Goal: Task Accomplishment & Management: Use online tool/utility

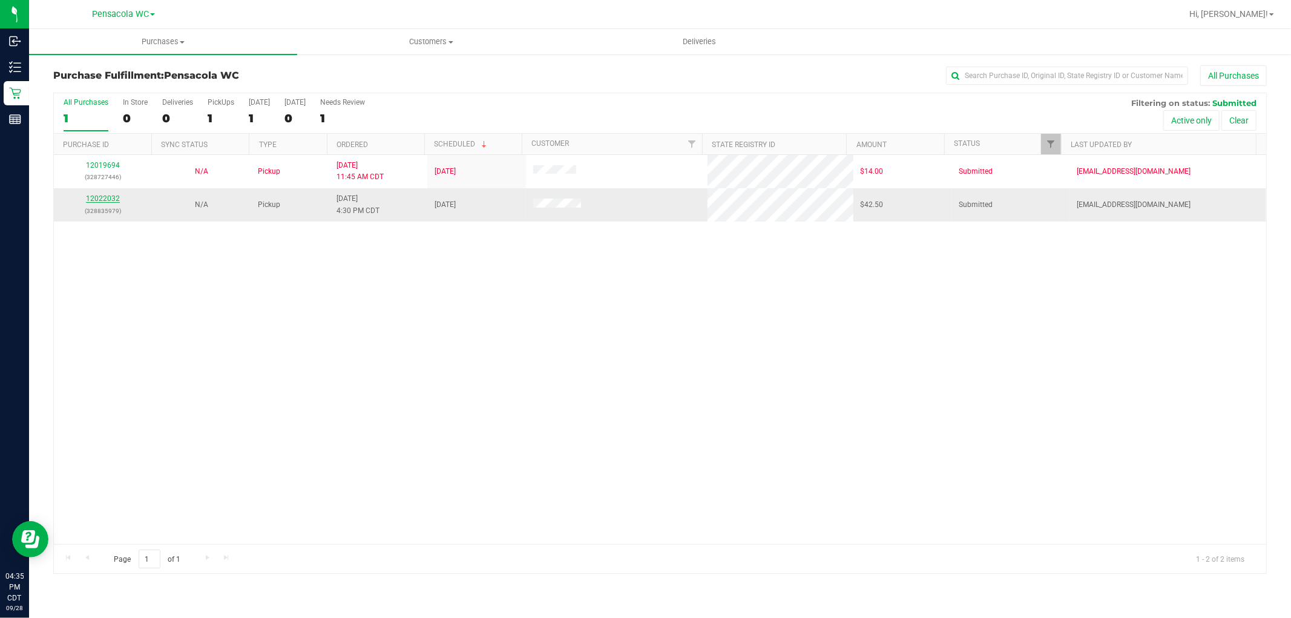
click at [115, 197] on link "12022032" at bounding box center [103, 198] width 34 height 8
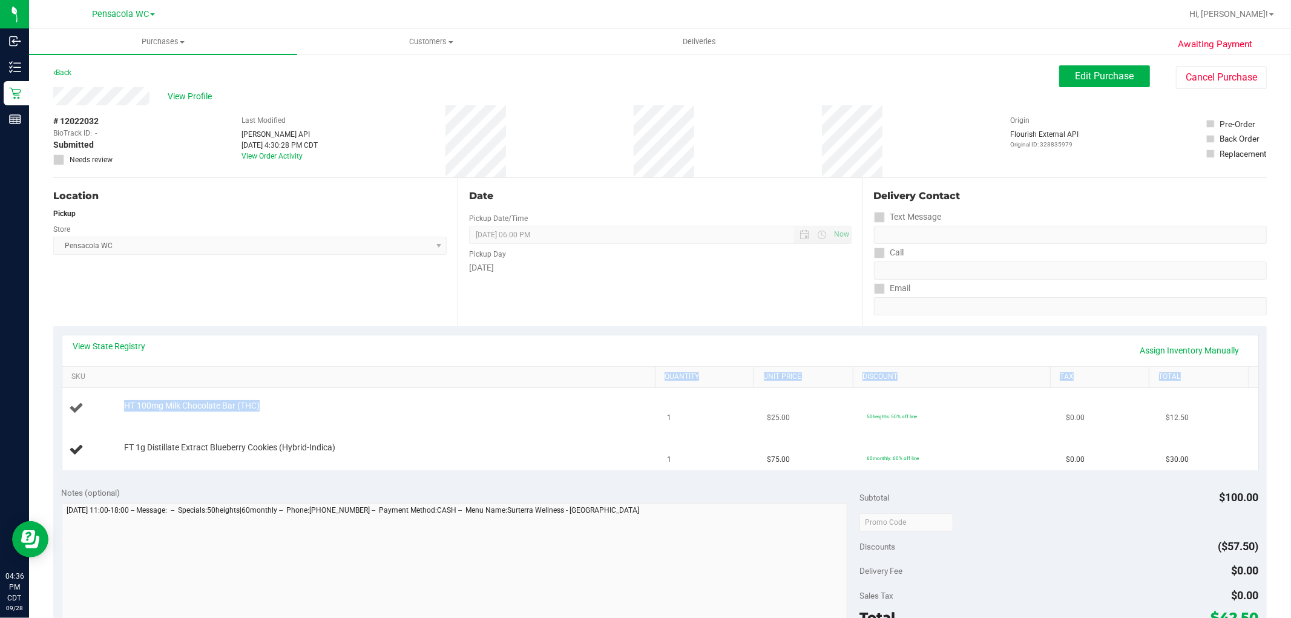
click at [486, 389] on div "View State Registry Assign Inventory Manually SKU Quantity Unit Price Discount …" at bounding box center [660, 403] width 1197 height 136
click at [518, 418] on td "HT 100mg Milk Chocolate Bar (THC)" at bounding box center [361, 408] width 598 height 41
click at [553, 438] on td "FT 1g Distillate Extract Blueberry Cookies (Hybrid-Indica)" at bounding box center [361, 450] width 598 height 41
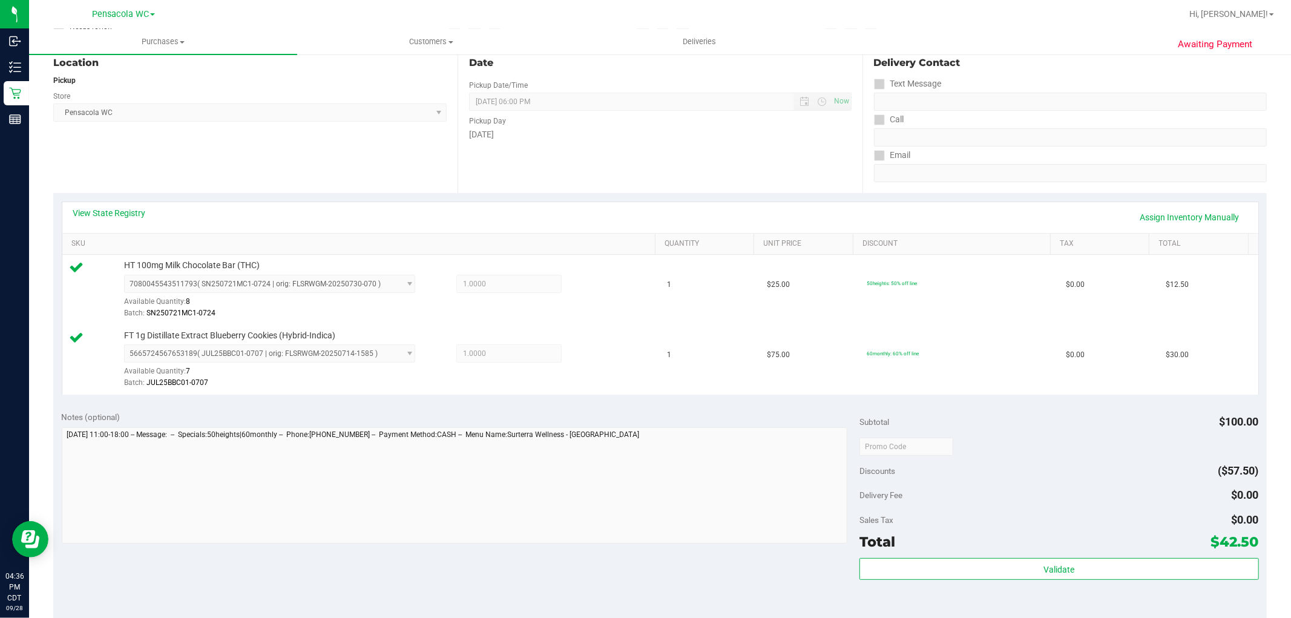
scroll to position [271, 0]
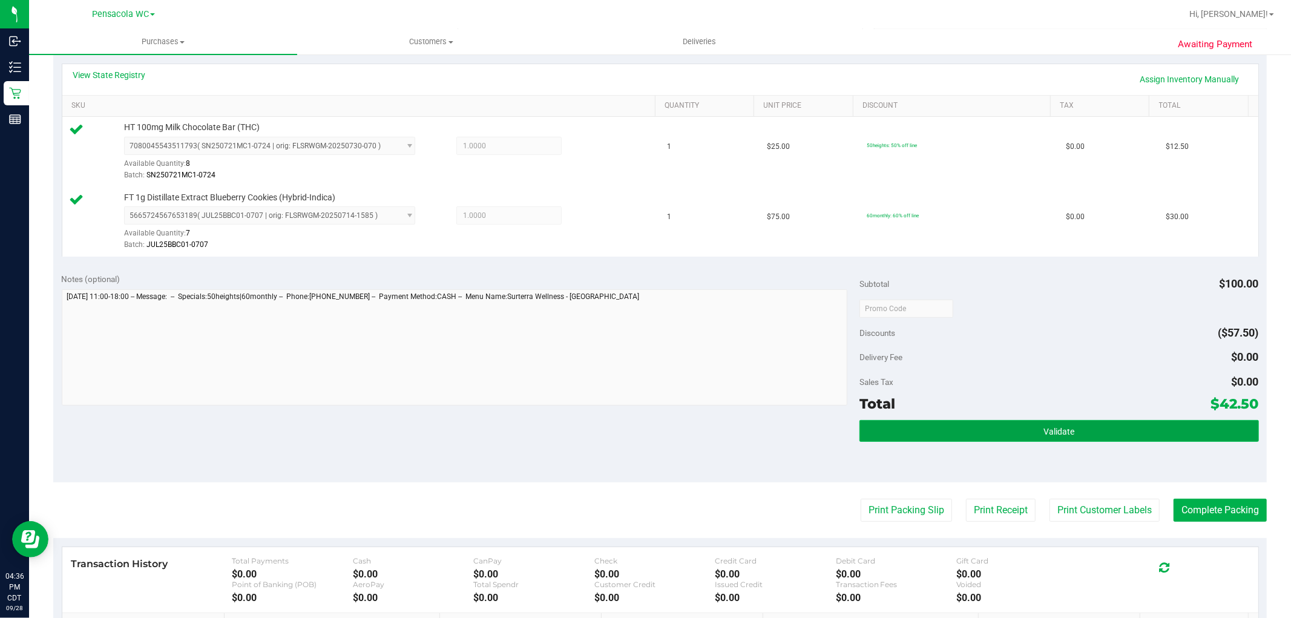
click at [882, 430] on button "Validate" at bounding box center [1058, 431] width 399 height 22
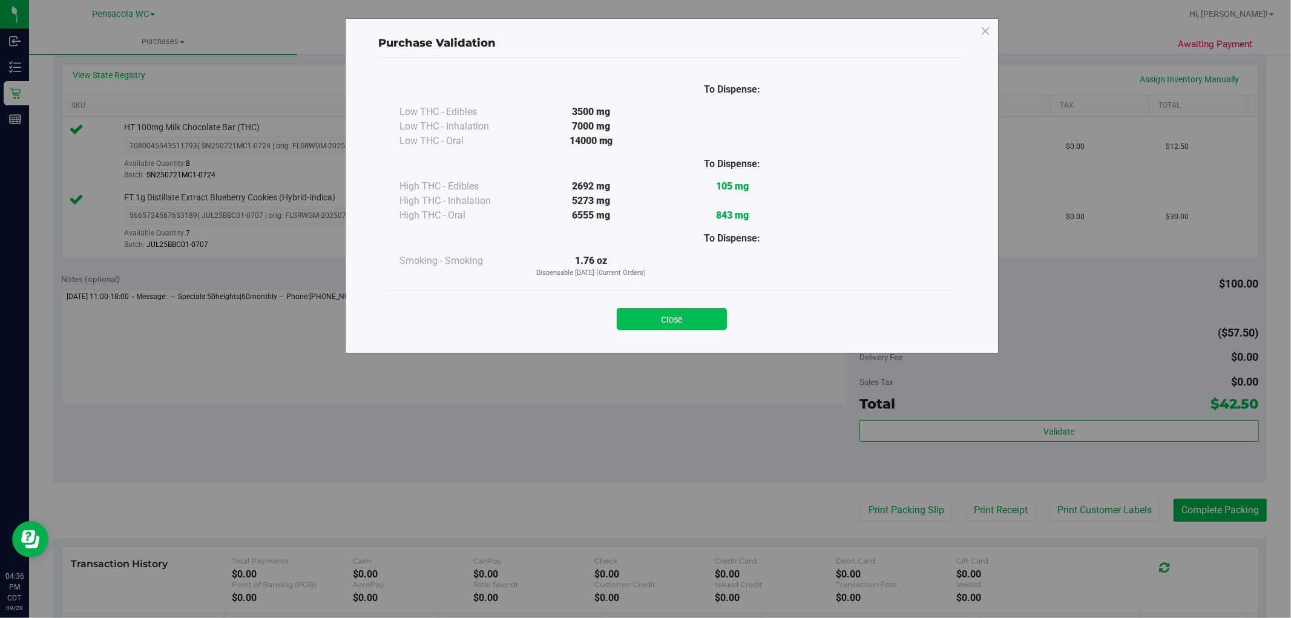
click at [639, 316] on button "Close" at bounding box center [672, 319] width 110 height 22
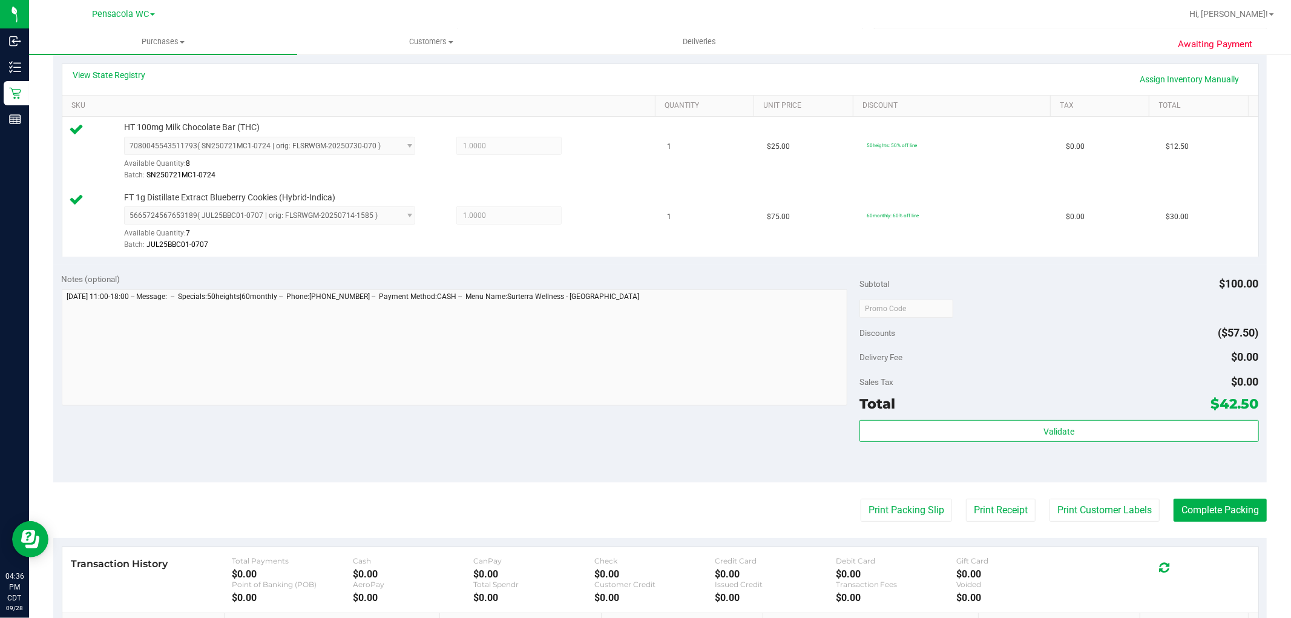
click at [879, 533] on purchase-details "Back Edit Purchase Cancel Purchase View Profile # 12022032 BioTrack ID: - Submi…" at bounding box center [660, 279] width 1214 height 970
click at [869, 505] on button "Print Packing Slip" at bounding box center [906, 510] width 91 height 23
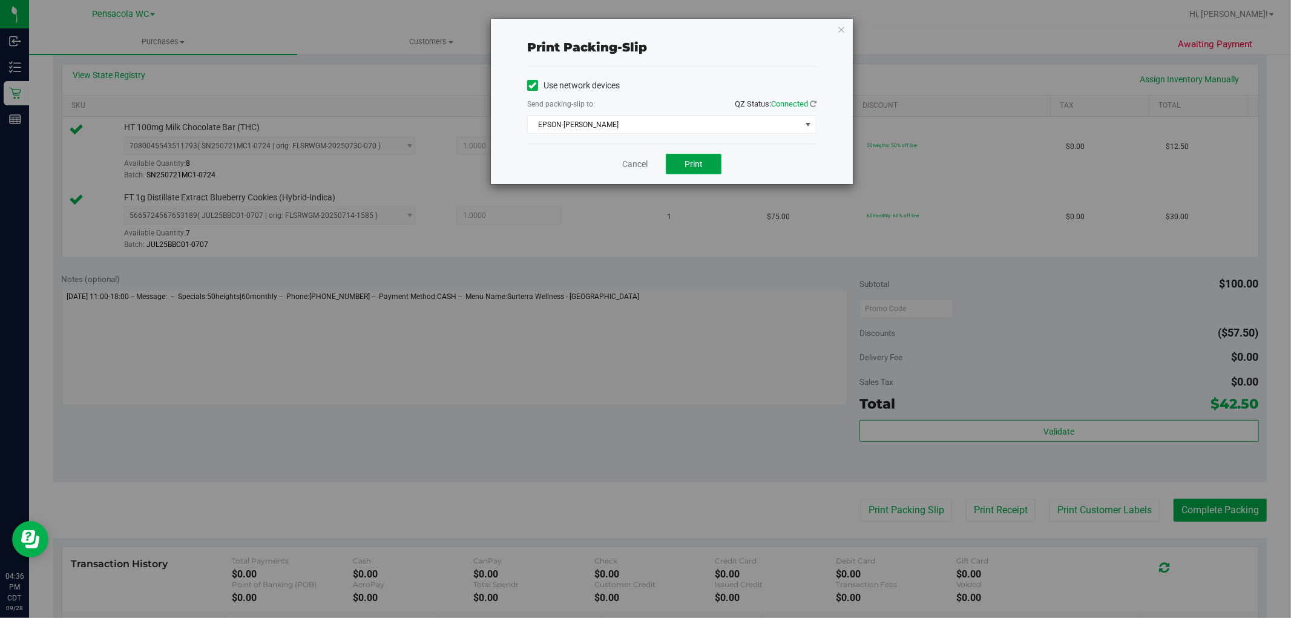
click at [696, 167] on span "Print" at bounding box center [694, 164] width 18 height 10
click at [630, 163] on link "Cancel" at bounding box center [634, 164] width 25 height 13
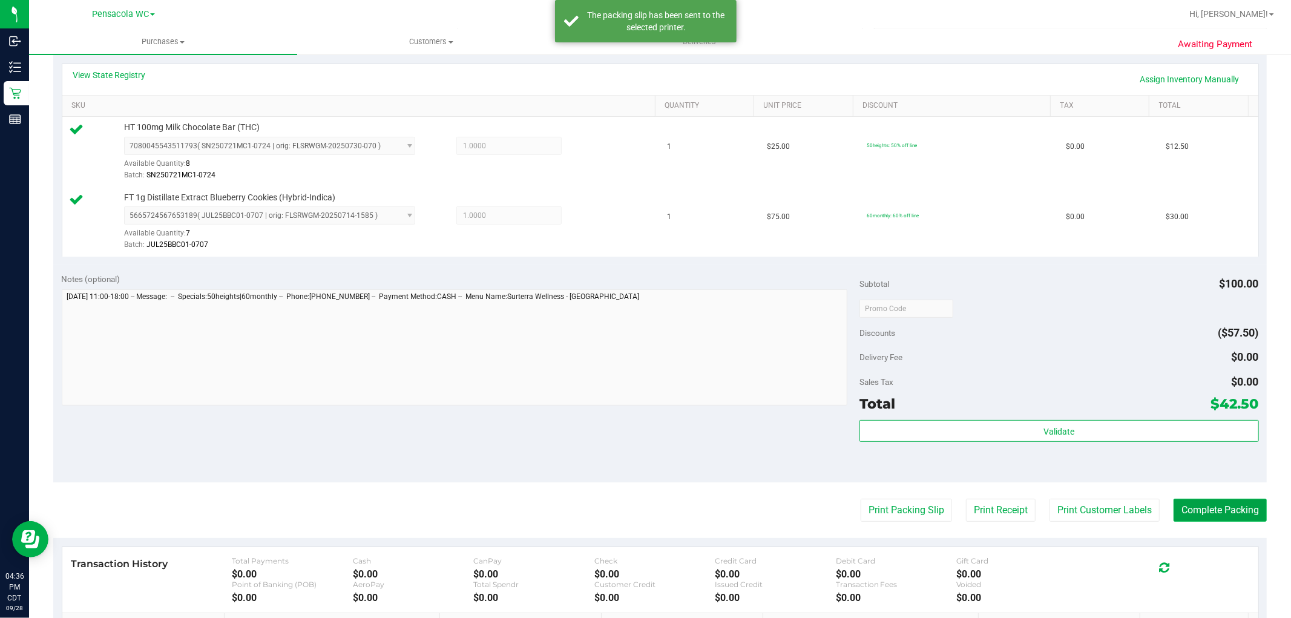
click at [1207, 519] on button "Complete Packing" at bounding box center [1220, 510] width 93 height 23
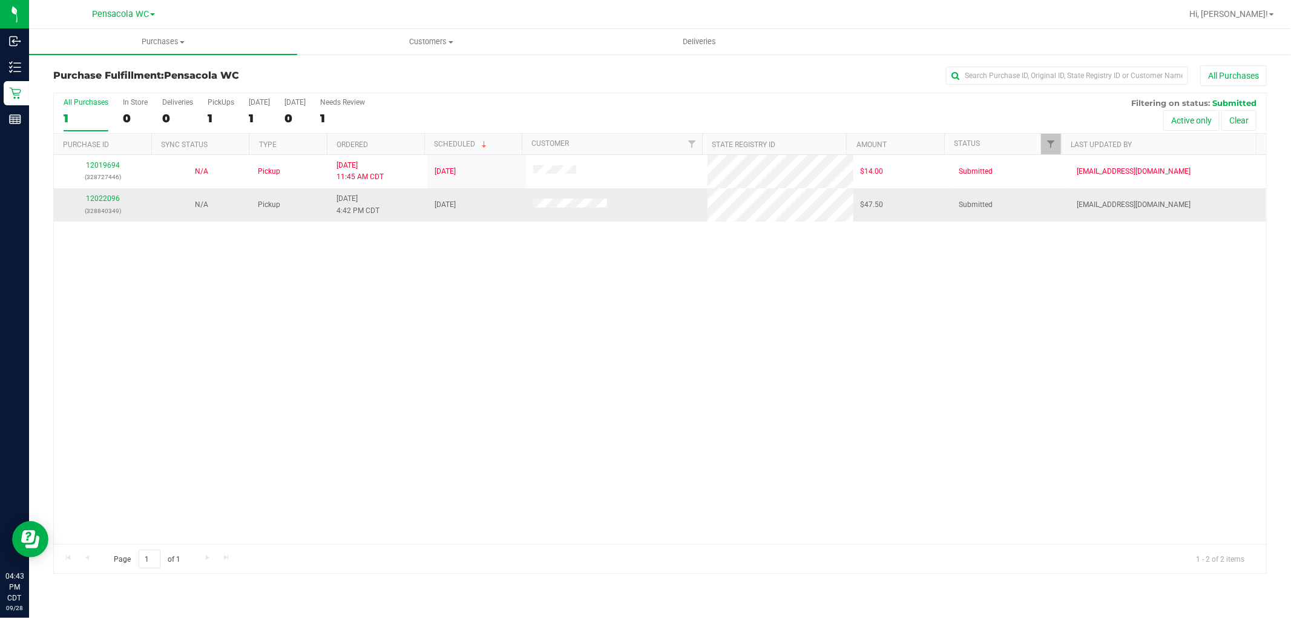
click at [122, 195] on div "12022096 (328840349)" at bounding box center [103, 204] width 84 height 23
click at [113, 195] on link "12022096" at bounding box center [103, 198] width 34 height 8
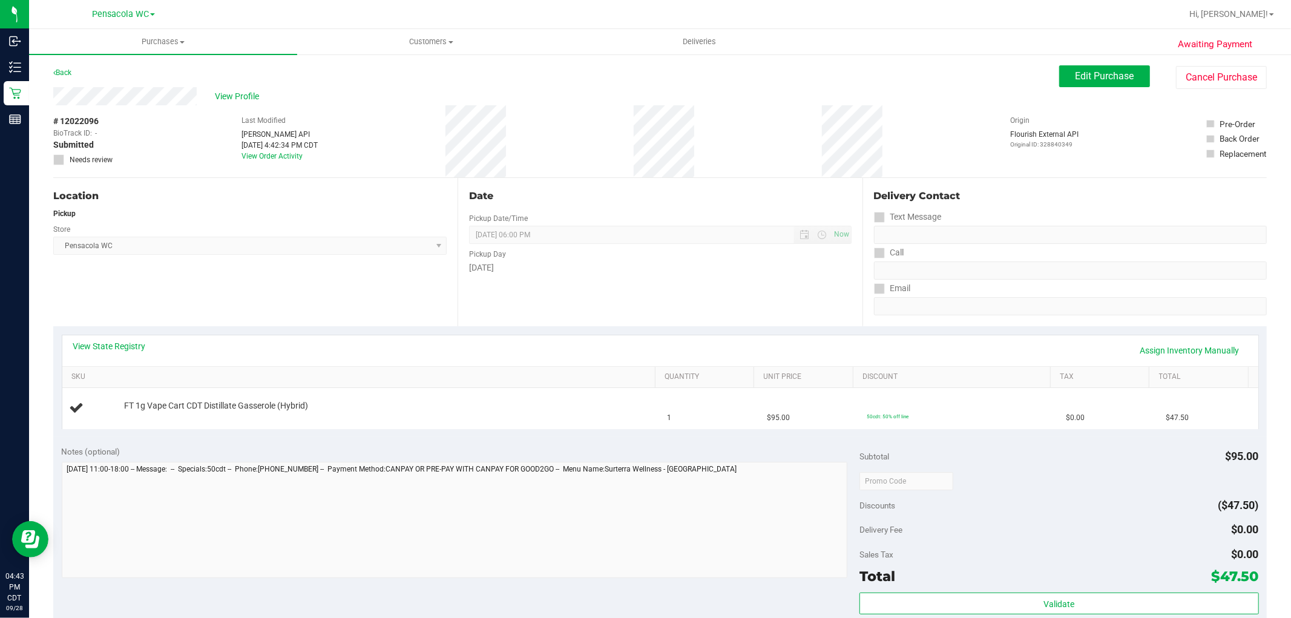
click at [249, 307] on div "Location Pickup Store Pensacola WC Select Store Bonita Springs WC Boynton Beach…" at bounding box center [255, 252] width 404 height 148
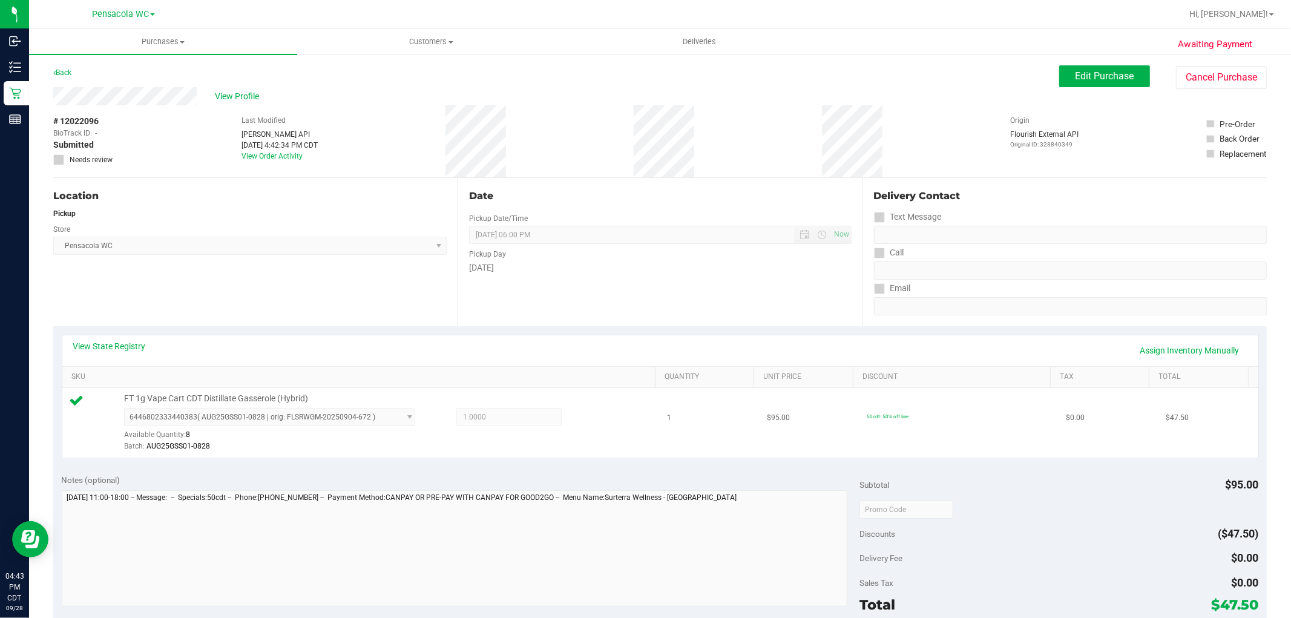
scroll to position [67, 0]
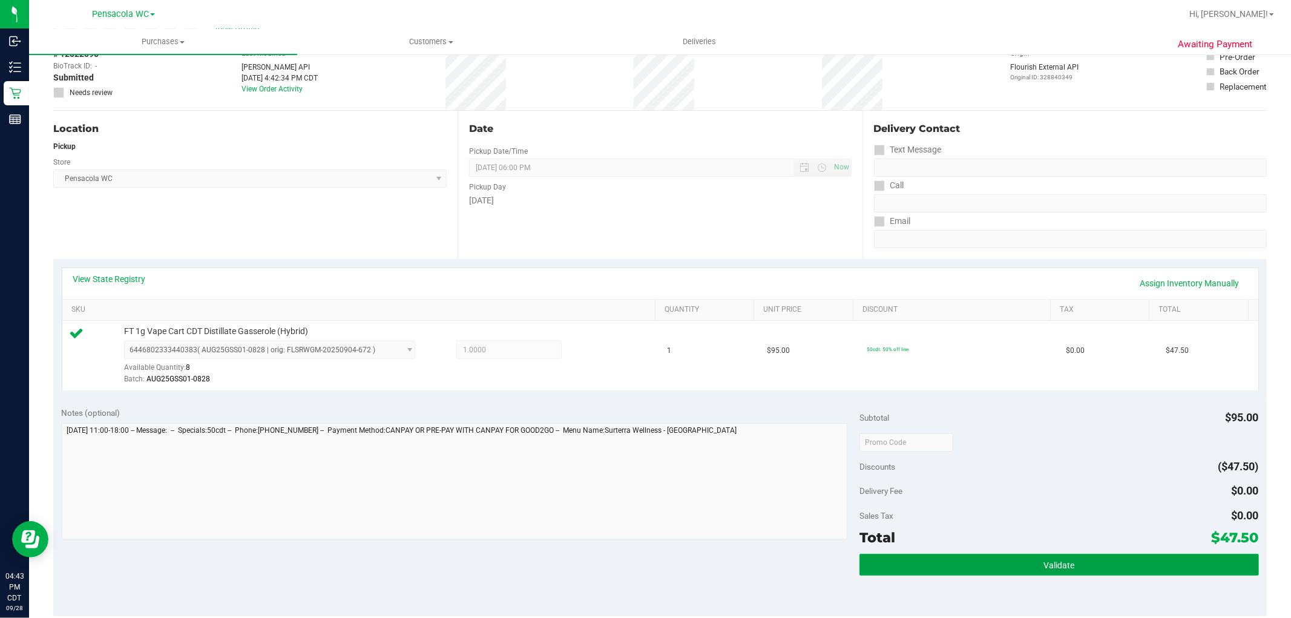
click at [934, 570] on button "Validate" at bounding box center [1058, 565] width 399 height 22
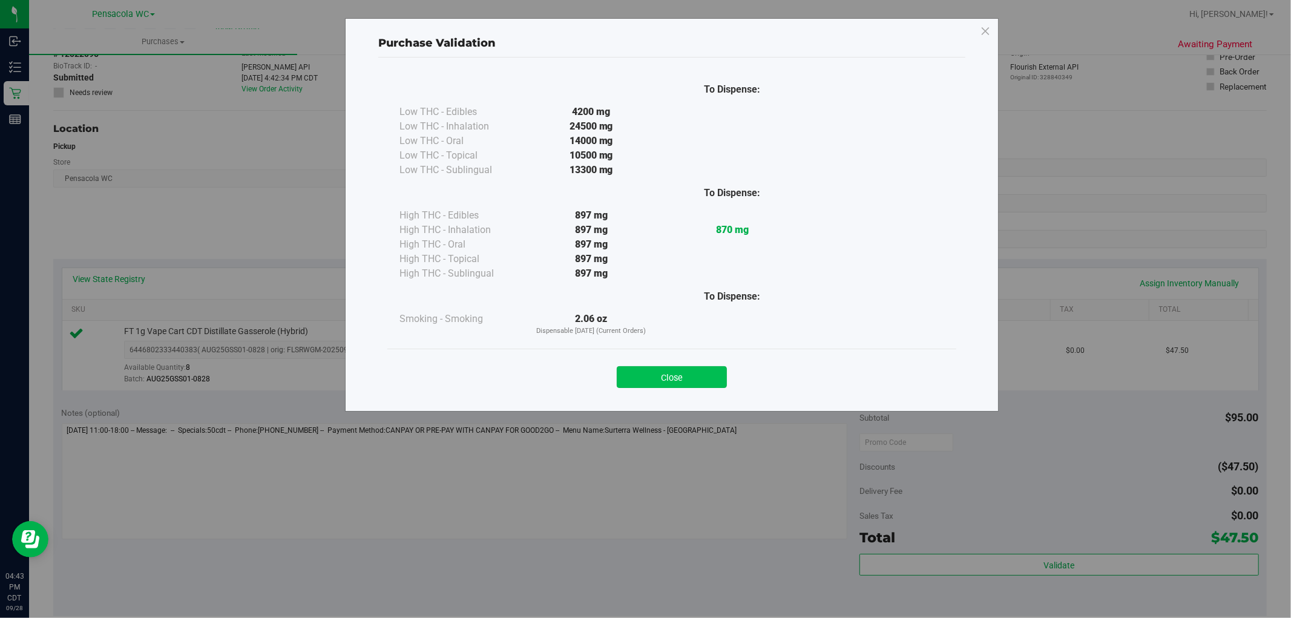
click at [705, 379] on button "Close" at bounding box center [672, 377] width 110 height 22
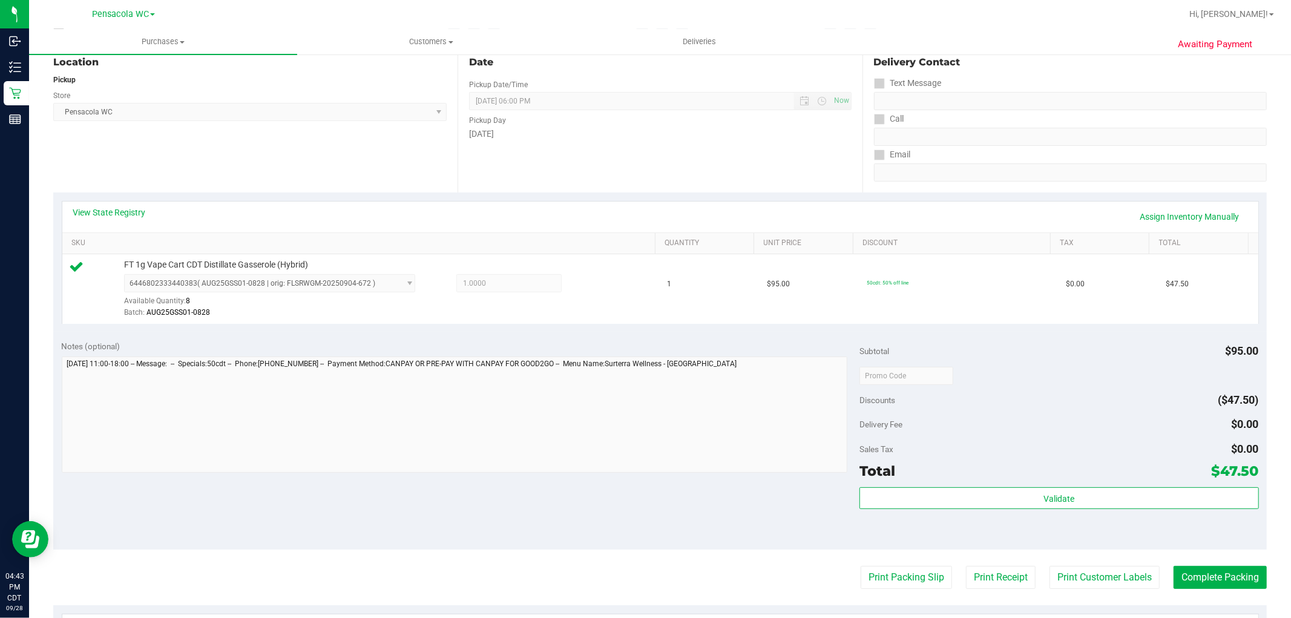
scroll to position [134, 0]
click at [878, 567] on button "Print Packing Slip" at bounding box center [906, 576] width 91 height 23
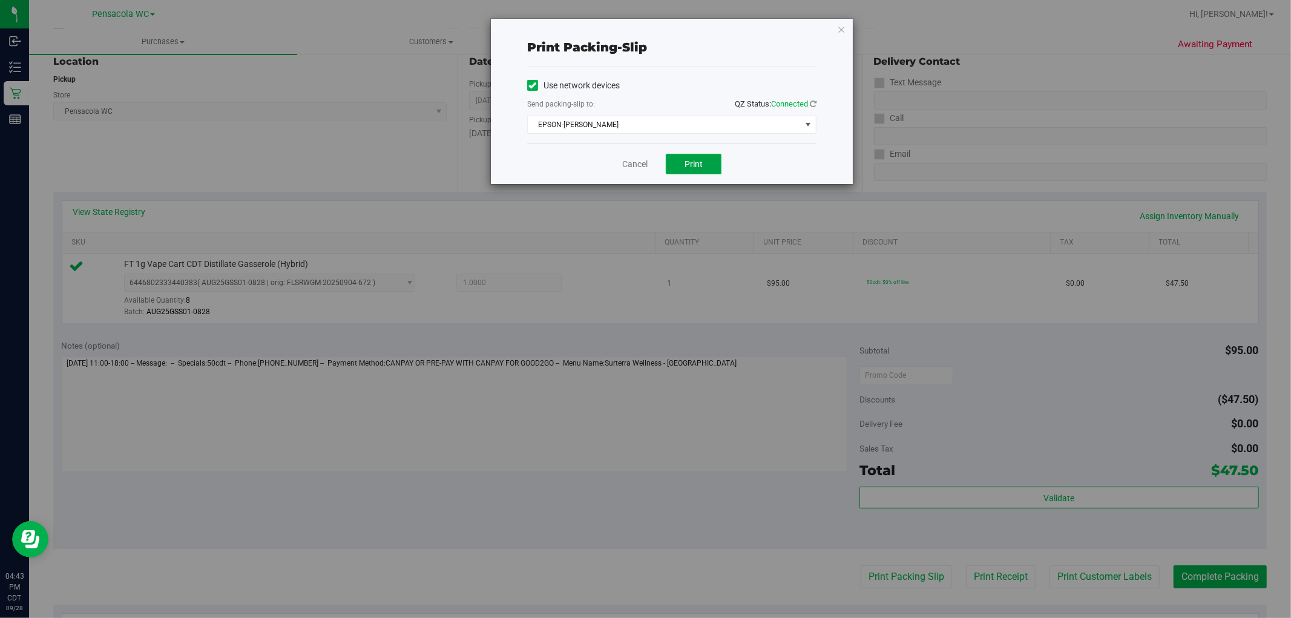
click at [709, 161] on button "Print" at bounding box center [694, 164] width 56 height 21
click at [845, 27] on icon "button" at bounding box center [841, 29] width 8 height 15
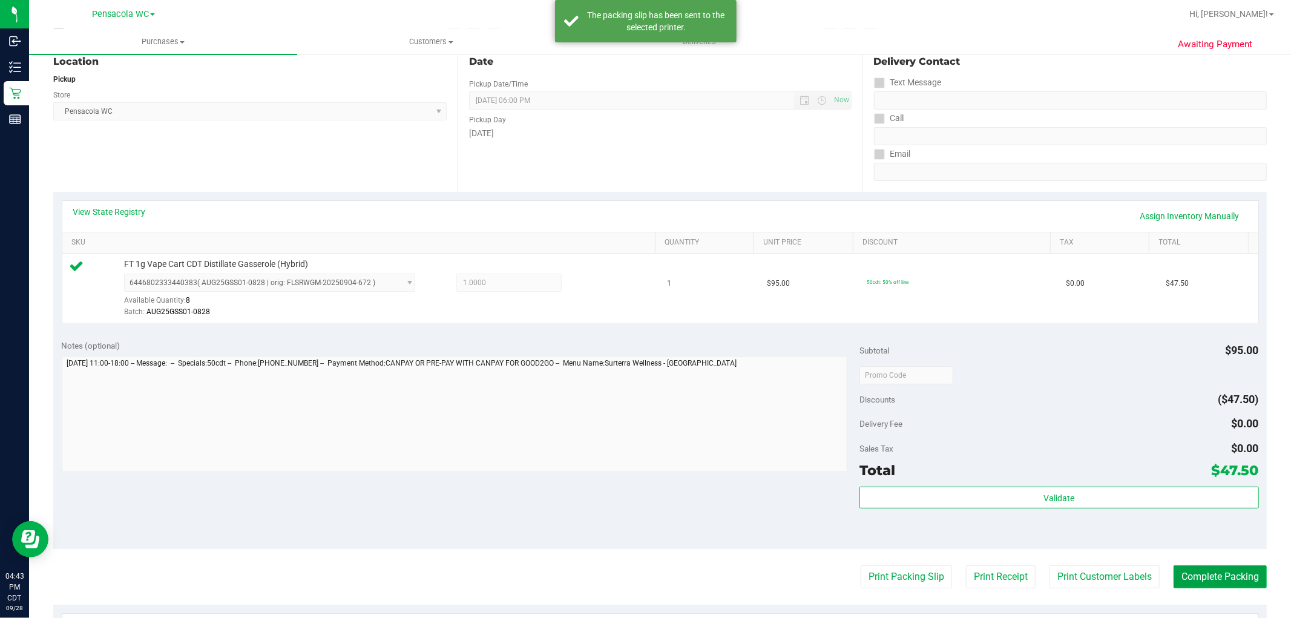
click at [1206, 582] on button "Complete Packing" at bounding box center [1220, 576] width 93 height 23
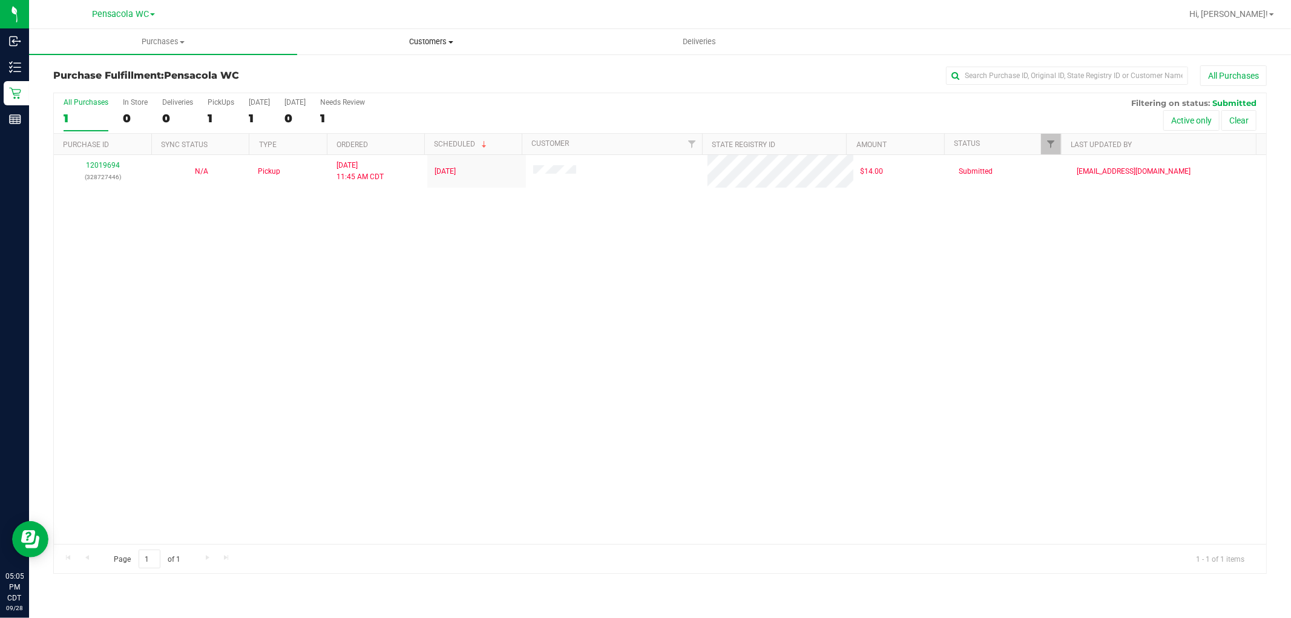
click at [412, 38] on span "Customers" at bounding box center [431, 41] width 267 height 11
click at [506, 410] on div "12019694 (328727446) N/A Pickup 9/28/2025 11:45 AM CDT 9/28/2025 $14.00 Submitt…" at bounding box center [660, 349] width 1212 height 389
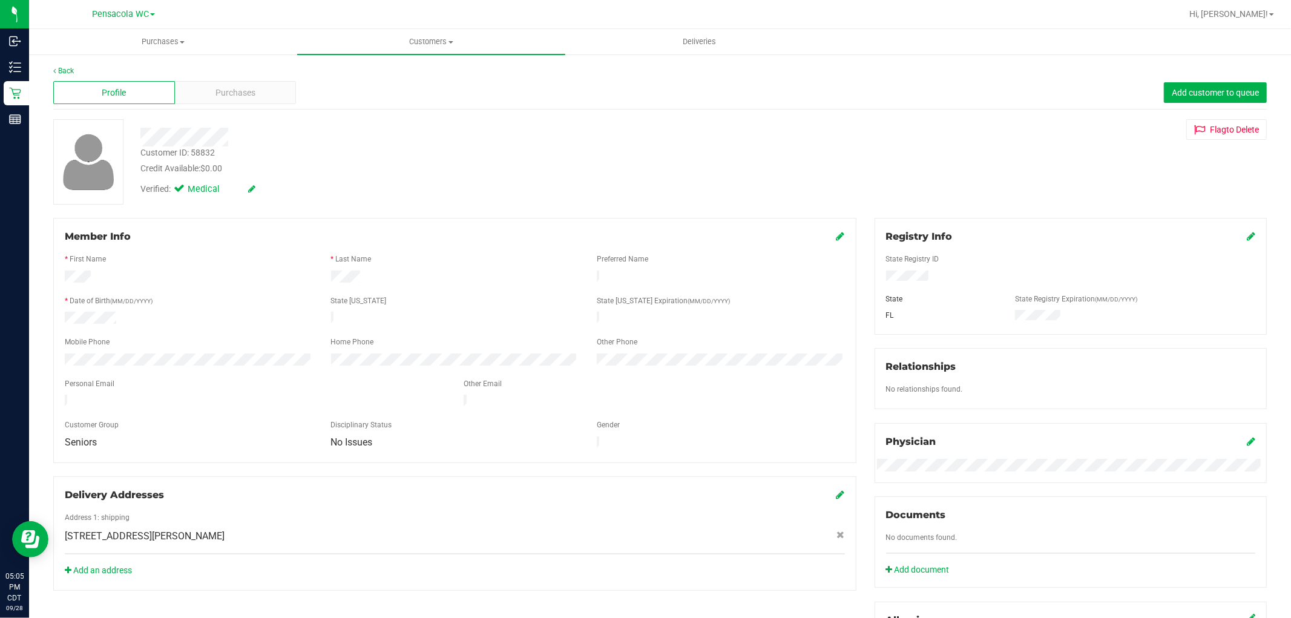
click at [2, 105] on link "Retail" at bounding box center [14, 94] width 29 height 26
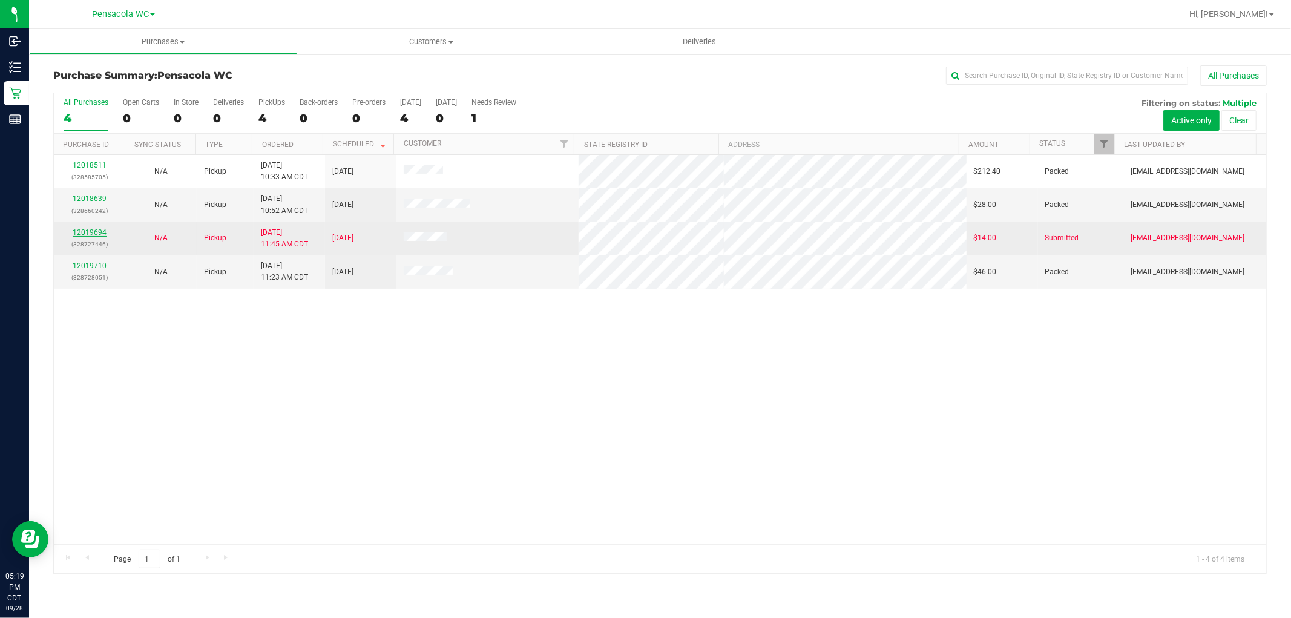
click at [89, 234] on link "12019694" at bounding box center [90, 232] width 34 height 8
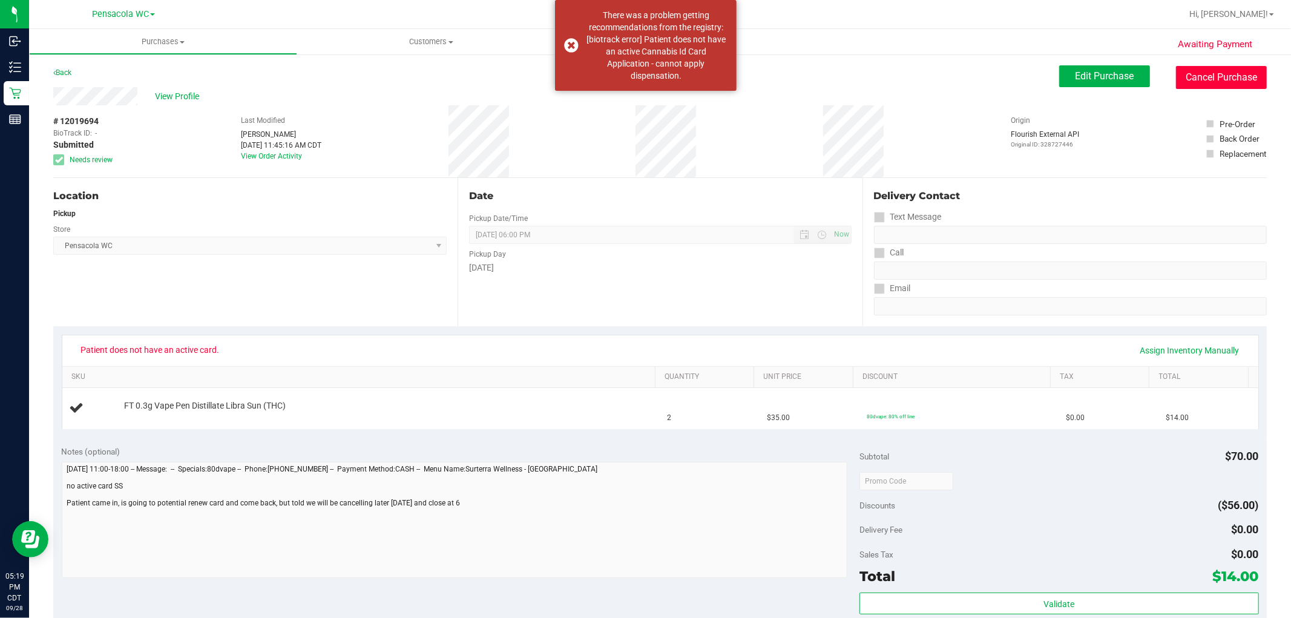
click at [1180, 69] on button "Cancel Purchase" at bounding box center [1221, 77] width 91 height 23
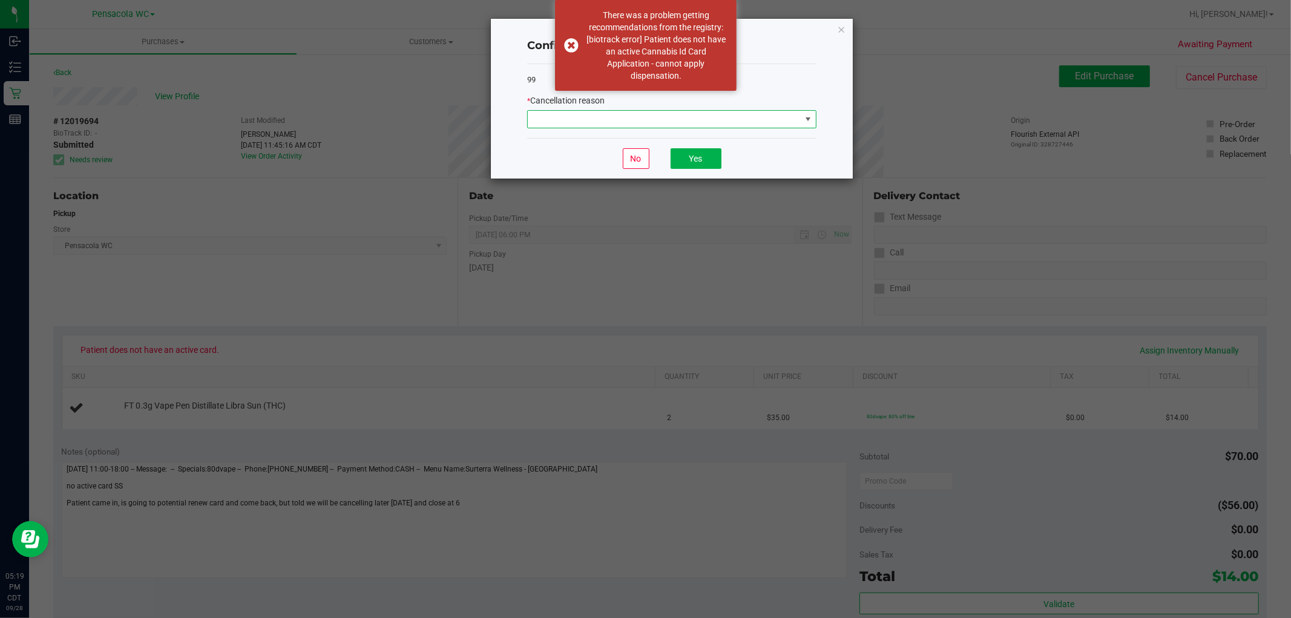
click at [620, 125] on span at bounding box center [664, 119] width 273 height 17
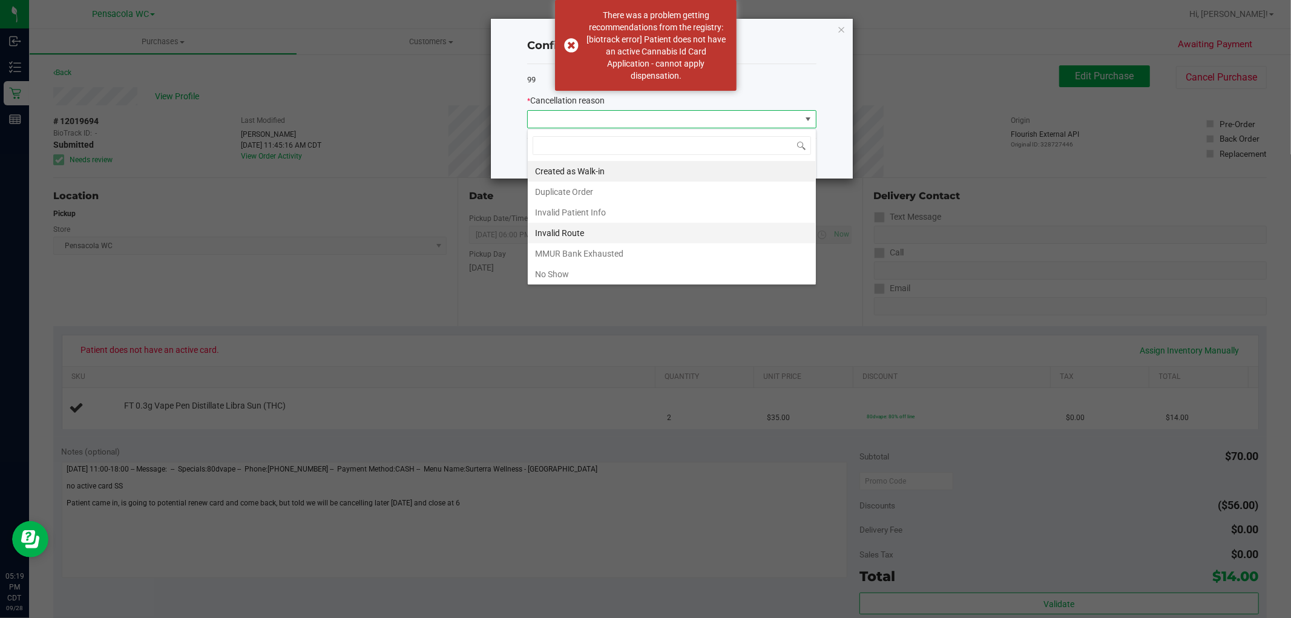
scroll to position [18, 289]
click at [560, 275] on li "No Show" at bounding box center [672, 274] width 288 height 21
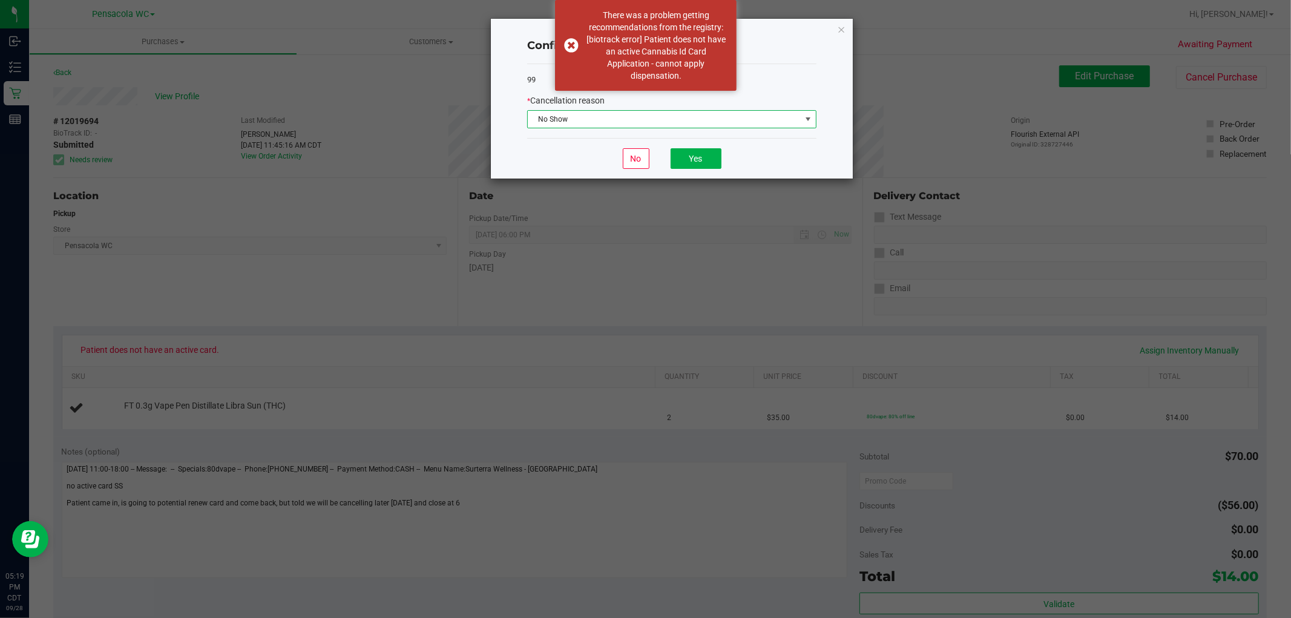
click at [682, 122] on span "No Show" at bounding box center [664, 119] width 273 height 17
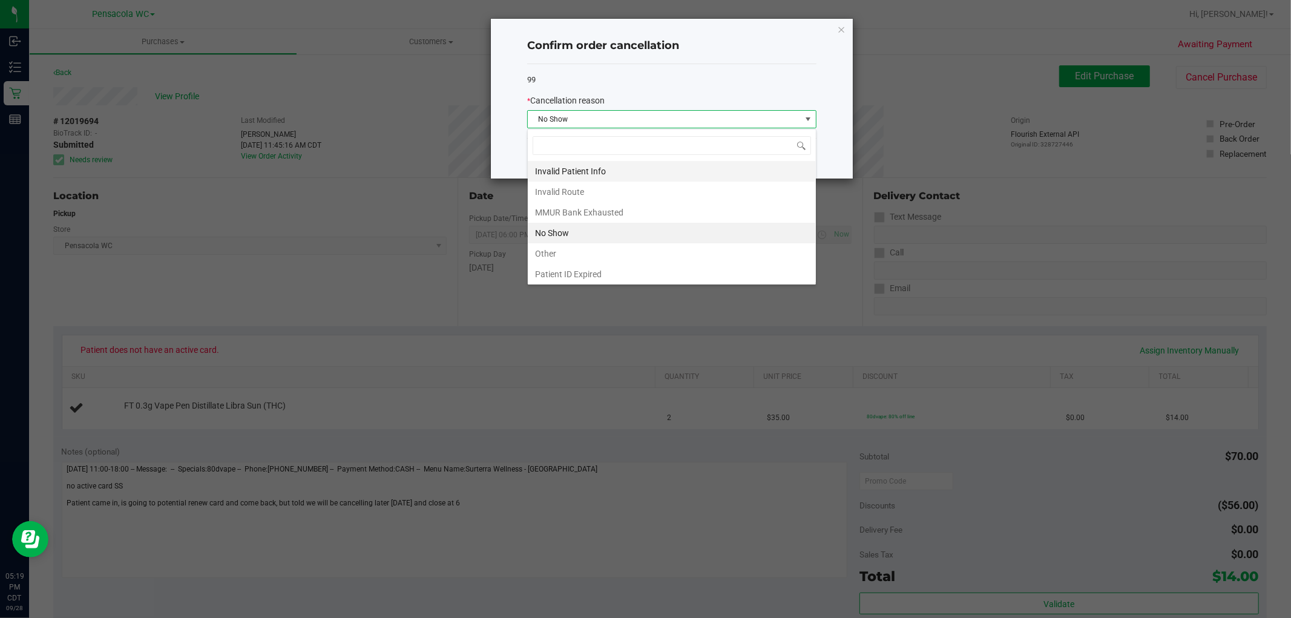
scroll to position [65, 0]
click at [587, 252] on li "Patient ID Expired" at bounding box center [672, 251] width 288 height 21
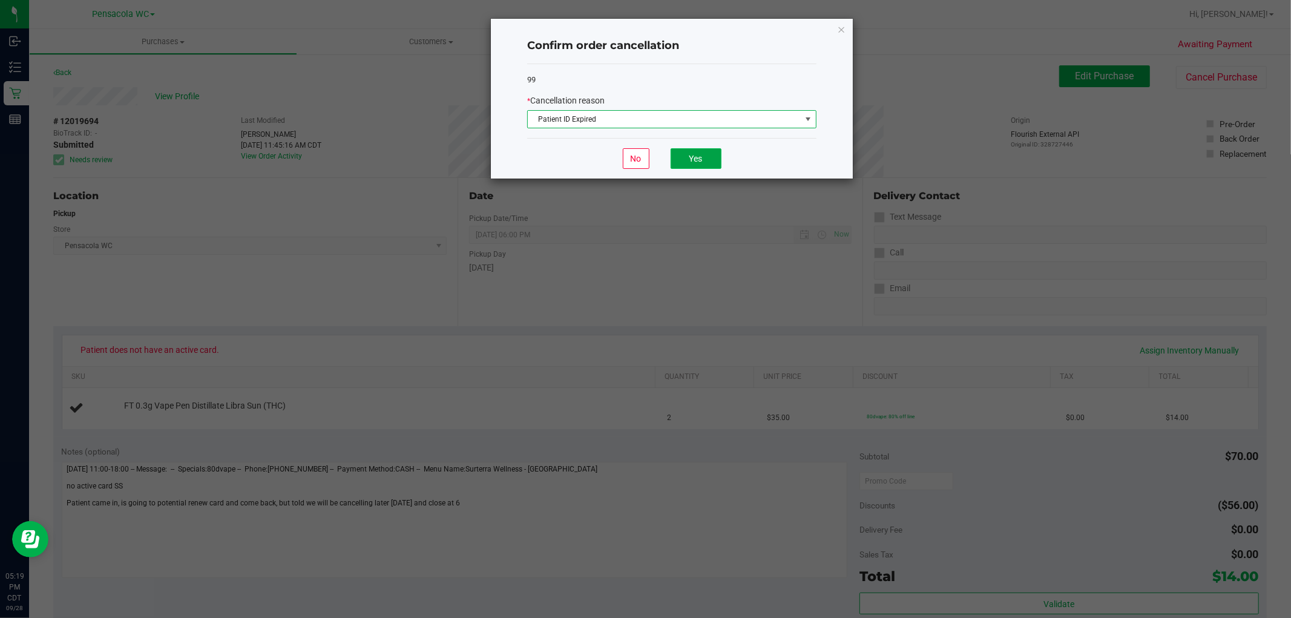
click at [708, 165] on button "Yes" at bounding box center [696, 158] width 51 height 21
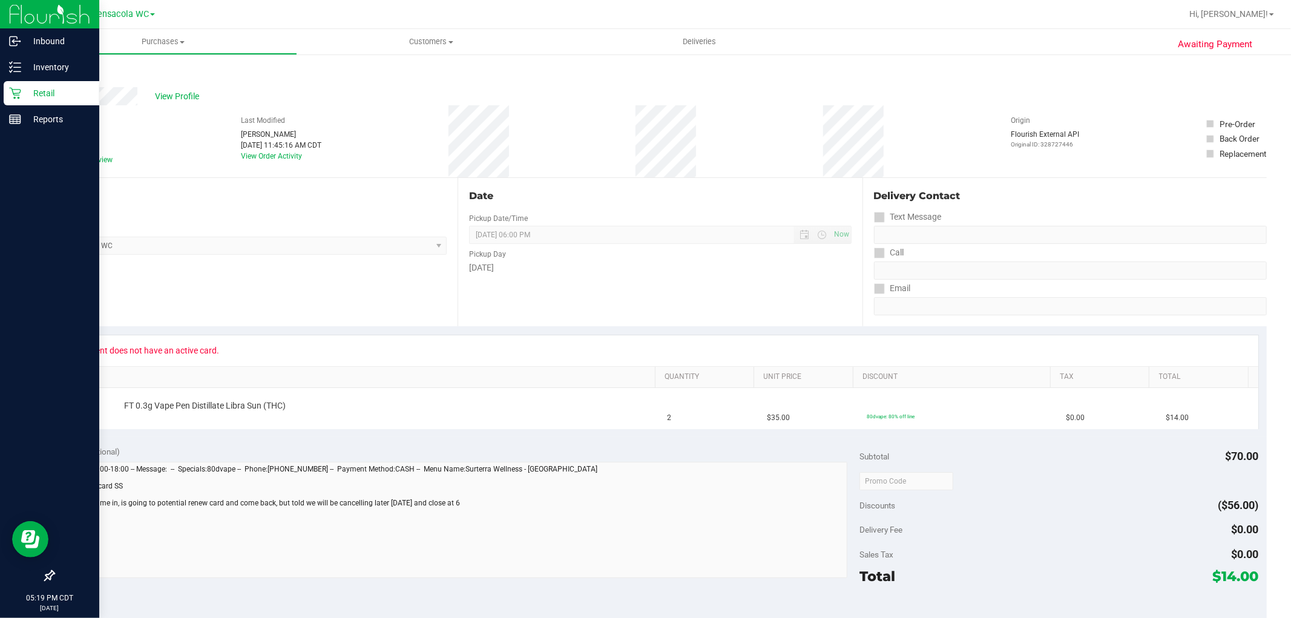
click at [28, 92] on p "Retail" at bounding box center [57, 93] width 73 height 15
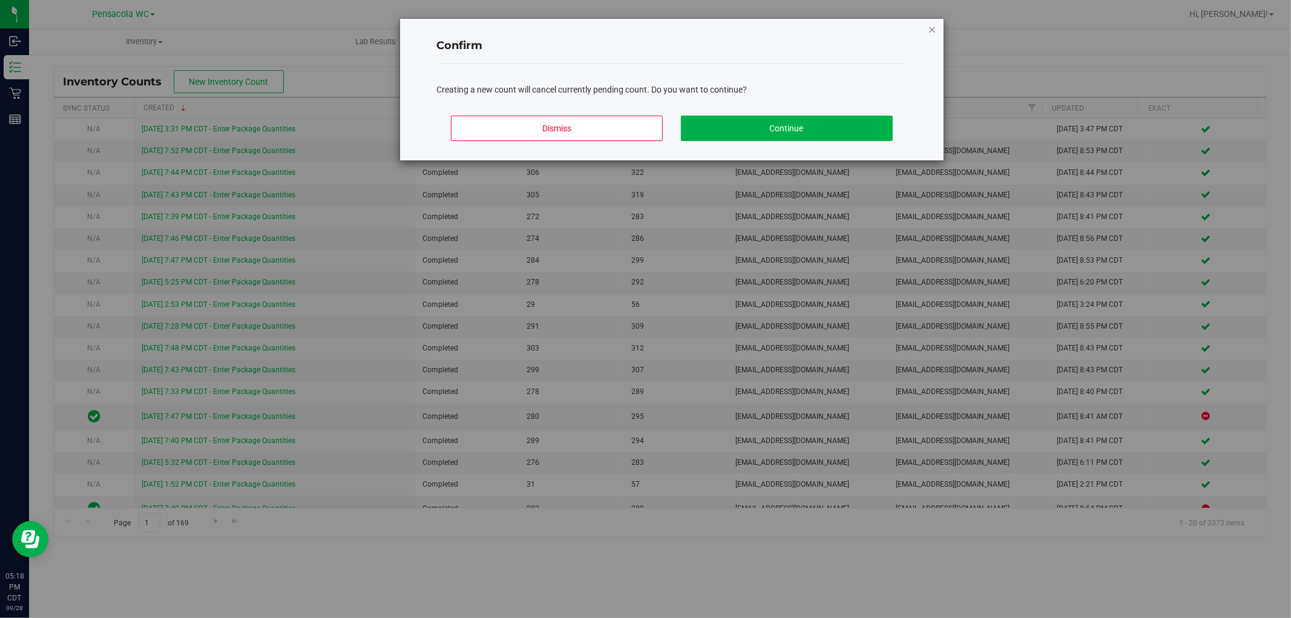
click at [932, 29] on icon "Close modal" at bounding box center [932, 29] width 8 height 15
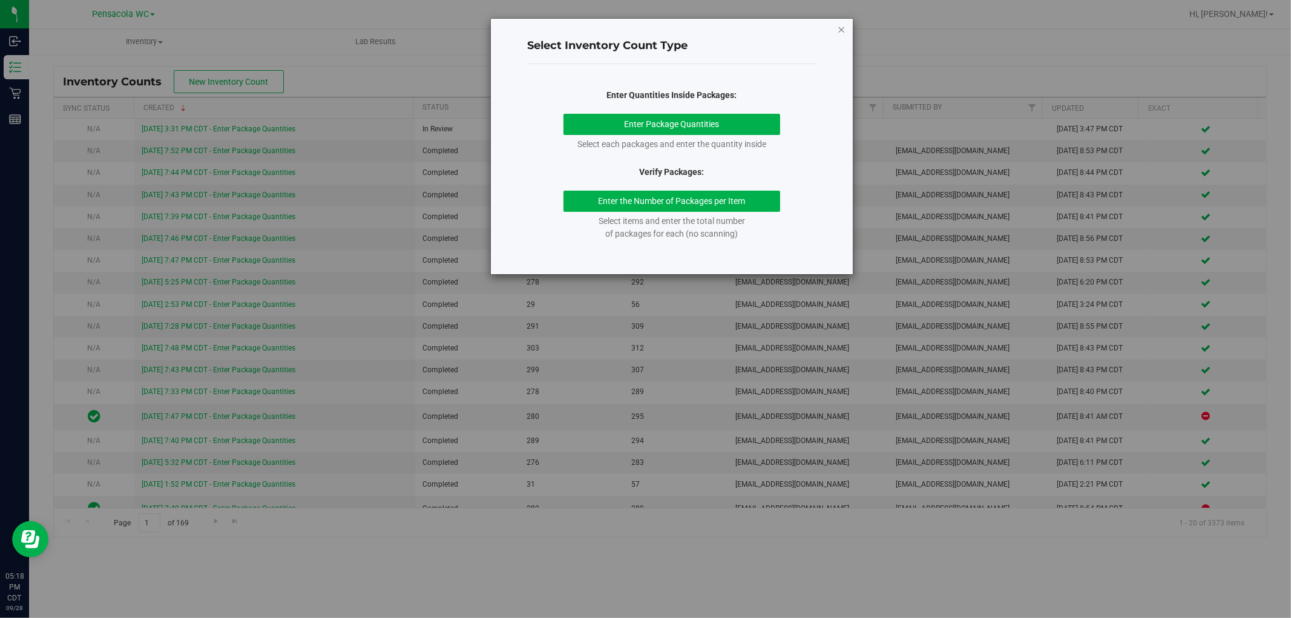
click at [841, 29] on icon "button" at bounding box center [841, 29] width 8 height 15
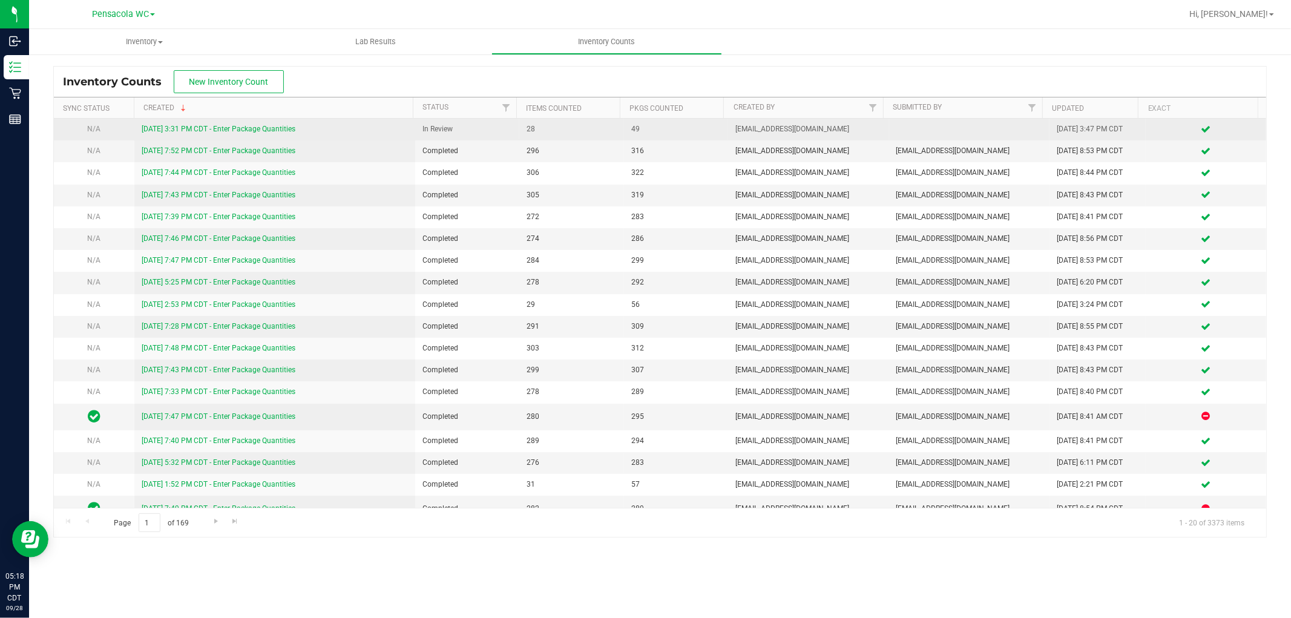
click at [252, 133] on link "[DATE] 3:31 PM CDT - Enter Package Quantities" at bounding box center [219, 129] width 154 height 8
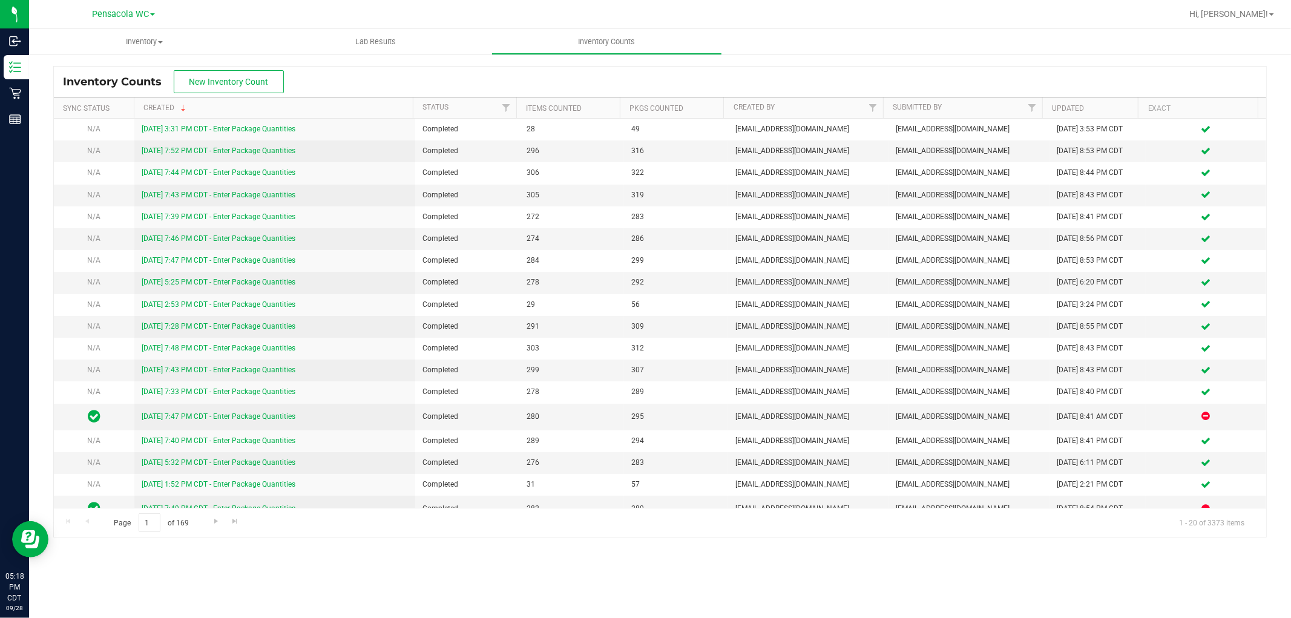
click at [252, 107] on th "Created" at bounding box center [273, 107] width 279 height 21
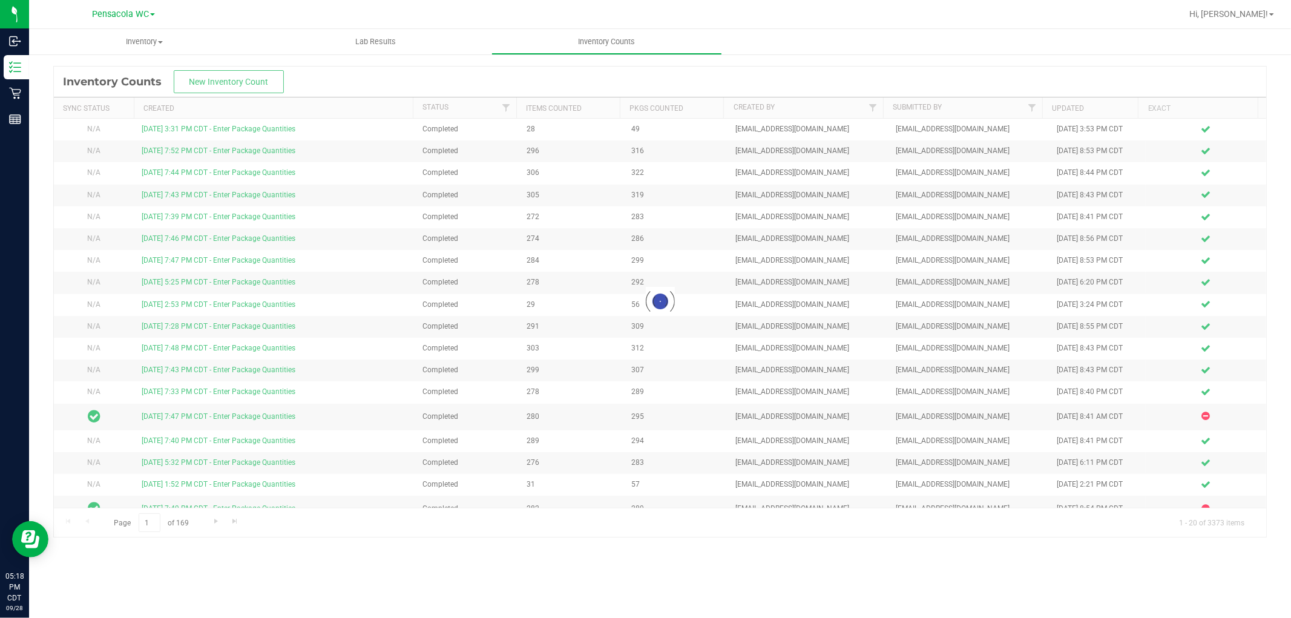
click at [253, 79] on div at bounding box center [660, 302] width 1212 height 470
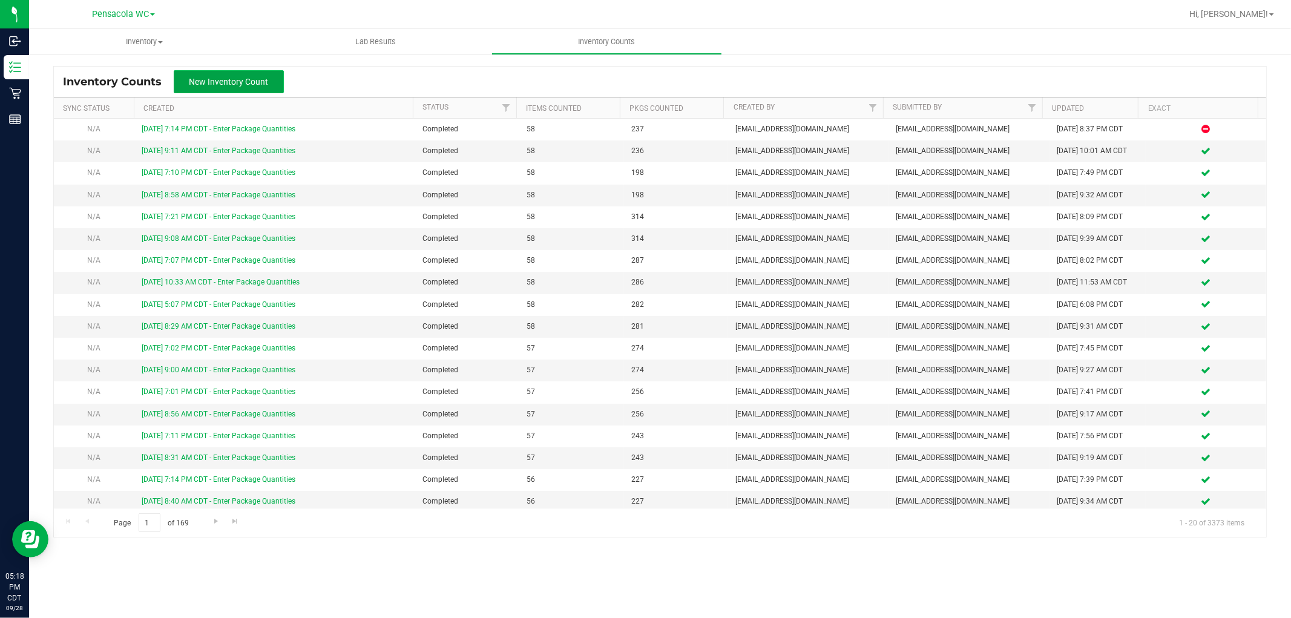
click at [255, 81] on span "New Inventory Count" at bounding box center [228, 82] width 79 height 10
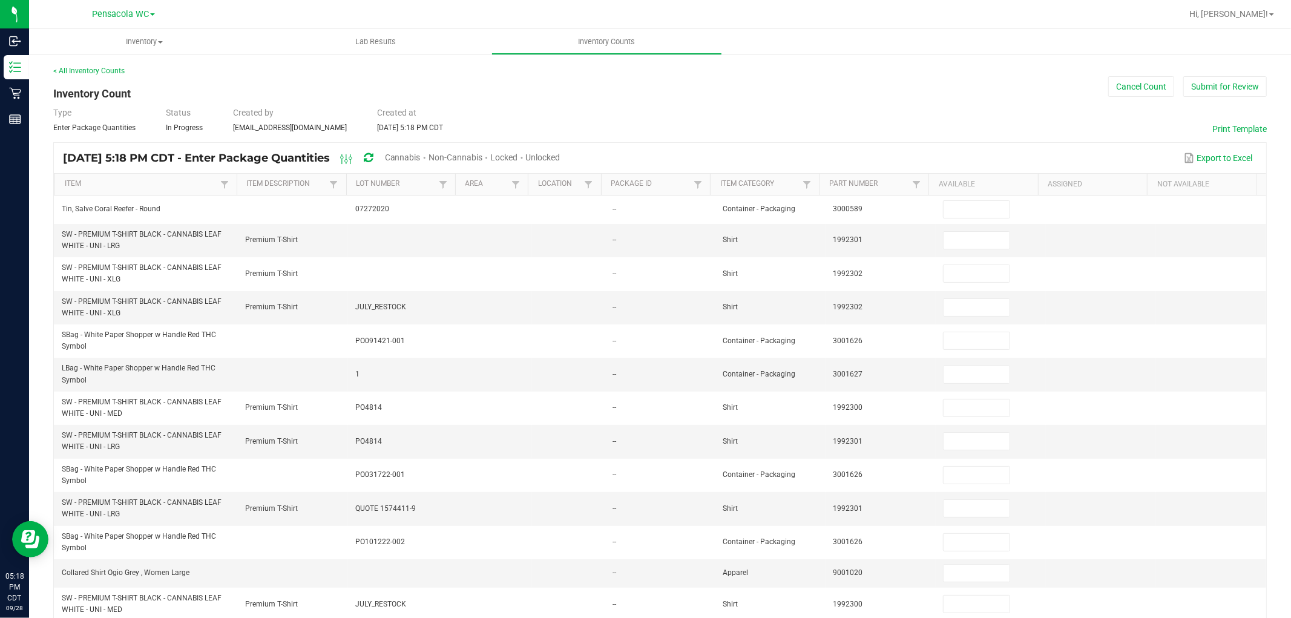
click at [676, 97] on div "< All Inventory Counts Inventory Count Cancel Count Submit for Review Type Ente…" at bounding box center [660, 476] width 1214 height 822
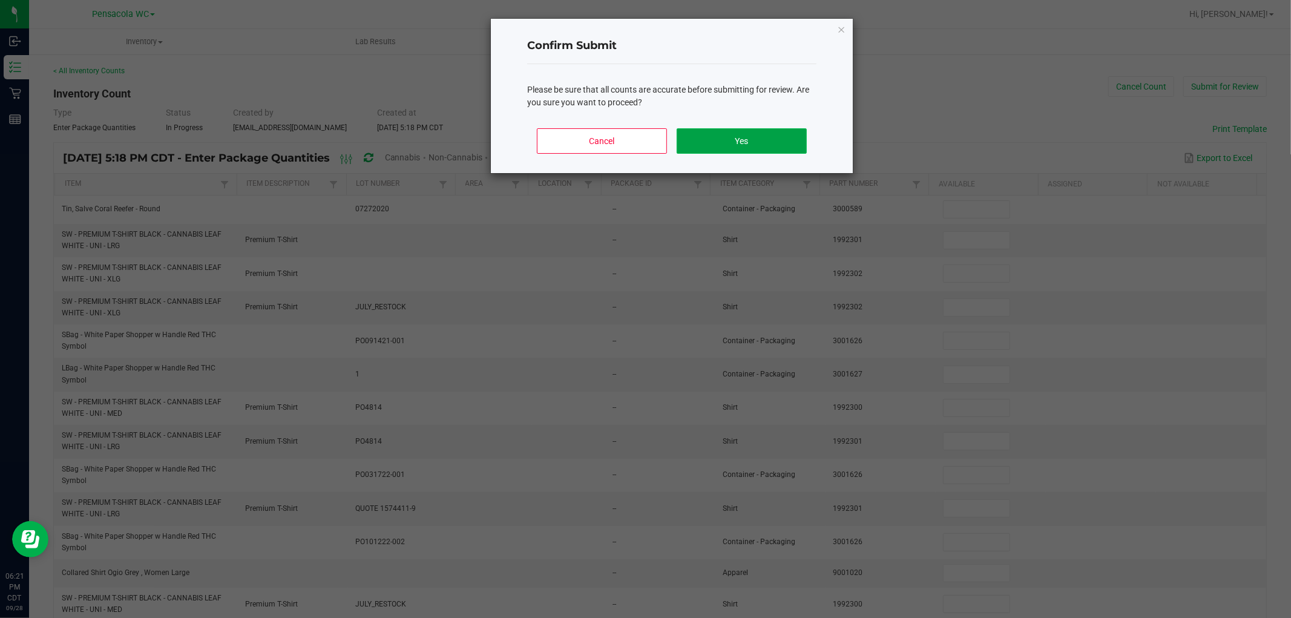
click at [752, 144] on button "Yes" at bounding box center [742, 140] width 130 height 25
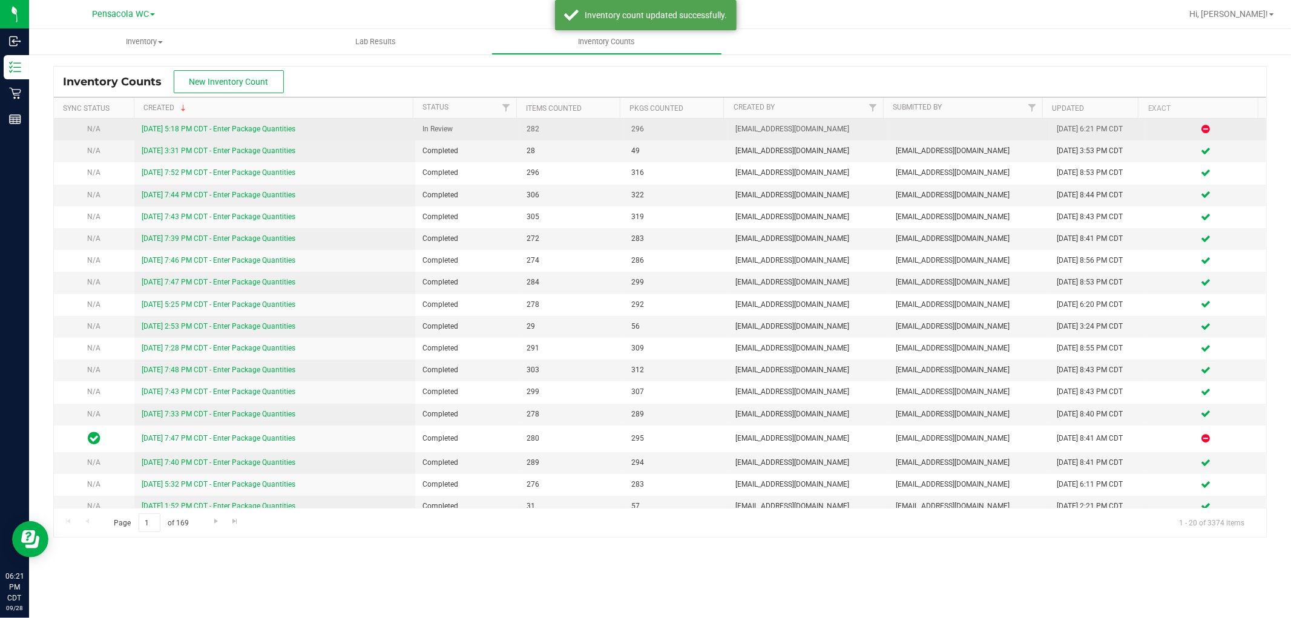
click at [220, 131] on link "9/28/25 5:18 PM CDT - Enter Package Quantities" at bounding box center [219, 129] width 154 height 8
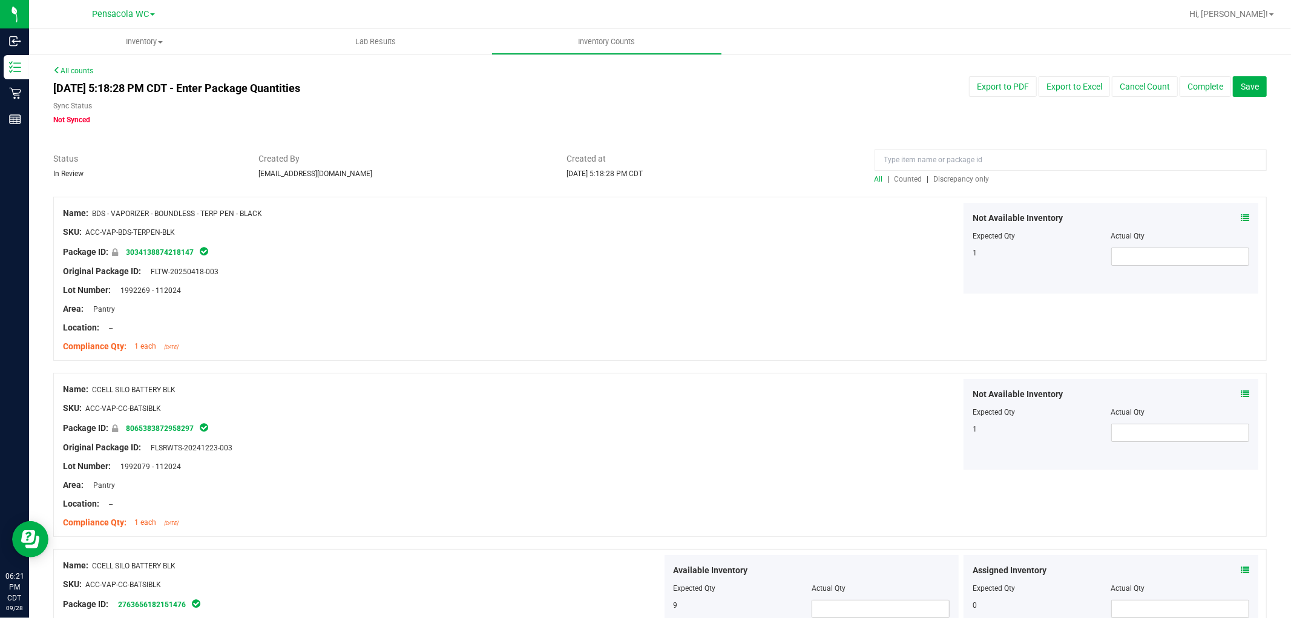
click at [976, 179] on span "Discrepancy only" at bounding box center [962, 179] width 56 height 8
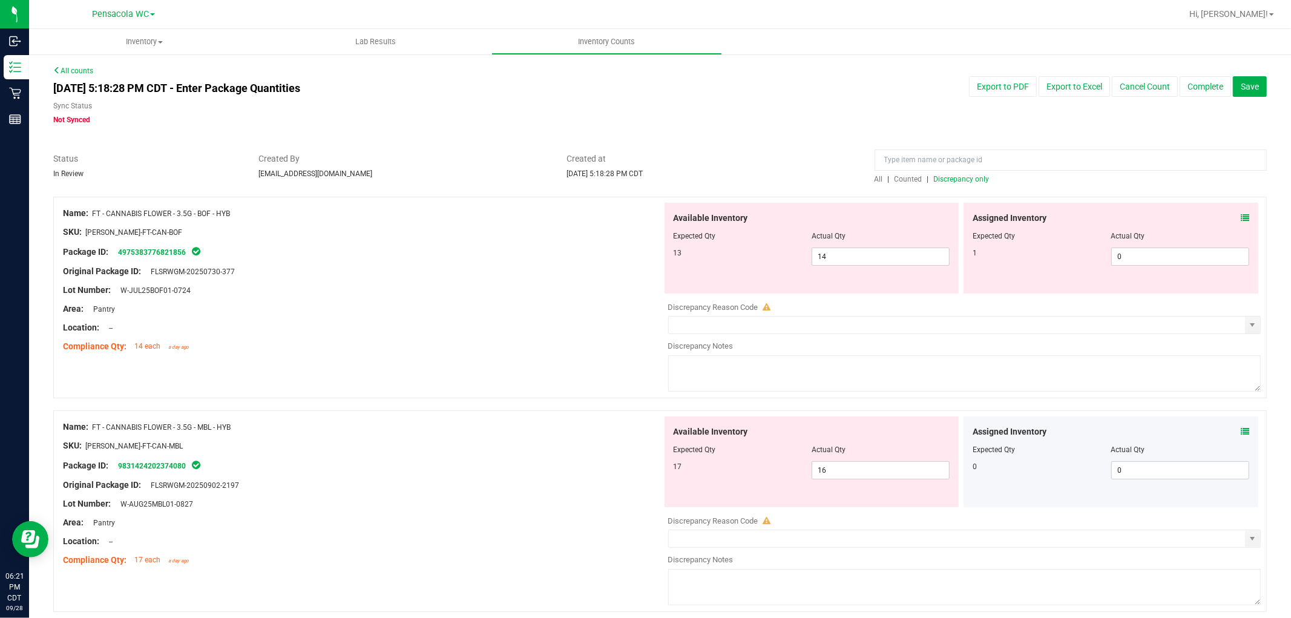
click at [1241, 215] on icon at bounding box center [1245, 218] width 8 height 8
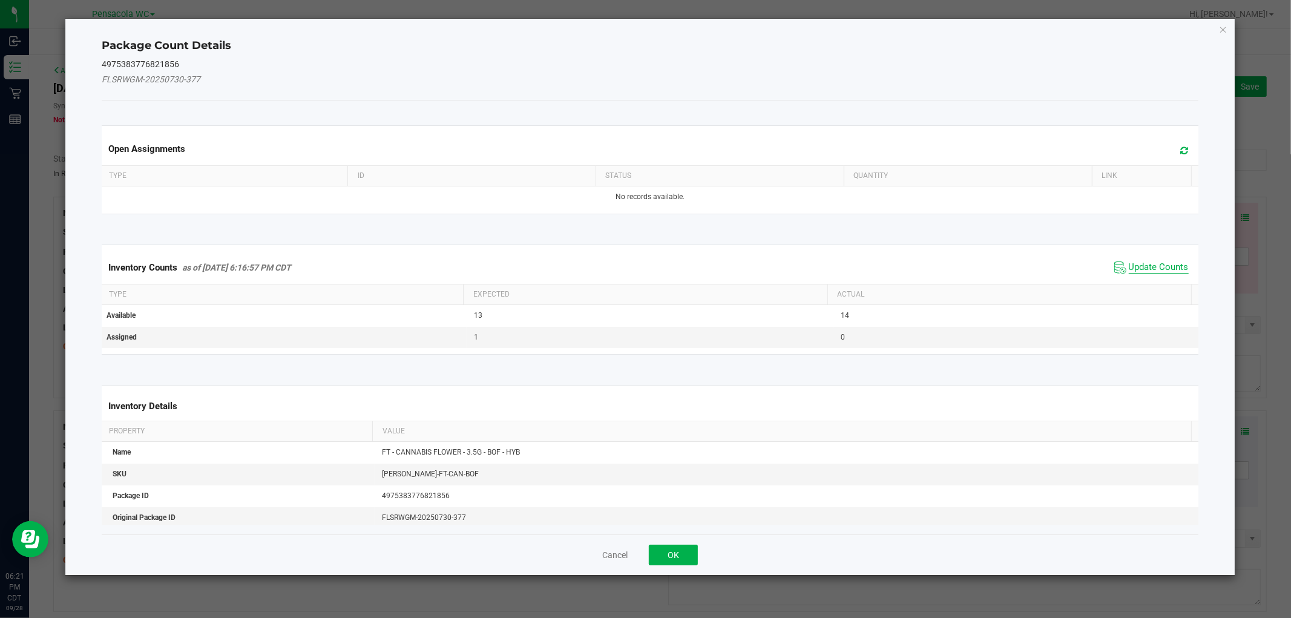
click at [1159, 267] on span "Update Counts" at bounding box center [1159, 267] width 60 height 12
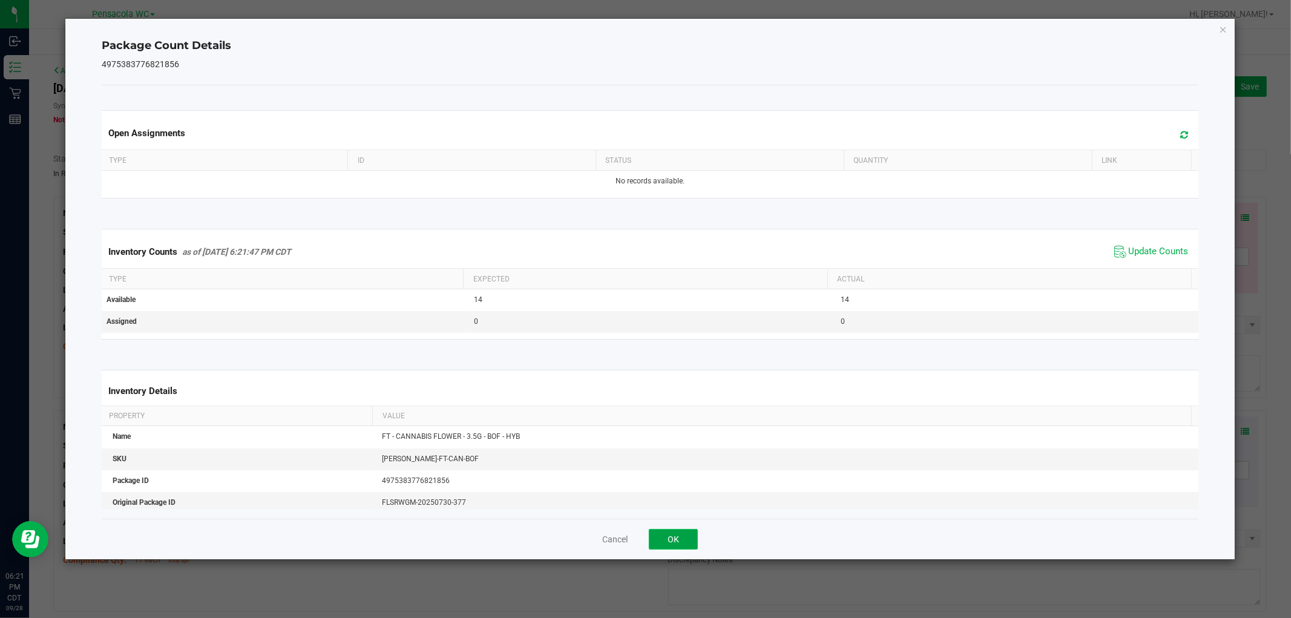
click at [678, 545] on button "OK" at bounding box center [673, 539] width 49 height 21
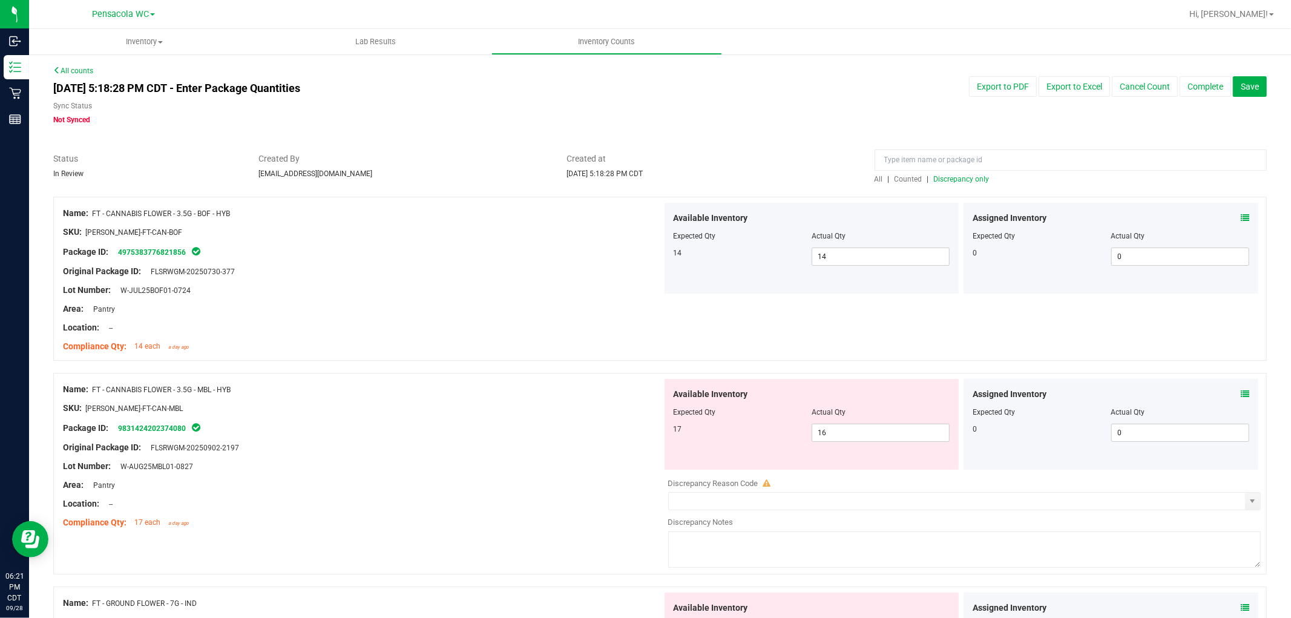
click at [1241, 393] on icon at bounding box center [1245, 394] width 8 height 8
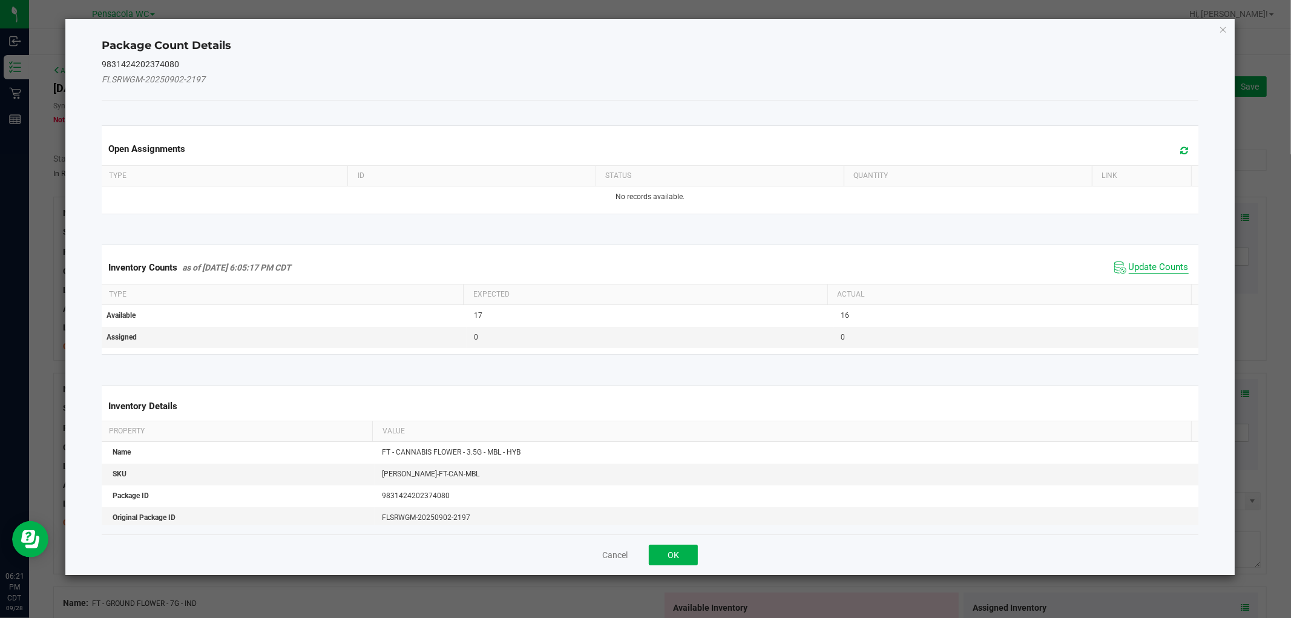
click at [1161, 270] on span "Update Counts" at bounding box center [1159, 267] width 60 height 12
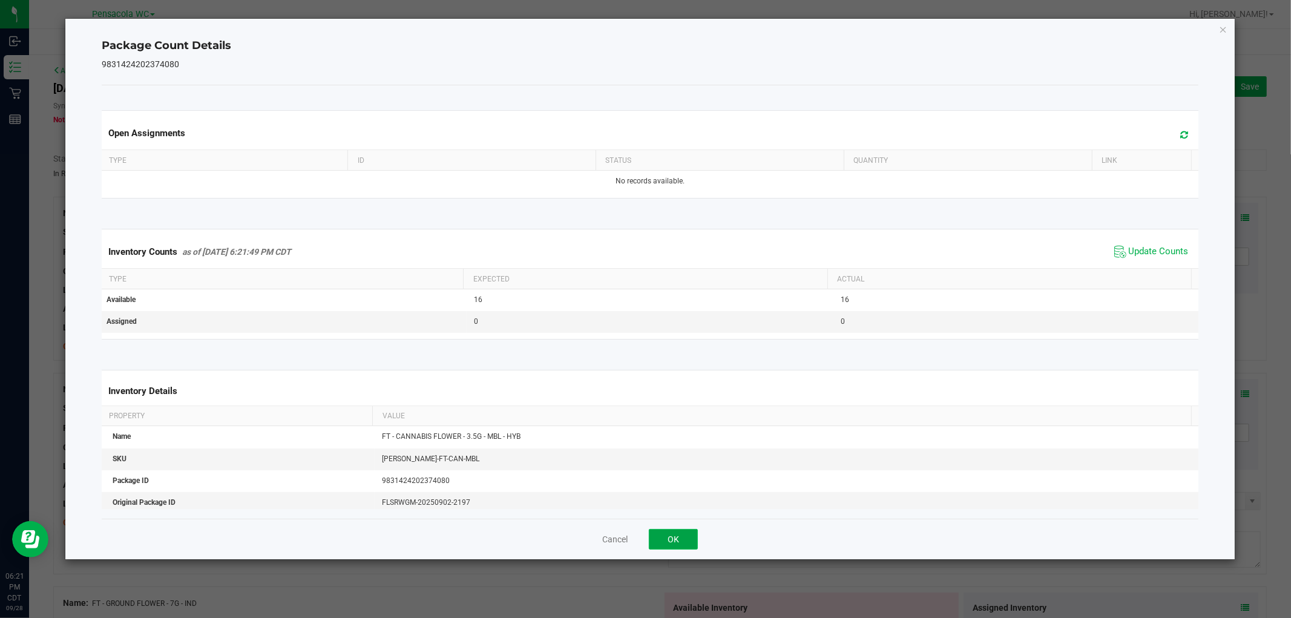
click at [682, 548] on button "OK" at bounding box center [673, 539] width 49 height 21
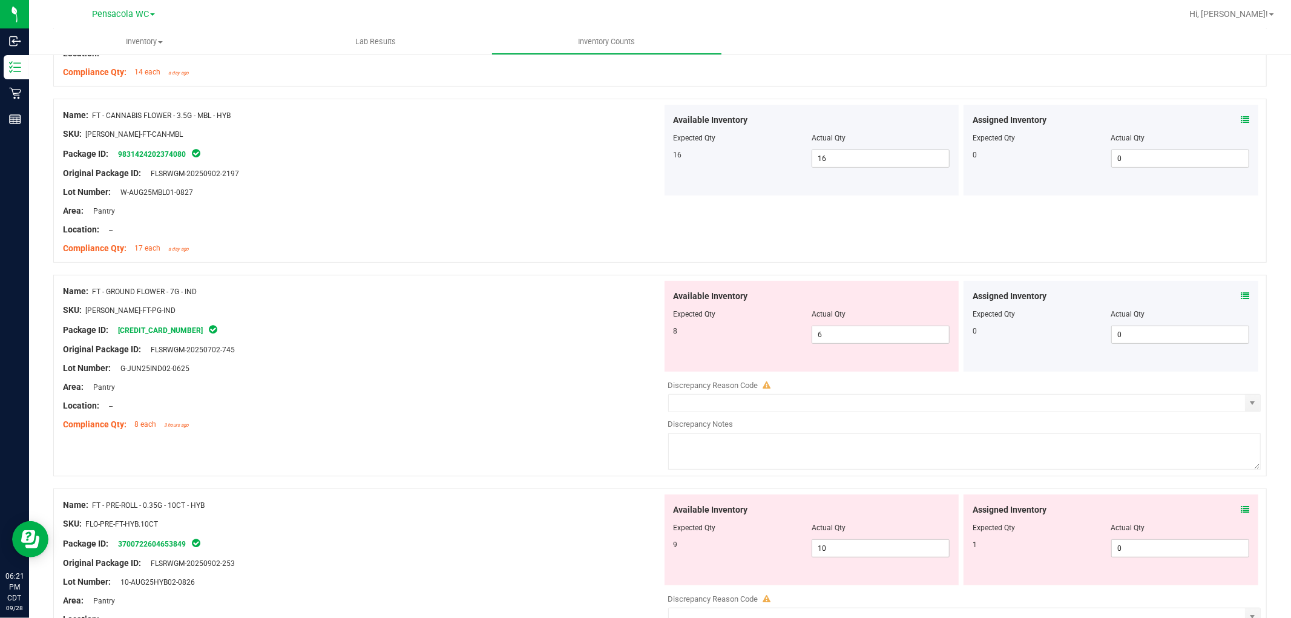
scroll to position [310, 0]
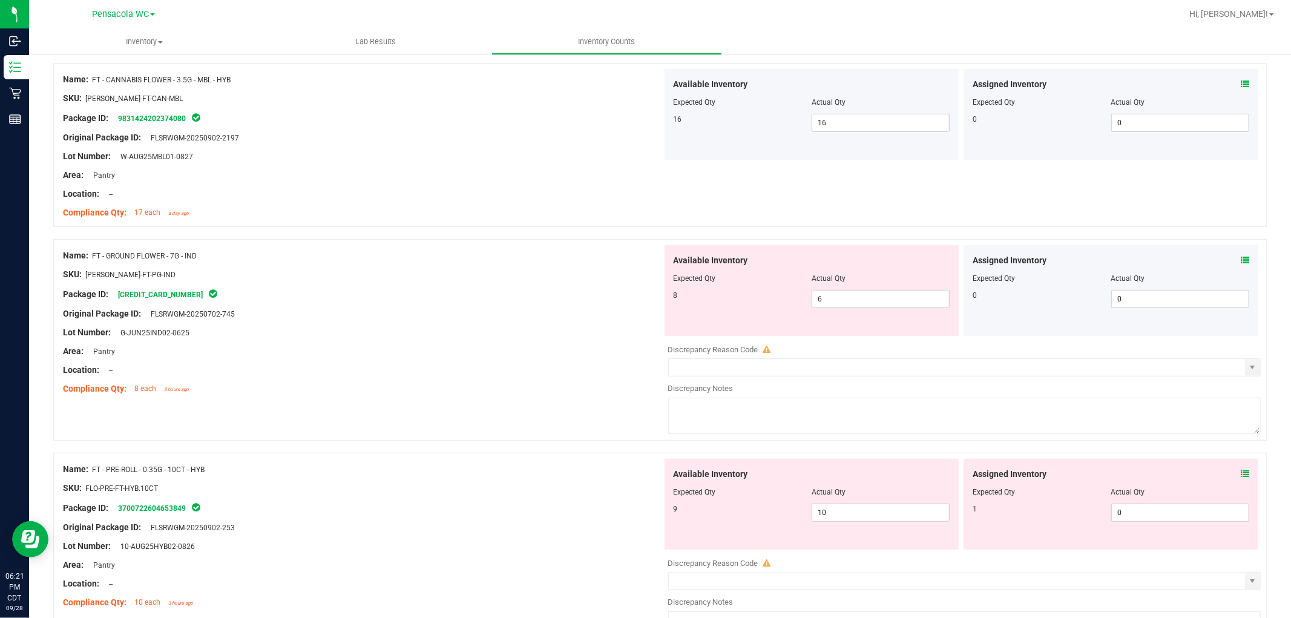
click at [1241, 260] on icon at bounding box center [1245, 260] width 8 height 8
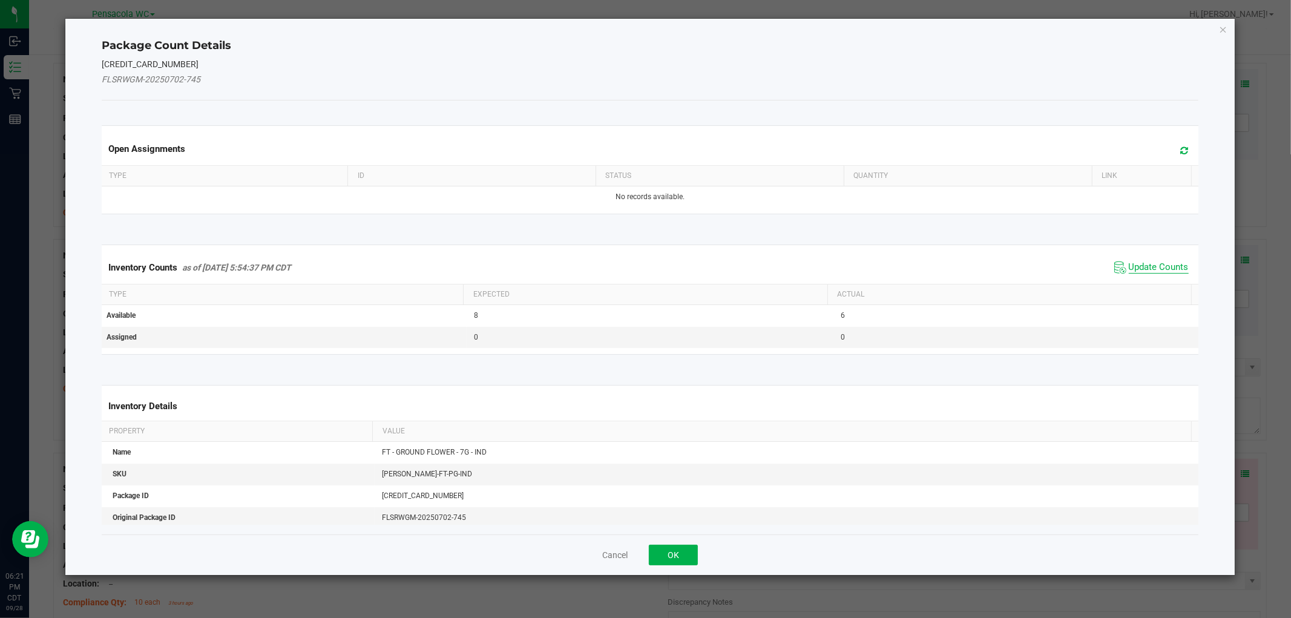
click at [1156, 268] on span "Update Counts" at bounding box center [1159, 267] width 60 height 12
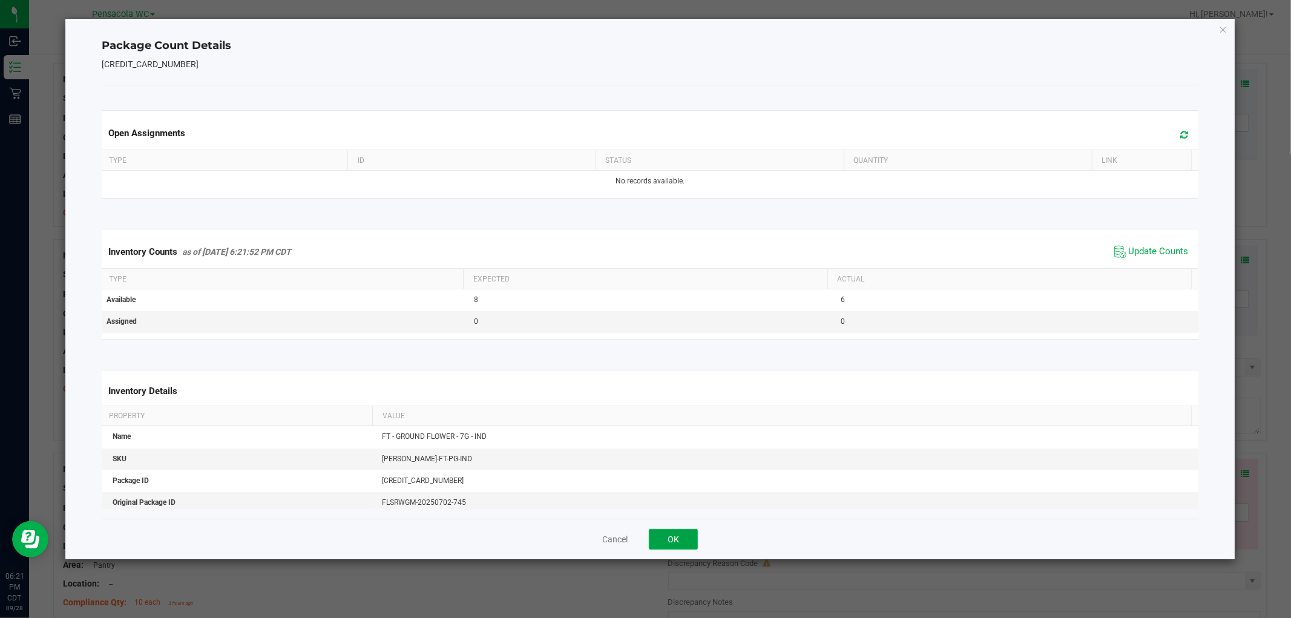
click at [673, 537] on button "OK" at bounding box center [673, 539] width 49 height 21
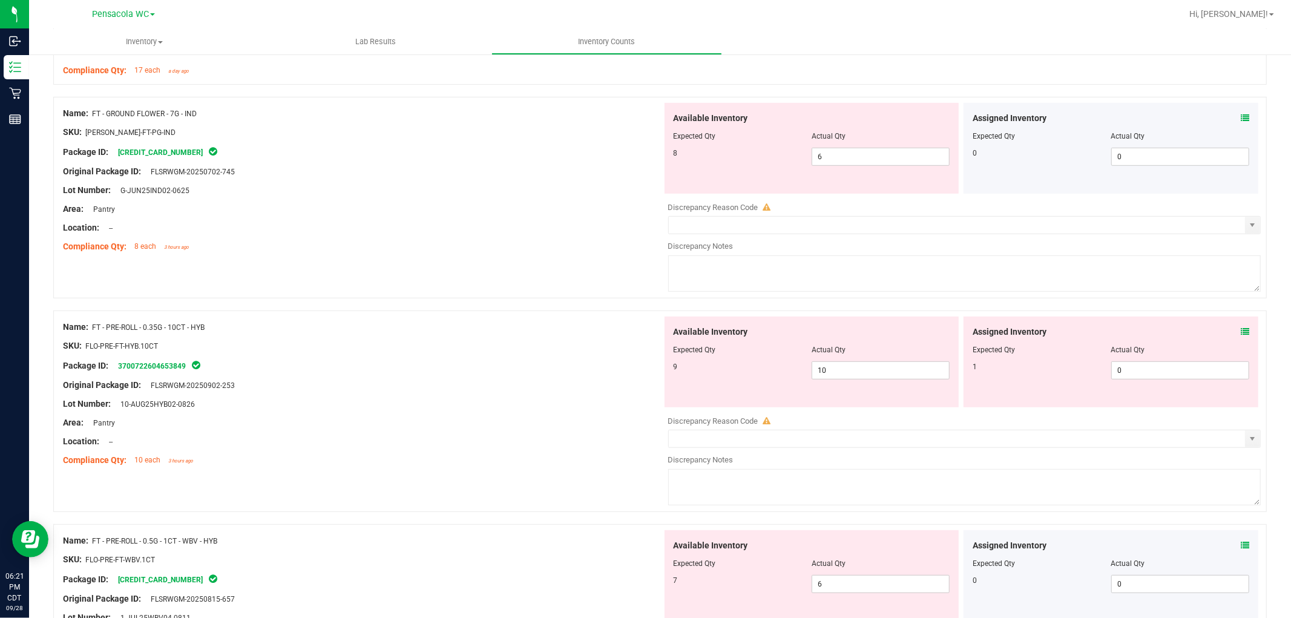
scroll to position [505, 0]
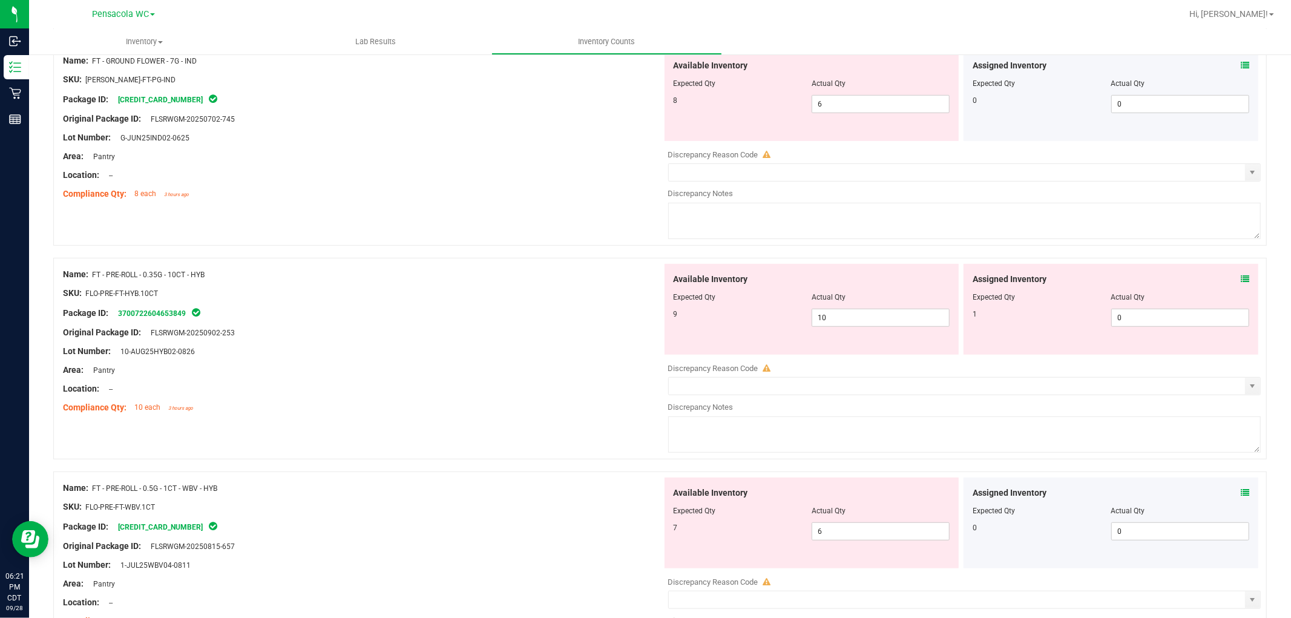
click at [1241, 280] on icon at bounding box center [1245, 279] width 8 height 8
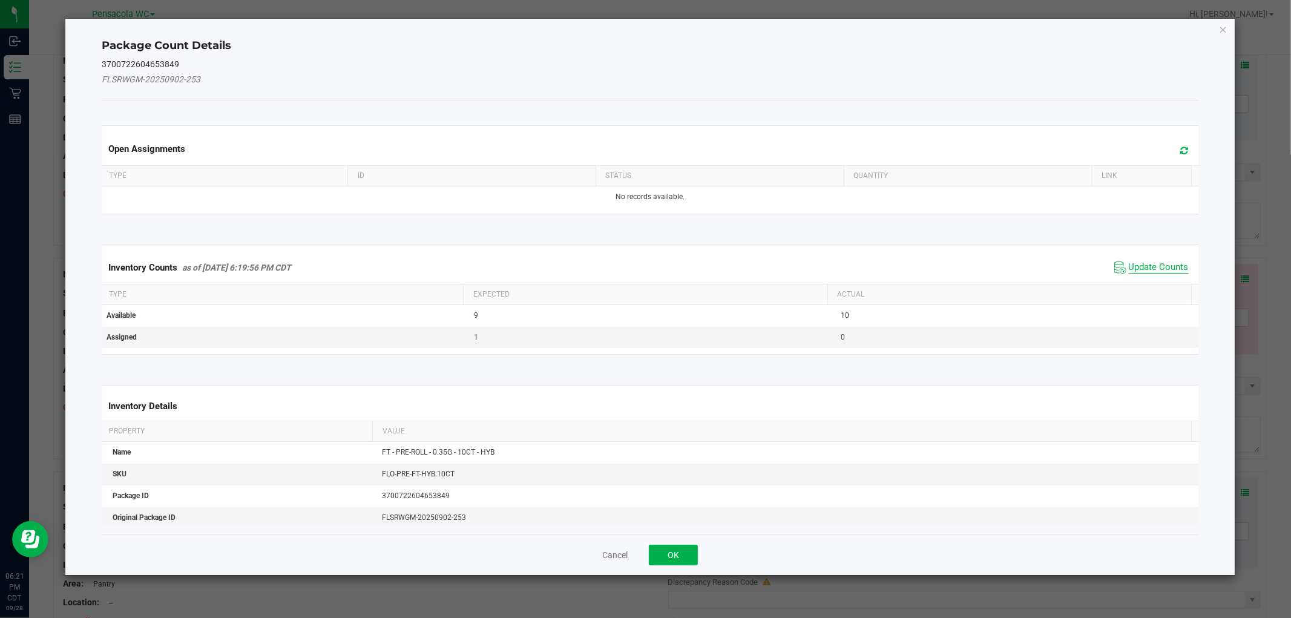
click at [1157, 269] on span "Update Counts" at bounding box center [1159, 267] width 60 height 12
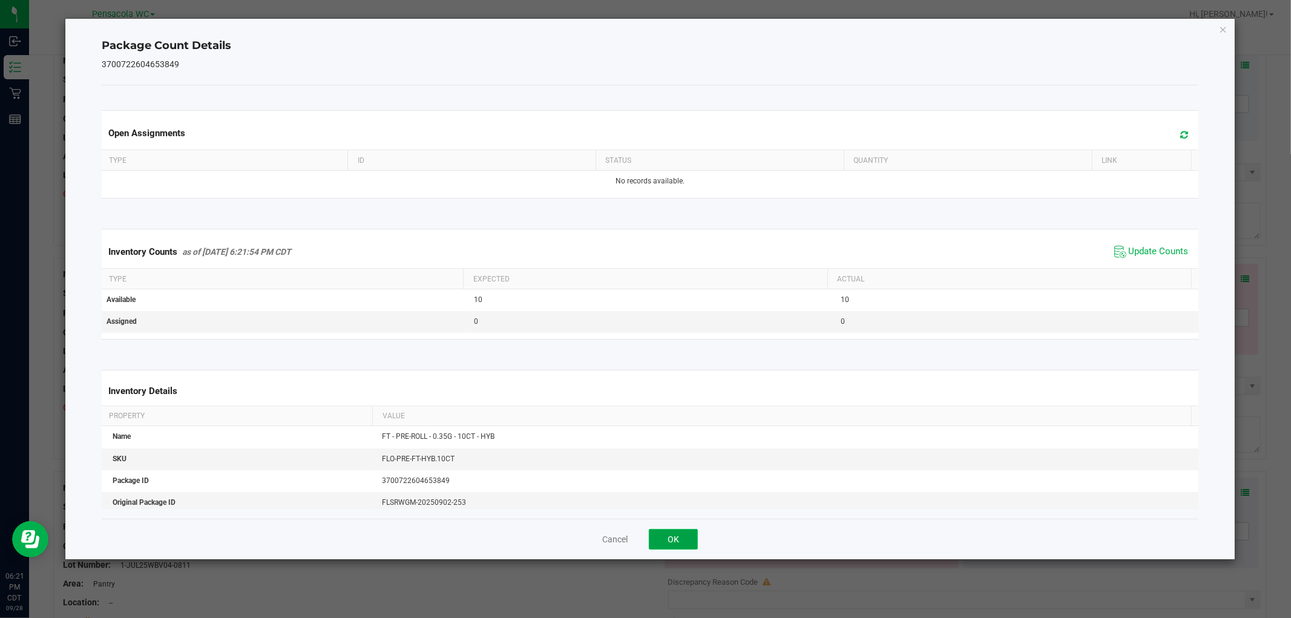
click at [673, 540] on button "OK" at bounding box center [673, 539] width 49 height 21
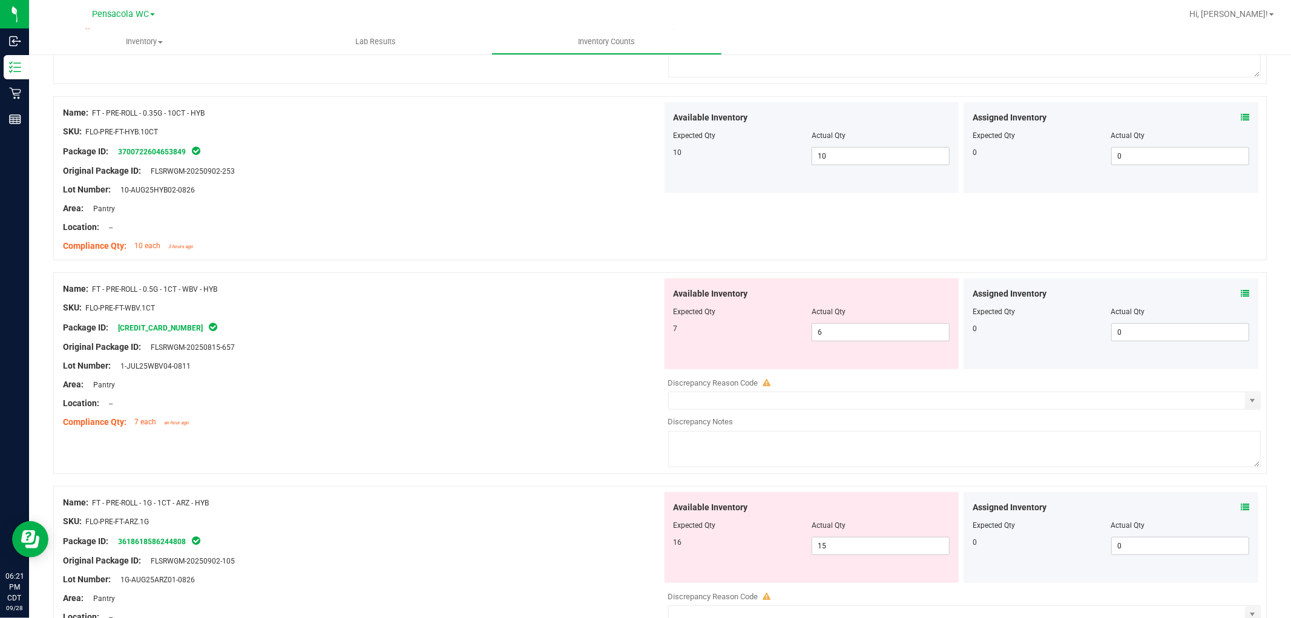
scroll to position [664, 0]
click at [1241, 299] on icon at bounding box center [1245, 296] width 8 height 8
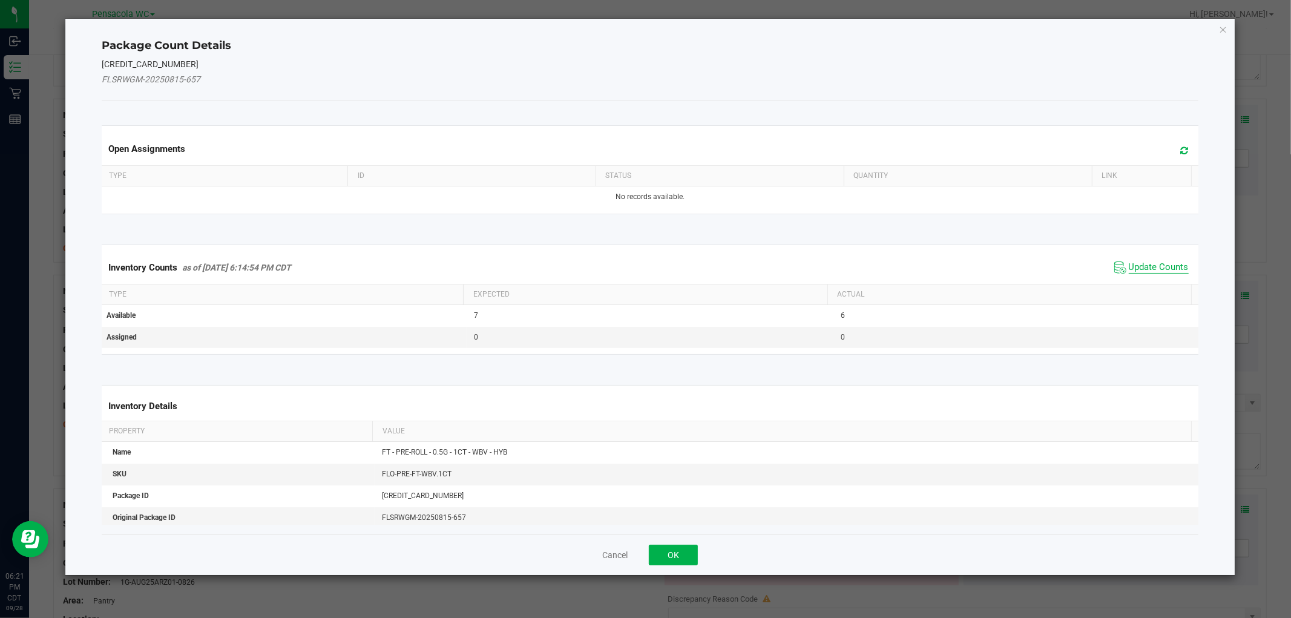
click at [1156, 266] on span "Update Counts" at bounding box center [1159, 267] width 60 height 12
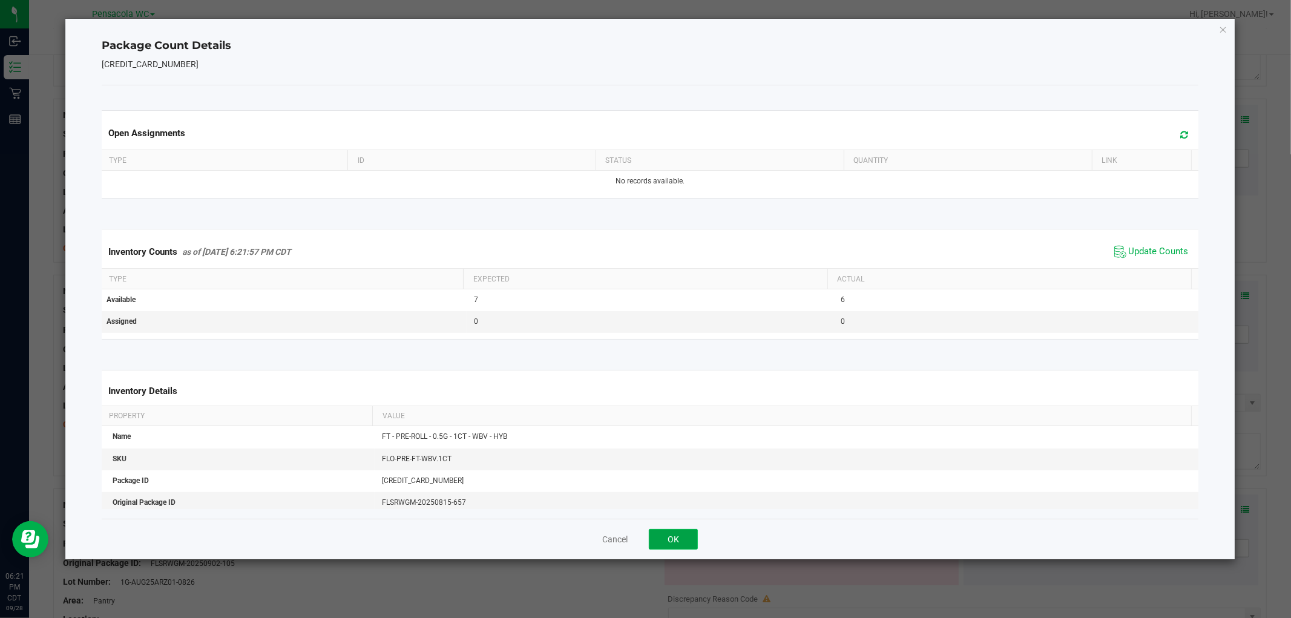
click at [682, 537] on button "OK" at bounding box center [673, 539] width 49 height 21
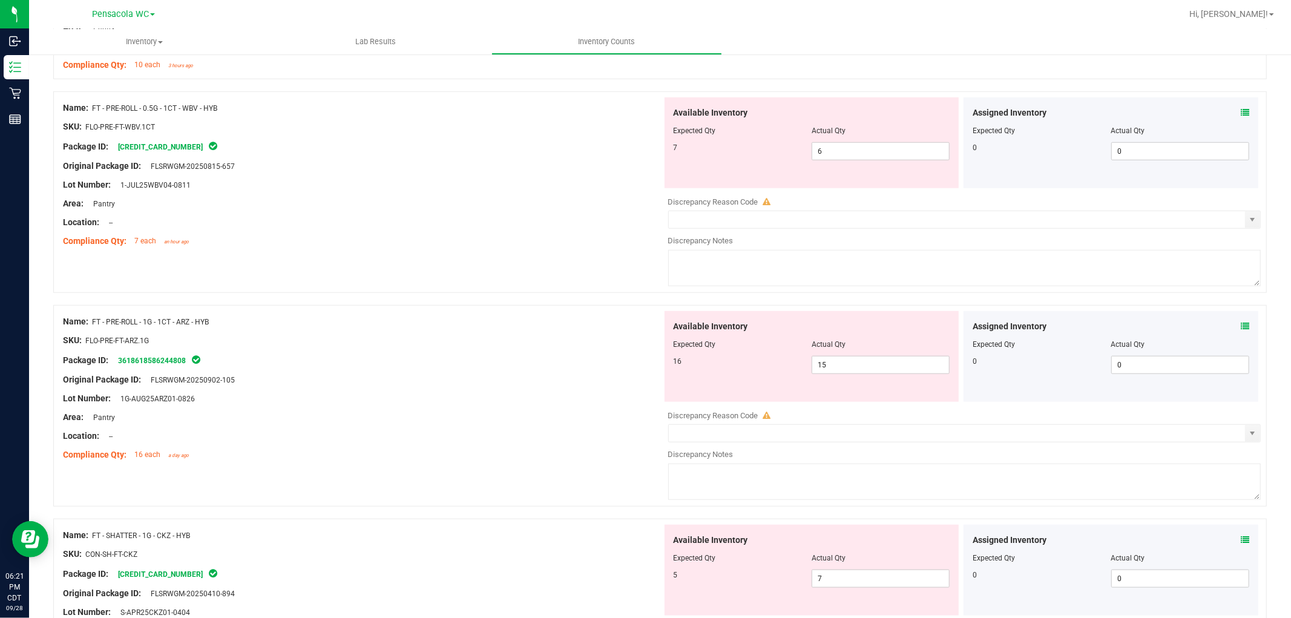
scroll to position [846, 0]
click at [1241, 329] on icon at bounding box center [1245, 327] width 8 height 8
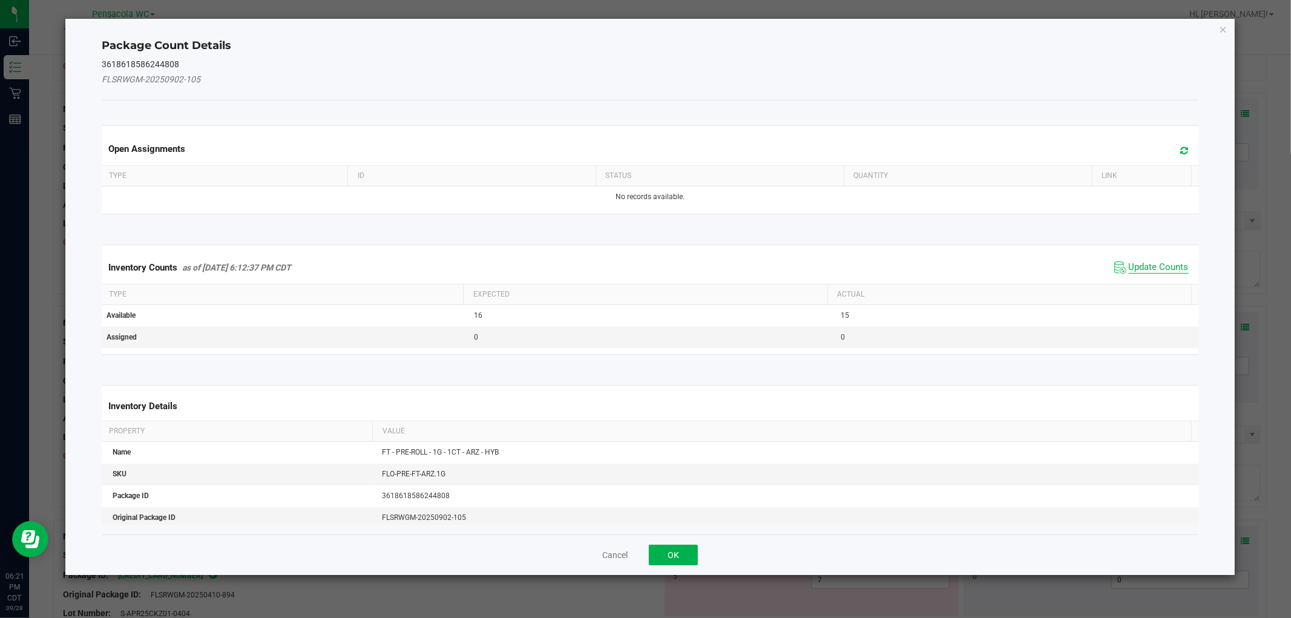
click at [1160, 271] on span "Update Counts" at bounding box center [1159, 267] width 60 height 12
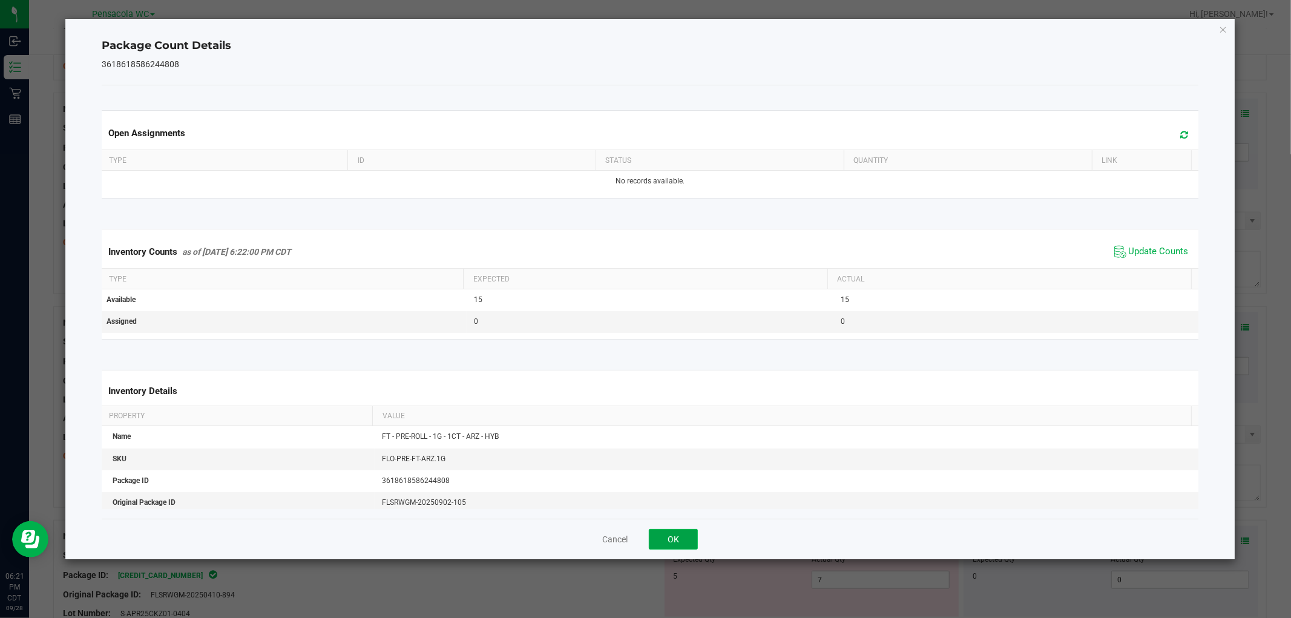
click at [678, 546] on button "OK" at bounding box center [673, 539] width 49 height 21
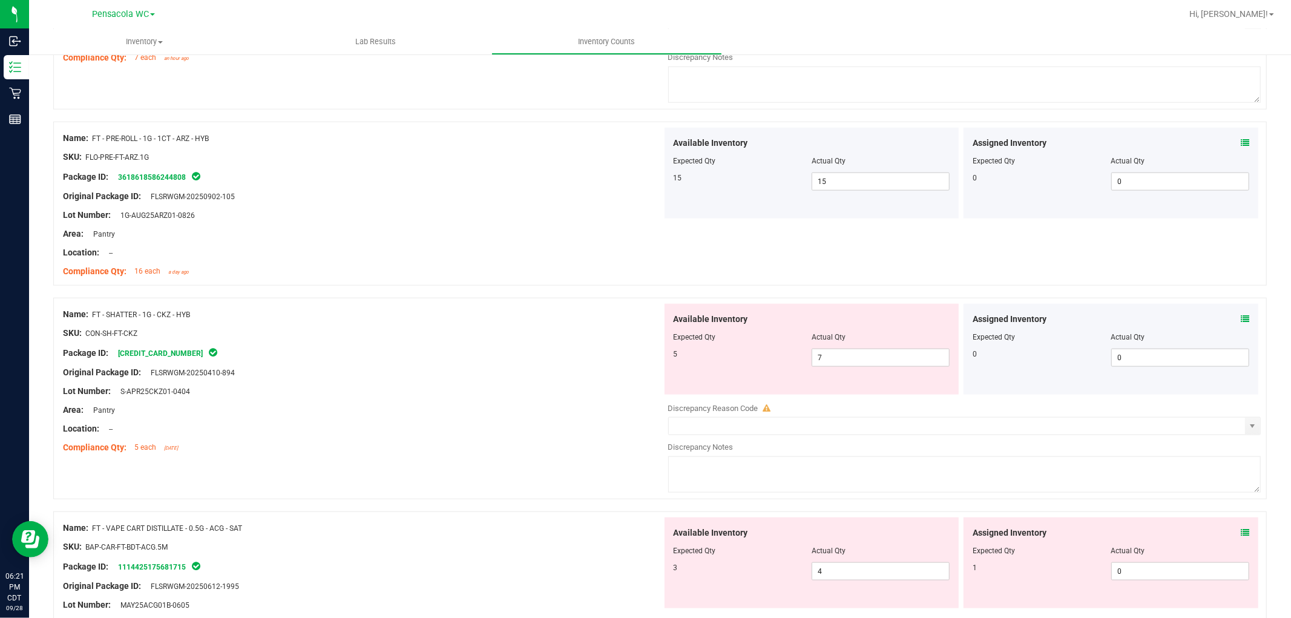
scroll to position [1031, 0]
click at [1241, 320] on icon at bounding box center [1245, 318] width 8 height 8
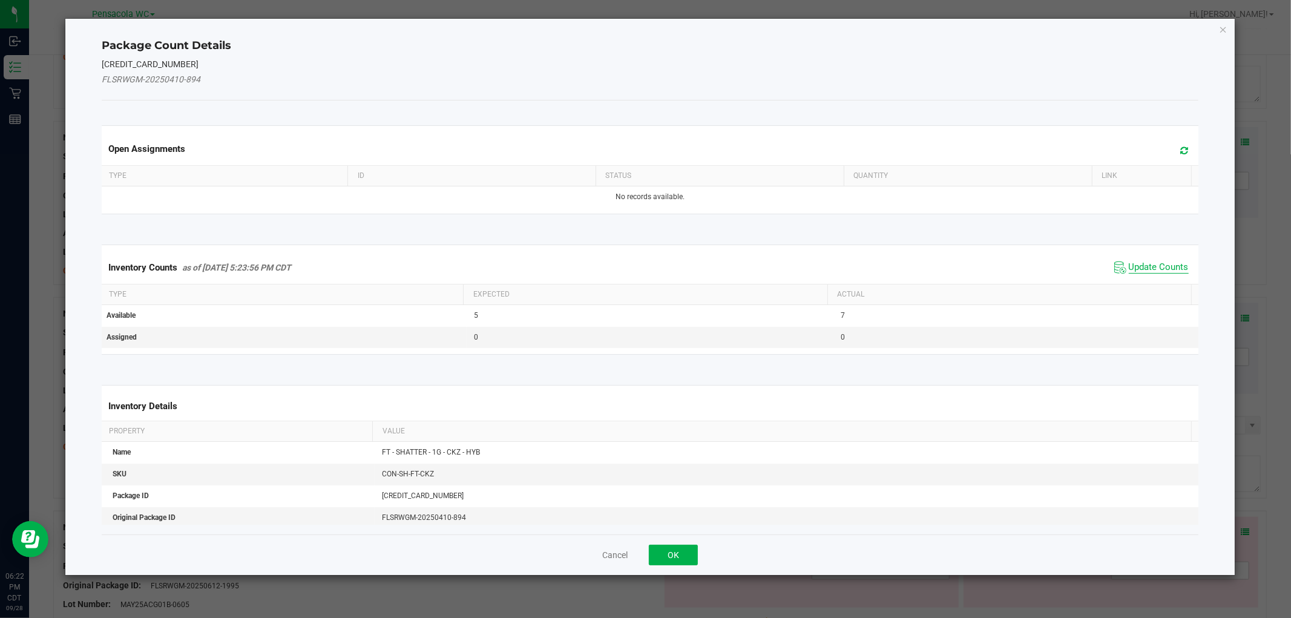
click at [1160, 269] on span "Update Counts" at bounding box center [1159, 267] width 60 height 12
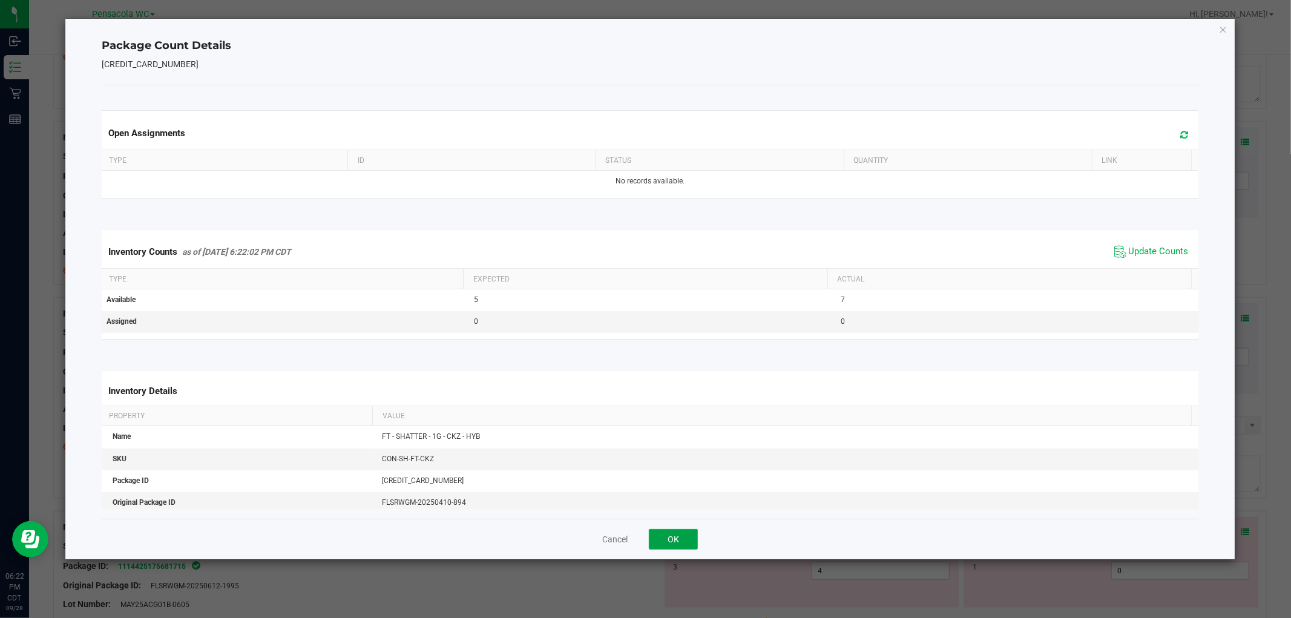
click at [674, 534] on button "OK" at bounding box center [673, 539] width 49 height 21
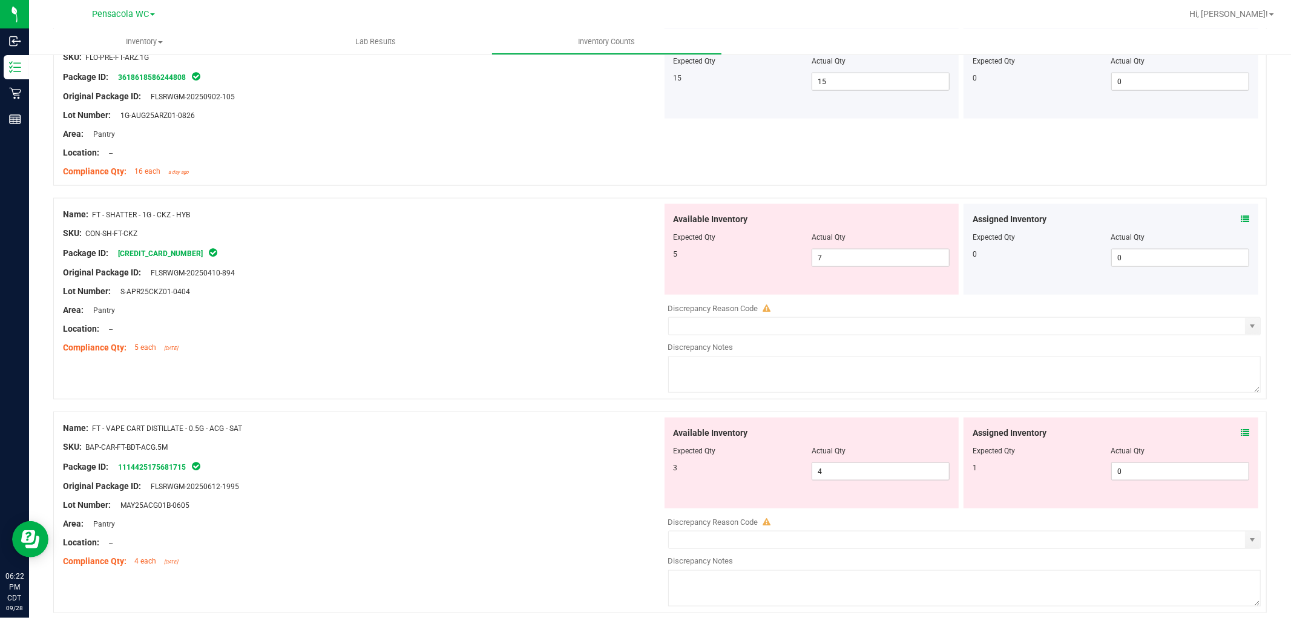
scroll to position [1197, 0]
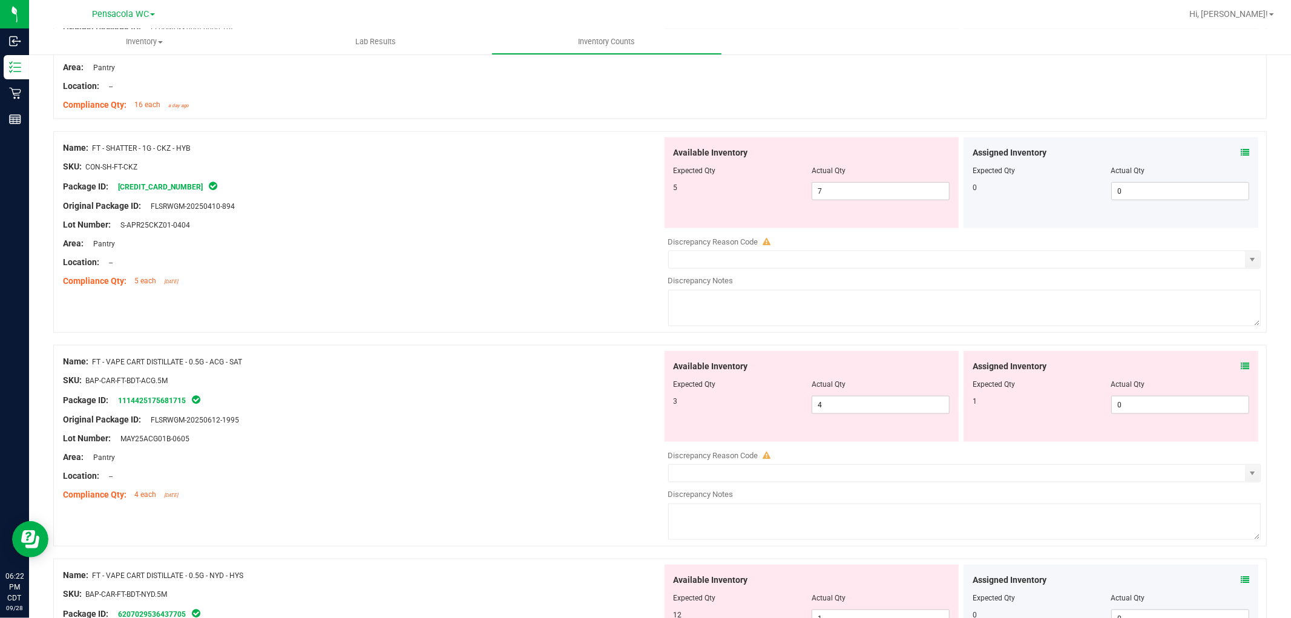
click at [1241, 367] on icon at bounding box center [1245, 366] width 8 height 8
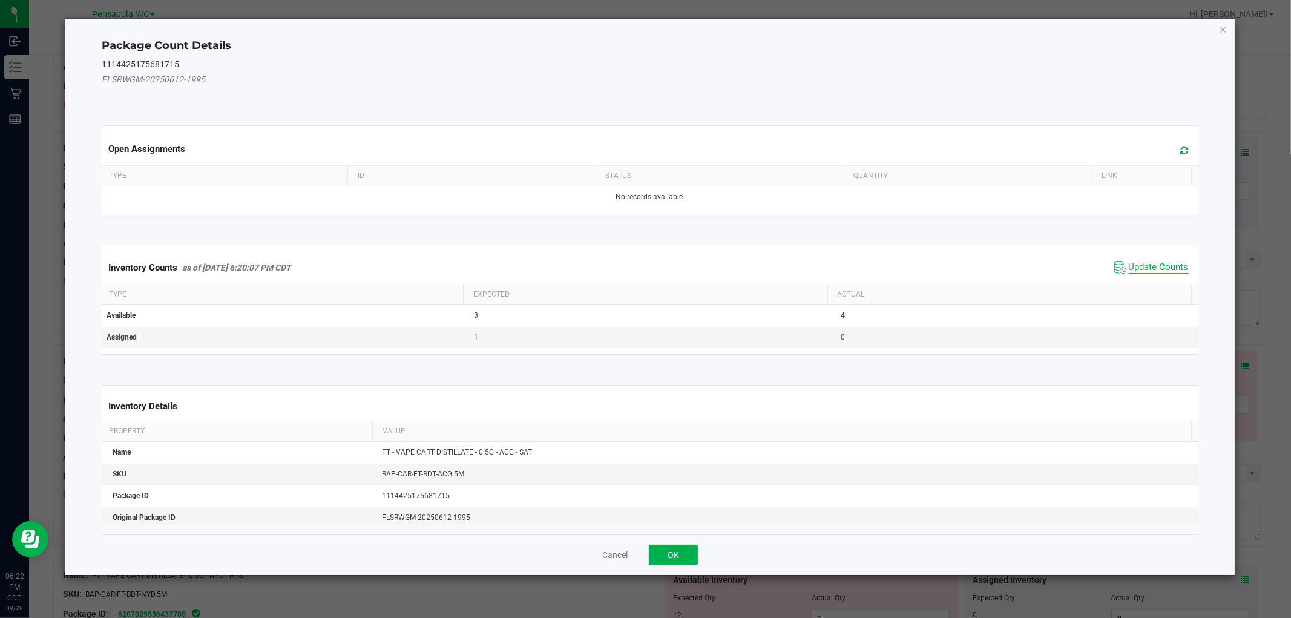
click at [1170, 264] on span "Update Counts" at bounding box center [1159, 267] width 60 height 12
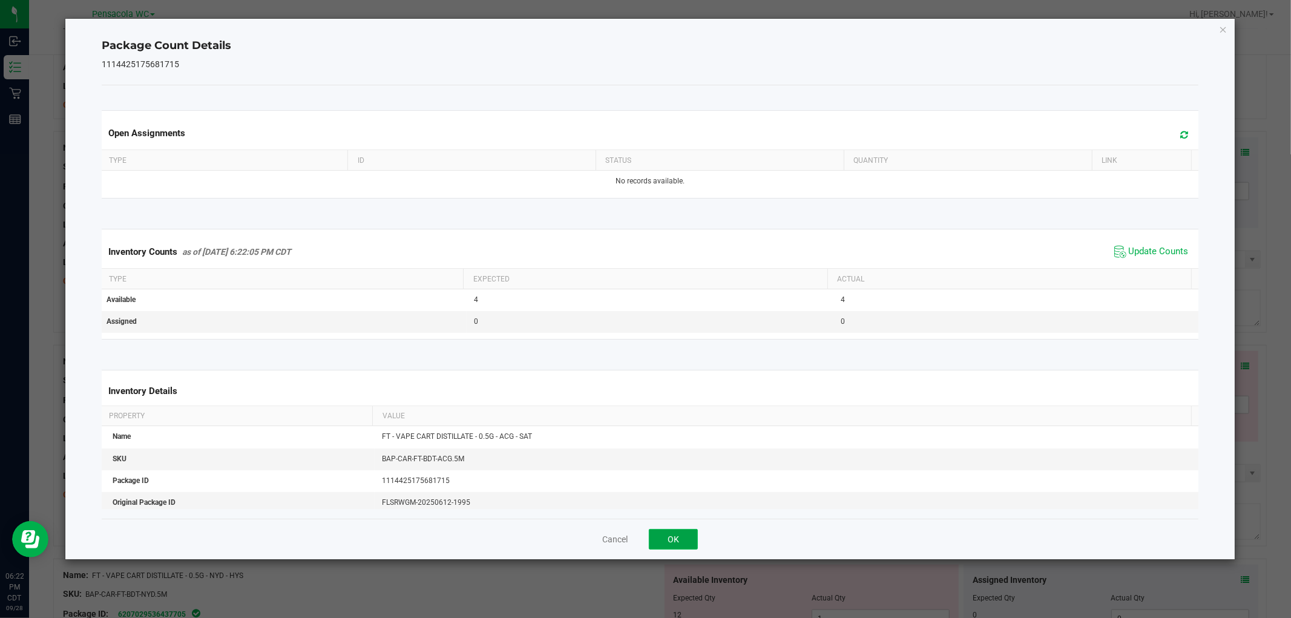
click at [674, 542] on button "OK" at bounding box center [673, 539] width 49 height 21
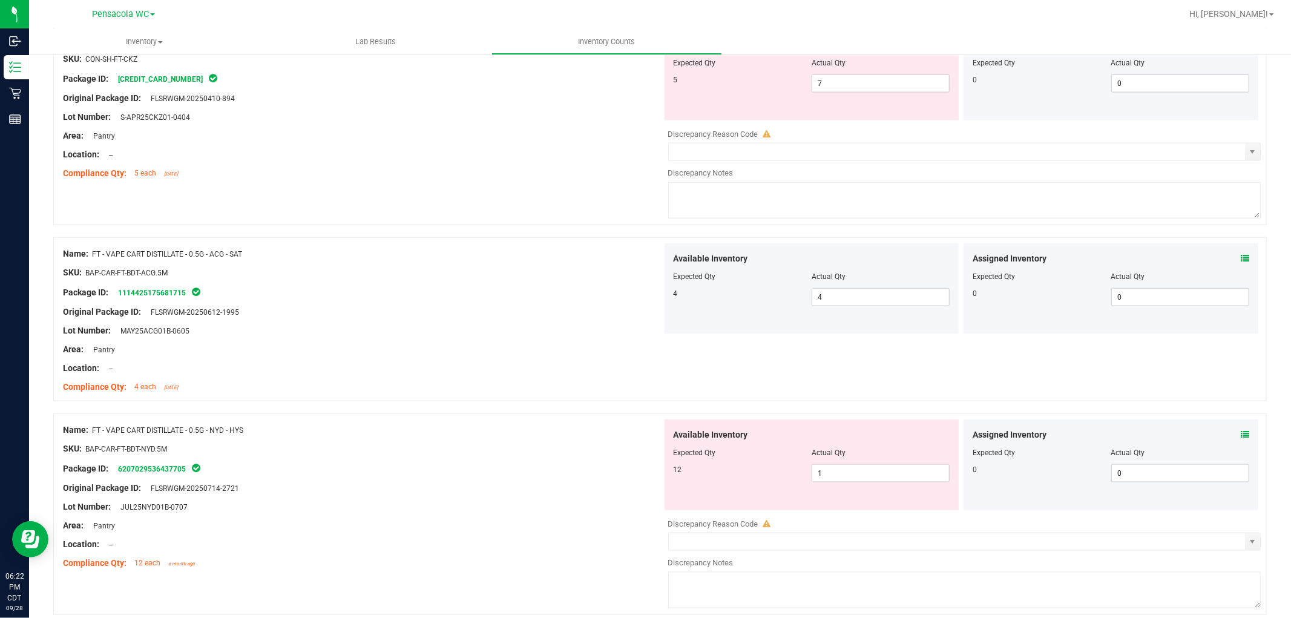
scroll to position [1327, 0]
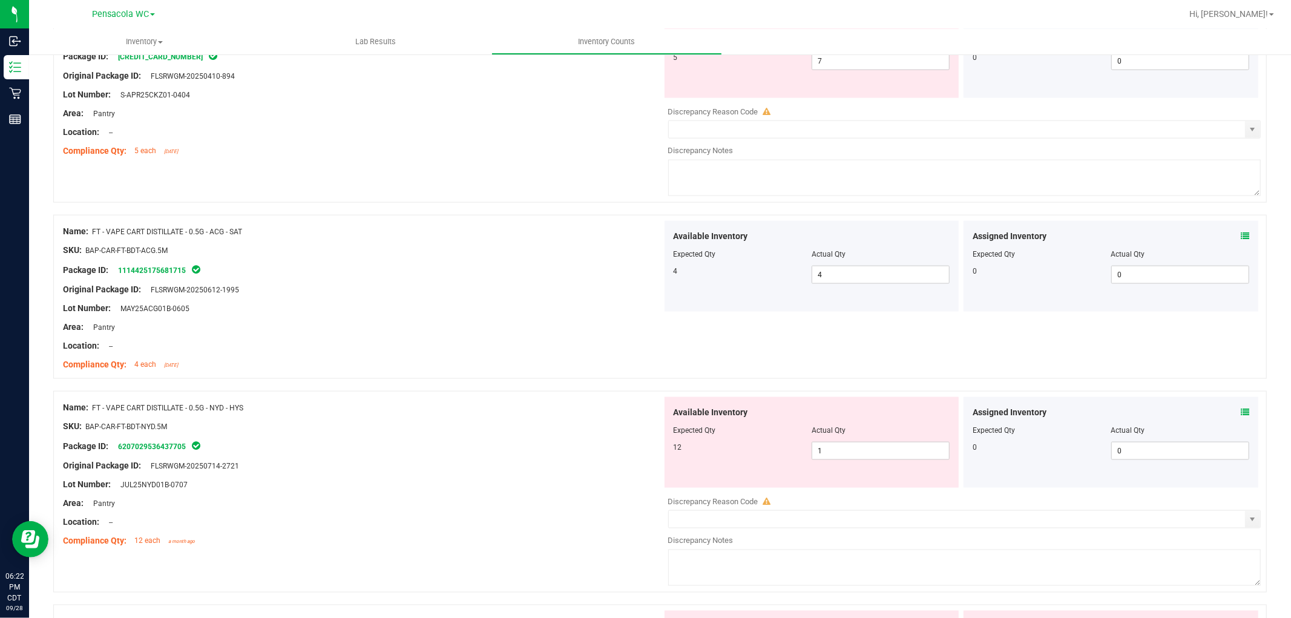
click at [1241, 414] on icon at bounding box center [1245, 412] width 8 height 8
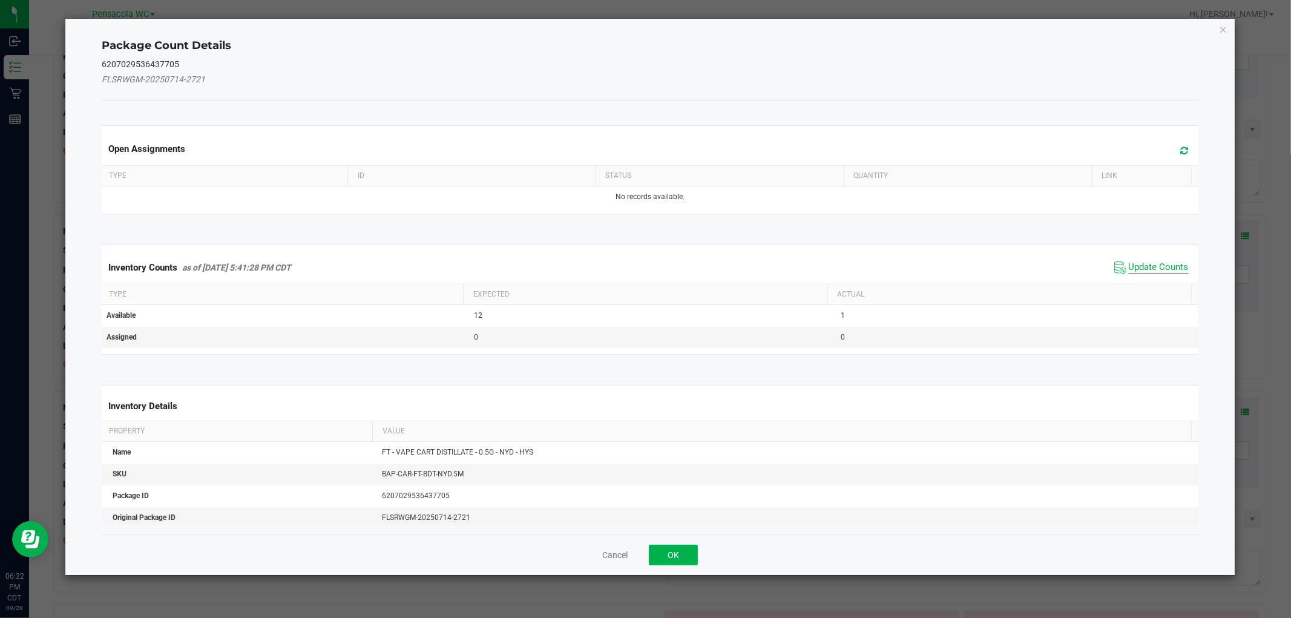
click at [1170, 266] on span "Update Counts" at bounding box center [1159, 267] width 60 height 12
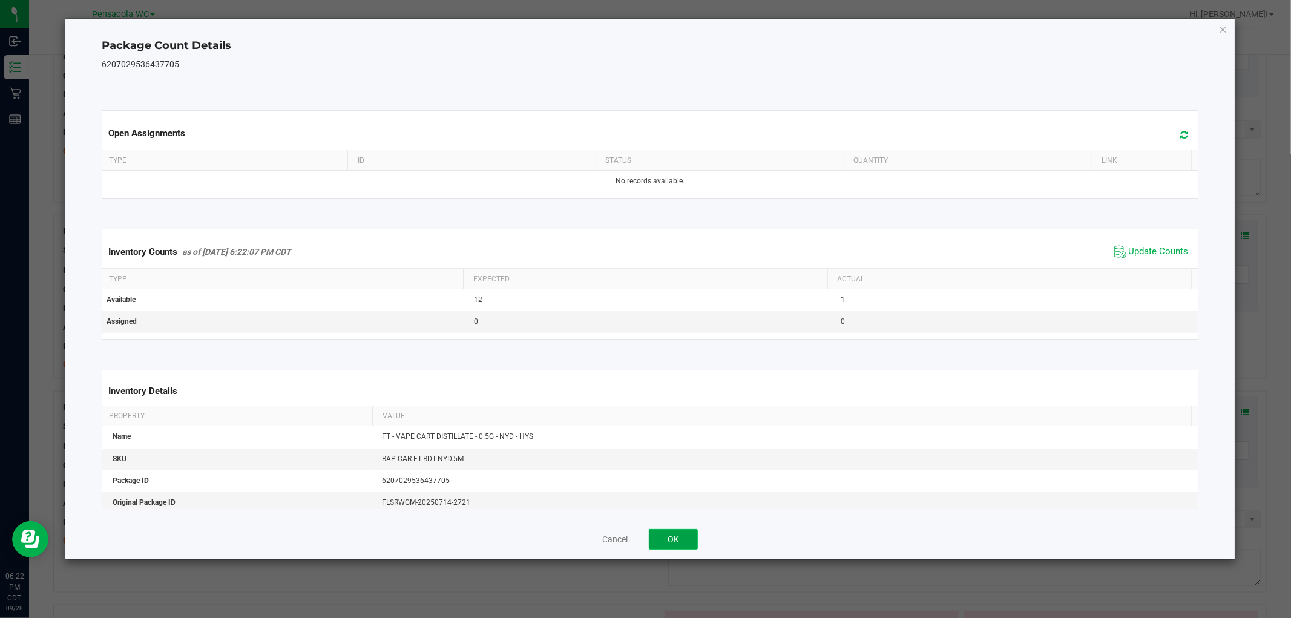
click at [678, 541] on button "OK" at bounding box center [673, 539] width 49 height 21
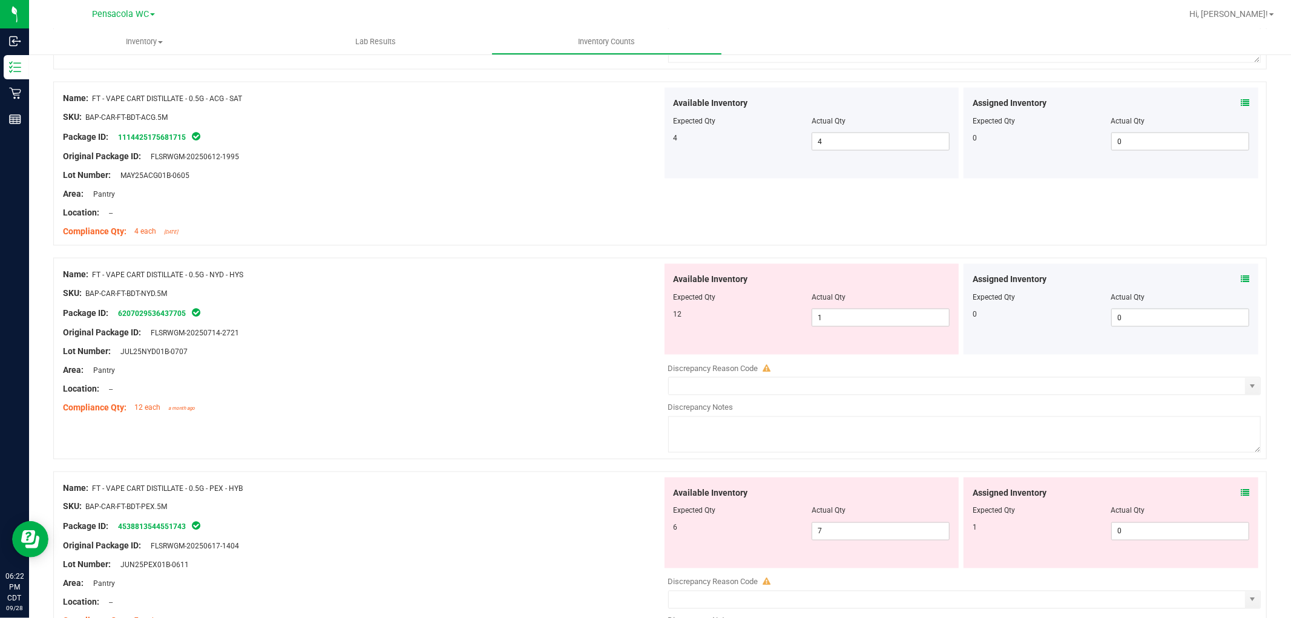
scroll to position [1497, 0]
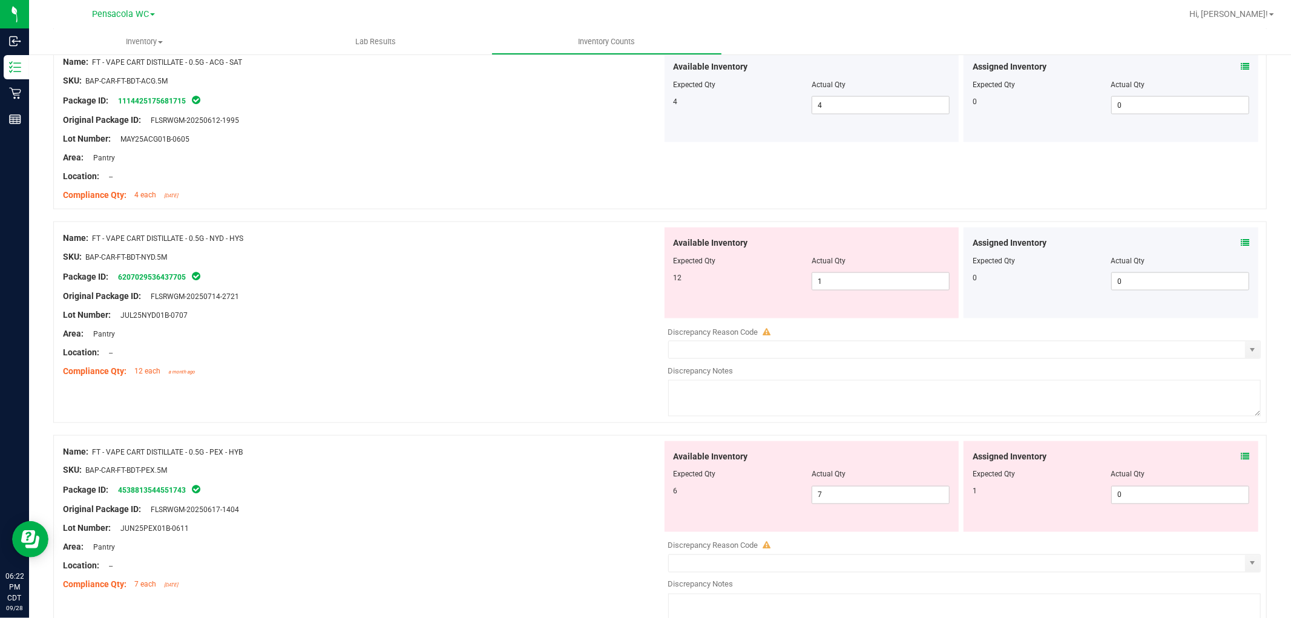
click at [1241, 458] on icon at bounding box center [1245, 456] width 8 height 8
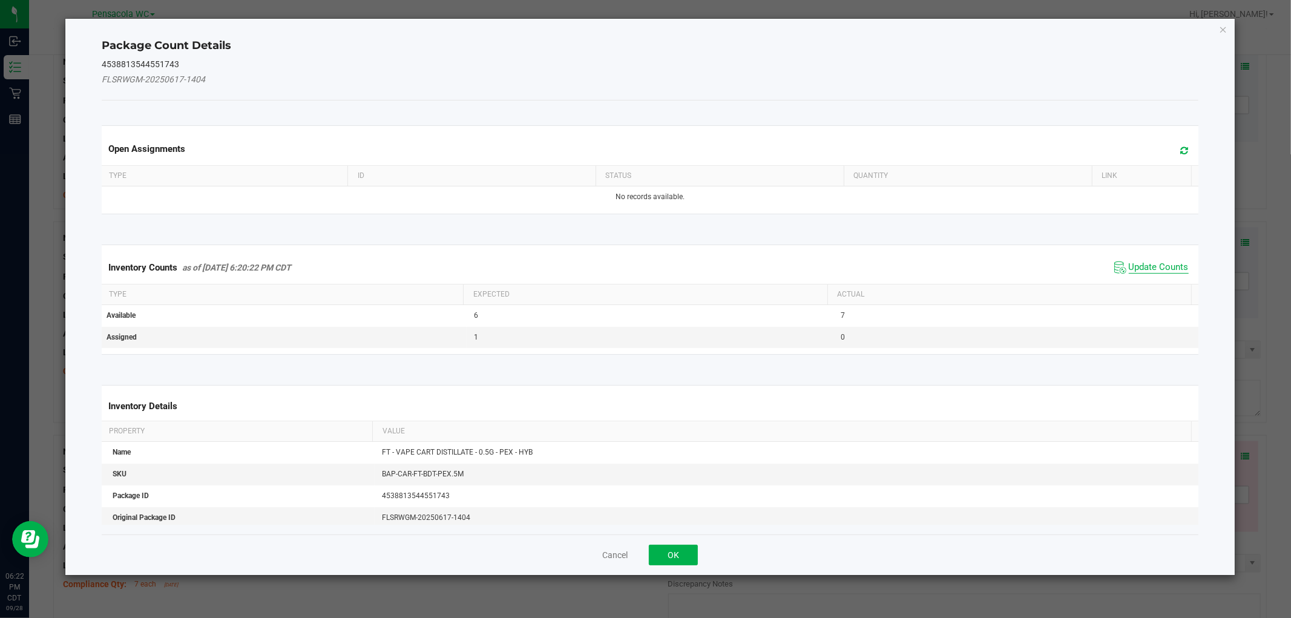
click at [1161, 269] on span "Update Counts" at bounding box center [1159, 267] width 60 height 12
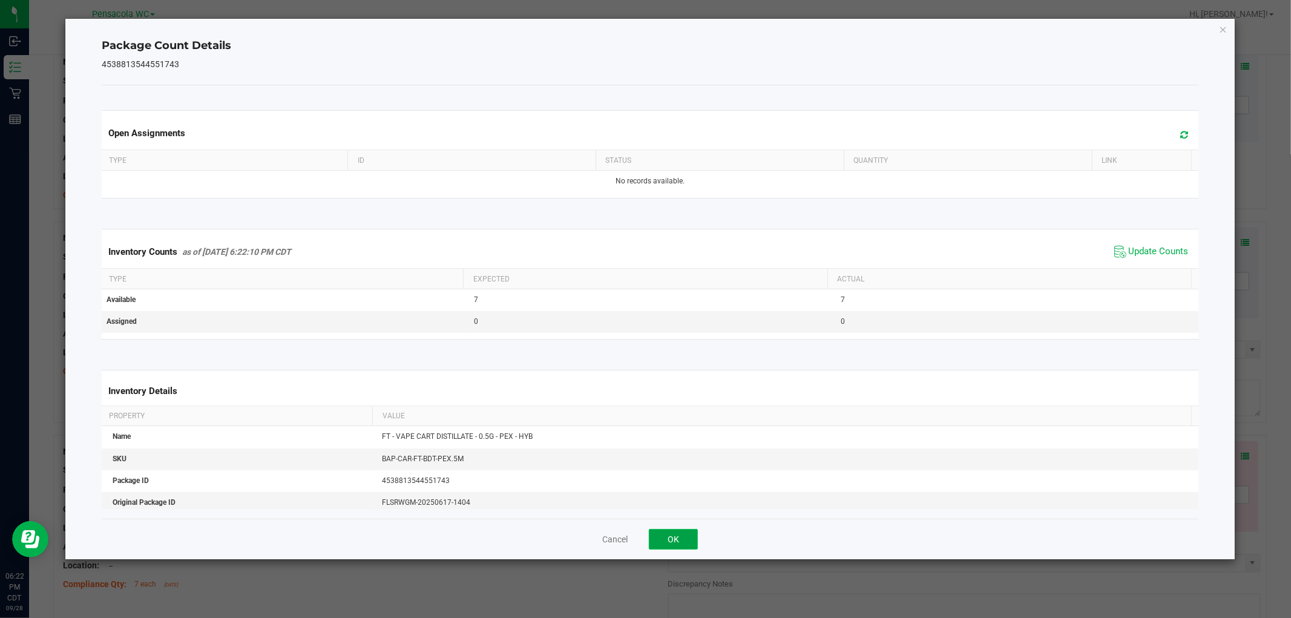
click at [675, 548] on button "OK" at bounding box center [673, 539] width 49 height 21
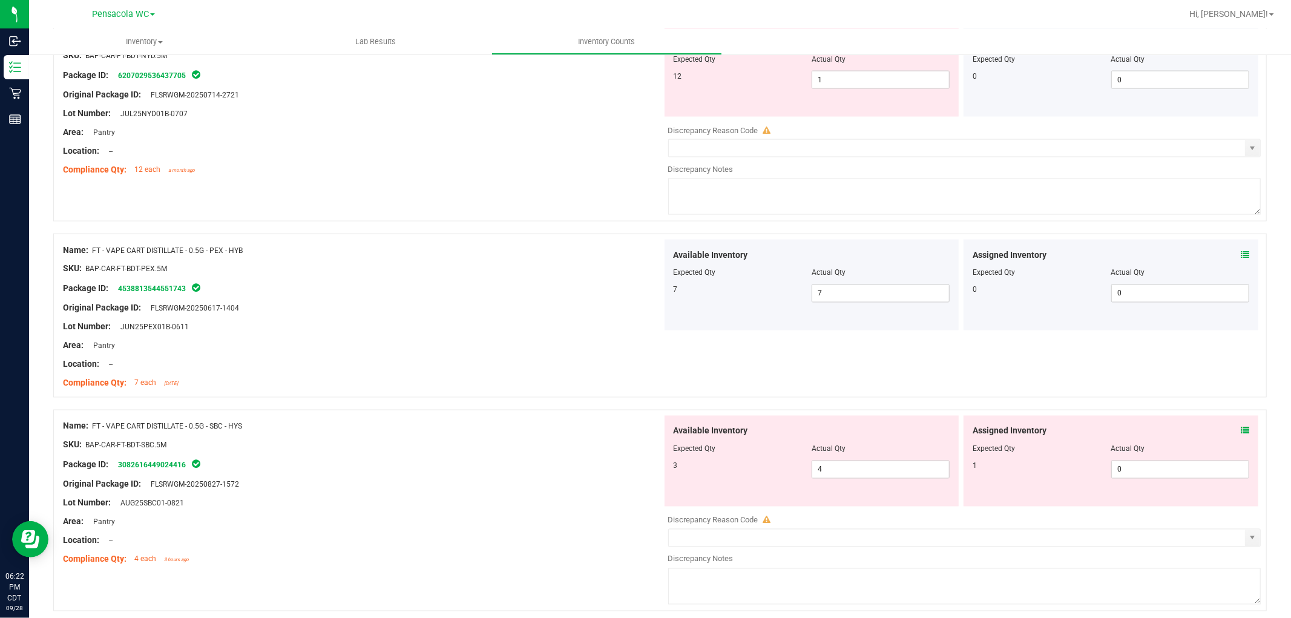
scroll to position [1705, 0]
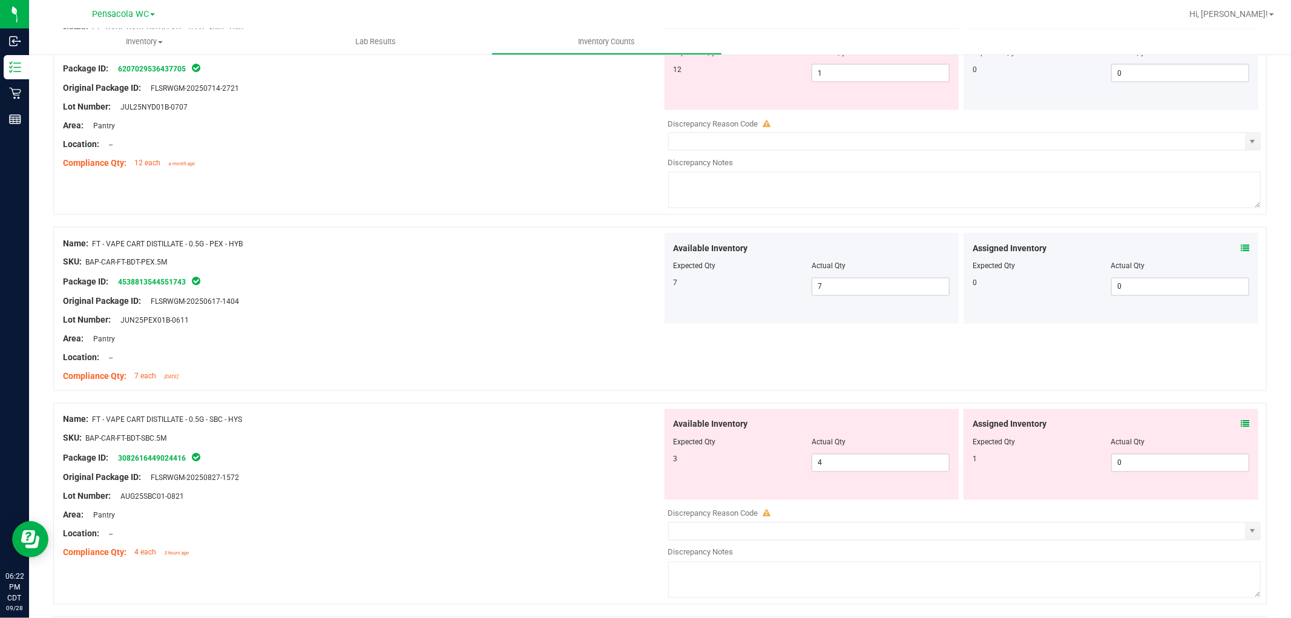
click at [1241, 427] on icon at bounding box center [1245, 424] width 8 height 8
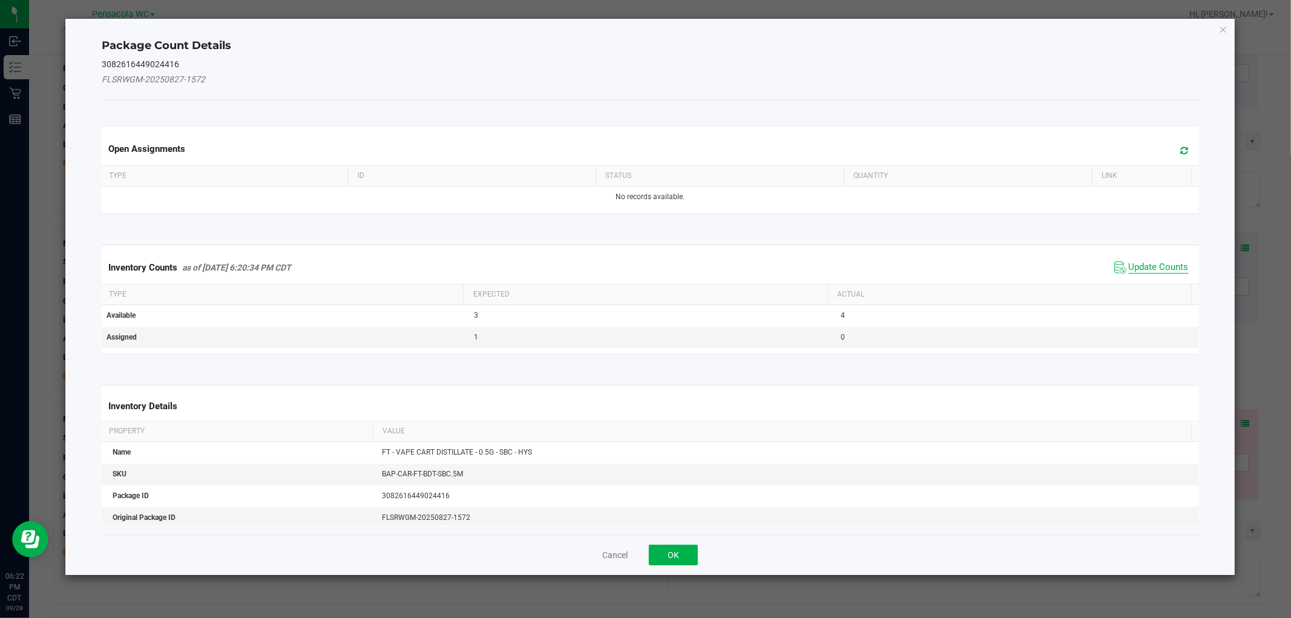
click at [1166, 268] on span "Update Counts" at bounding box center [1159, 267] width 60 height 12
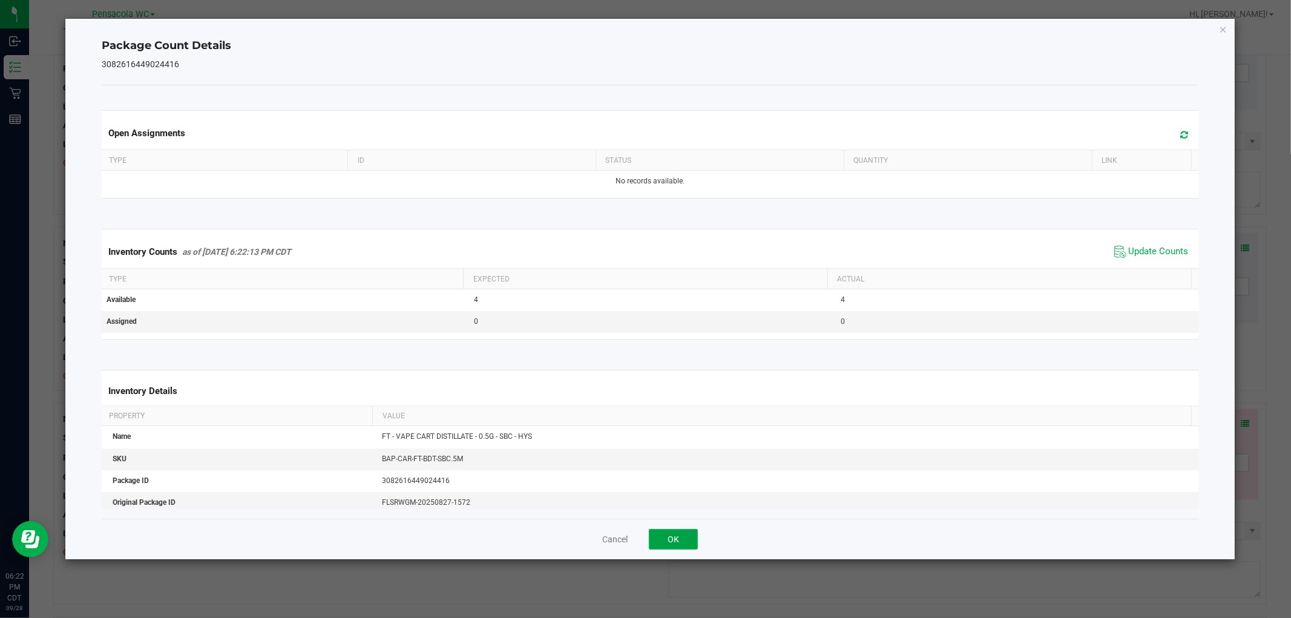
click at [681, 539] on button "OK" at bounding box center [673, 539] width 49 height 21
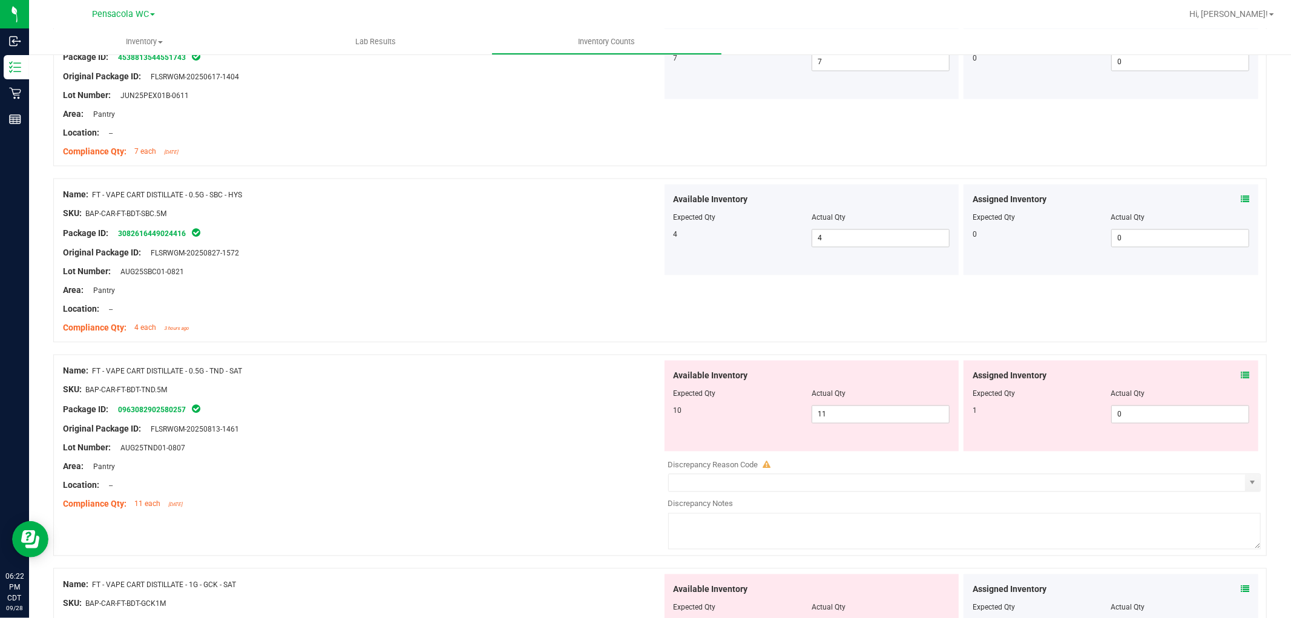
scroll to position [1933, 0]
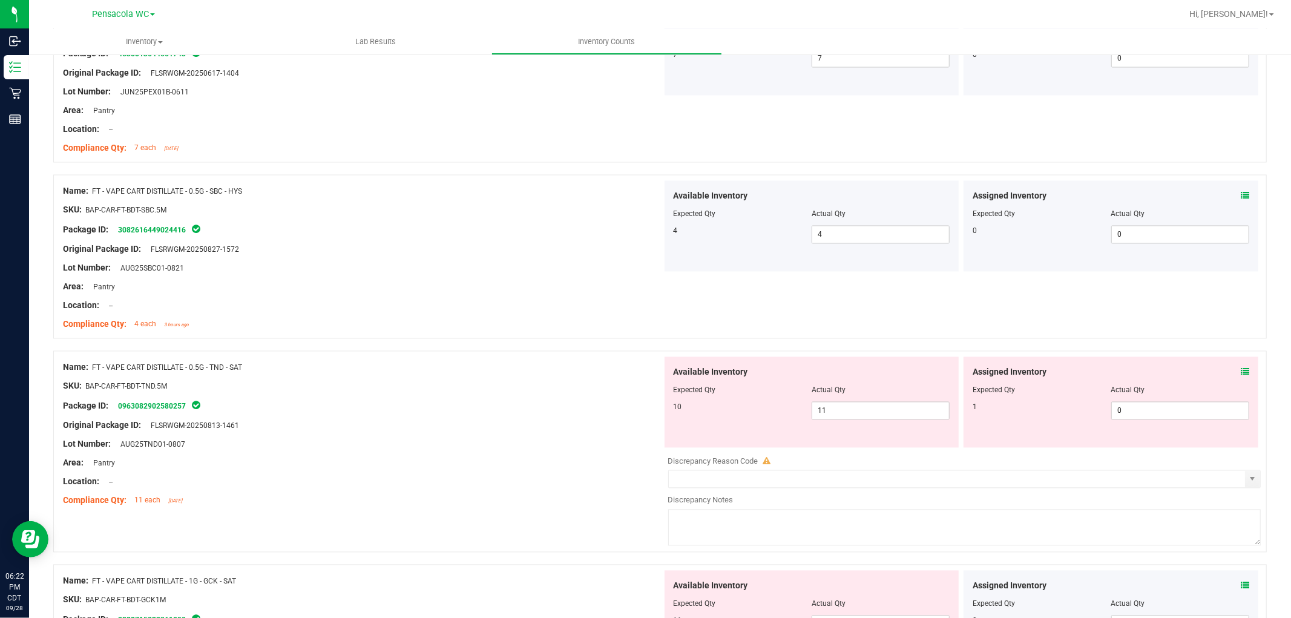
click at [1241, 375] on icon at bounding box center [1245, 372] width 8 height 8
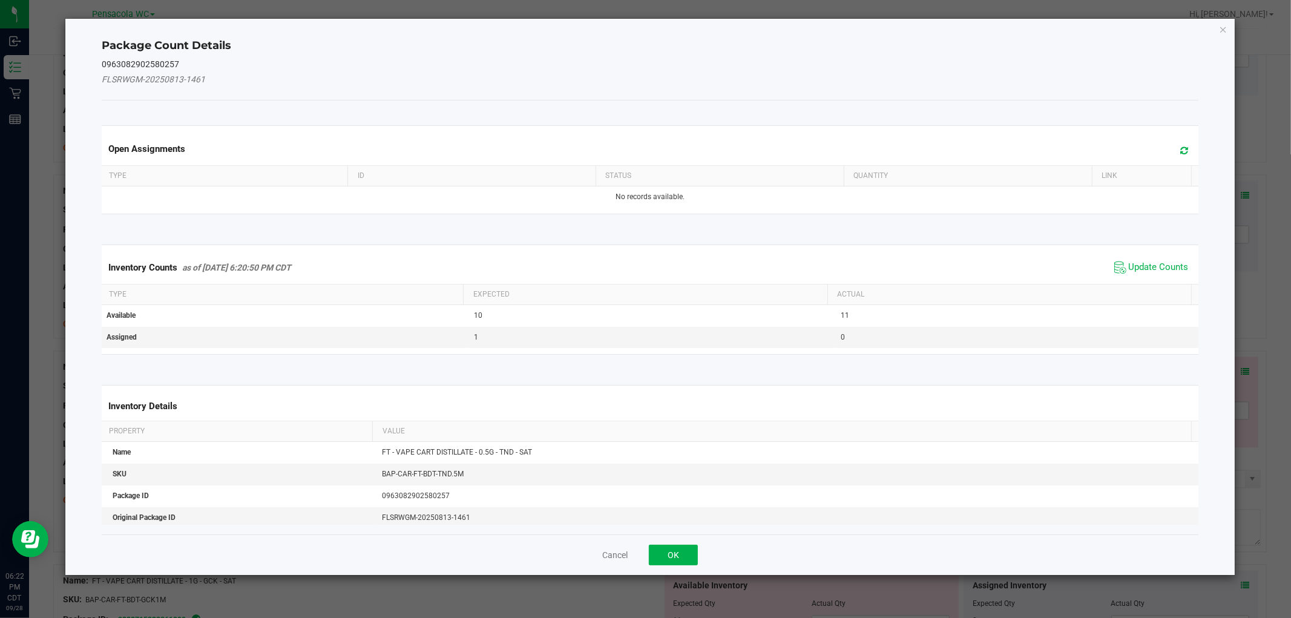
click at [1154, 258] on span "Update Counts" at bounding box center [1151, 267] width 80 height 18
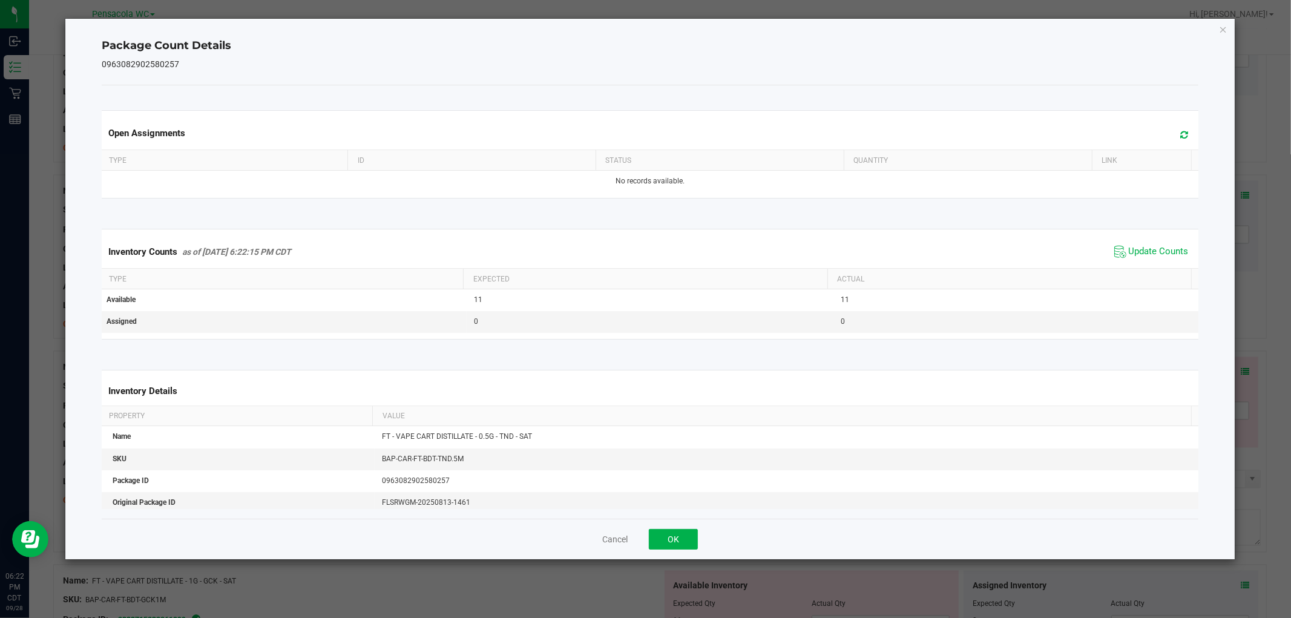
click at [1158, 271] on th "Actual" at bounding box center [1009, 279] width 364 height 21
click at [672, 539] on button "OK" at bounding box center [673, 539] width 49 height 21
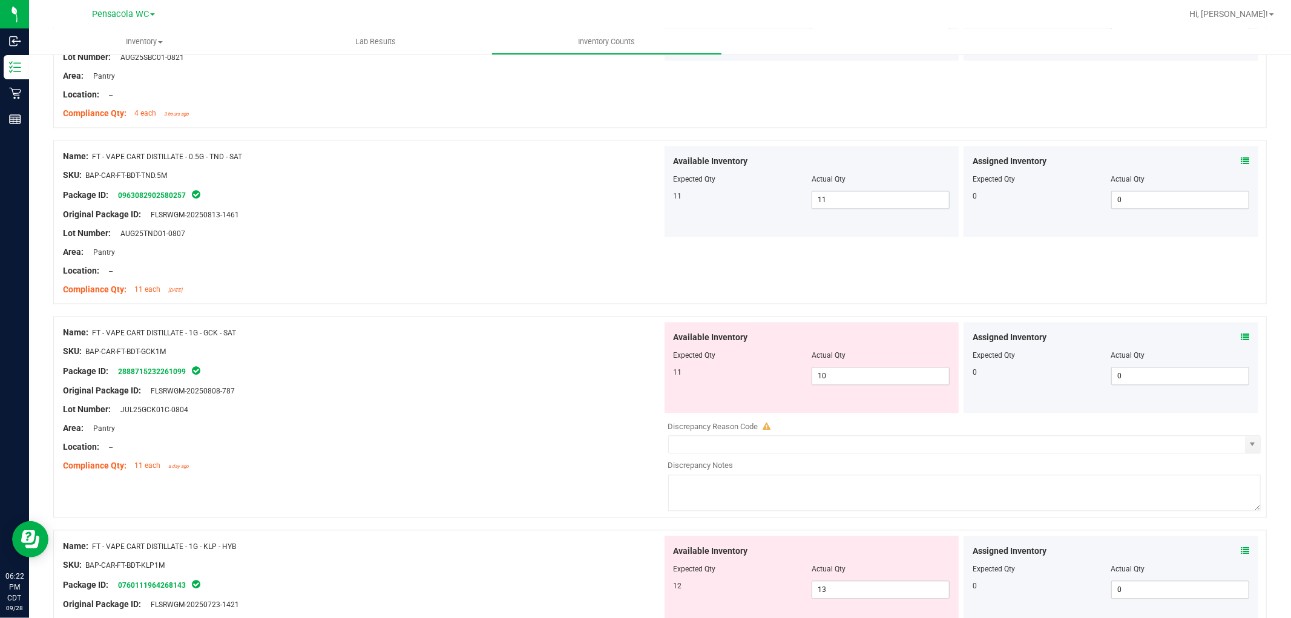
scroll to position [2145, 0]
click at [1241, 340] on icon at bounding box center [1245, 336] width 8 height 8
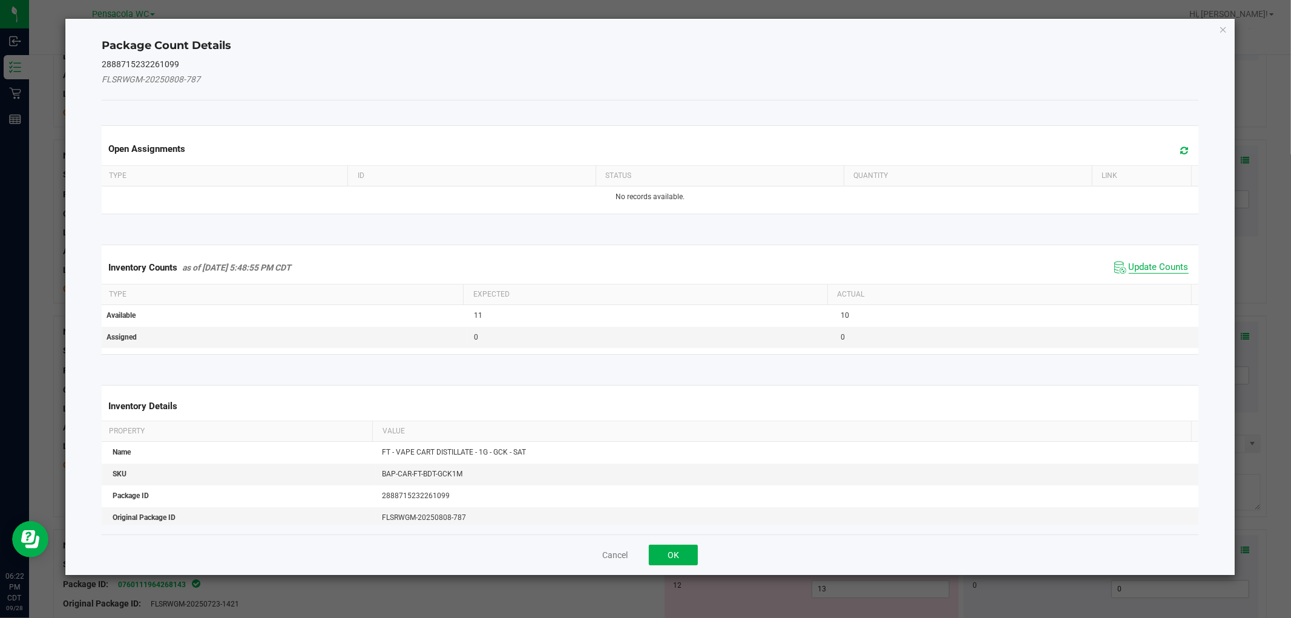
click at [1170, 263] on span "Update Counts" at bounding box center [1159, 267] width 60 height 12
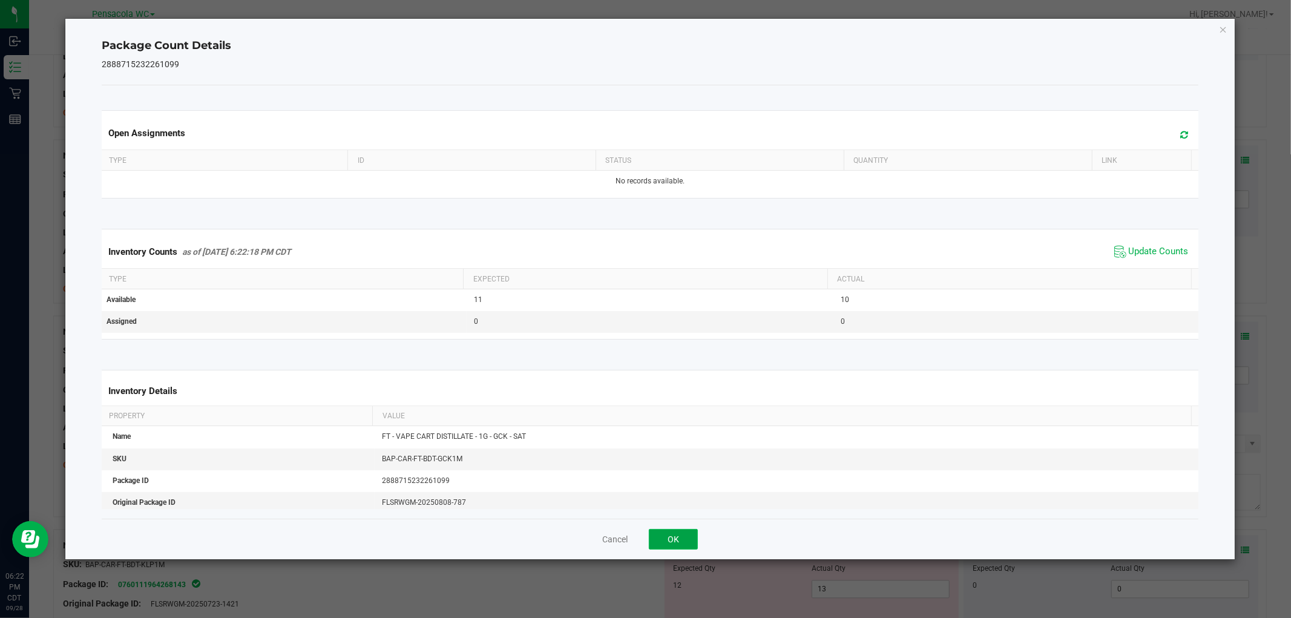
click at [676, 539] on button "OK" at bounding box center [673, 539] width 49 height 21
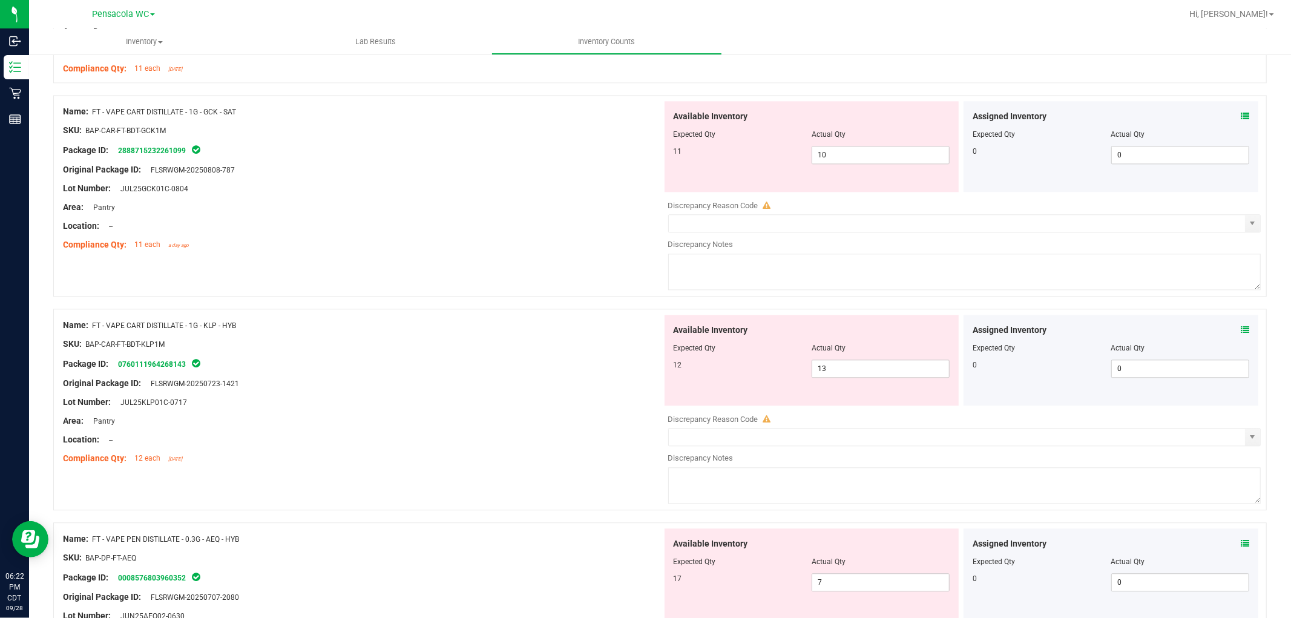
scroll to position [2374, 0]
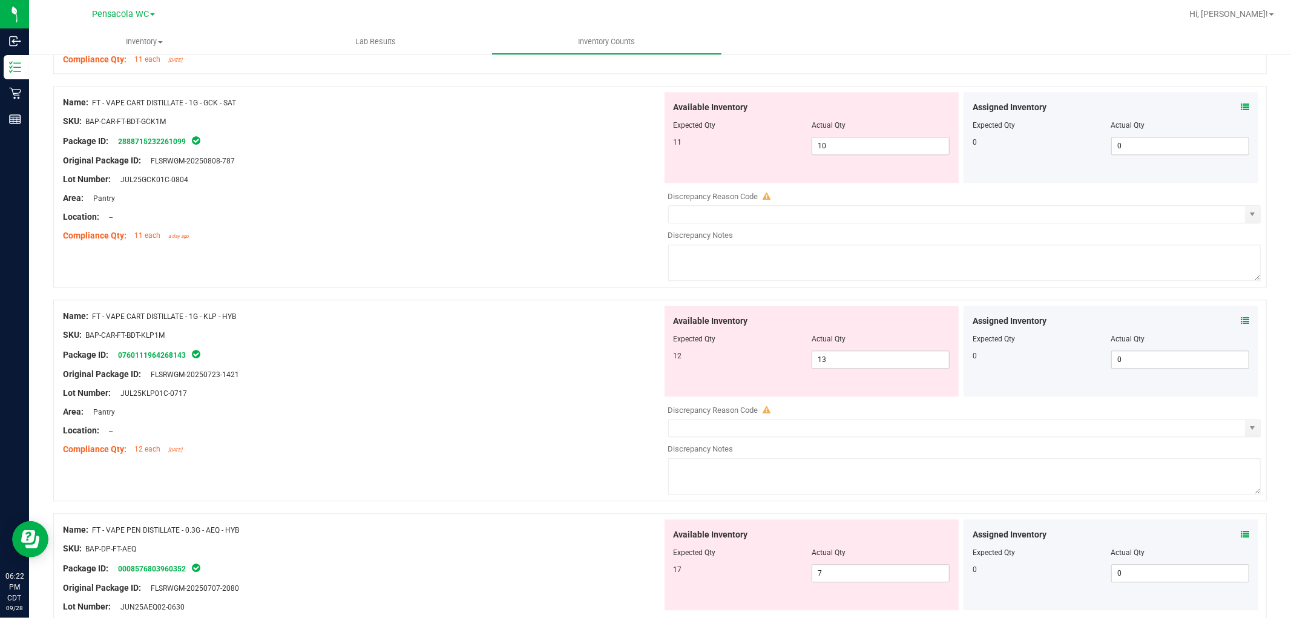
click at [1241, 324] on icon at bounding box center [1245, 321] width 8 height 8
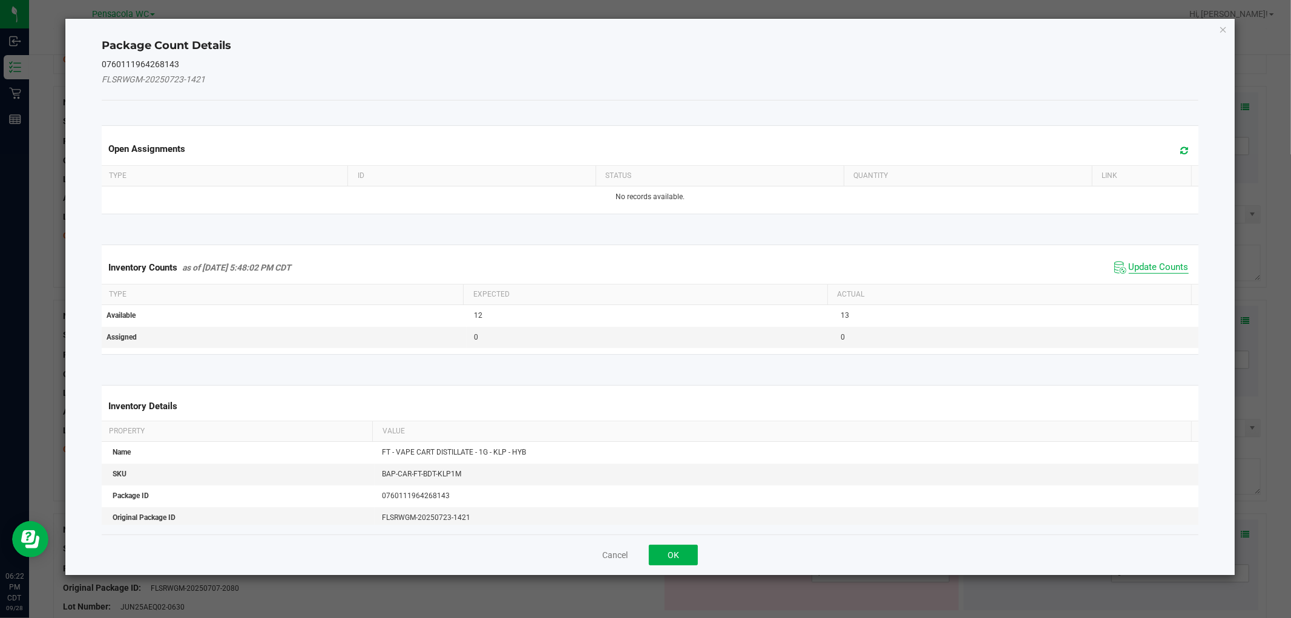
click at [1164, 270] on span "Update Counts" at bounding box center [1159, 267] width 60 height 12
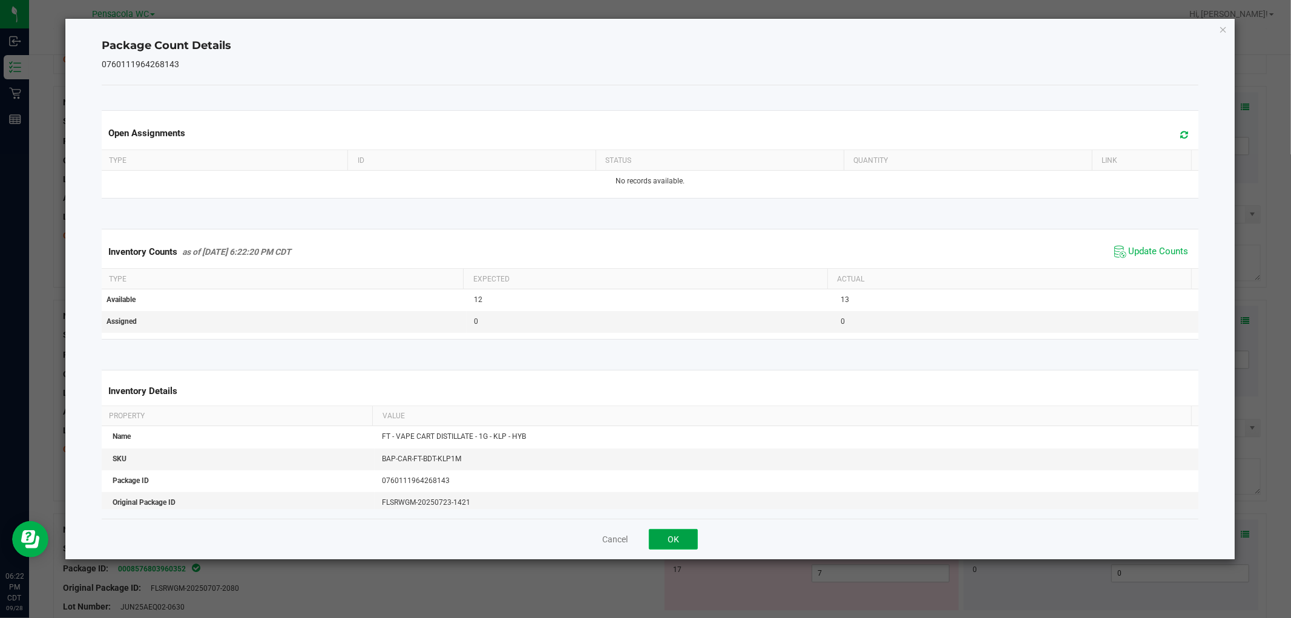
click at [677, 542] on button "OK" at bounding box center [673, 539] width 49 height 21
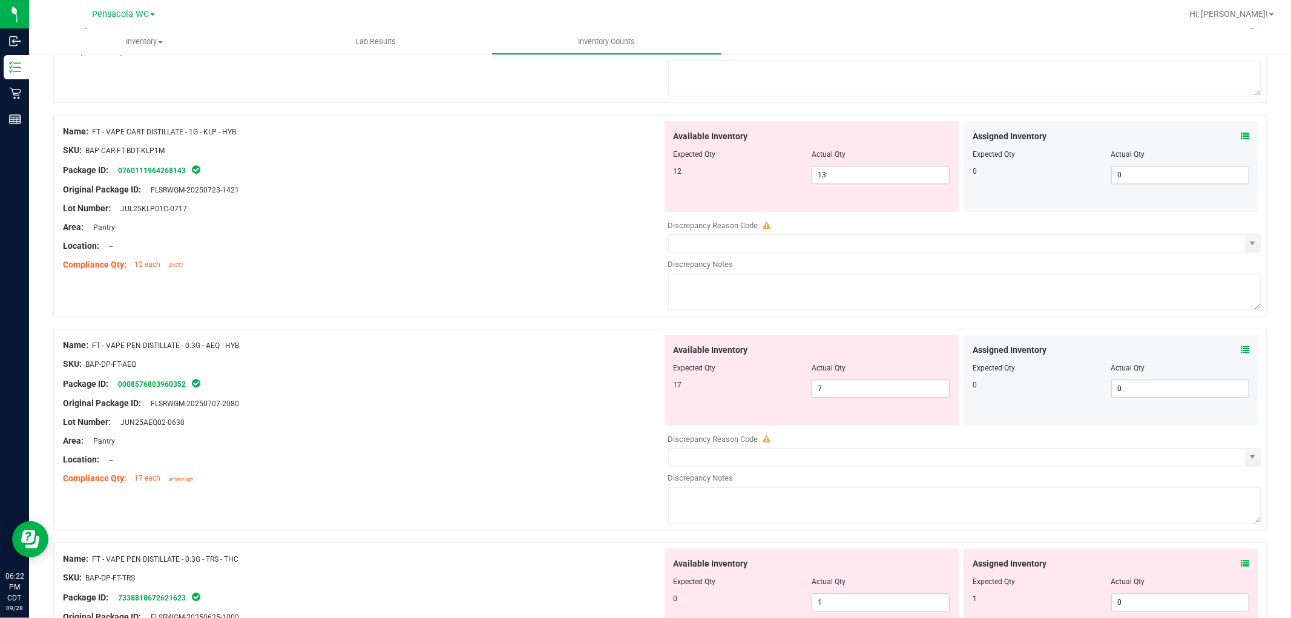
scroll to position [2558, 0]
click at [1241, 352] on icon at bounding box center [1245, 350] width 8 height 8
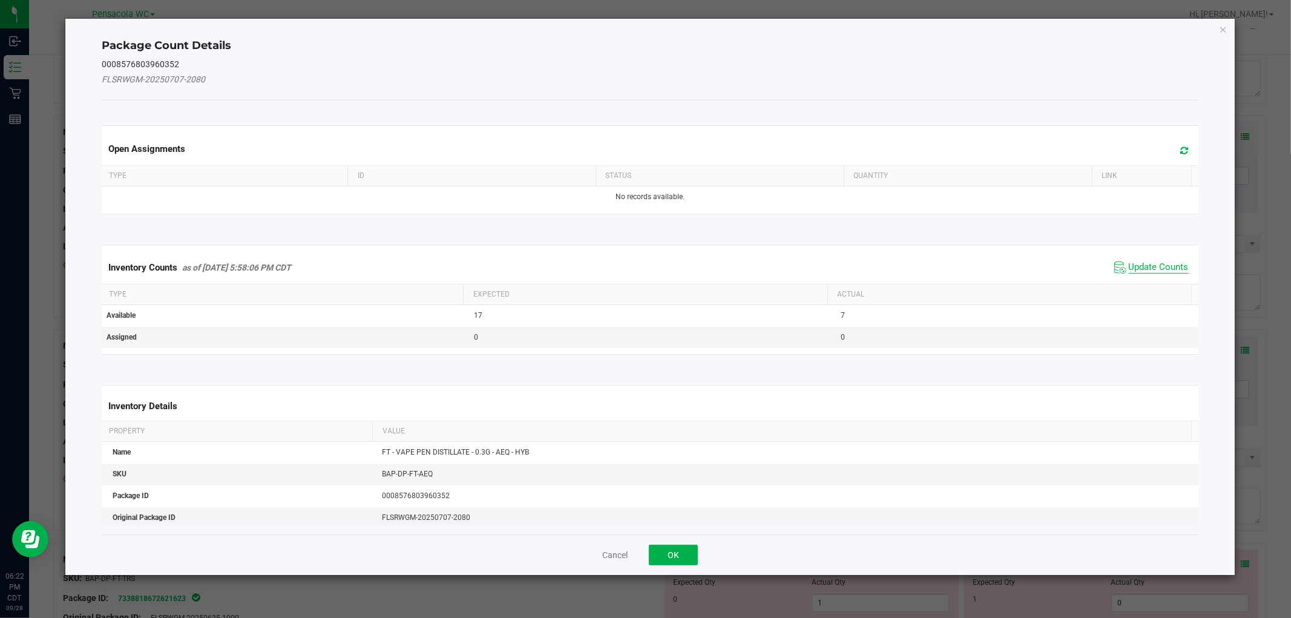
click at [1163, 263] on span "Update Counts" at bounding box center [1159, 267] width 60 height 12
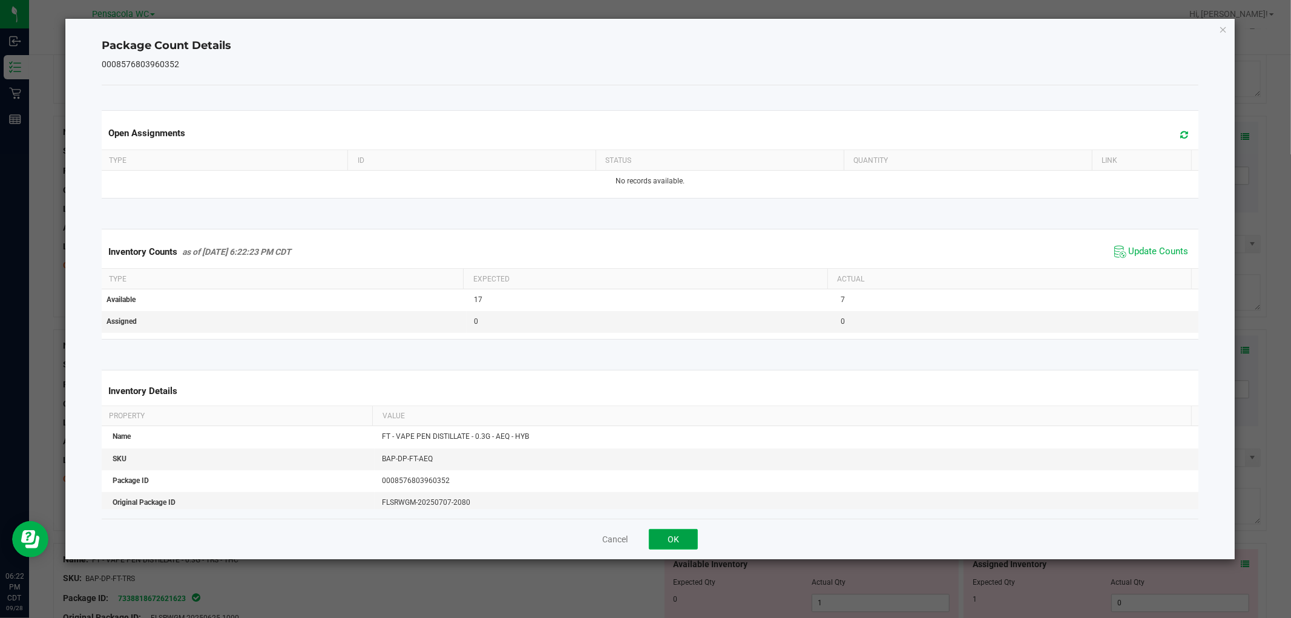
click at [680, 547] on button "OK" at bounding box center [673, 539] width 49 height 21
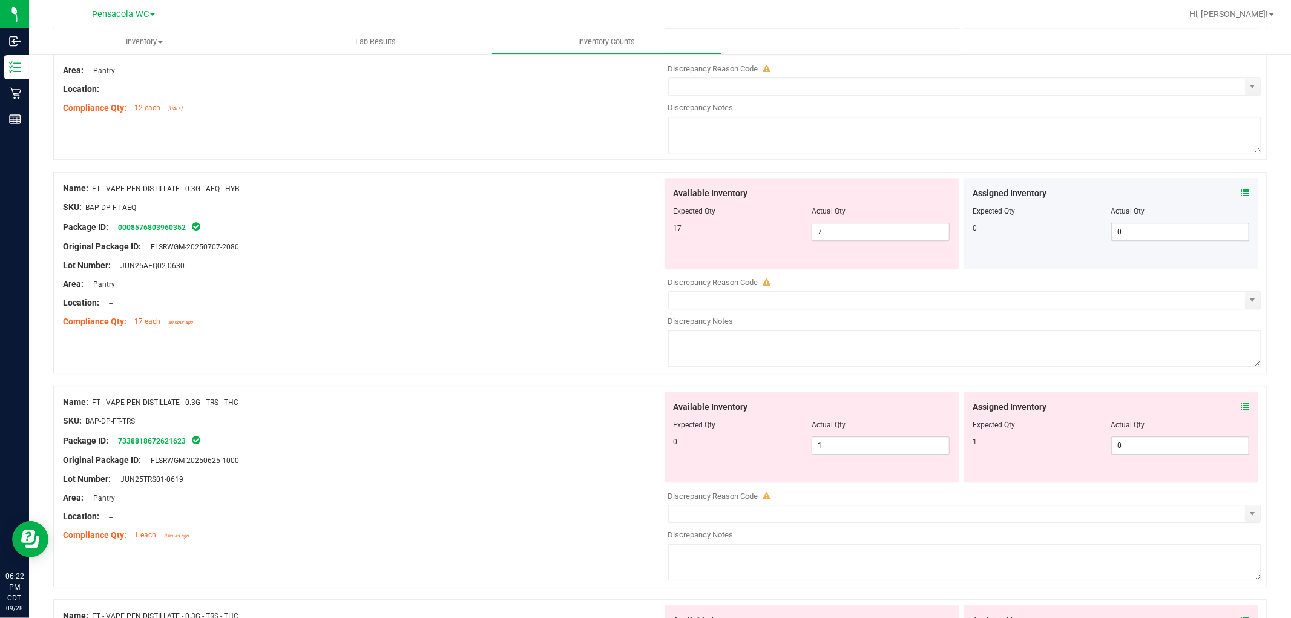
scroll to position [2715, 0]
click at [1241, 412] on icon at bounding box center [1245, 407] width 8 height 8
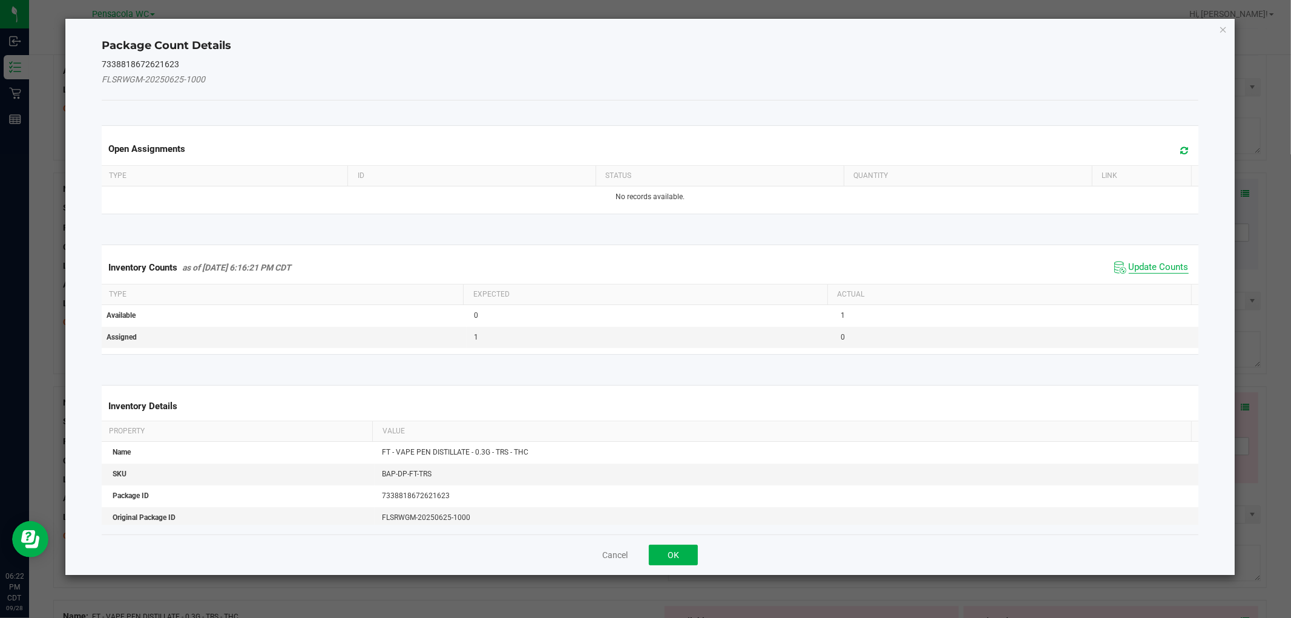
click at [1173, 268] on span "Update Counts" at bounding box center [1159, 267] width 60 height 12
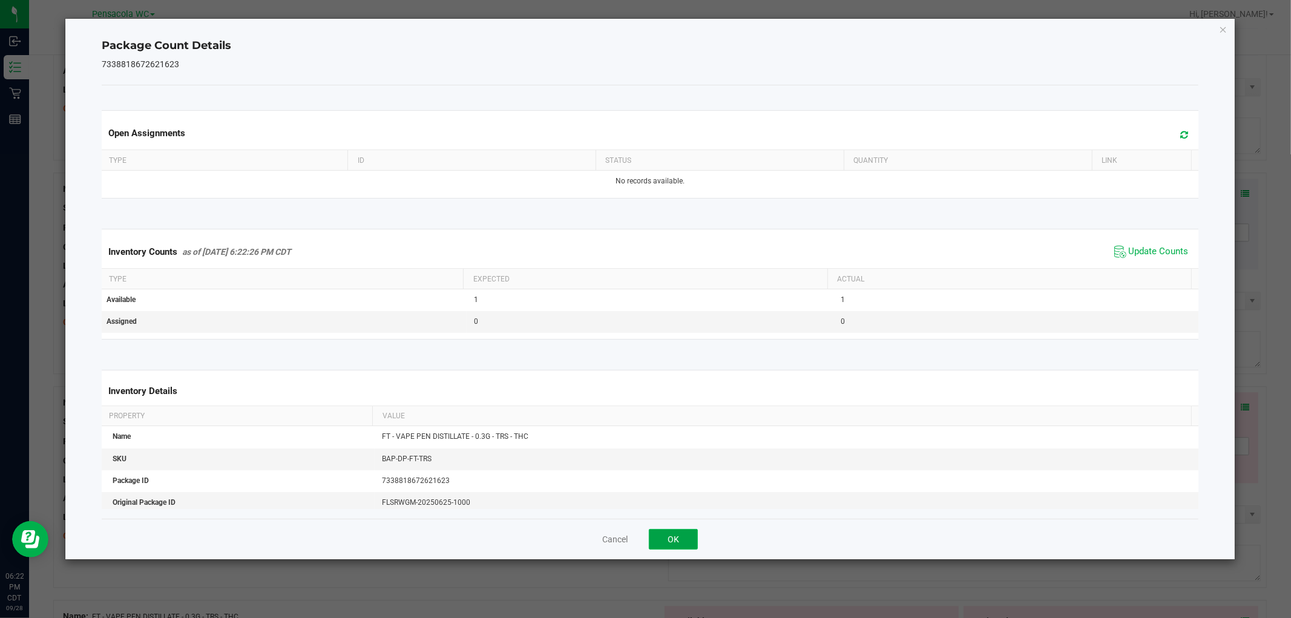
click at [665, 543] on button "OK" at bounding box center [673, 539] width 49 height 21
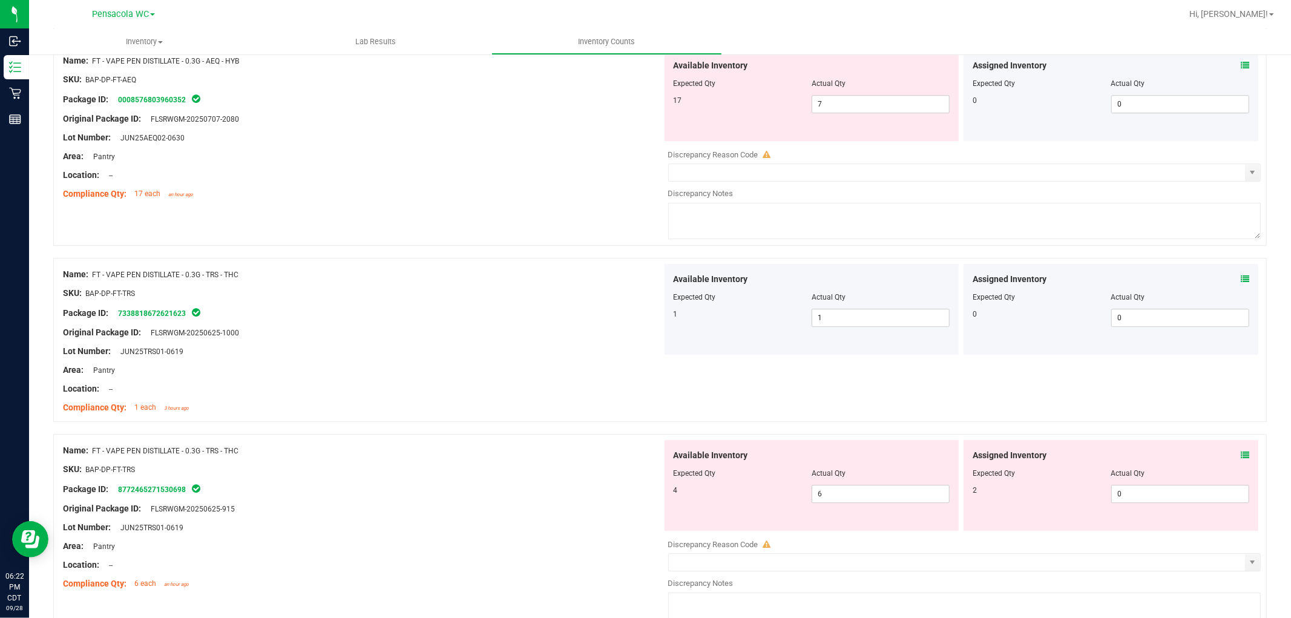
scroll to position [2887, 0]
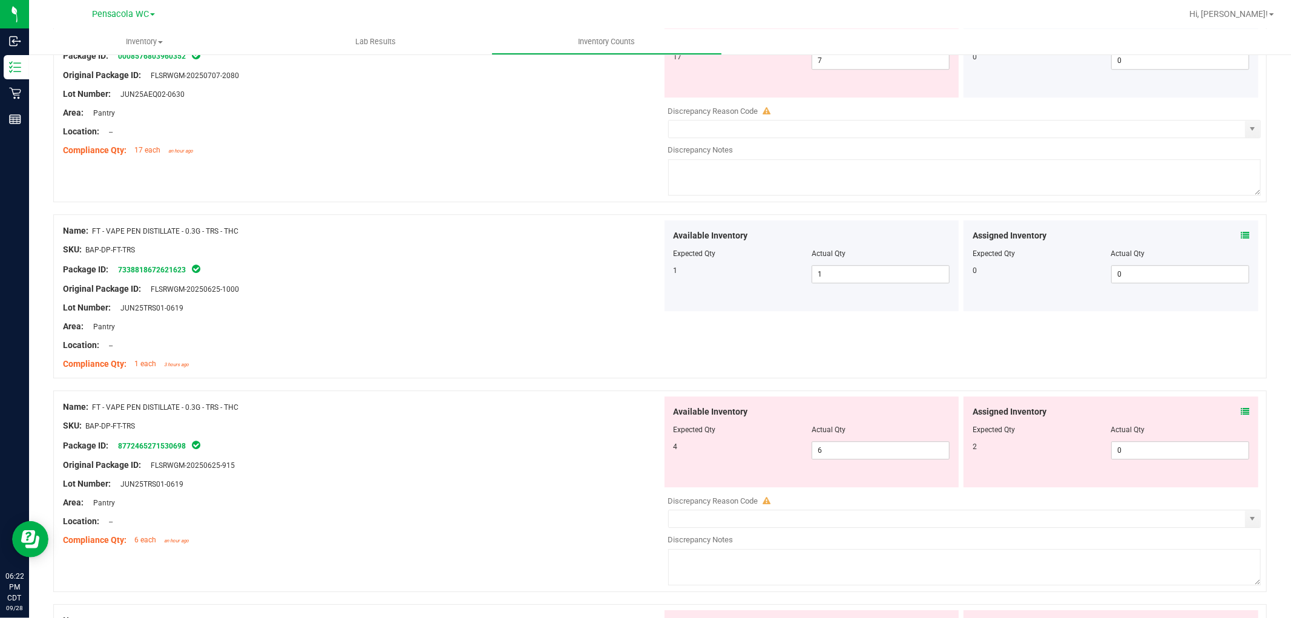
click at [1241, 416] on icon at bounding box center [1245, 411] width 8 height 8
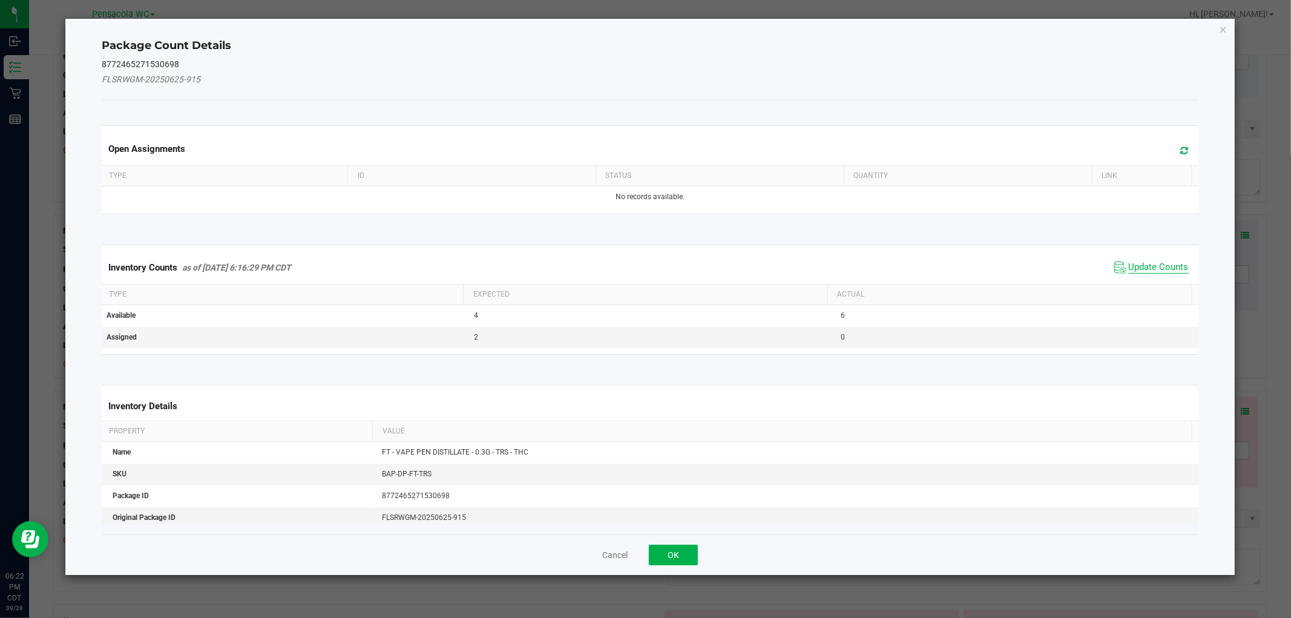
click at [1169, 267] on span "Update Counts" at bounding box center [1159, 267] width 60 height 12
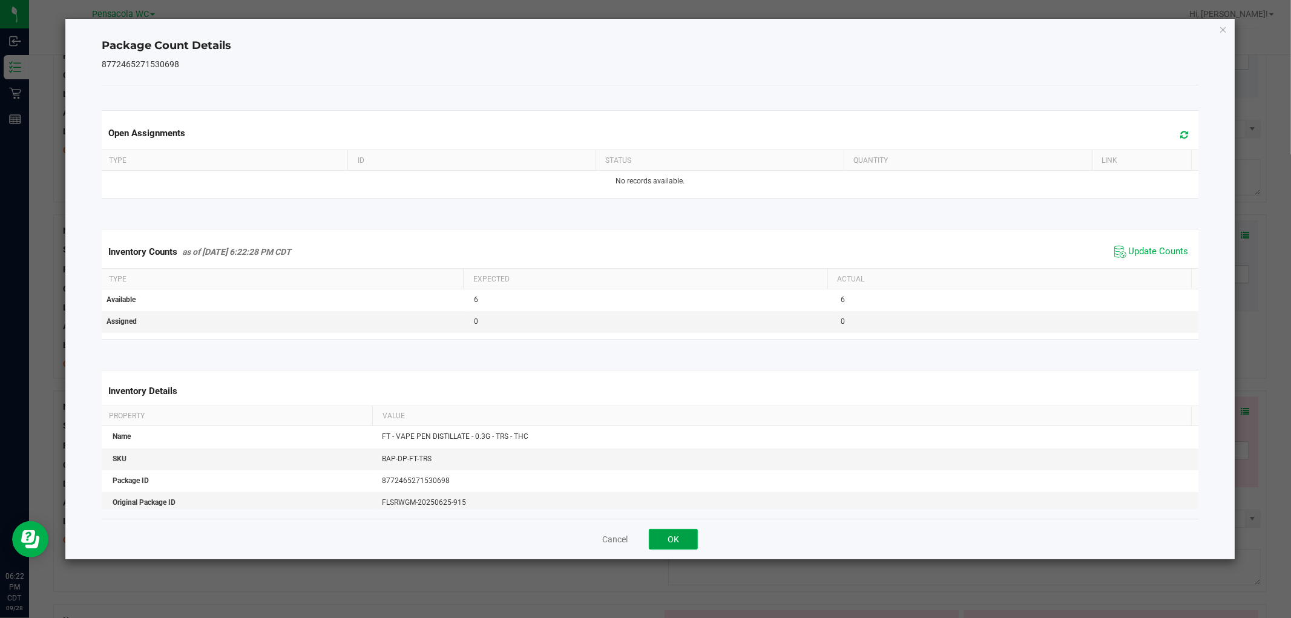
click at [680, 540] on button "OK" at bounding box center [673, 539] width 49 height 21
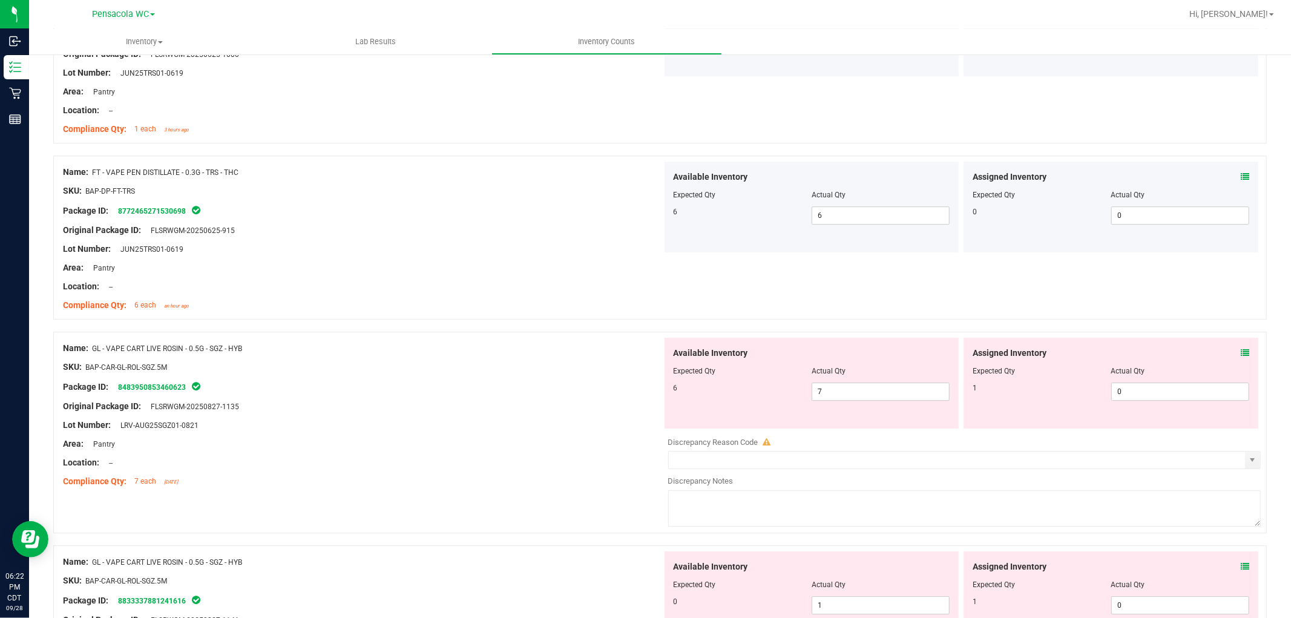
scroll to position [3200, 0]
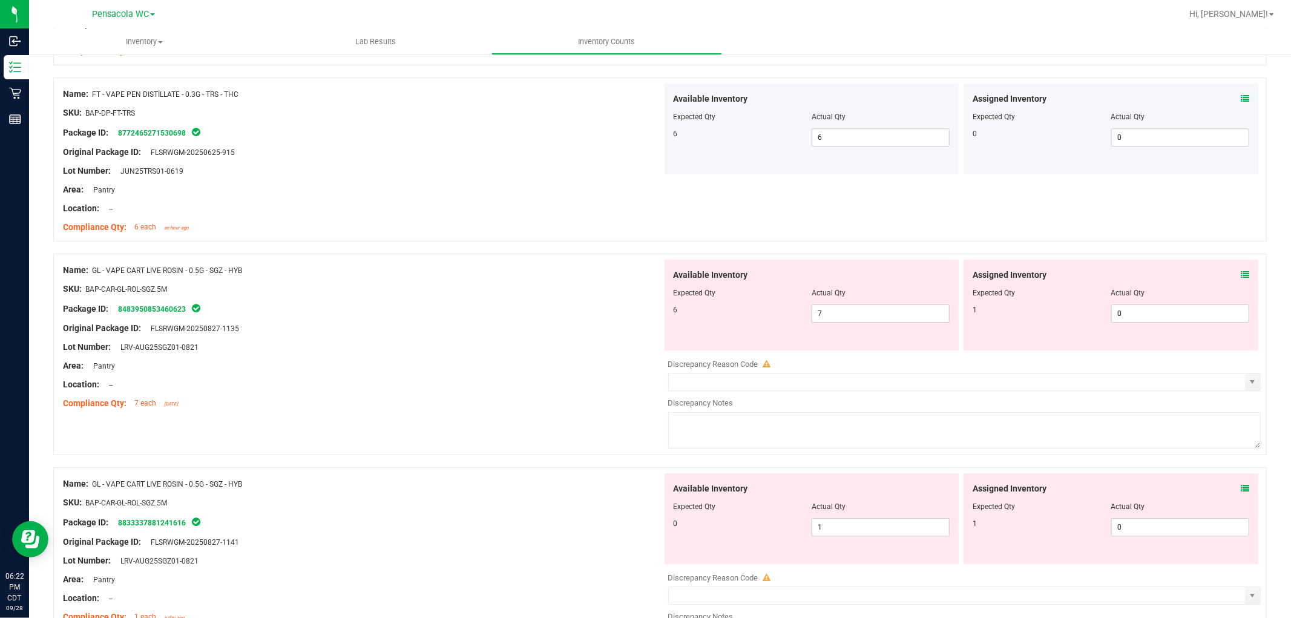
click at [1241, 279] on icon at bounding box center [1245, 275] width 8 height 8
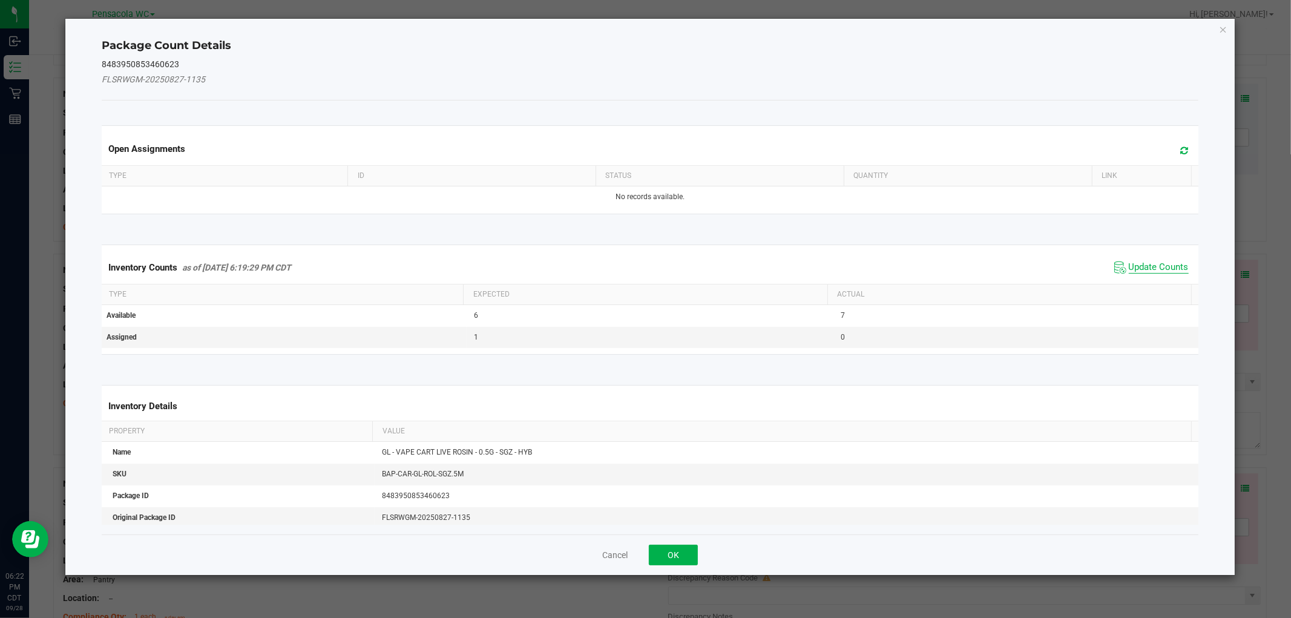
click at [1155, 265] on span "Update Counts" at bounding box center [1159, 267] width 60 height 12
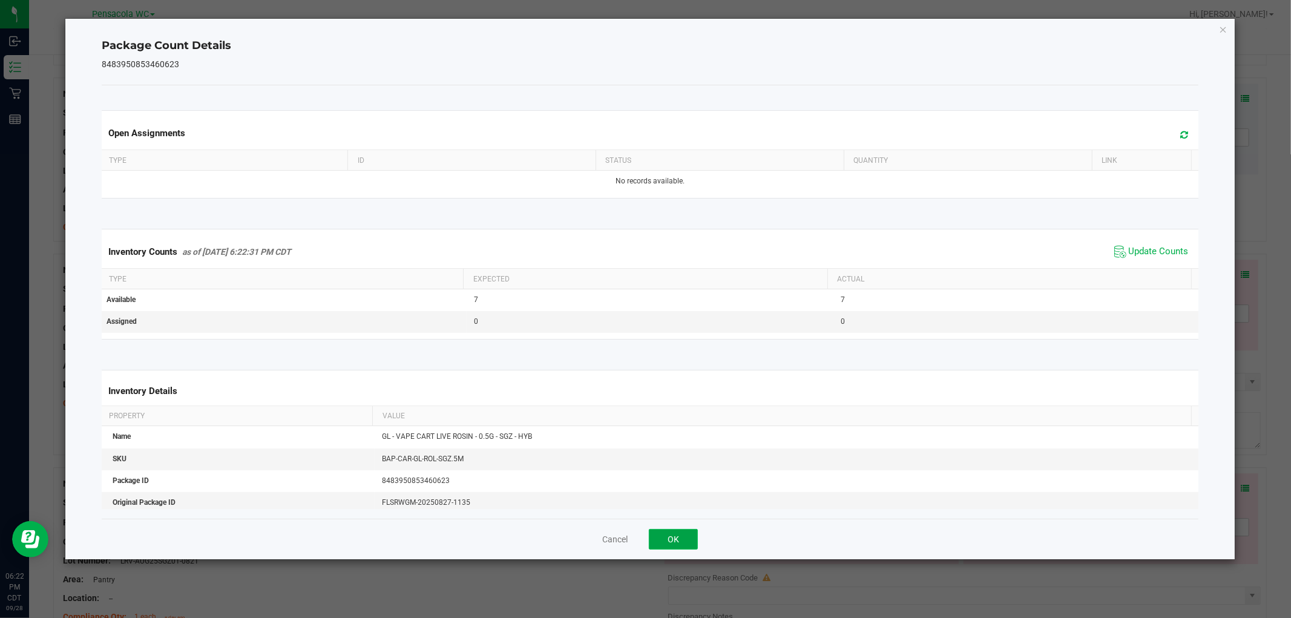
click at [673, 539] on button "OK" at bounding box center [673, 539] width 49 height 21
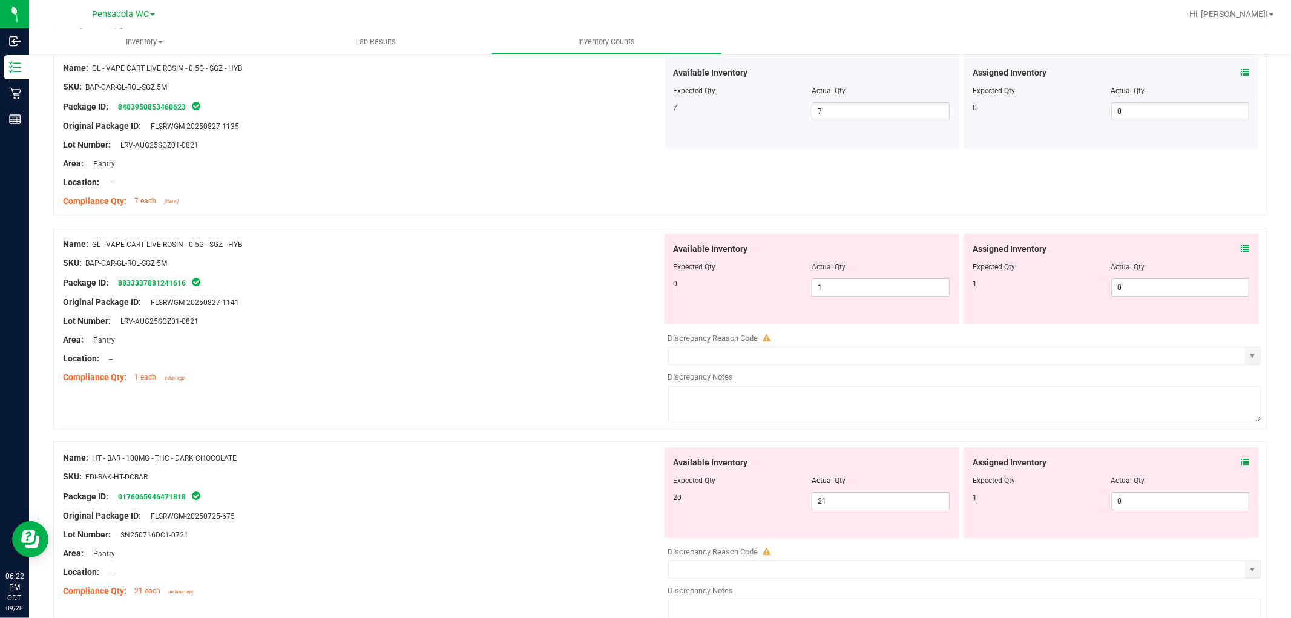
scroll to position [3400, 0]
click at [1241, 255] on icon at bounding box center [1245, 250] width 8 height 8
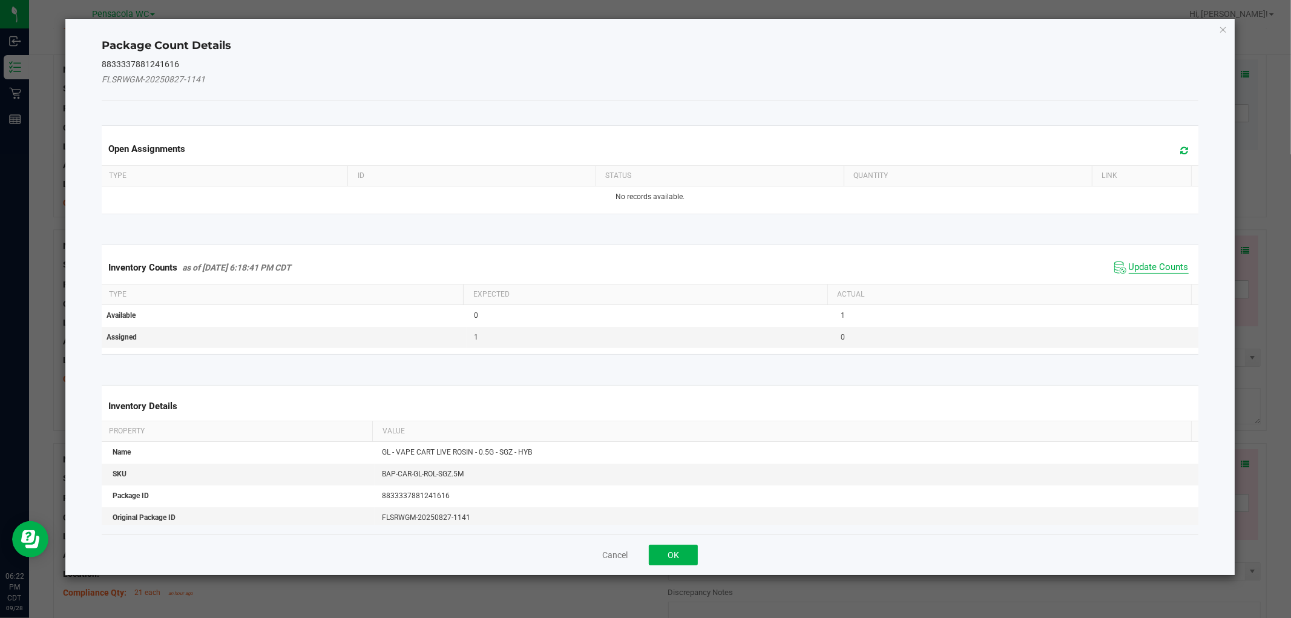
click at [1164, 273] on span "Update Counts" at bounding box center [1159, 267] width 60 height 12
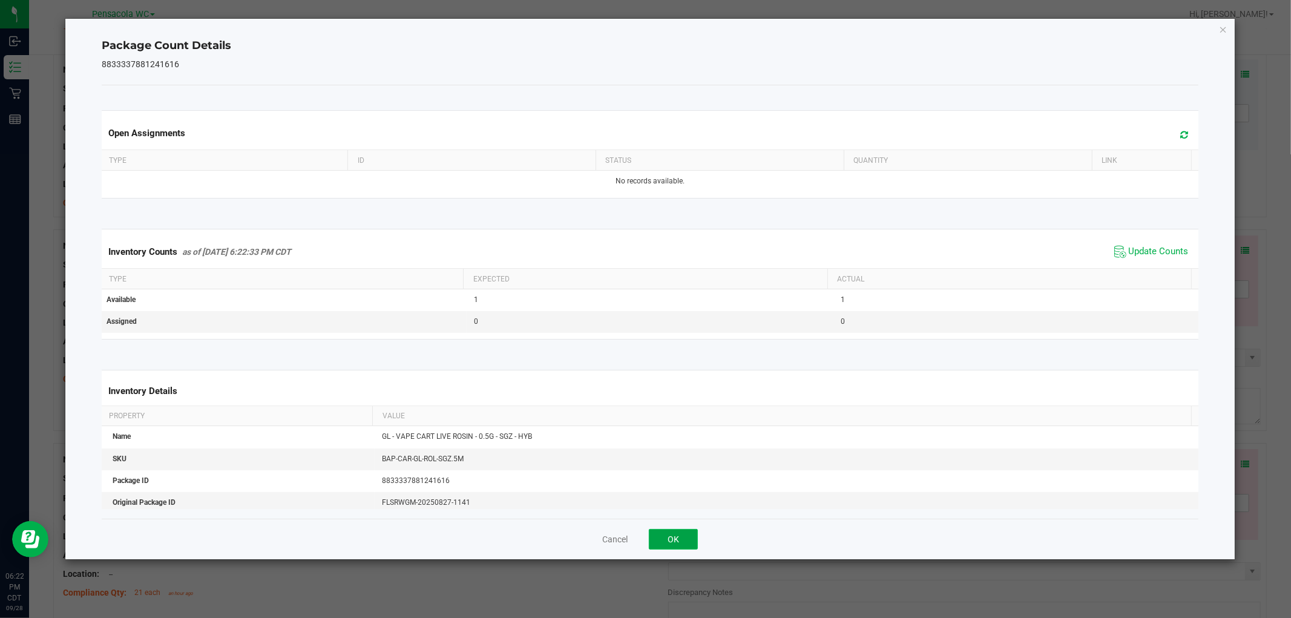
click at [686, 539] on button "OK" at bounding box center [673, 539] width 49 height 21
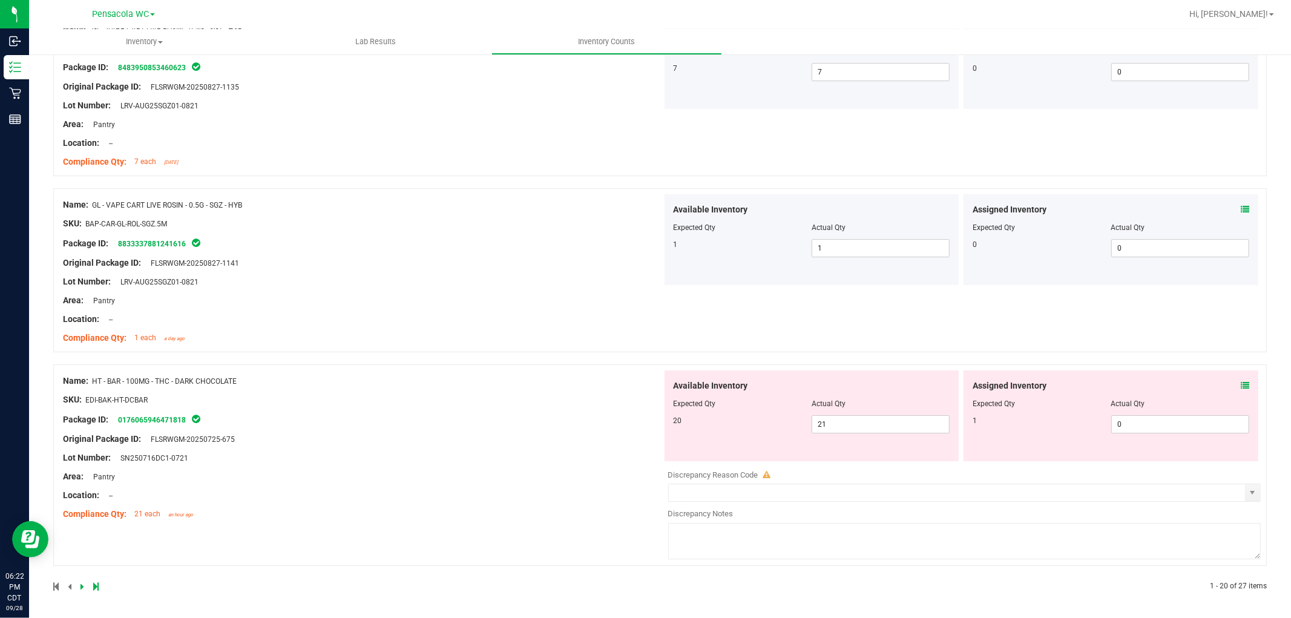
scroll to position [3440, 0]
click at [1241, 391] on icon at bounding box center [1245, 387] width 8 height 8
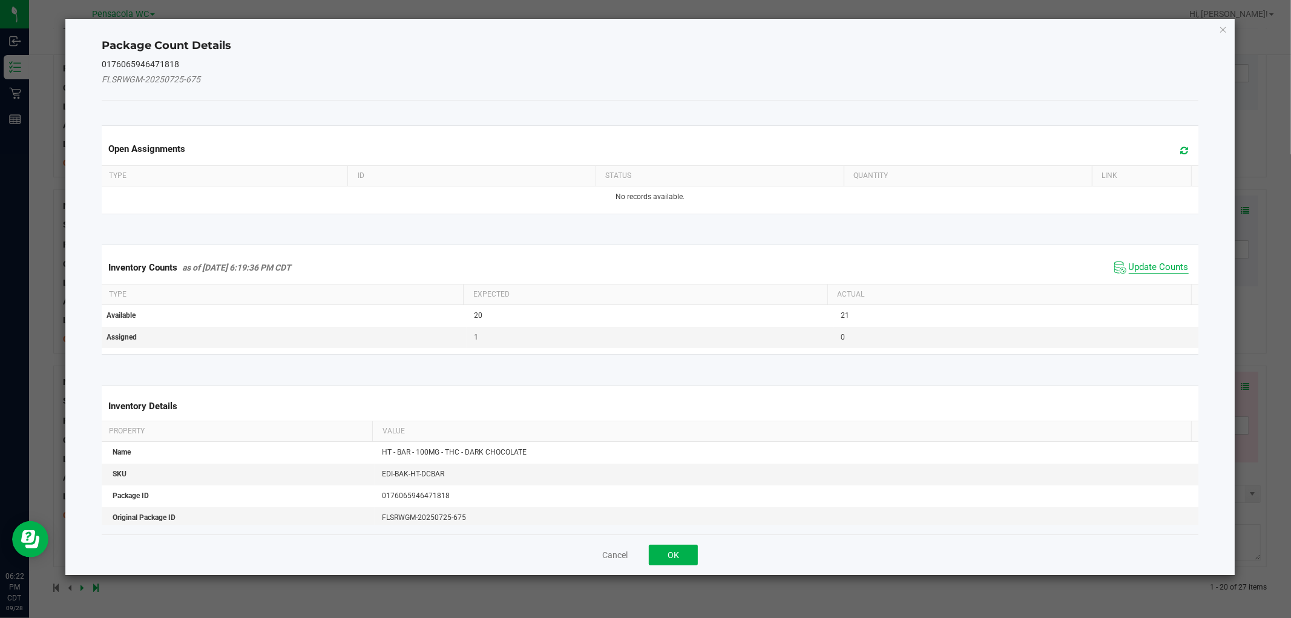
click at [1149, 271] on span "Update Counts" at bounding box center [1159, 267] width 60 height 12
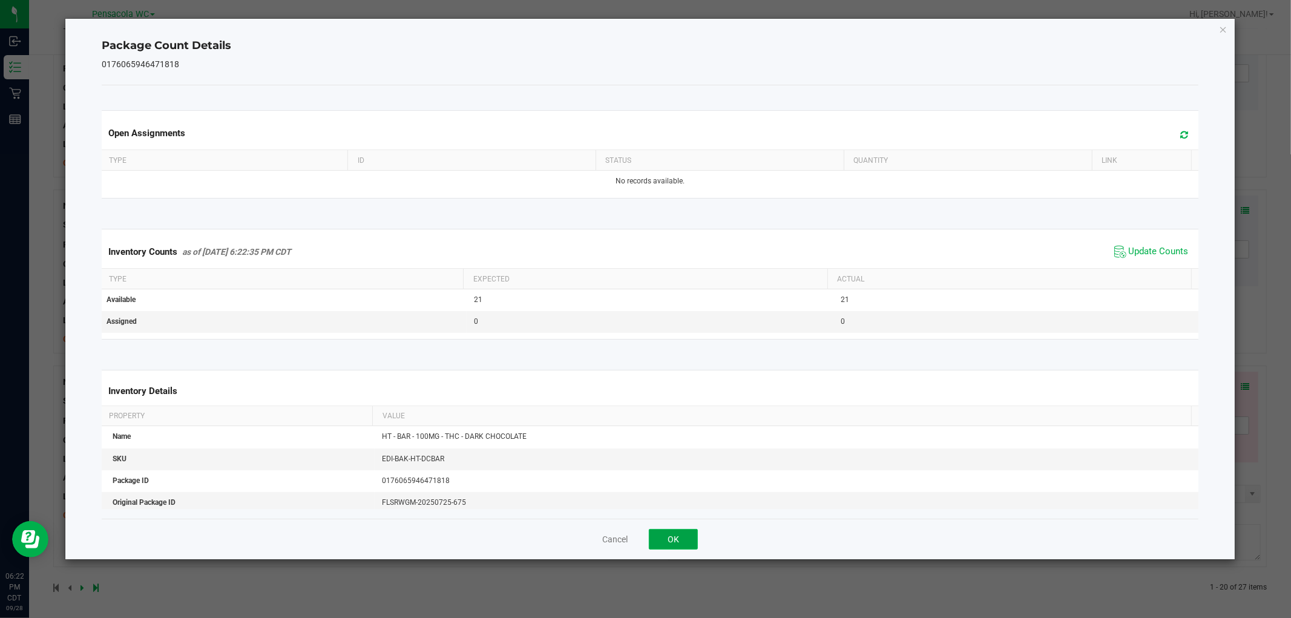
click at [673, 540] on button "OK" at bounding box center [673, 539] width 49 height 21
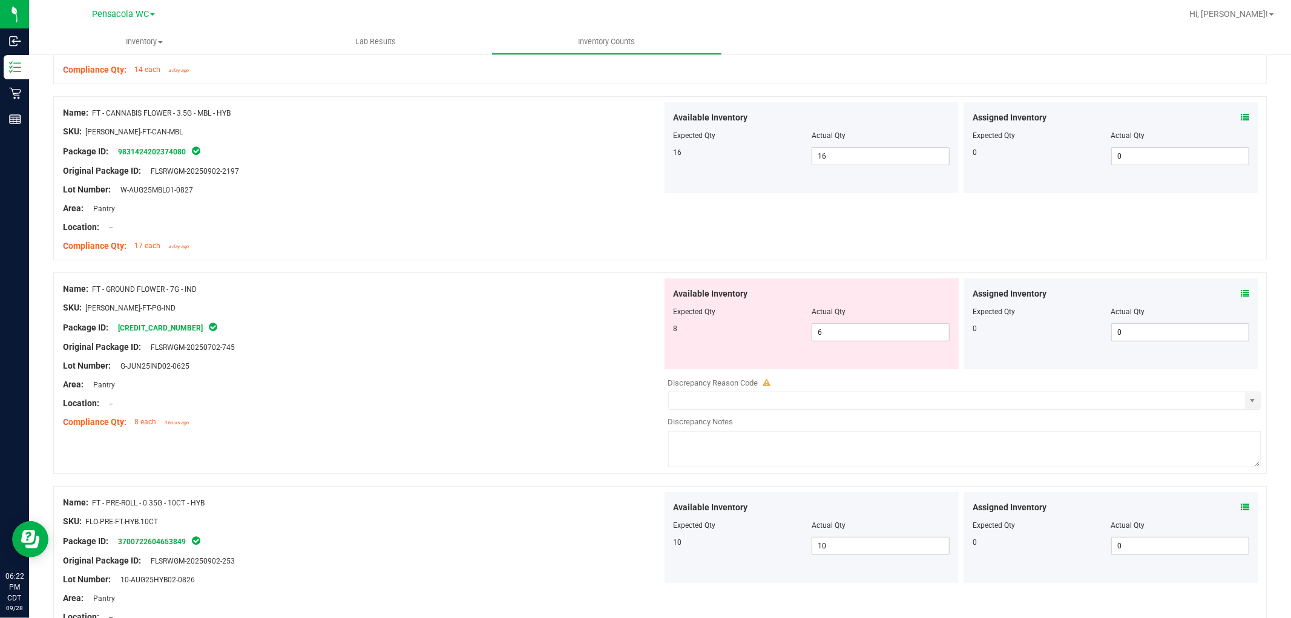
scroll to position [0, 0]
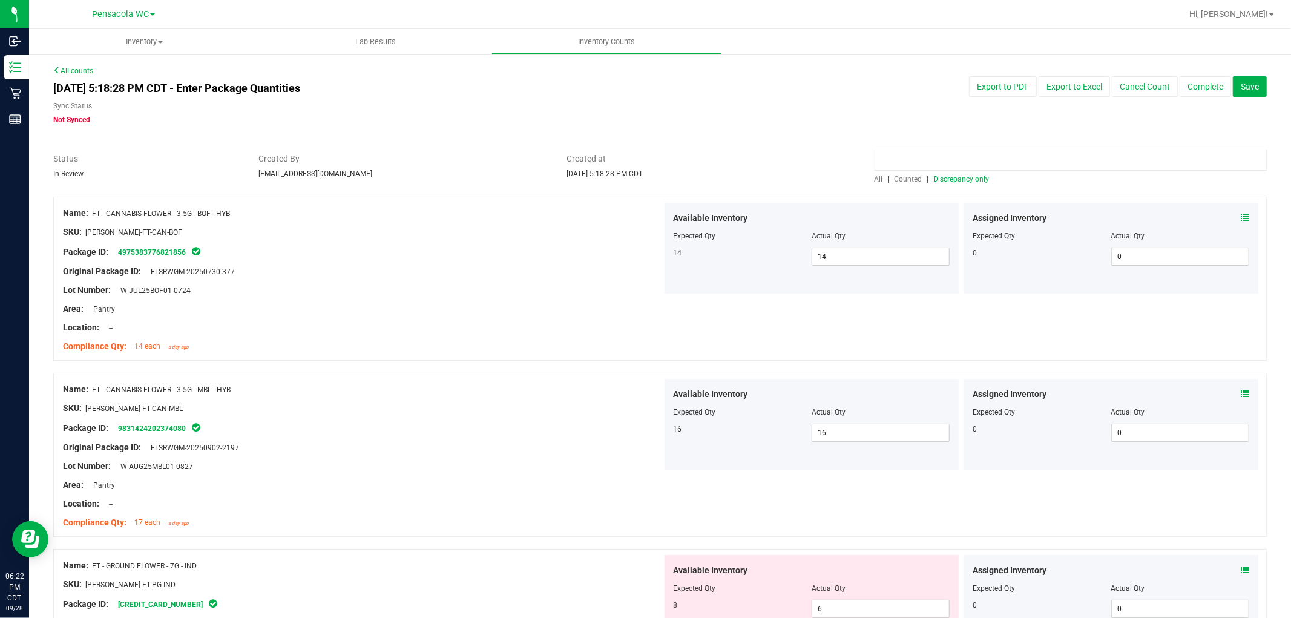
click at [987, 167] on input at bounding box center [1071, 159] width 392 height 21
click at [958, 180] on span "Discrepancy only" at bounding box center [962, 179] width 56 height 8
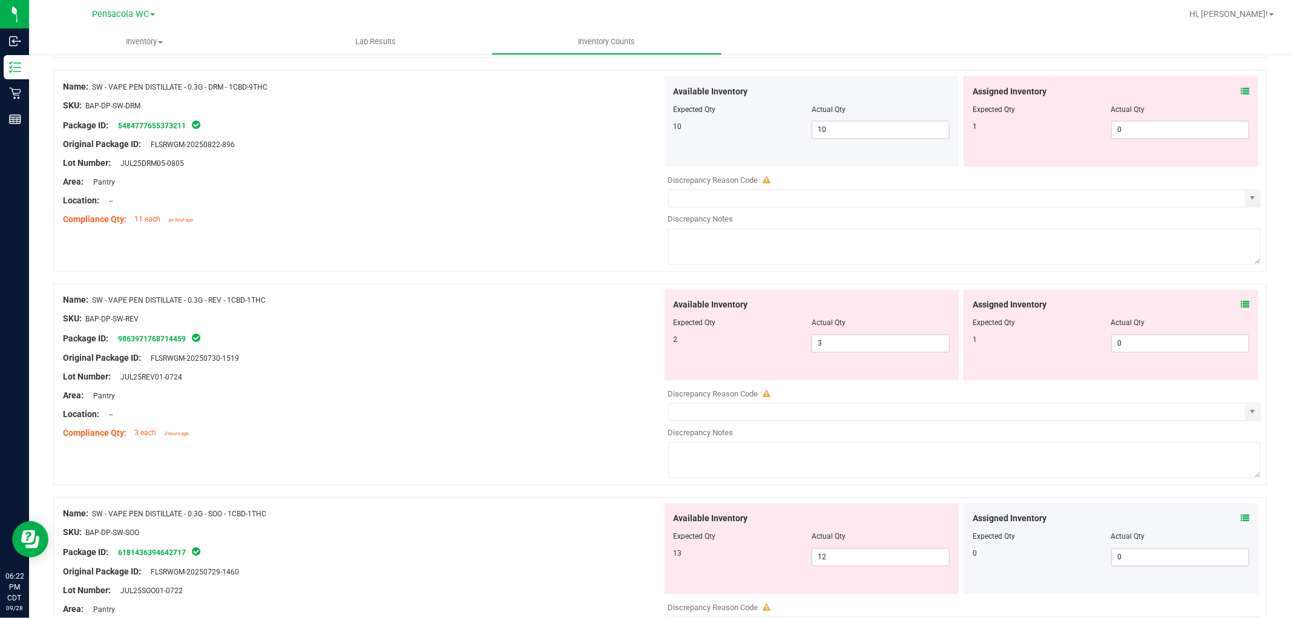
scroll to position [2406, 0]
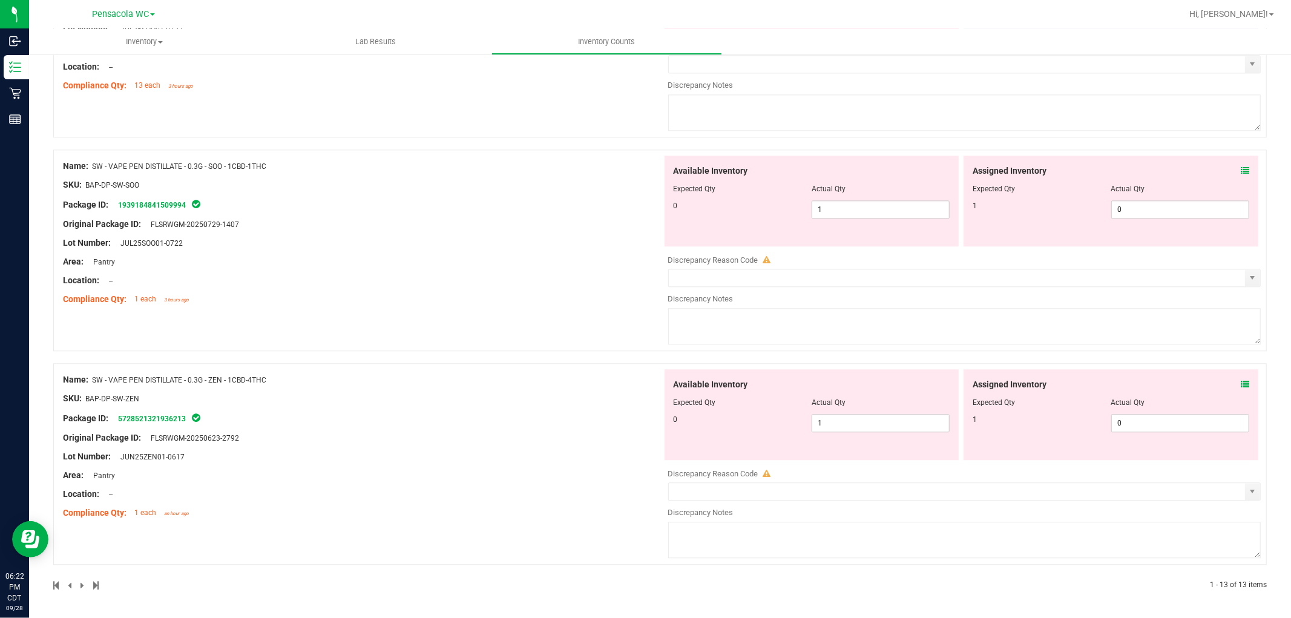
click at [1241, 385] on icon at bounding box center [1245, 384] width 8 height 8
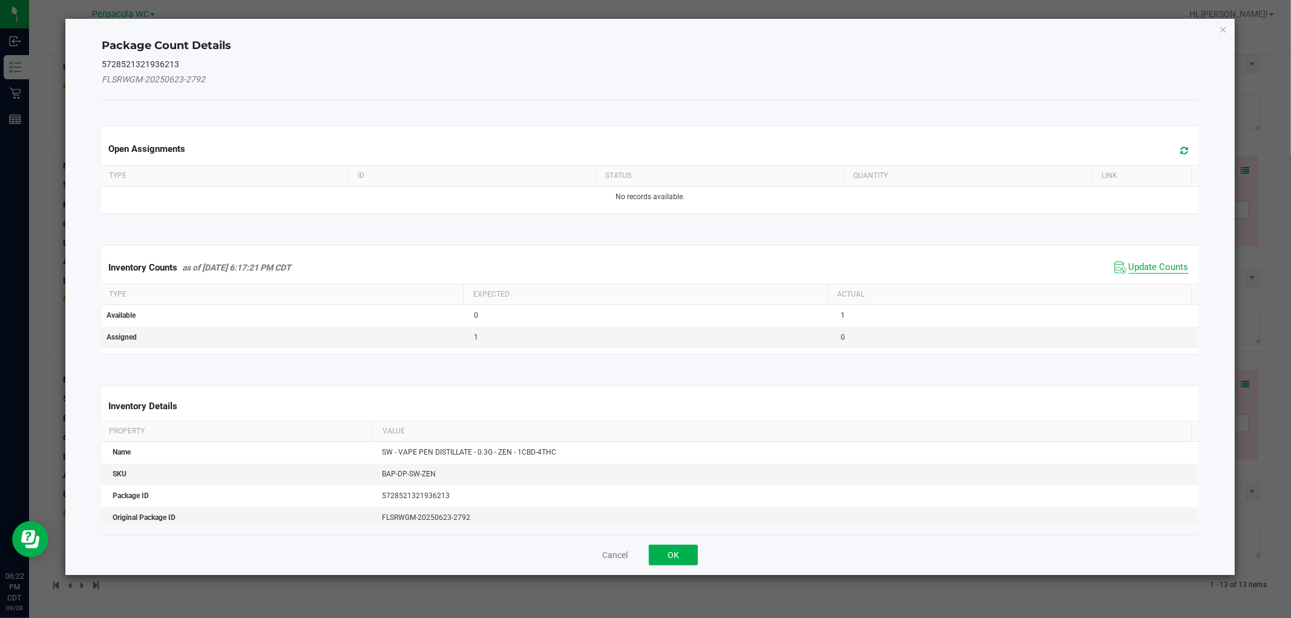
click at [1163, 269] on span "Update Counts" at bounding box center [1159, 267] width 60 height 12
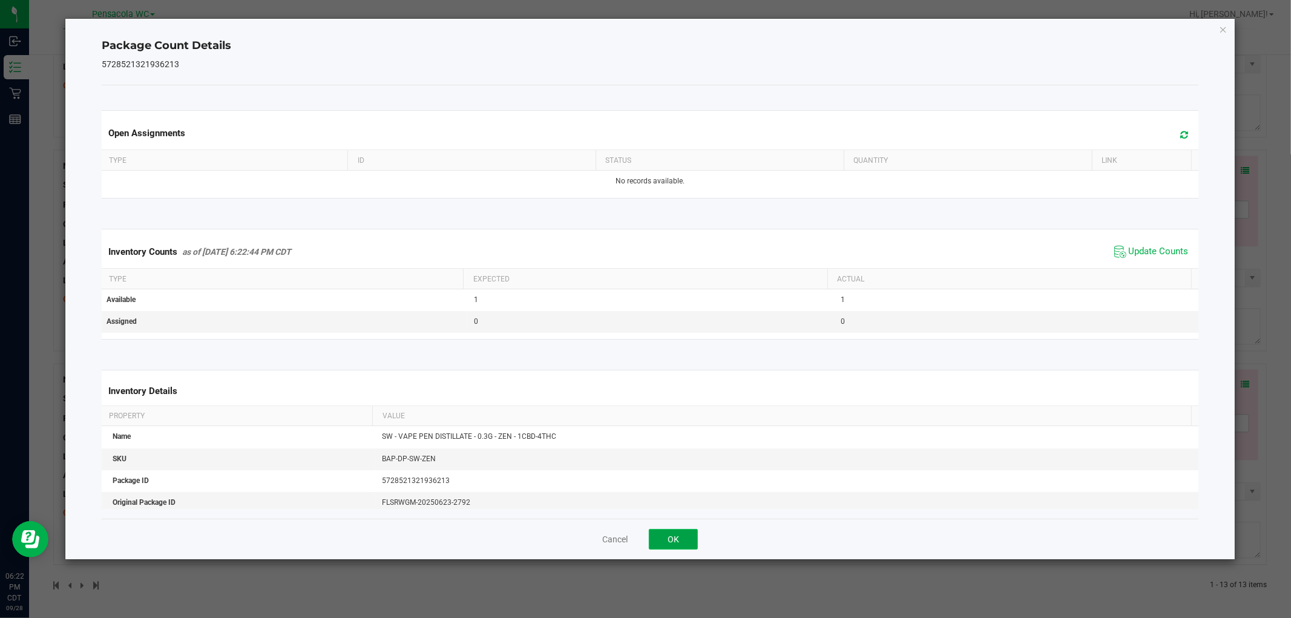
click at [675, 543] on button "OK" at bounding box center [673, 539] width 49 height 21
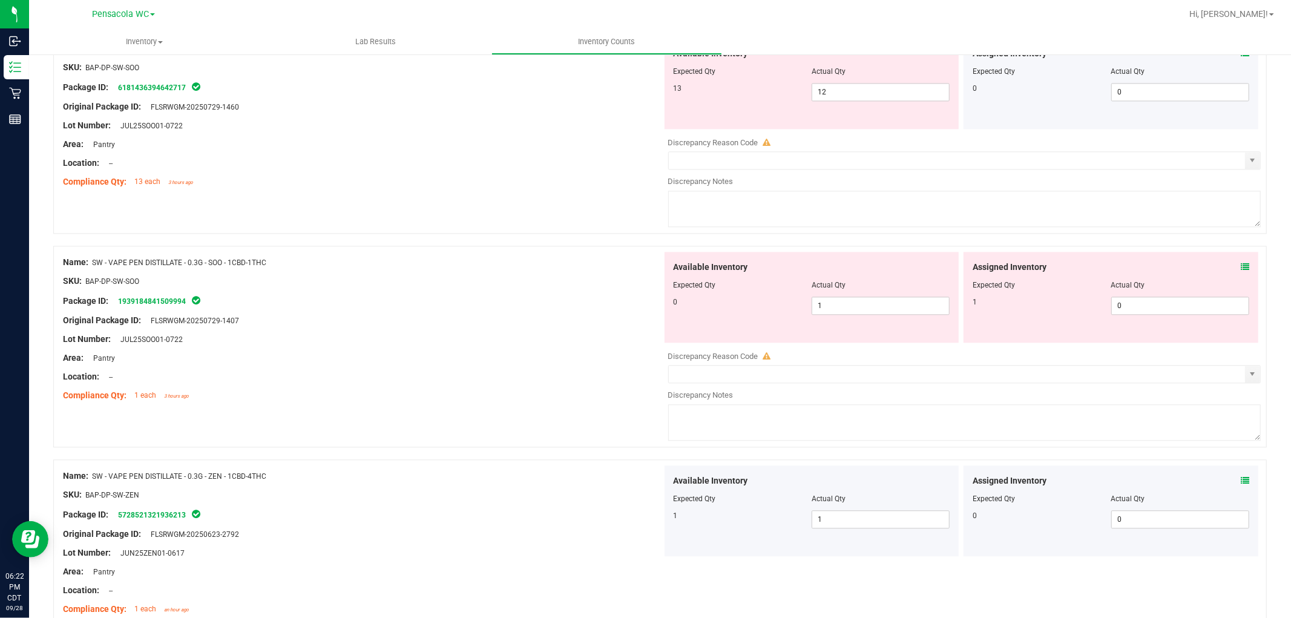
scroll to position [2300, 0]
click at [1241, 272] on icon at bounding box center [1245, 268] width 8 height 8
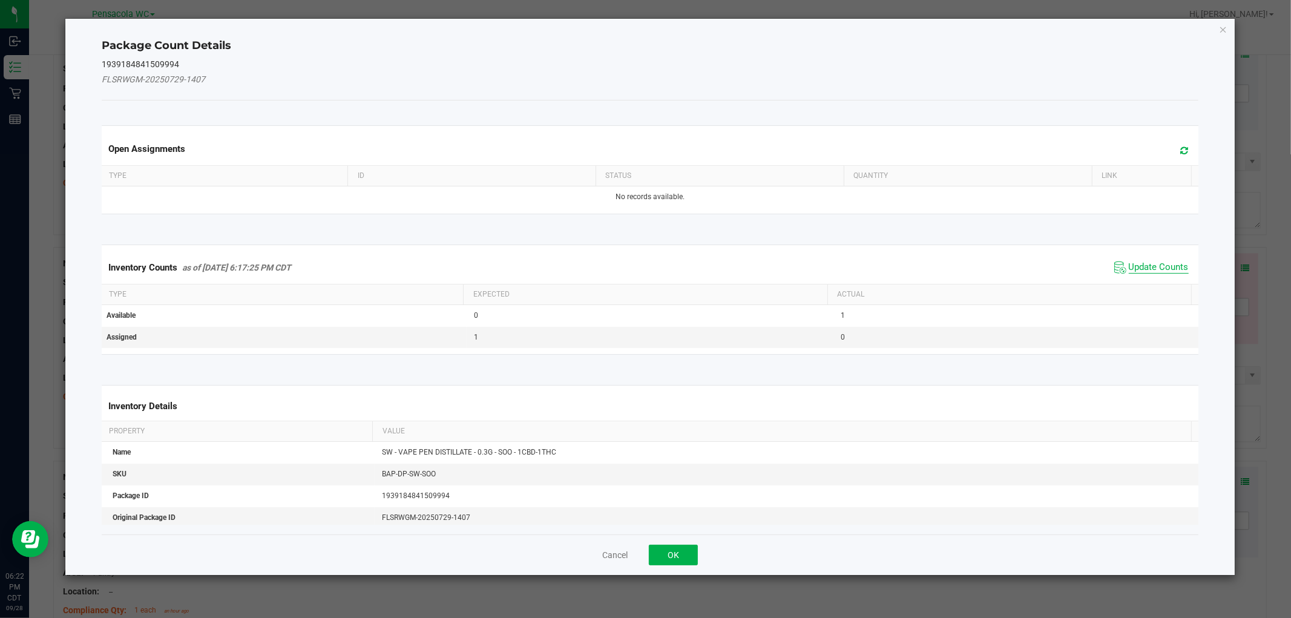
click at [1164, 269] on span "Update Counts" at bounding box center [1159, 267] width 60 height 12
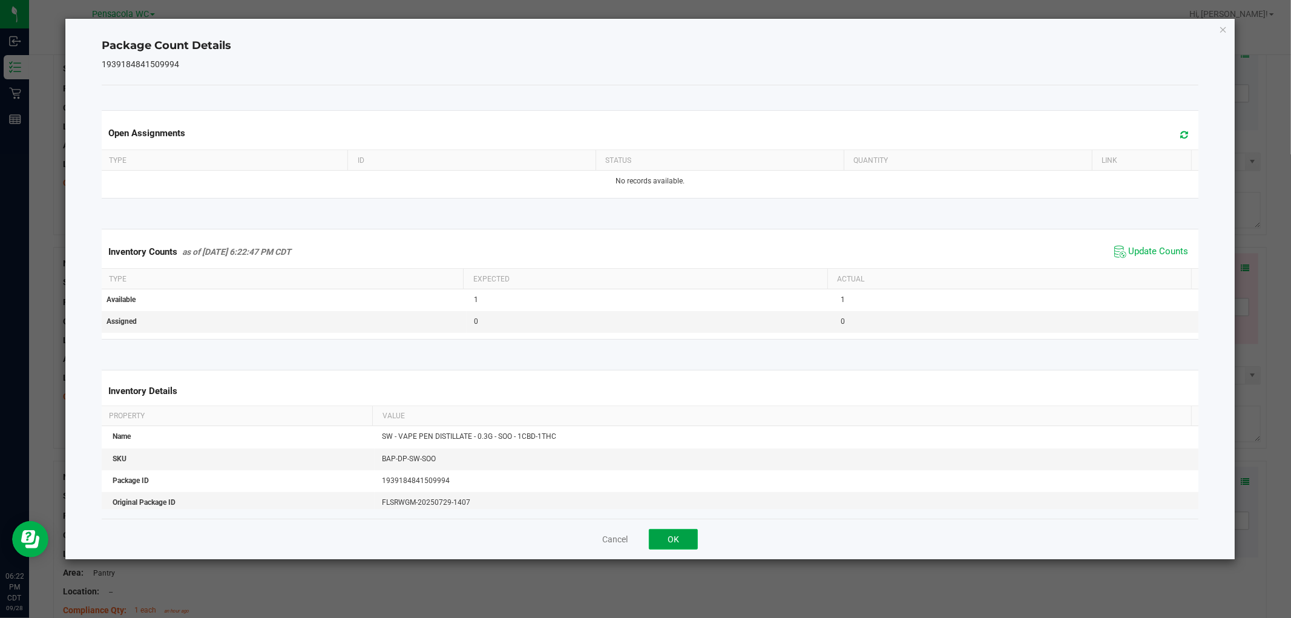
click at [682, 547] on button "OK" at bounding box center [673, 539] width 49 height 21
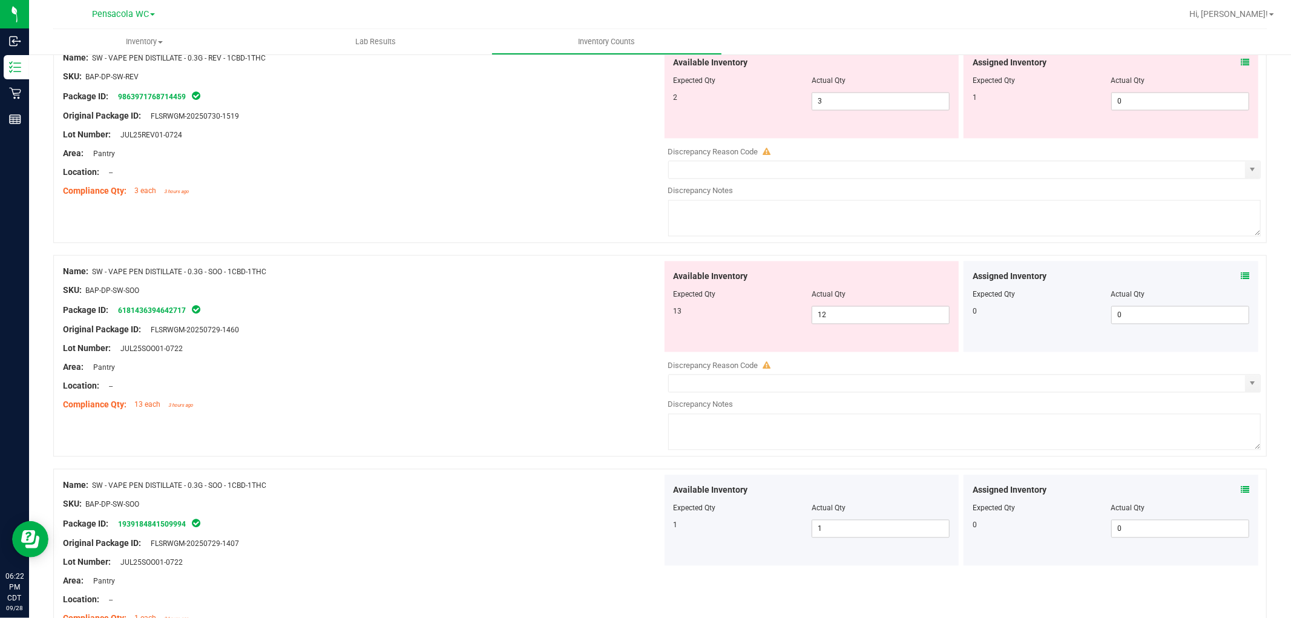
scroll to position [2084, 0]
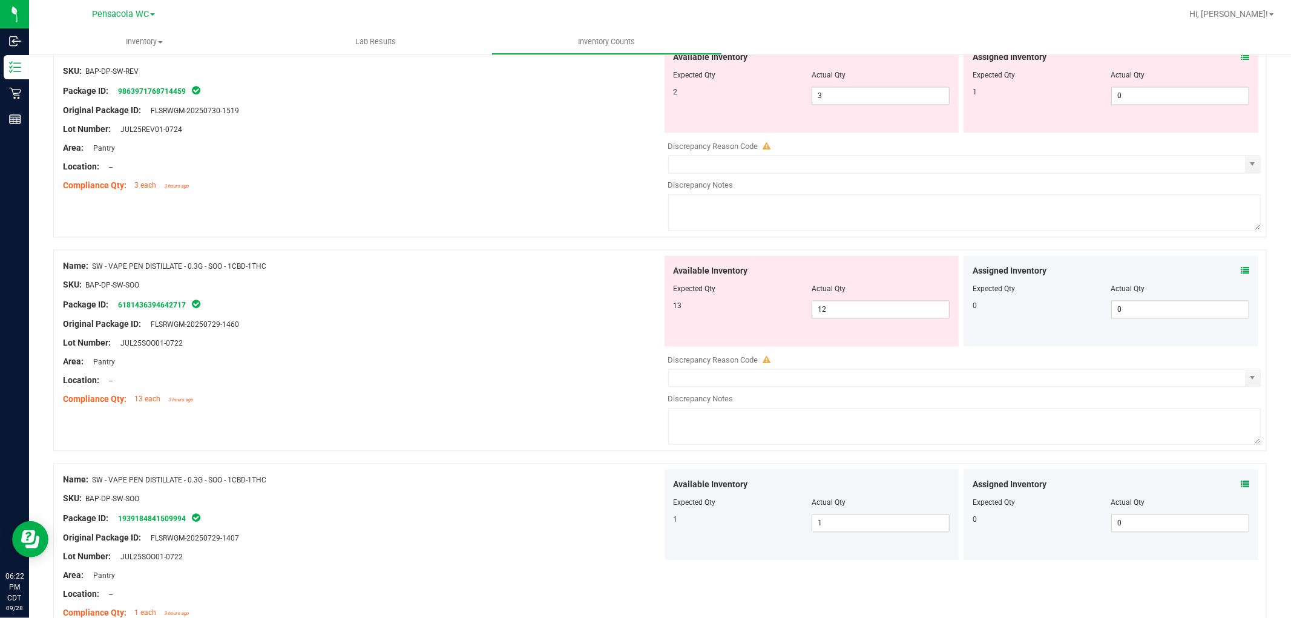
click at [1241, 275] on icon at bounding box center [1245, 270] width 8 height 8
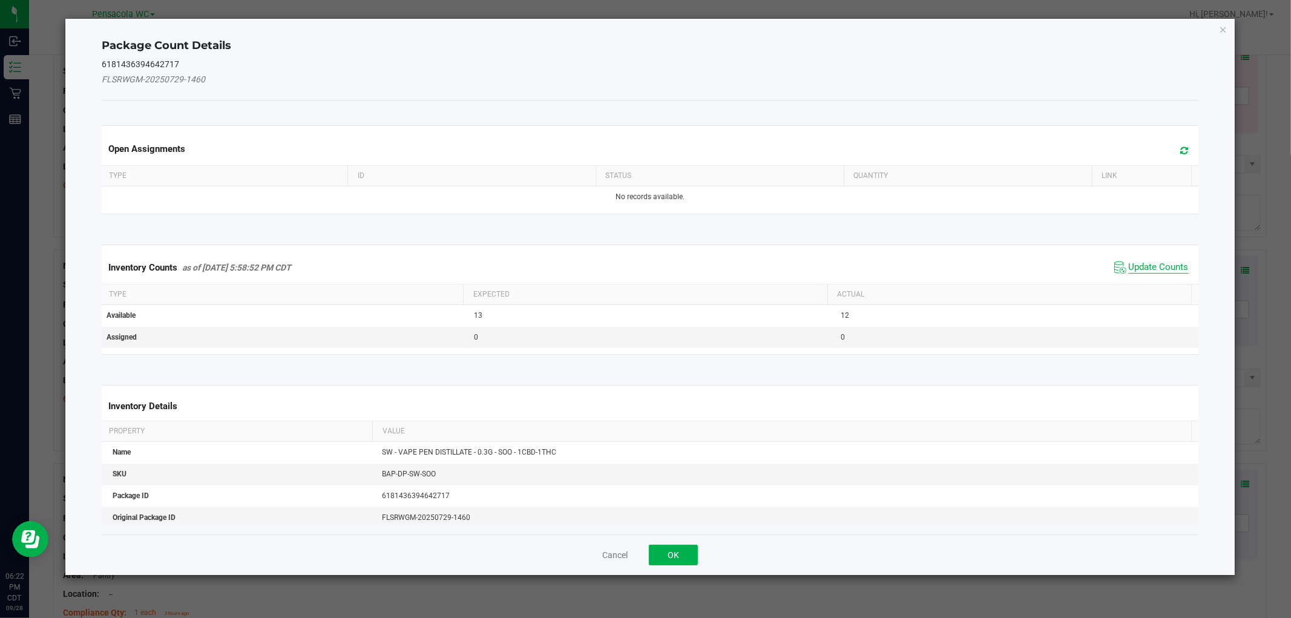
click at [1162, 264] on span "Update Counts" at bounding box center [1159, 267] width 60 height 12
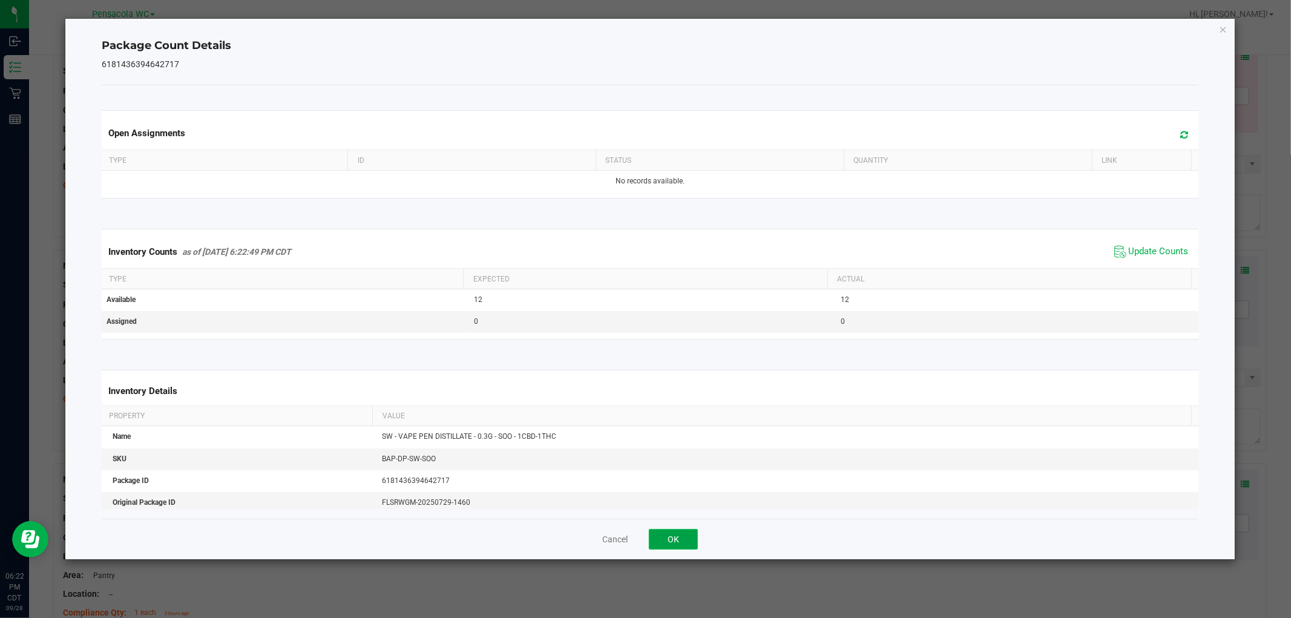
click at [678, 539] on button "OK" at bounding box center [673, 539] width 49 height 21
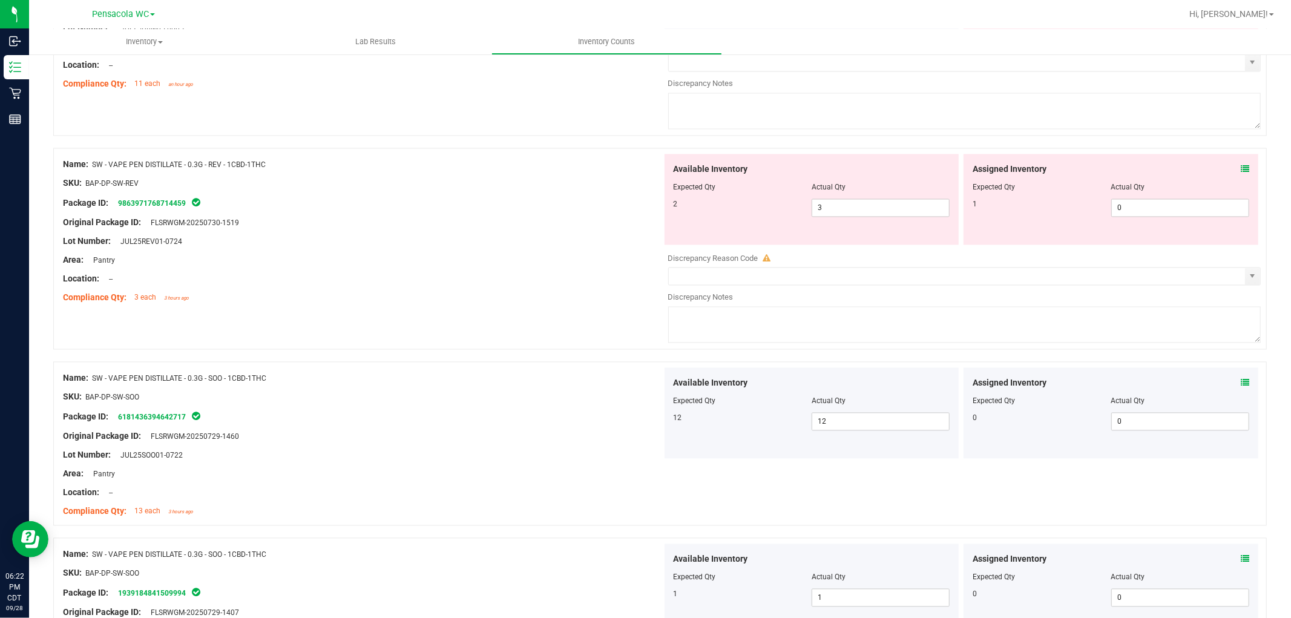
scroll to position [1884, 0]
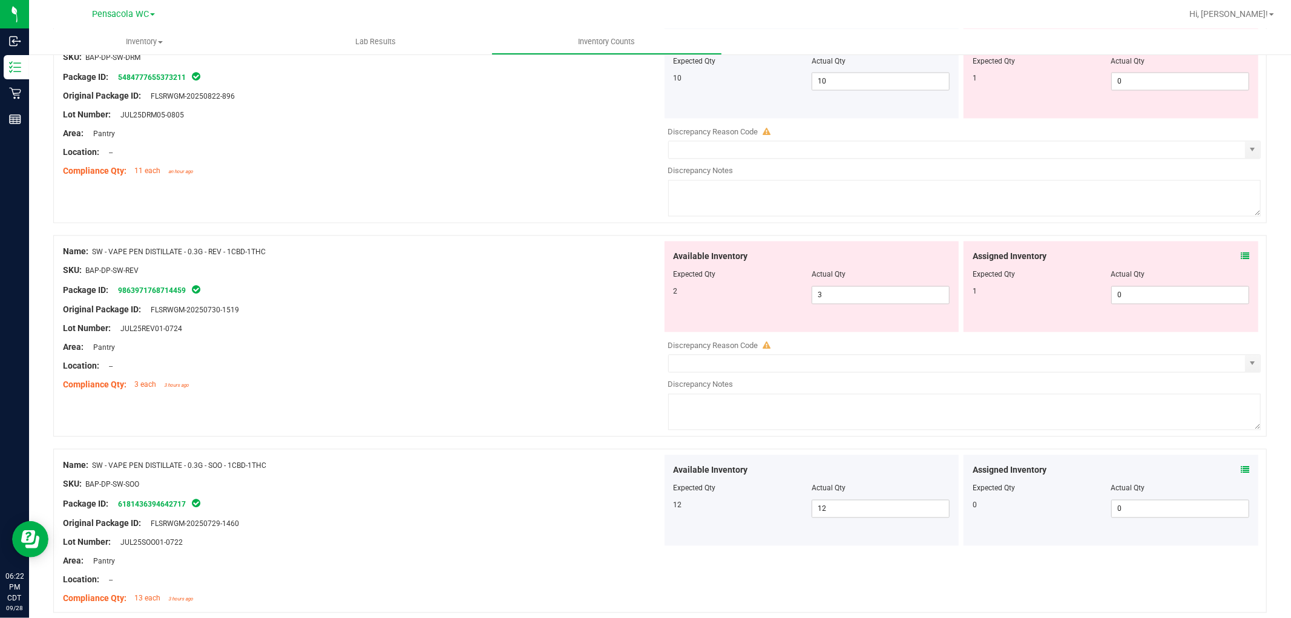
click at [1241, 261] on icon at bounding box center [1245, 256] width 8 height 8
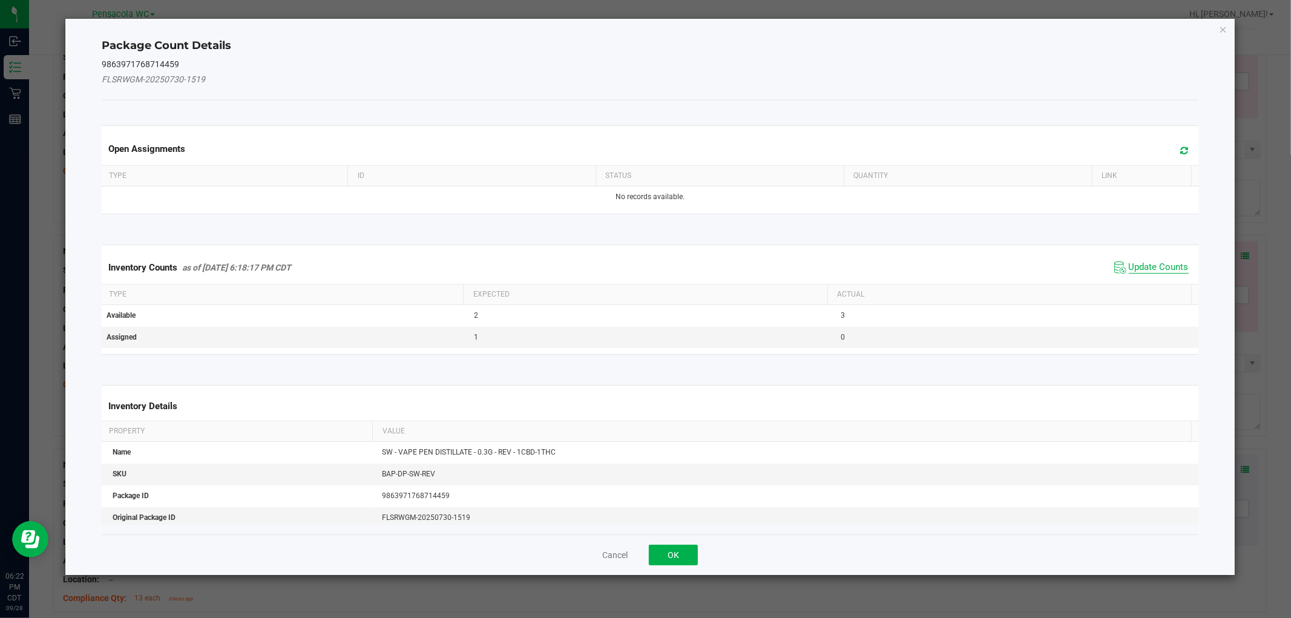
click at [1169, 263] on span "Update Counts" at bounding box center [1159, 267] width 60 height 12
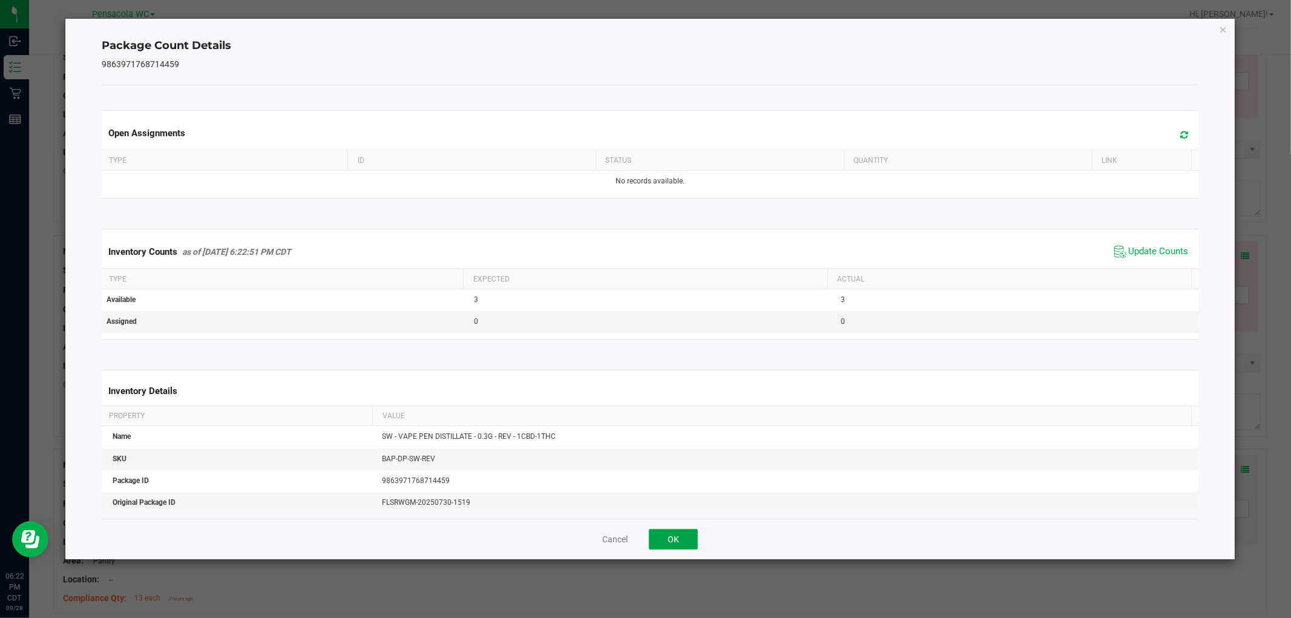
click at [674, 539] on button "OK" at bounding box center [673, 539] width 49 height 21
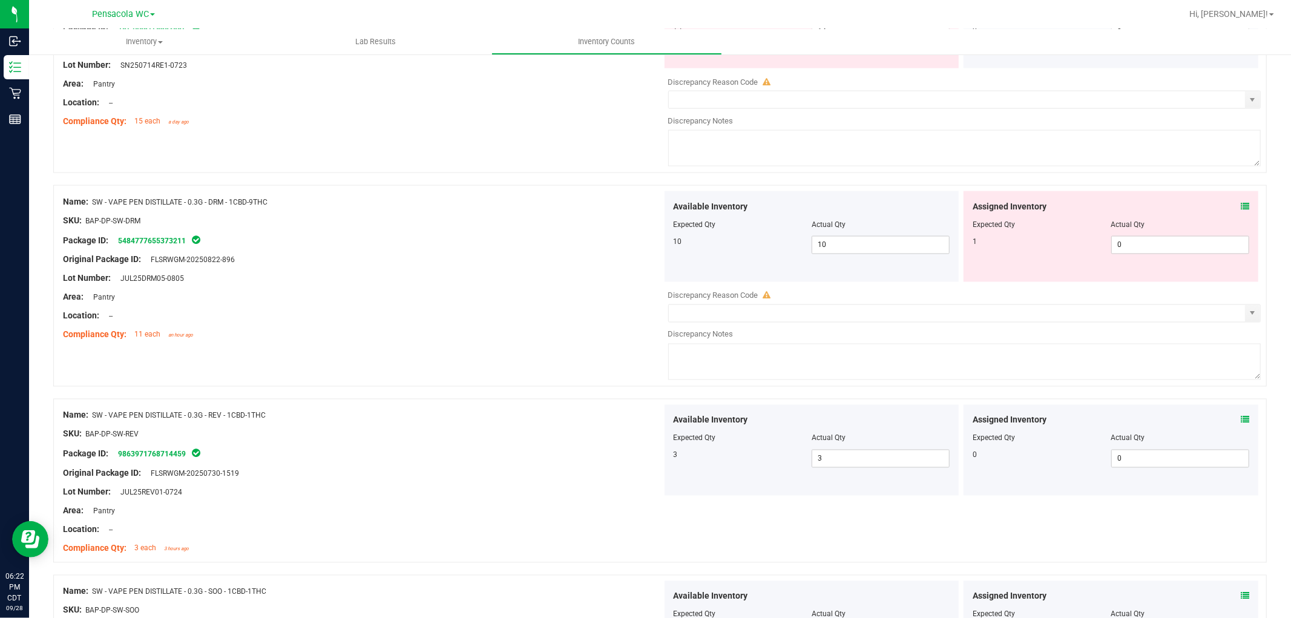
scroll to position [1632, 0]
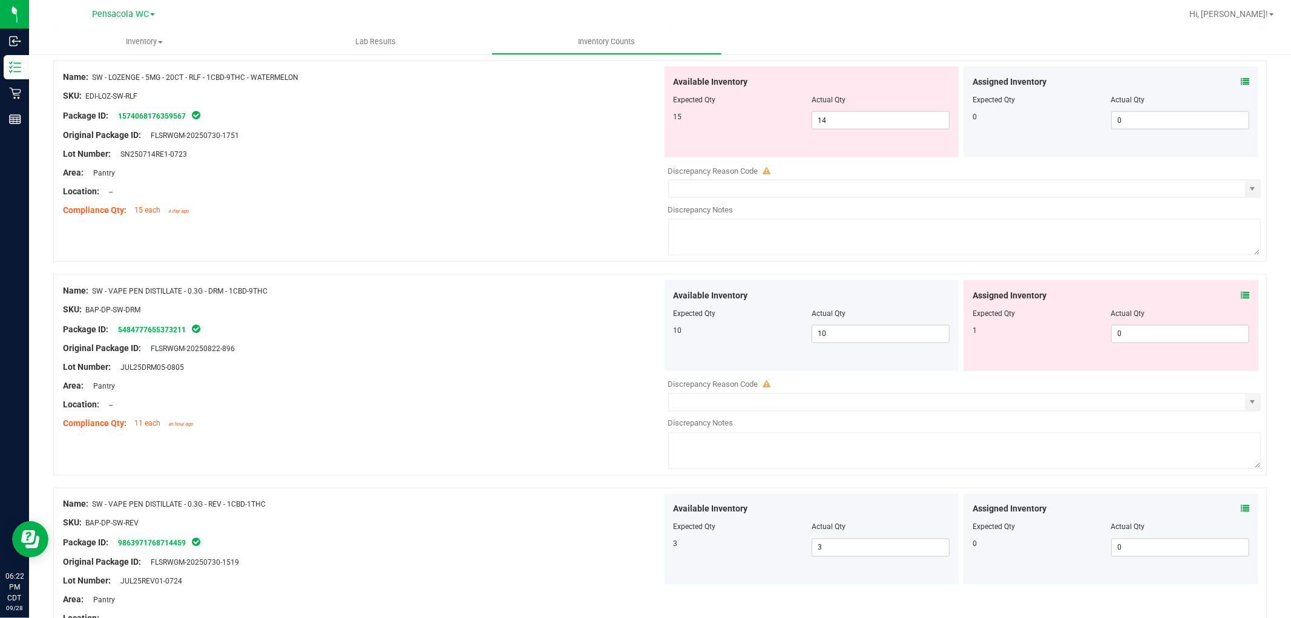
click at [1241, 300] on icon at bounding box center [1245, 295] width 8 height 8
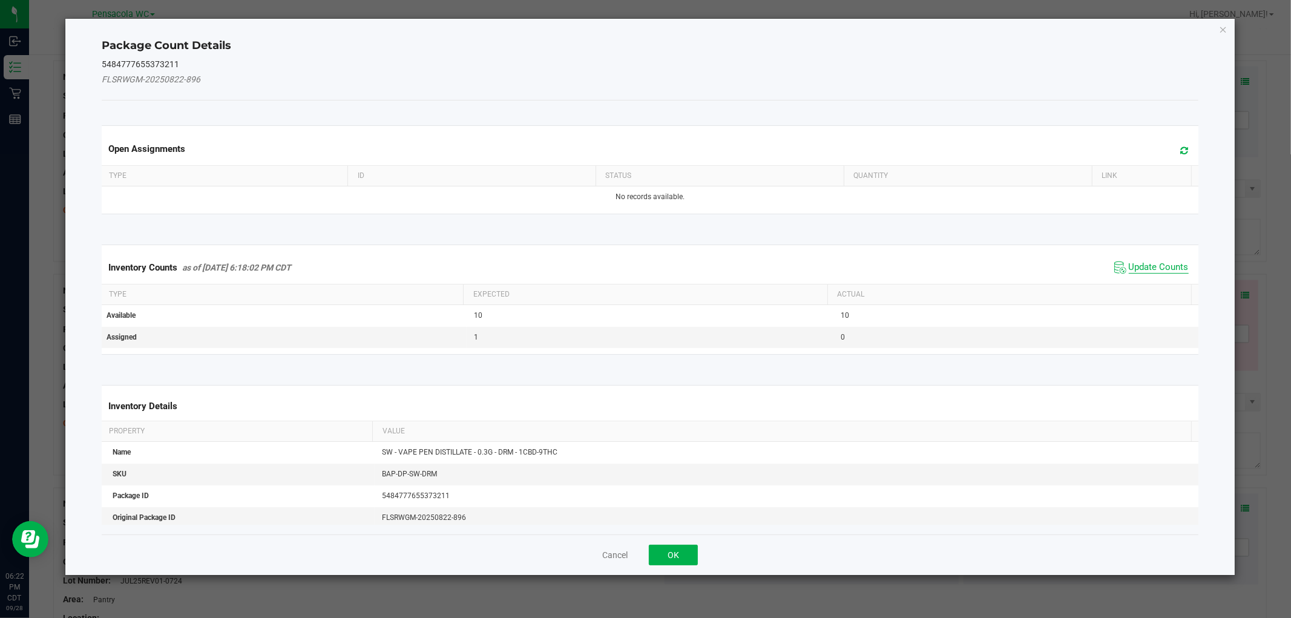
click at [1170, 264] on span "Update Counts" at bounding box center [1159, 267] width 60 height 12
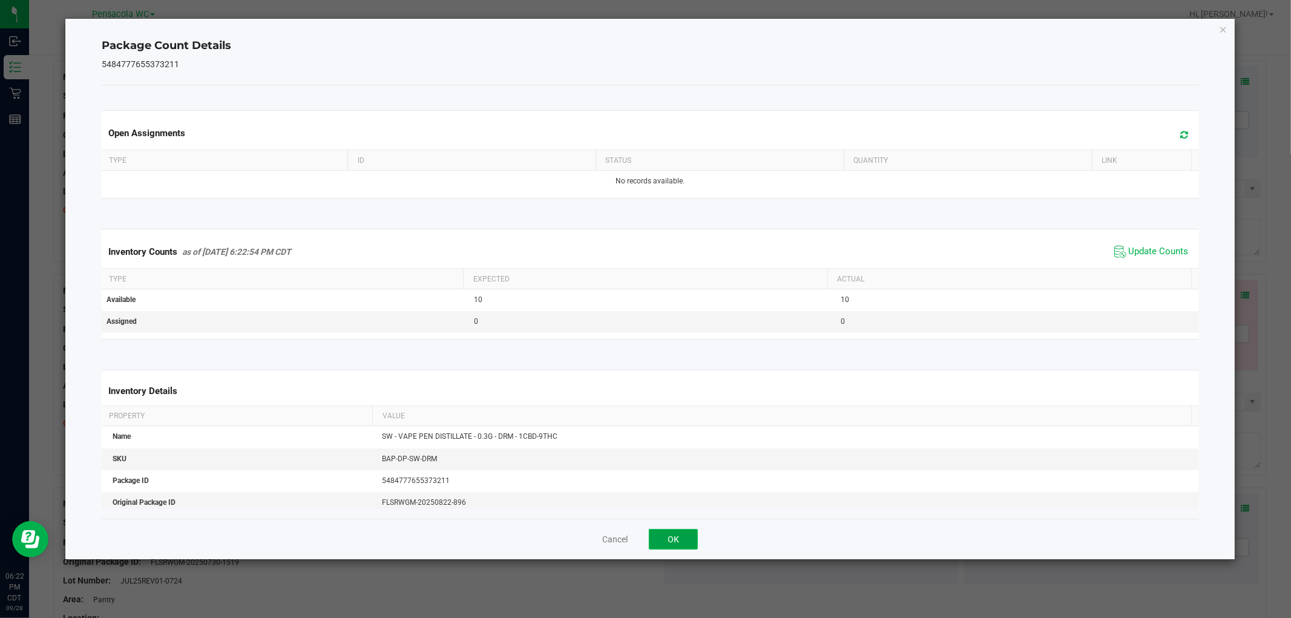
click at [675, 534] on button "OK" at bounding box center [673, 539] width 49 height 21
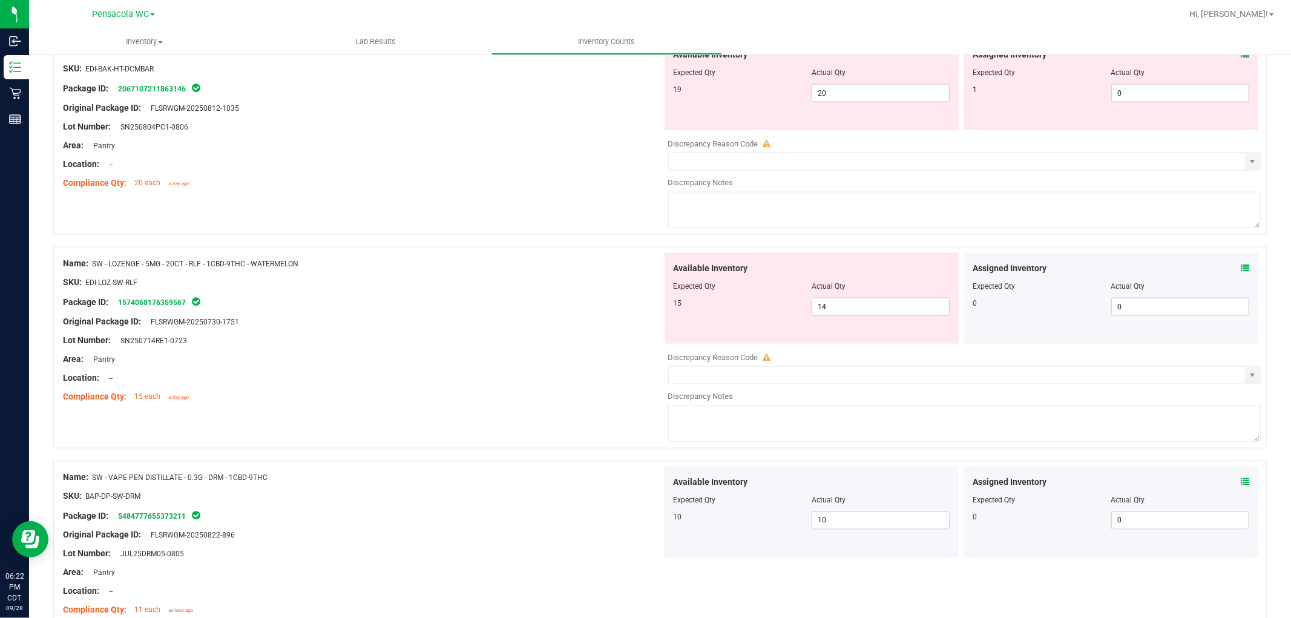
scroll to position [1453, 0]
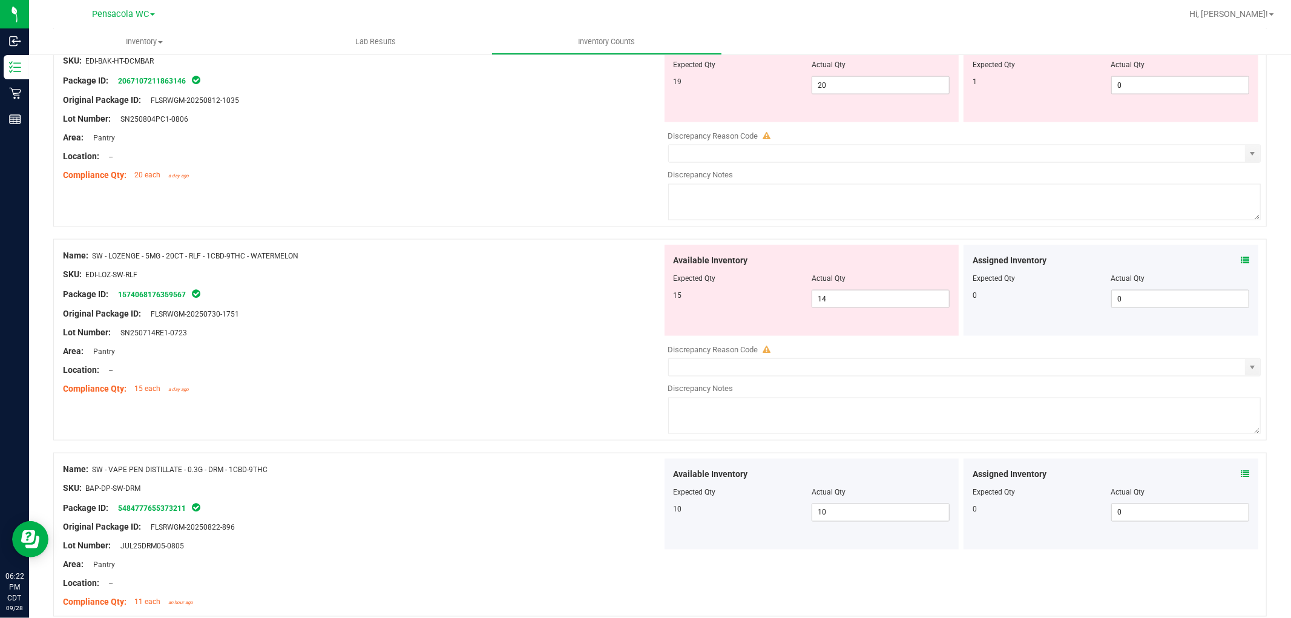
click at [1241, 263] on icon at bounding box center [1245, 260] width 8 height 8
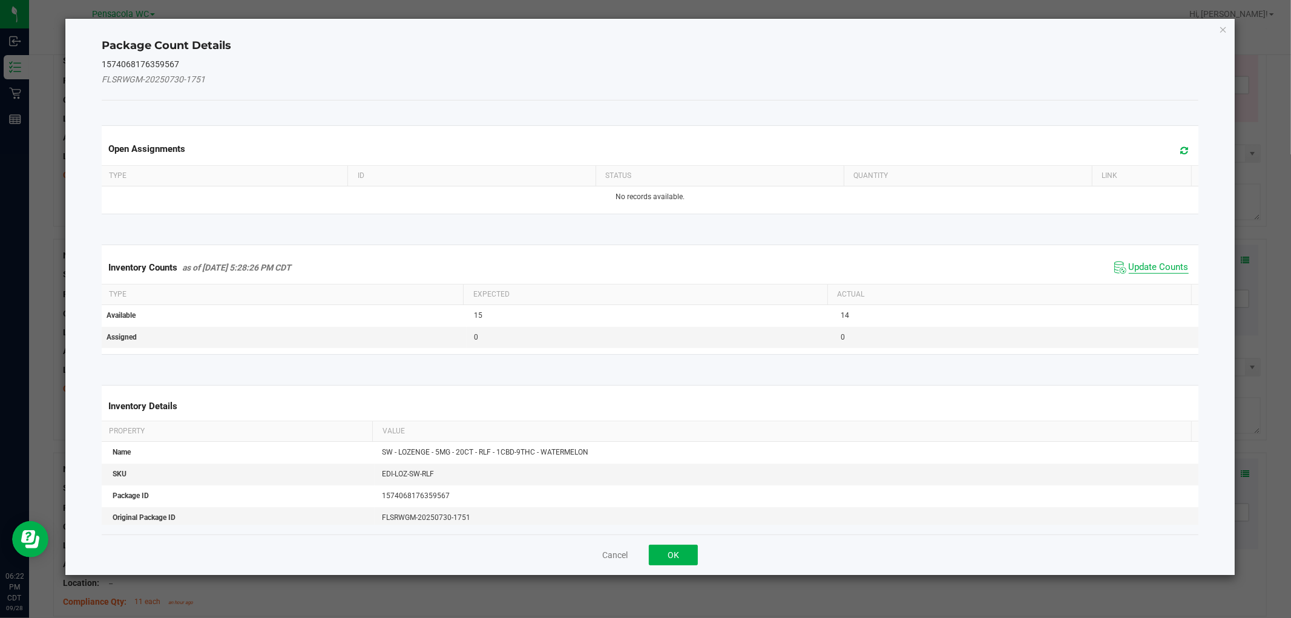
click at [1160, 266] on span "Update Counts" at bounding box center [1159, 267] width 60 height 12
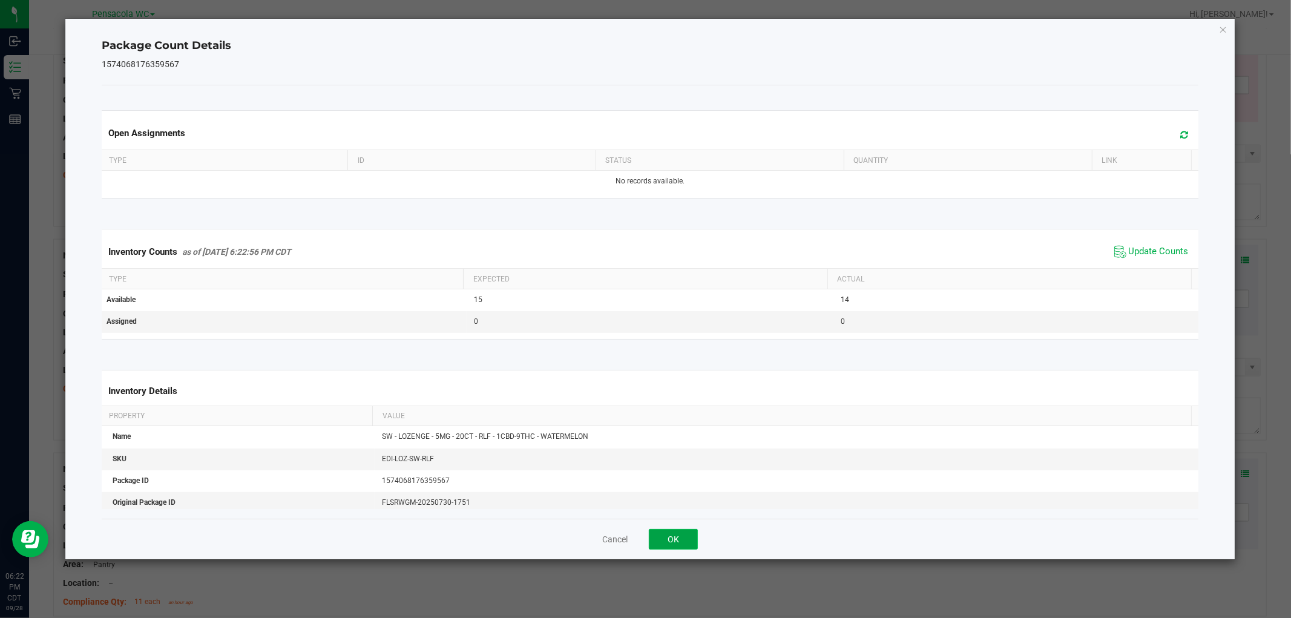
click at [672, 536] on button "OK" at bounding box center [673, 539] width 49 height 21
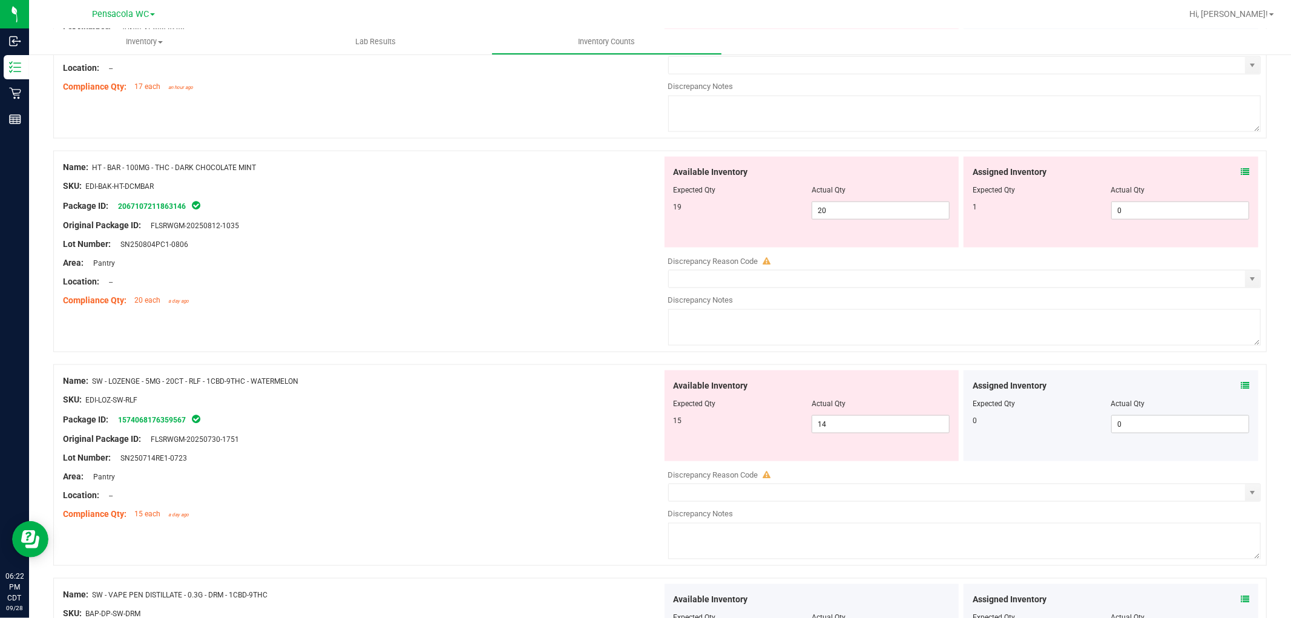
scroll to position [1241, 0]
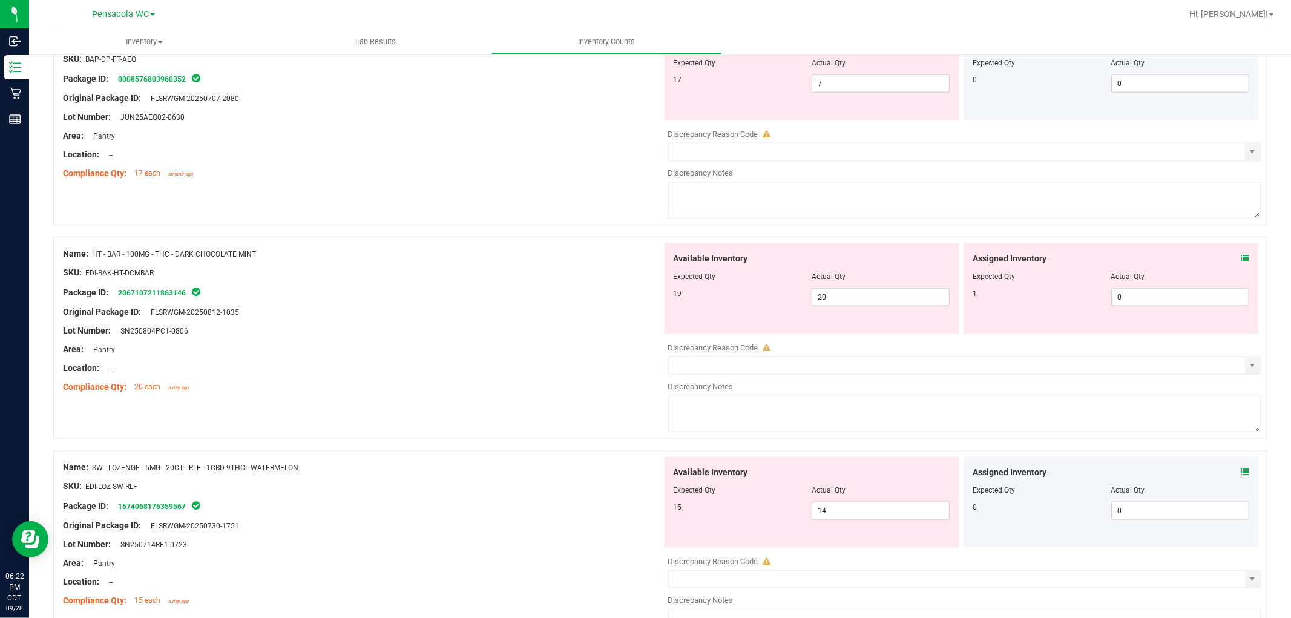
click at [1241, 262] on icon at bounding box center [1245, 258] width 8 height 8
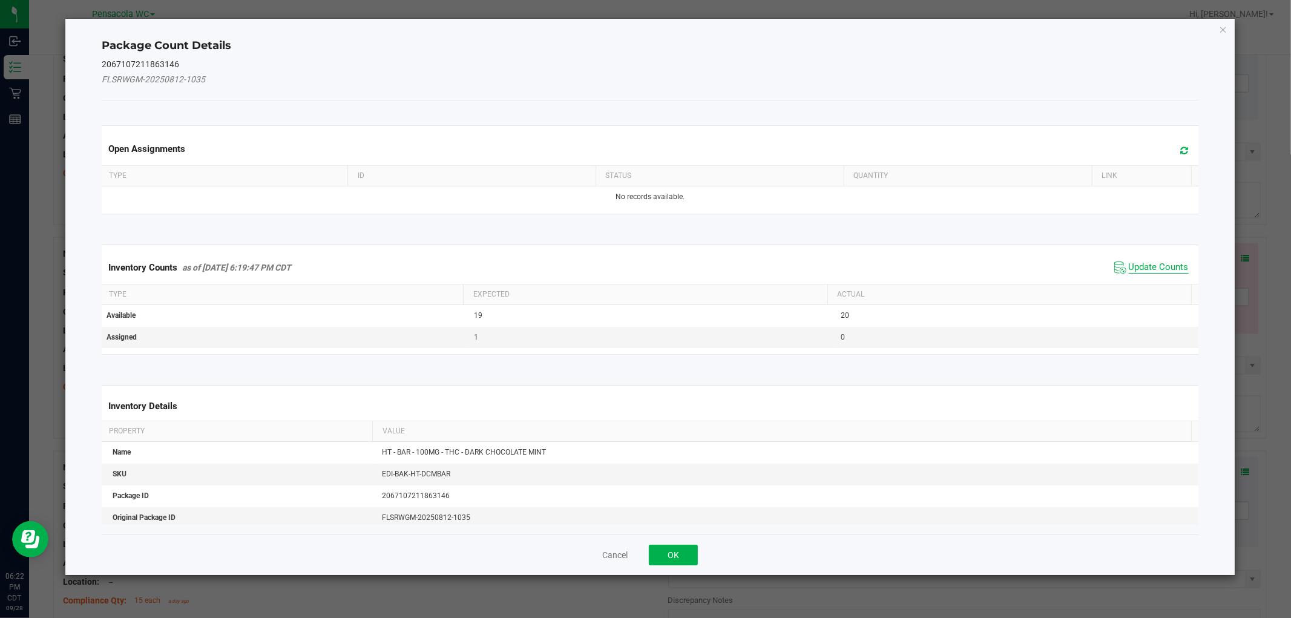
click at [1173, 268] on span "Update Counts" at bounding box center [1159, 267] width 60 height 12
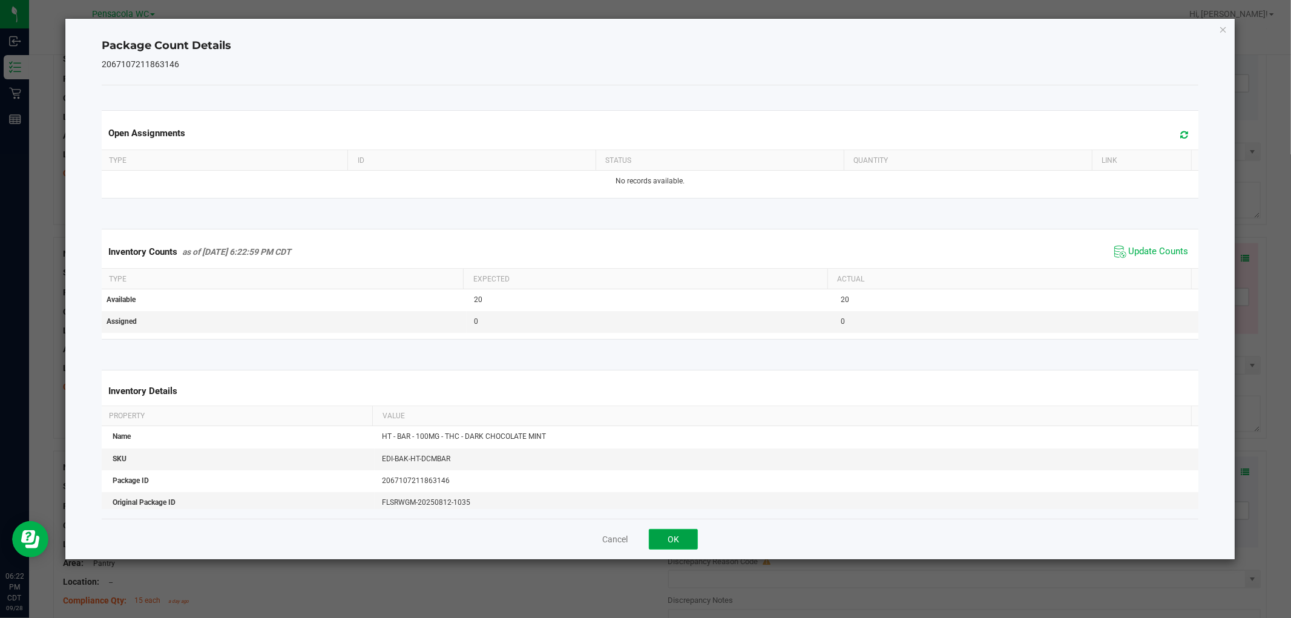
click at [681, 540] on button "OK" at bounding box center [673, 539] width 49 height 21
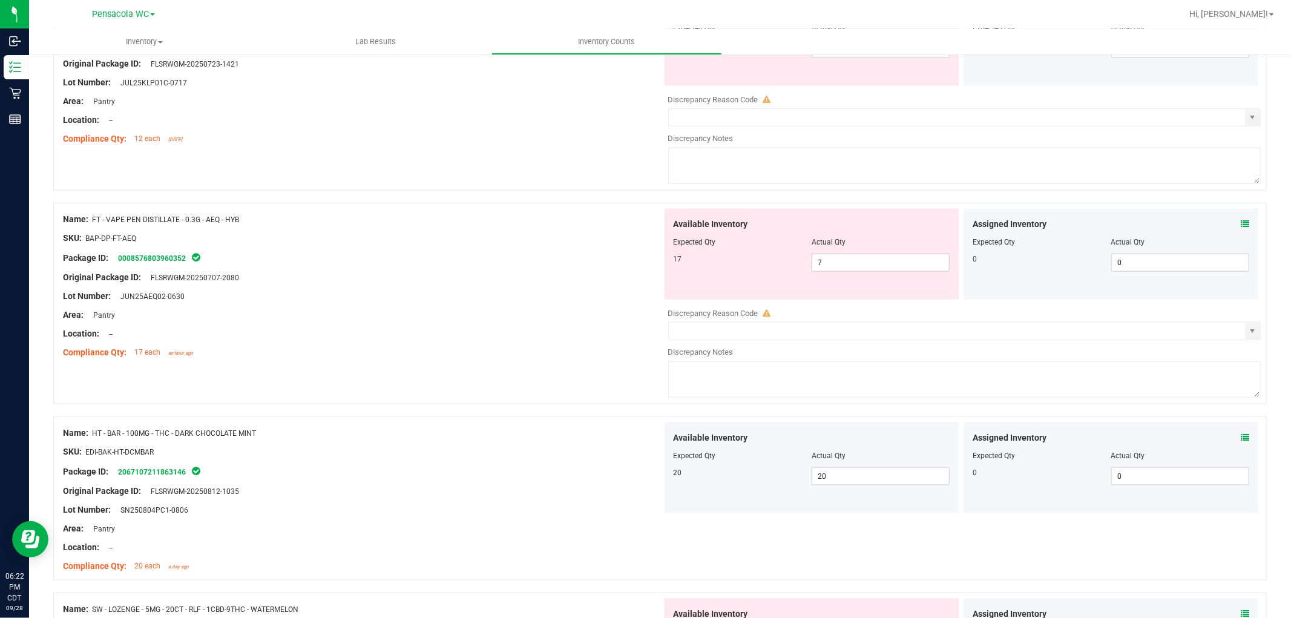
scroll to position [1063, 0]
click at [1241, 226] on icon at bounding box center [1245, 222] width 8 height 8
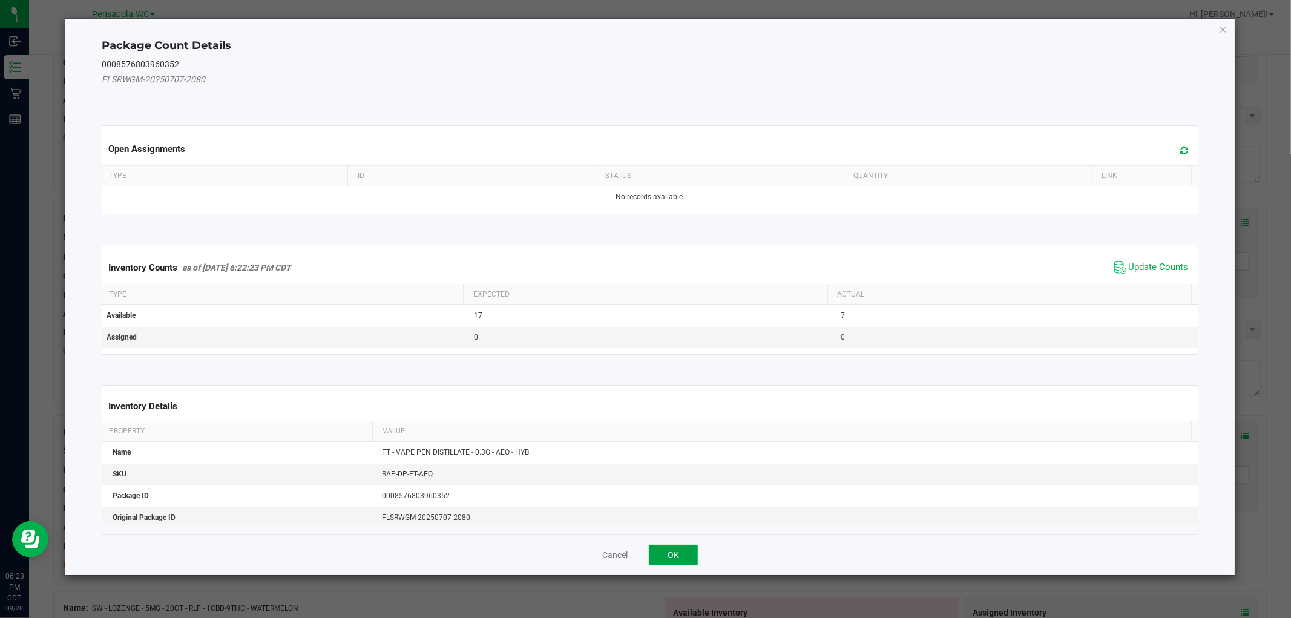
click at [675, 556] on button "OK" at bounding box center [673, 555] width 49 height 21
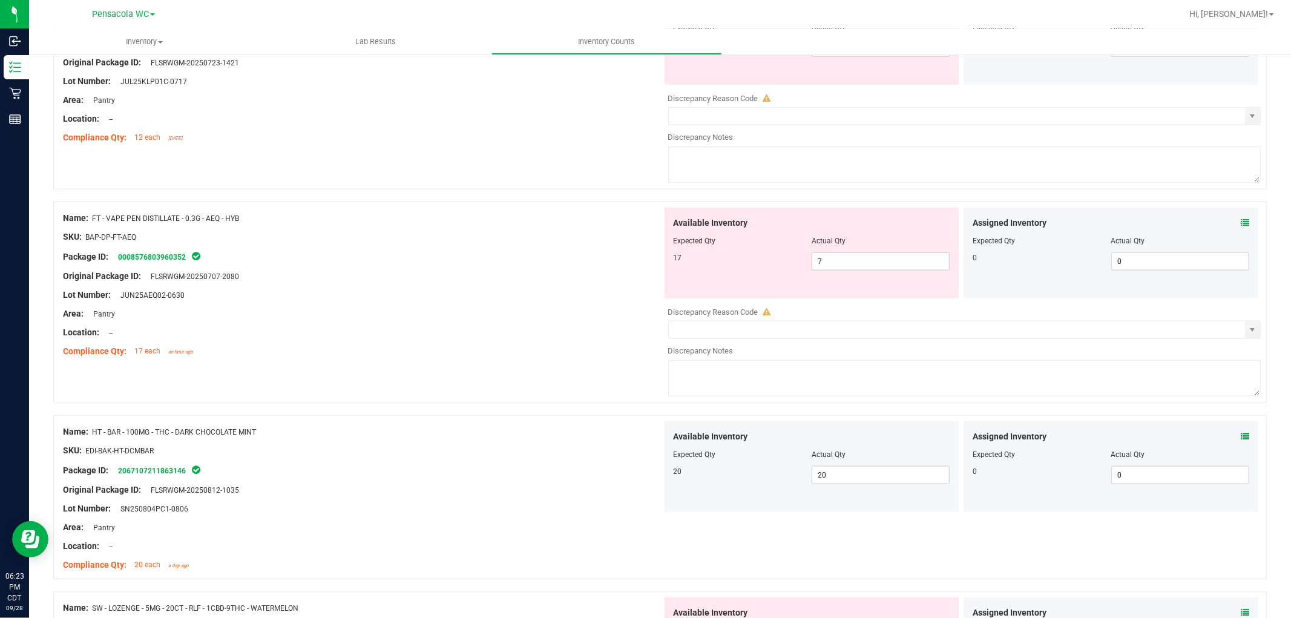
click at [1241, 226] on icon at bounding box center [1245, 222] width 8 height 8
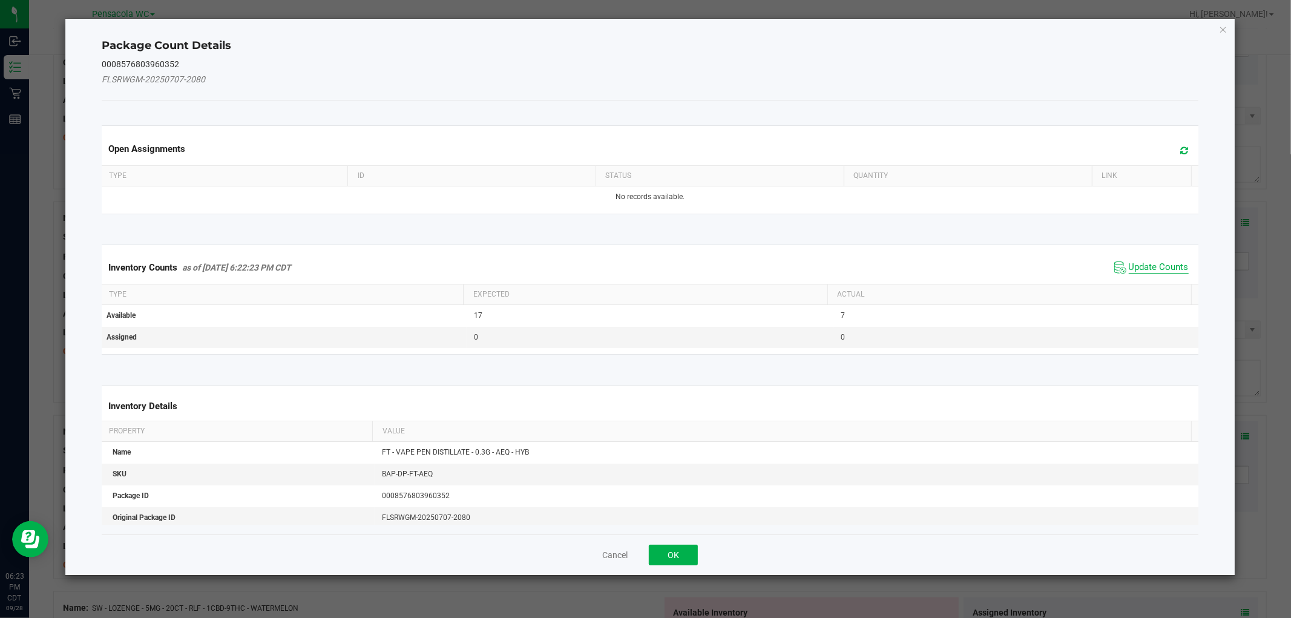
click at [1165, 263] on span "Update Counts" at bounding box center [1159, 267] width 60 height 12
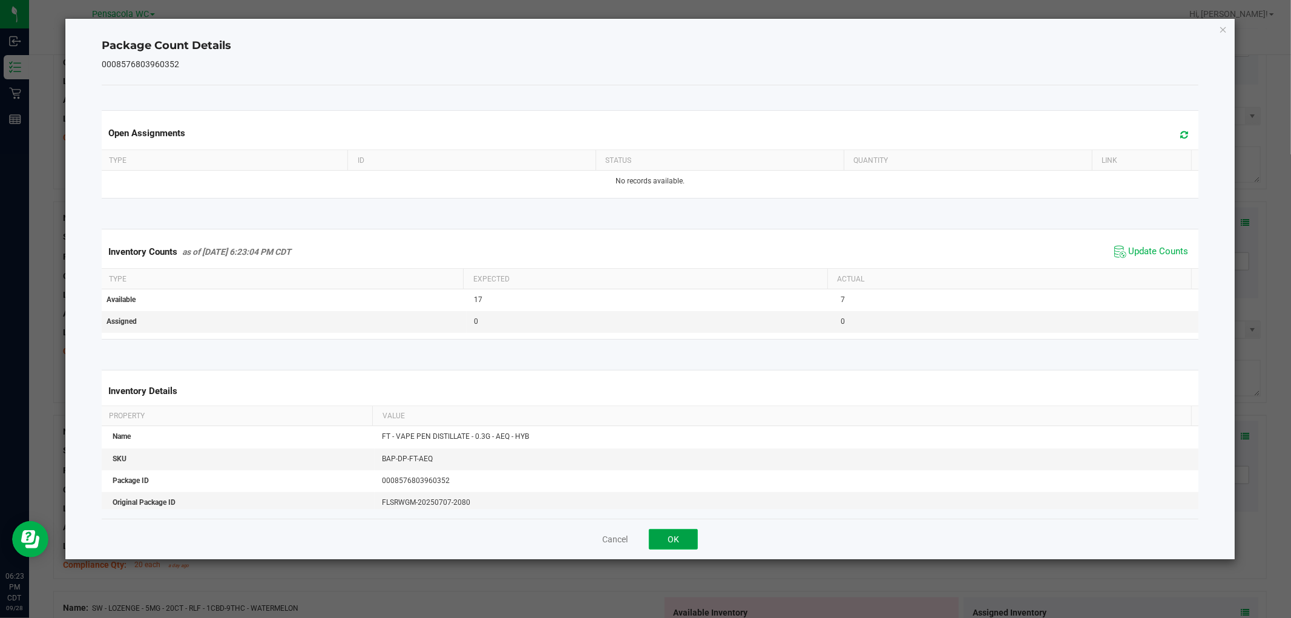
click at [676, 541] on button "OK" at bounding box center [673, 539] width 49 height 21
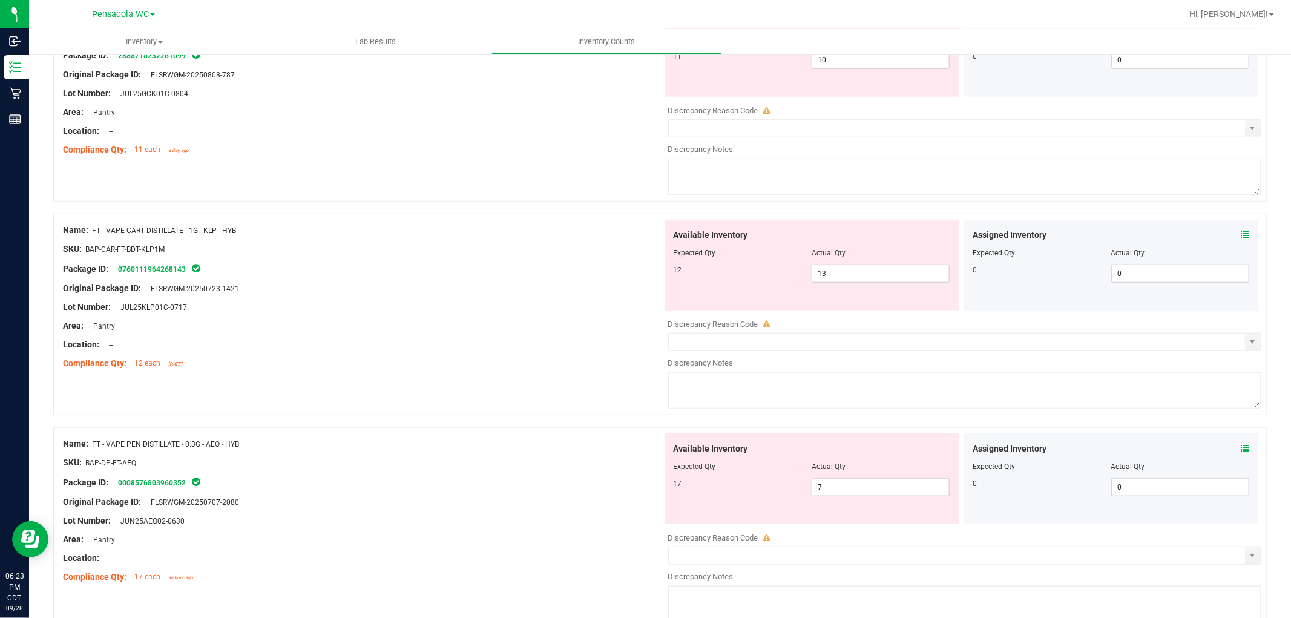
scroll to position [836, 0]
click at [1221, 214] on div at bounding box center [660, 209] width 1214 height 12
click at [1241, 238] on icon at bounding box center [1245, 236] width 8 height 8
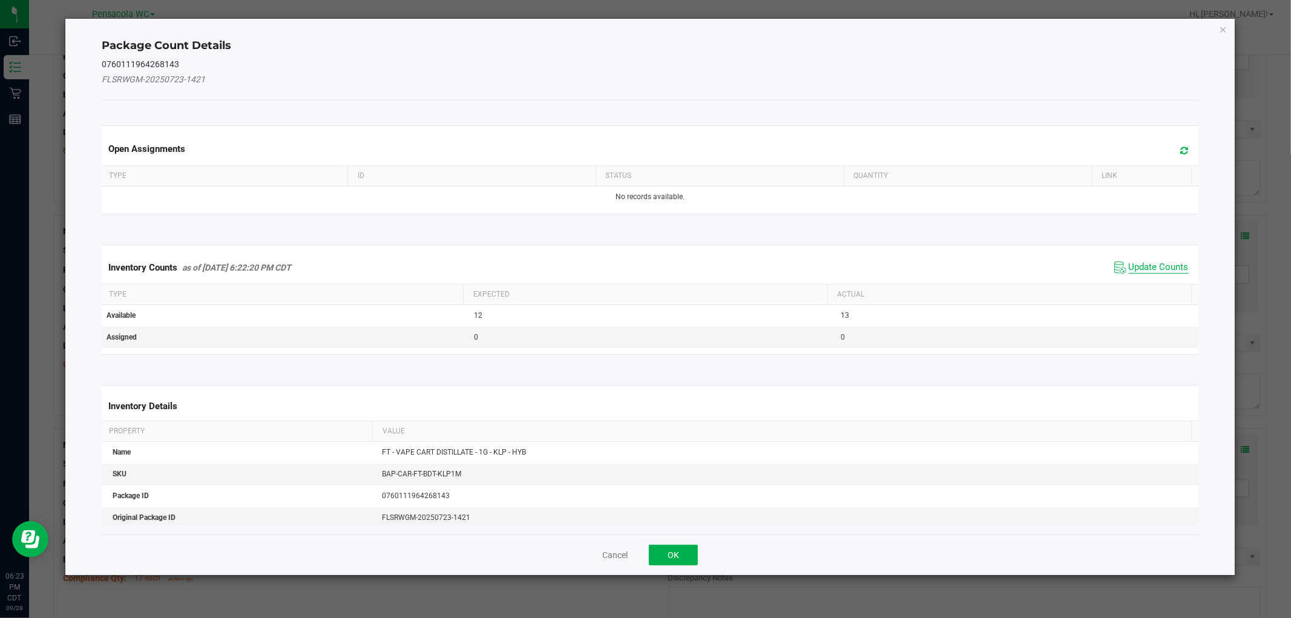
click at [1135, 263] on span "Update Counts" at bounding box center [1159, 267] width 60 height 12
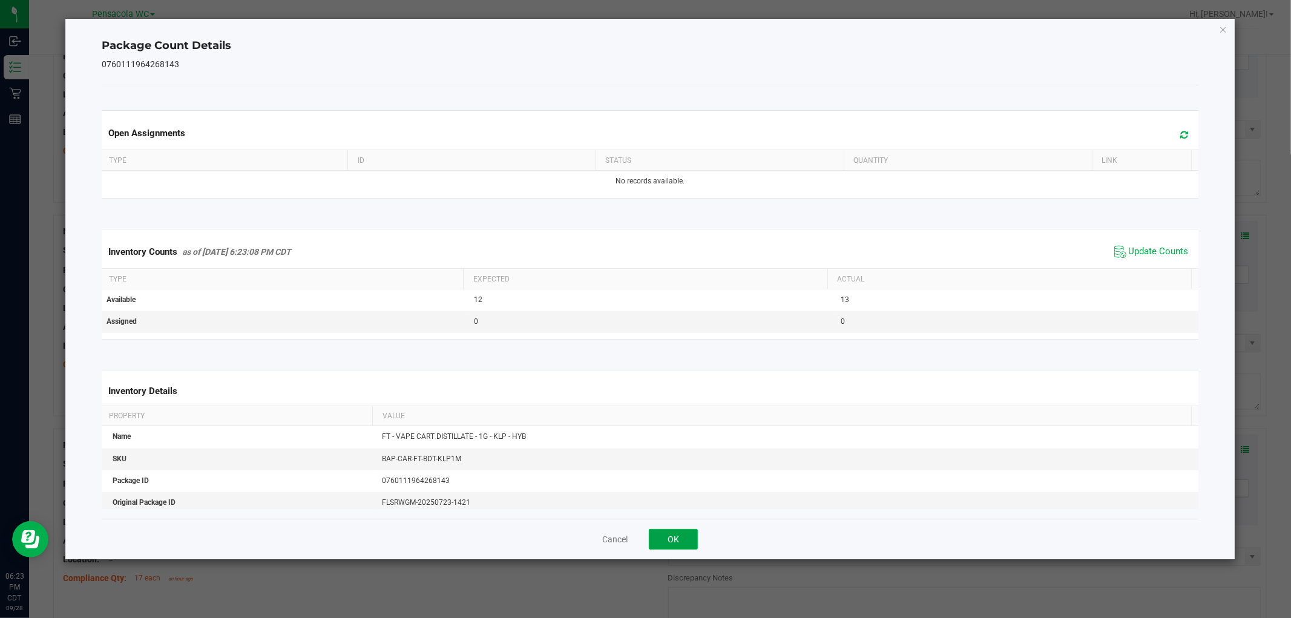
click at [697, 539] on button "OK" at bounding box center [673, 539] width 49 height 21
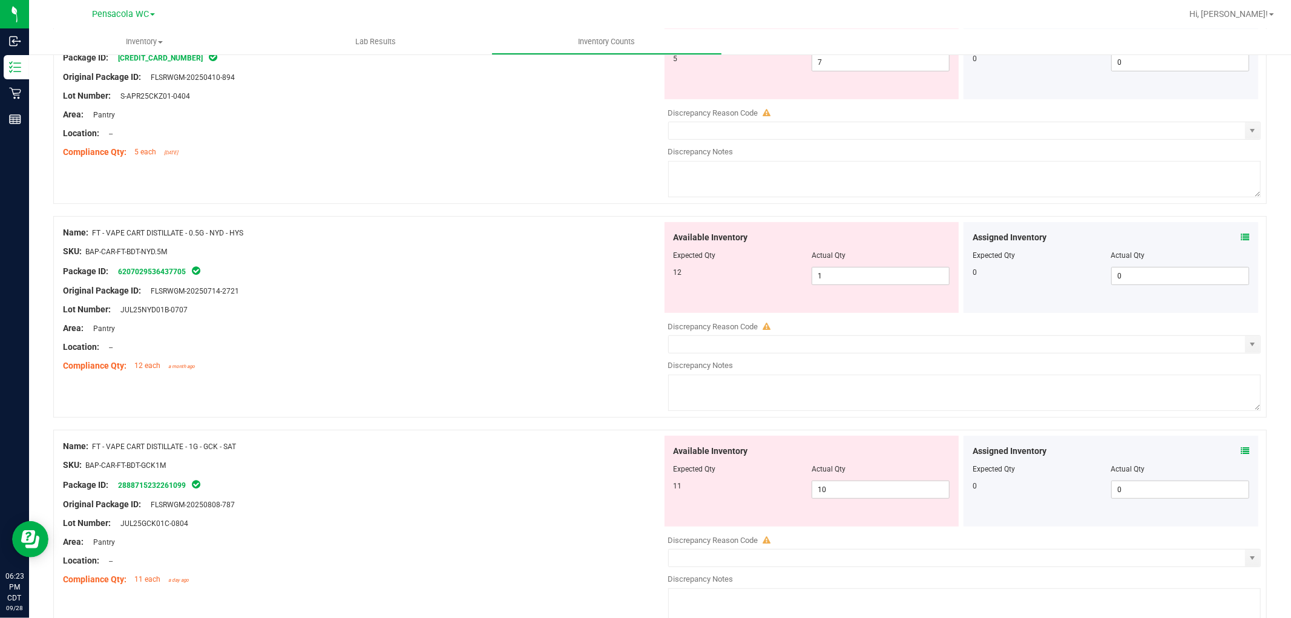
scroll to position [0, 0]
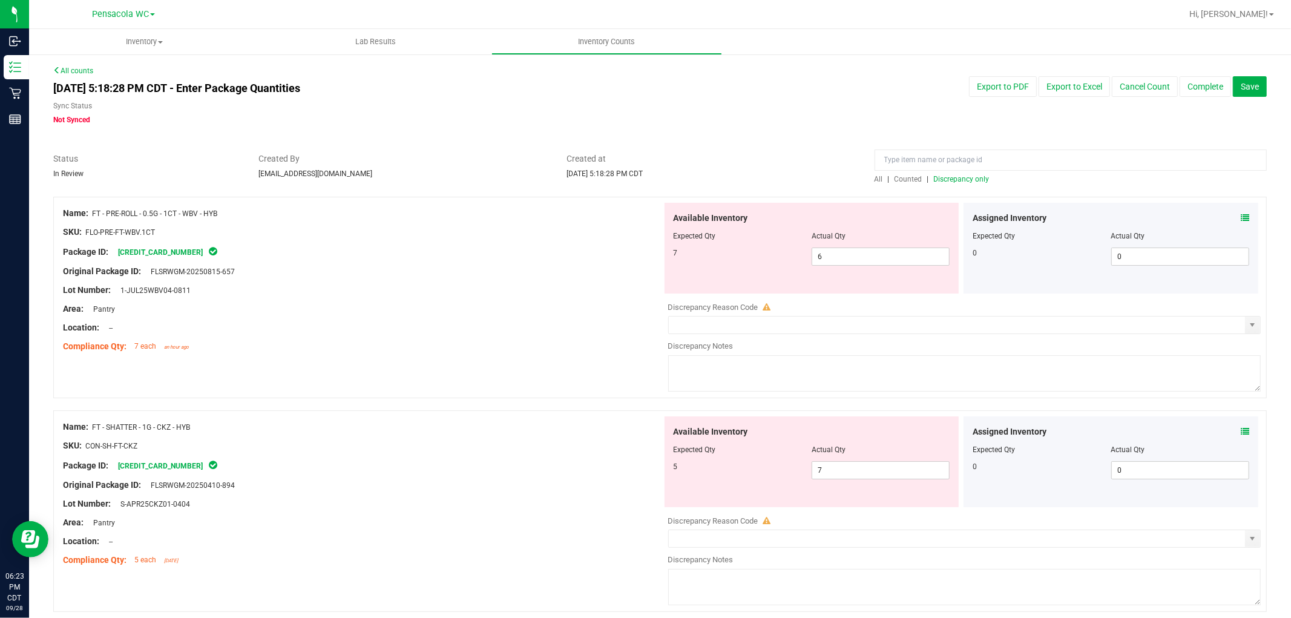
click at [971, 179] on span "Discrepancy only" at bounding box center [962, 179] width 56 height 8
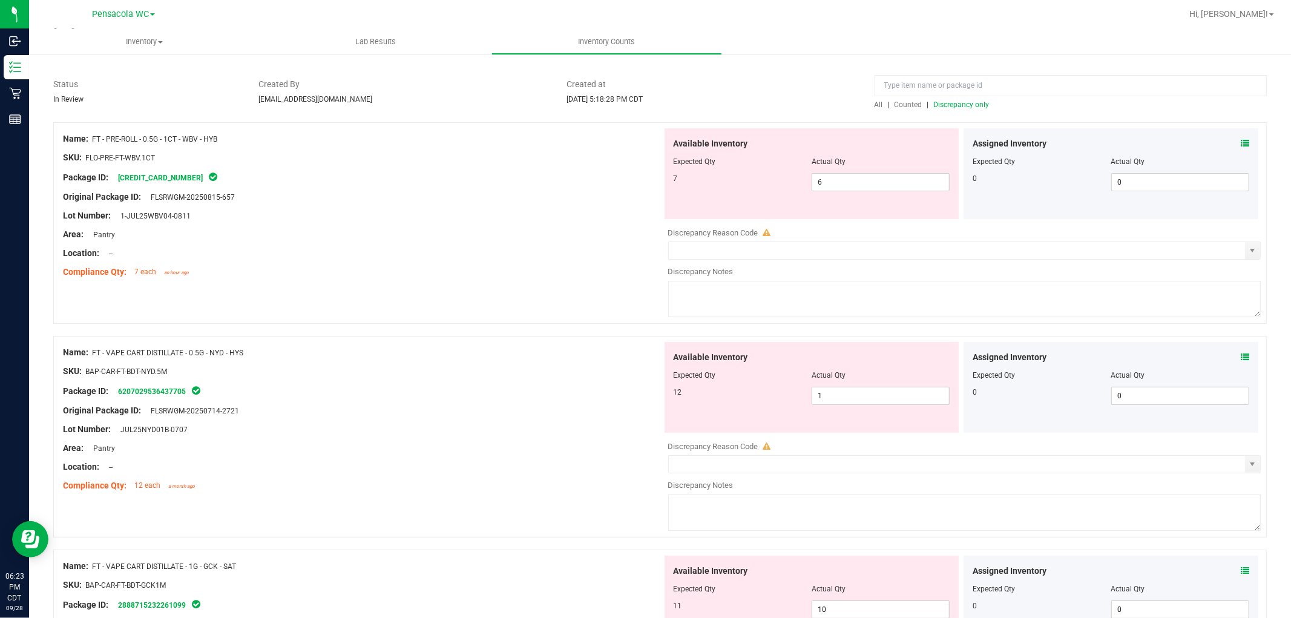
scroll to position [71, 0]
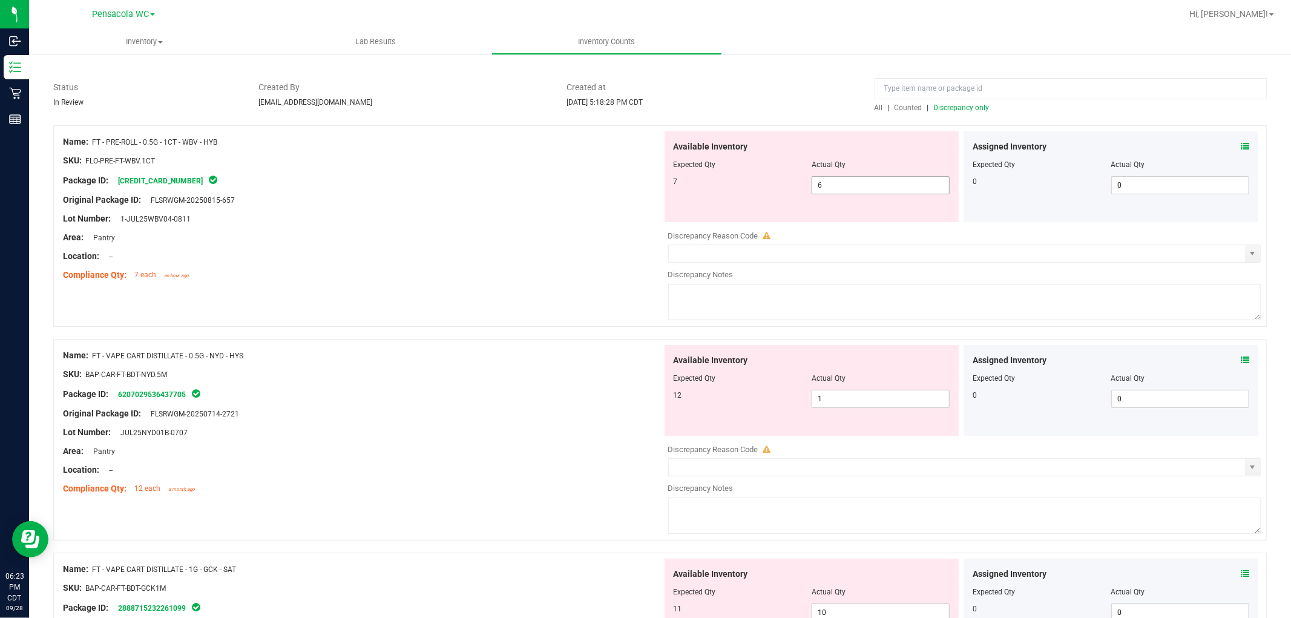
click at [843, 183] on input "6" at bounding box center [880, 185] width 137 height 17
type input "7"
click at [482, 269] on div "Compliance Qty: 7 each an hour ago" at bounding box center [362, 275] width 599 height 13
type input "7"
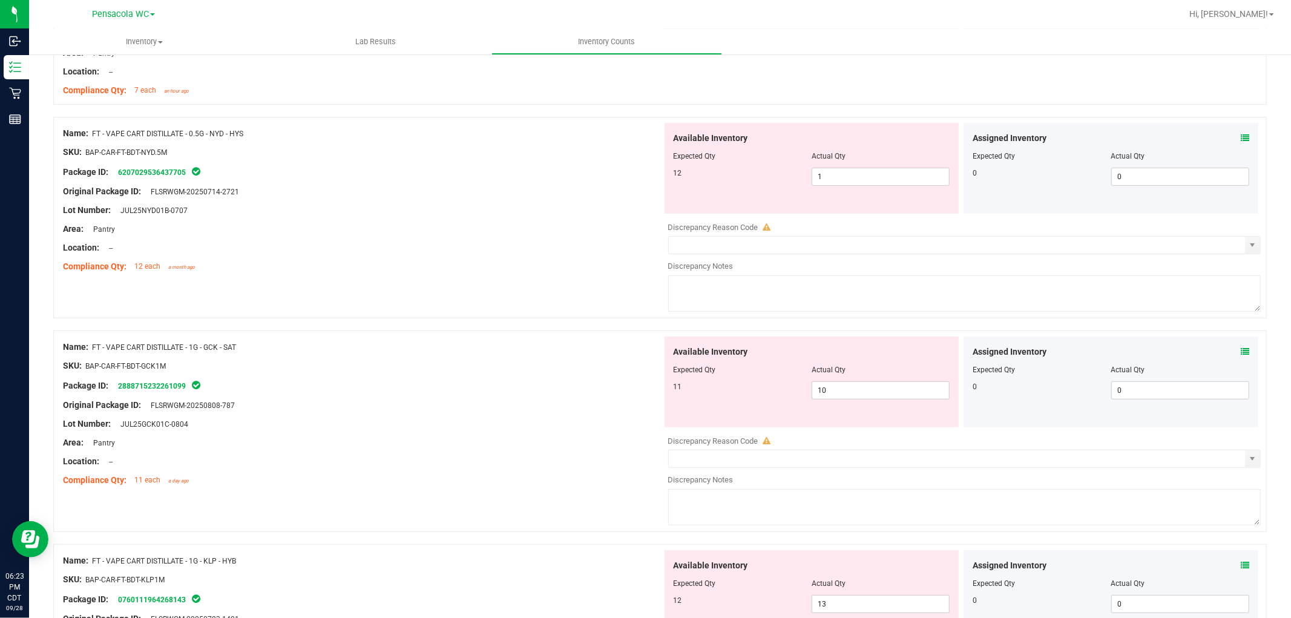
scroll to position [255, 0]
click at [839, 179] on input "1" at bounding box center [880, 177] width 137 height 17
click at [825, 173] on input "1" at bounding box center [880, 177] width 137 height 17
type input "12"
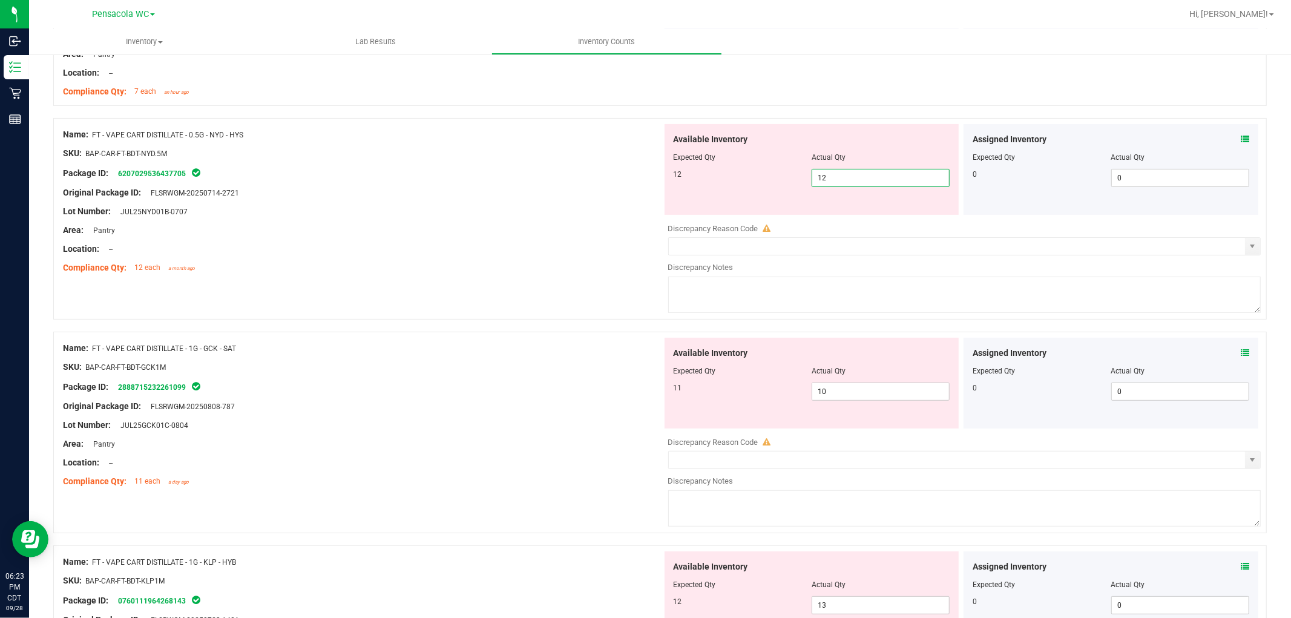
drag, startPoint x: 602, startPoint y: 222, endPoint x: 486, endPoint y: 209, distance: 116.3
click at [600, 222] on div at bounding box center [362, 221] width 599 height 6
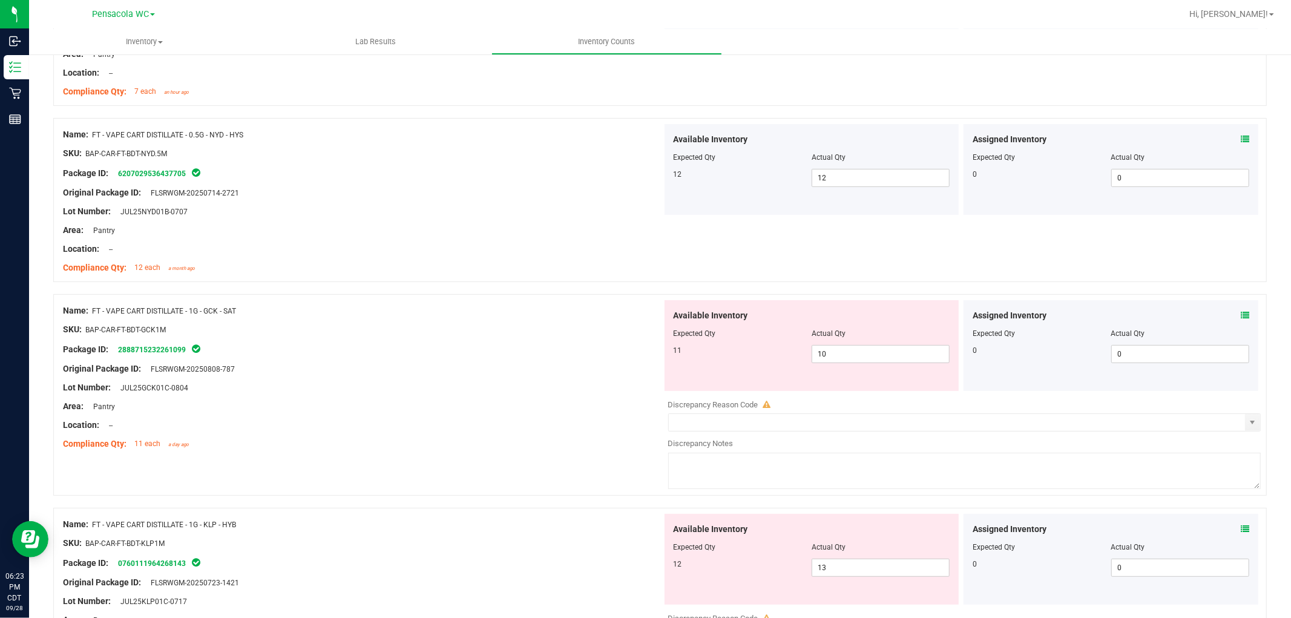
drag, startPoint x: 240, startPoint y: 135, endPoint x: 94, endPoint y: 130, distance: 145.4
click at [94, 130] on div "Name: FT - VAPE CART DISTILLATE - 0.5G - NYD - HYS" at bounding box center [362, 134] width 599 height 13
copy span "FT - VAPE CART DISTILLATE - 0.5G - NYD - HYS"
click at [467, 231] on div "Area: Pantry" at bounding box center [362, 230] width 599 height 13
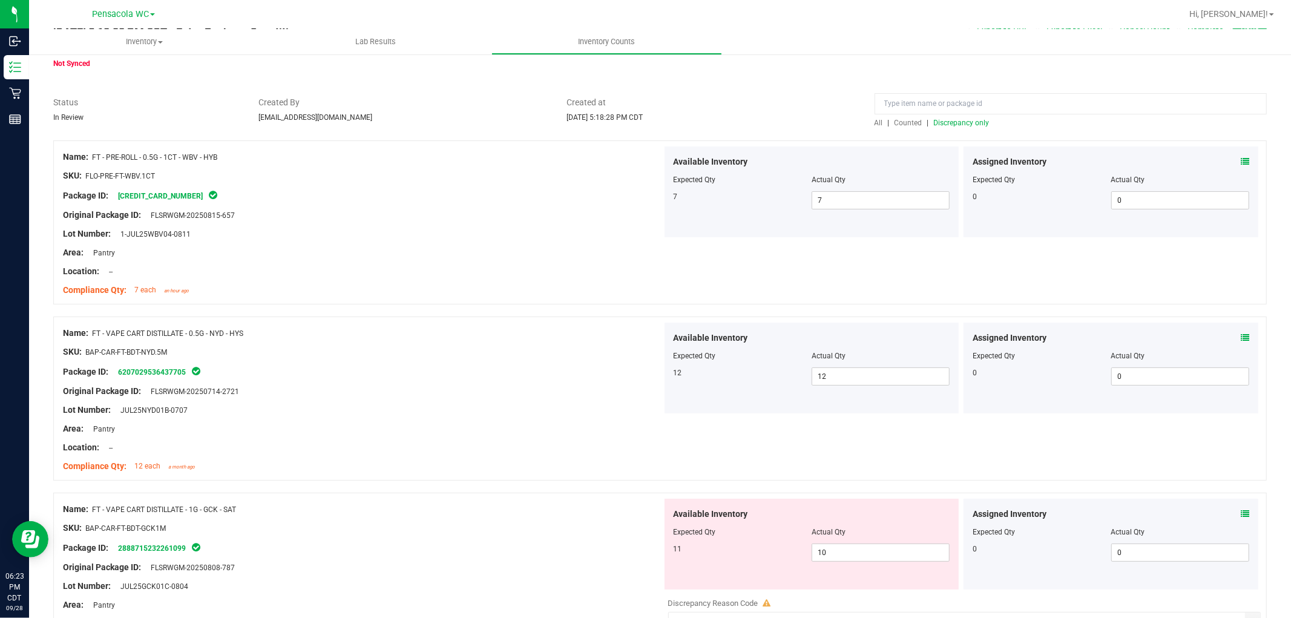
scroll to position [0, 0]
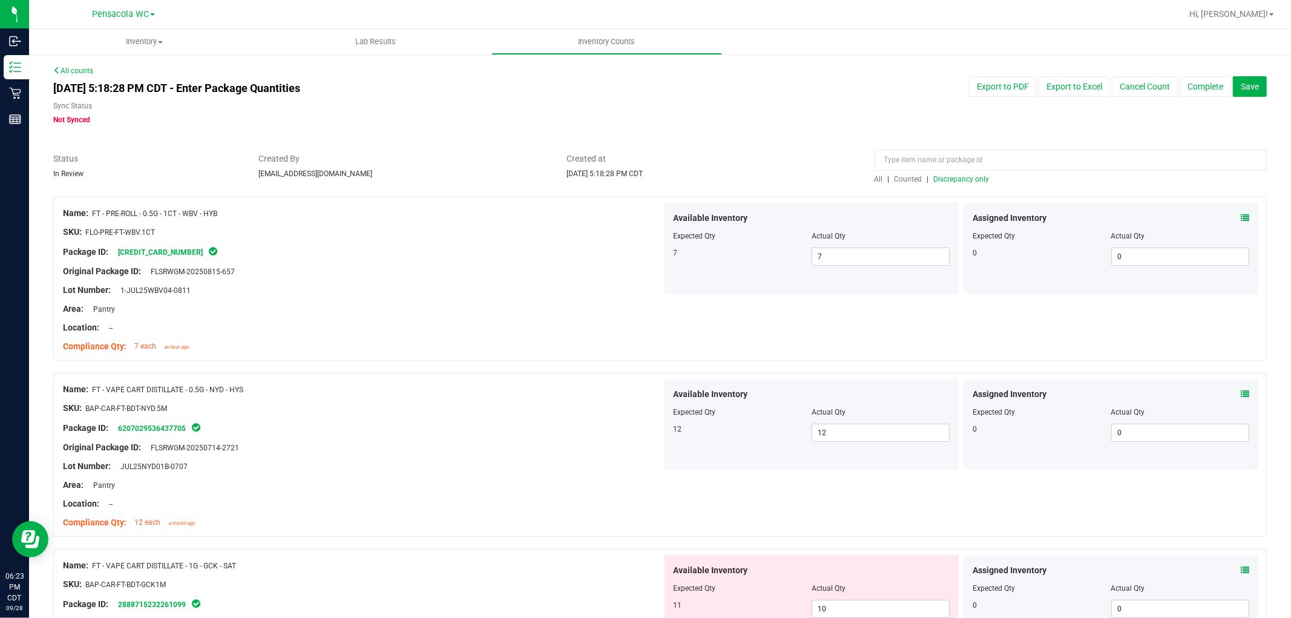
click at [875, 182] on span "All" at bounding box center [879, 179] width 8 height 8
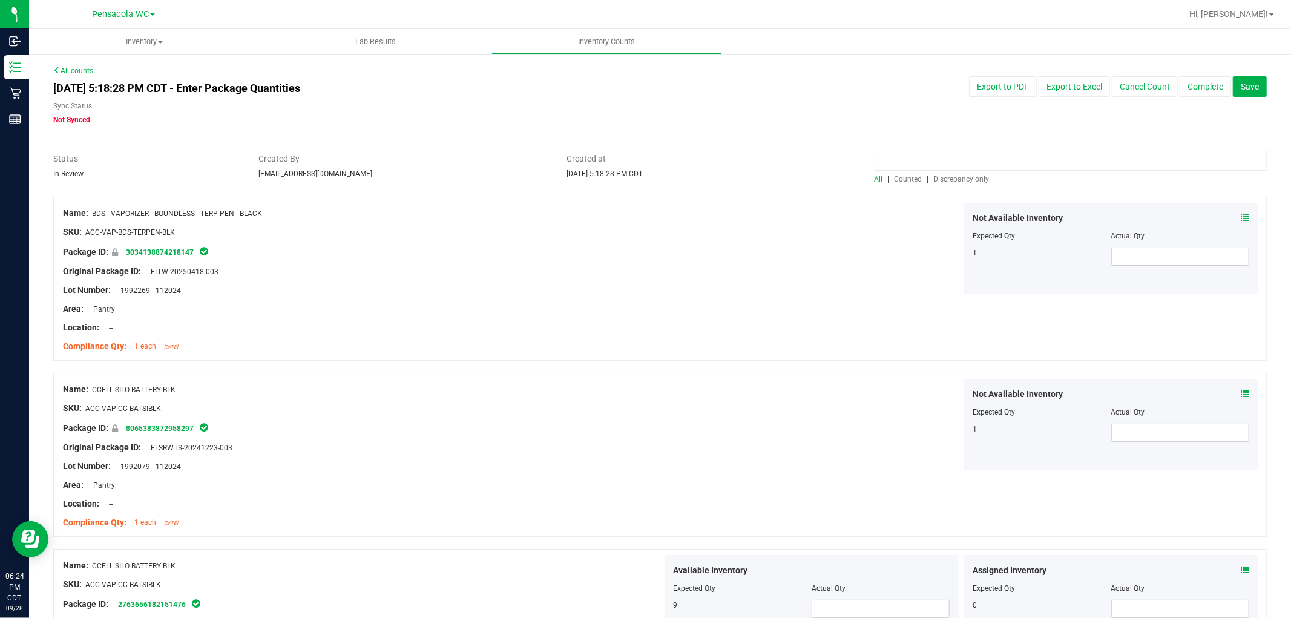
click at [908, 156] on input at bounding box center [1071, 159] width 392 height 21
paste input "FT - VAPE CART DISTILLATE - 0.5G - NYD - HYS"
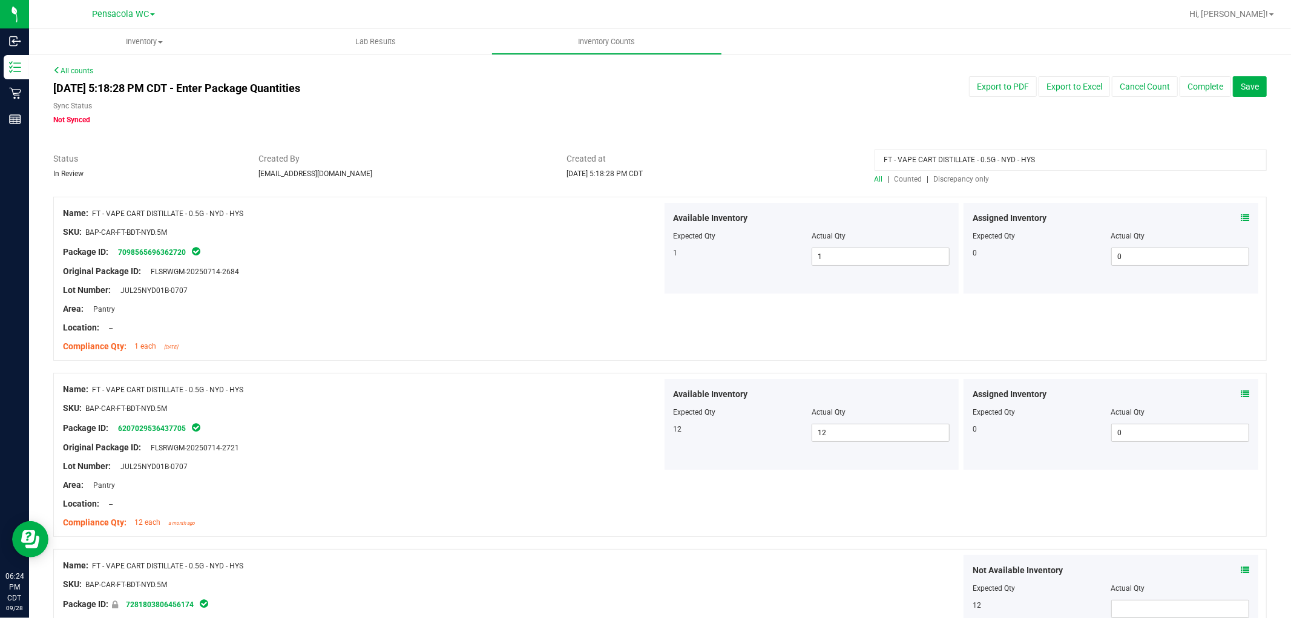
click at [1045, 160] on input "FT - VAPE CART DISTILLATE - 0.5G - NYD - HYS" at bounding box center [1071, 159] width 392 height 21
click at [1043, 160] on input "FT - VAPE CART DISTILLATE - 0.5G - NYD - HYS" at bounding box center [1071, 159] width 392 height 21
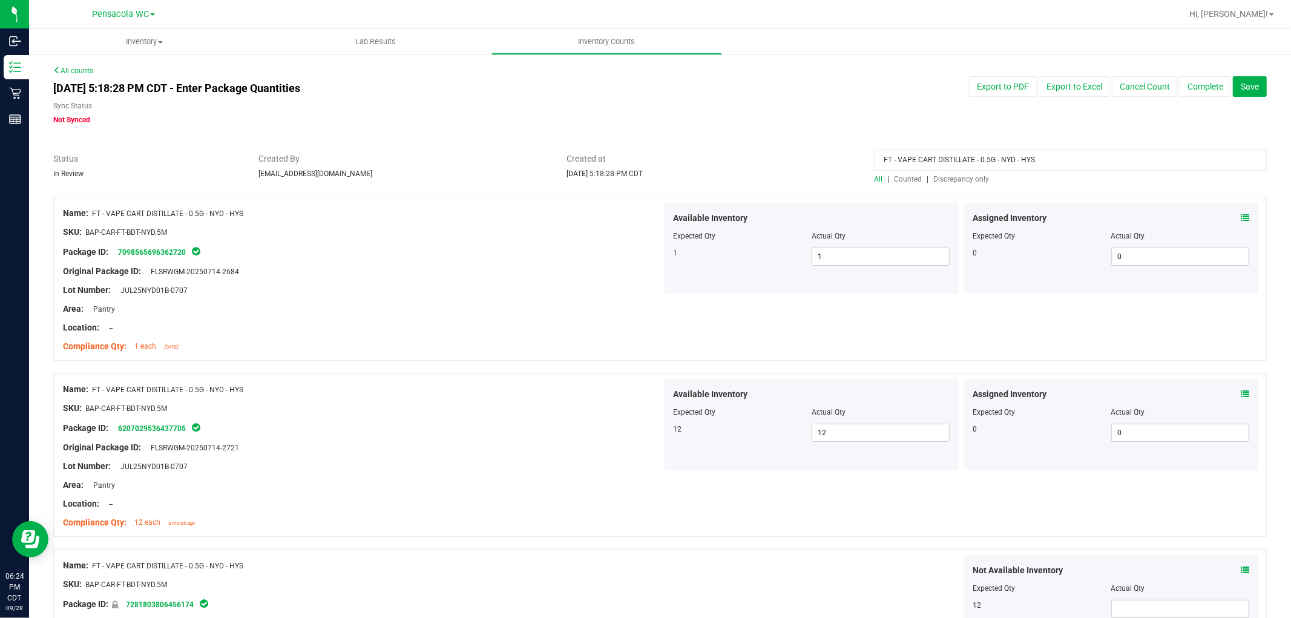
click at [1043, 160] on input "FT - VAPE CART DISTILLATE - 0.5G - NYD - HYS" at bounding box center [1071, 159] width 392 height 21
type input "="
click at [959, 177] on span "Discrepancy only" at bounding box center [962, 179] width 56 height 8
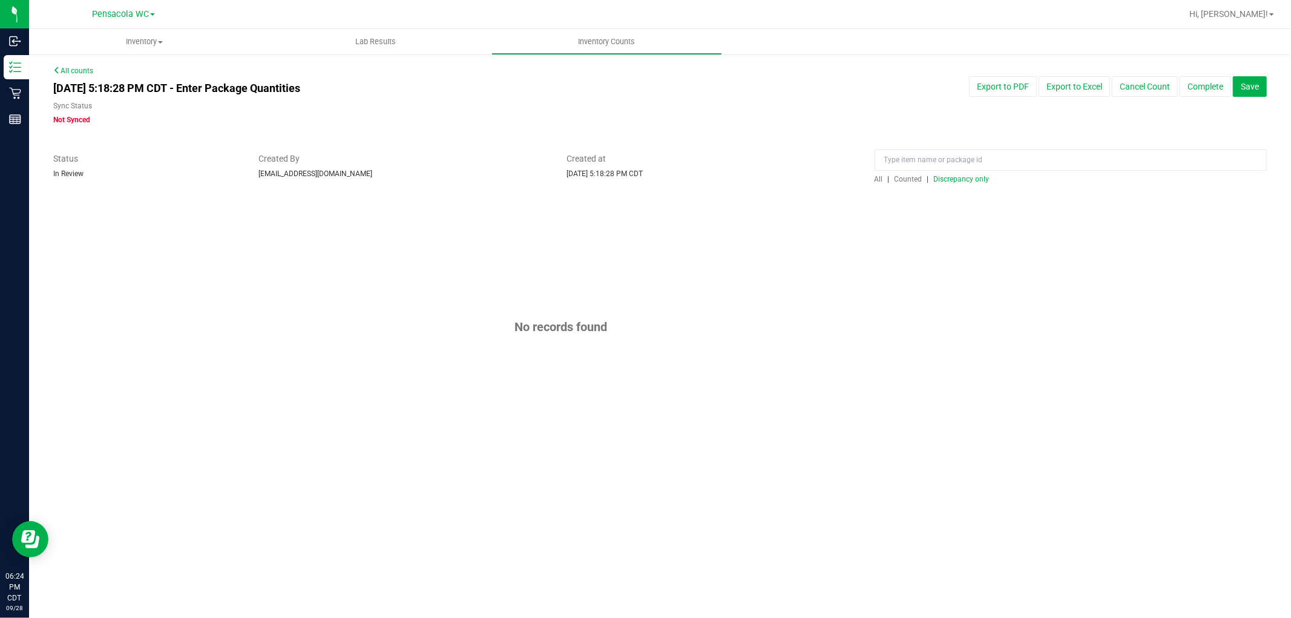
click at [890, 263] on div "No records found" at bounding box center [660, 327] width 1214 height 261
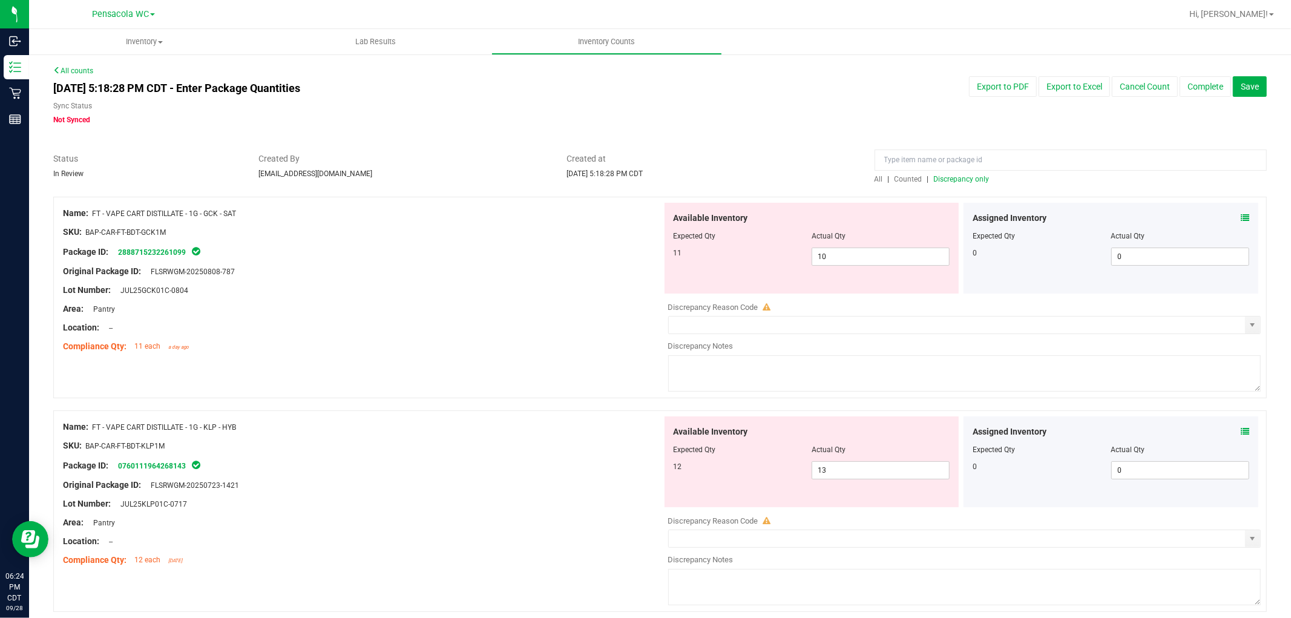
click at [488, 316] on div at bounding box center [362, 318] width 599 height 6
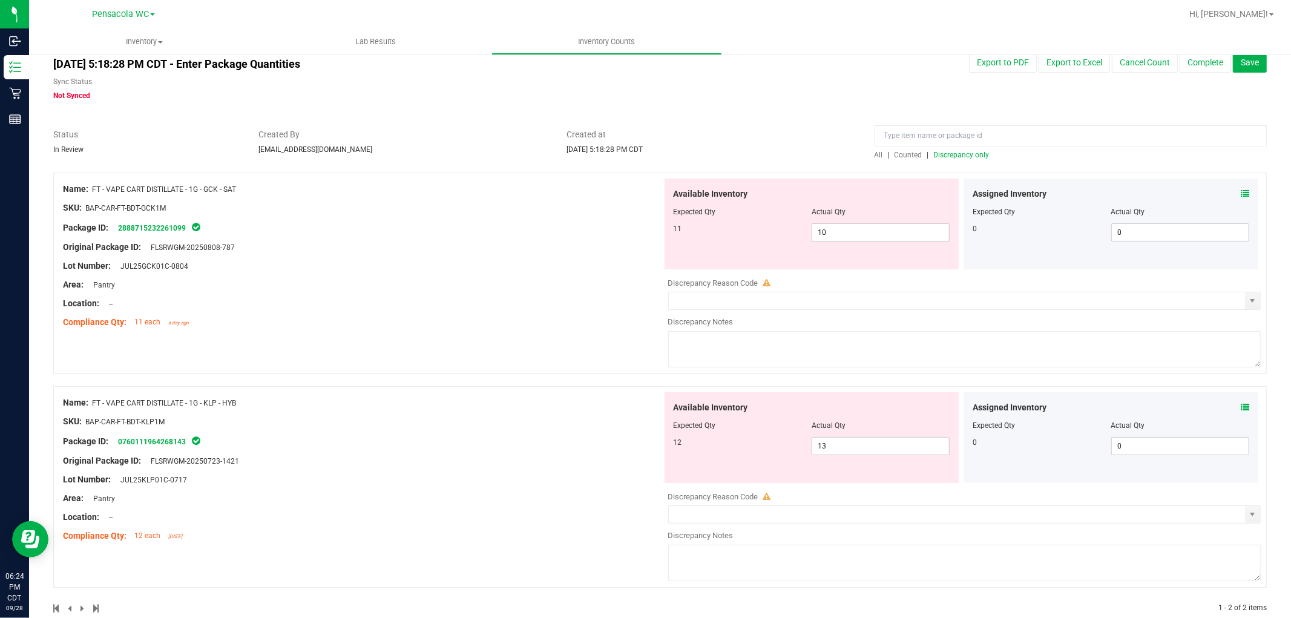
scroll to position [48, 0]
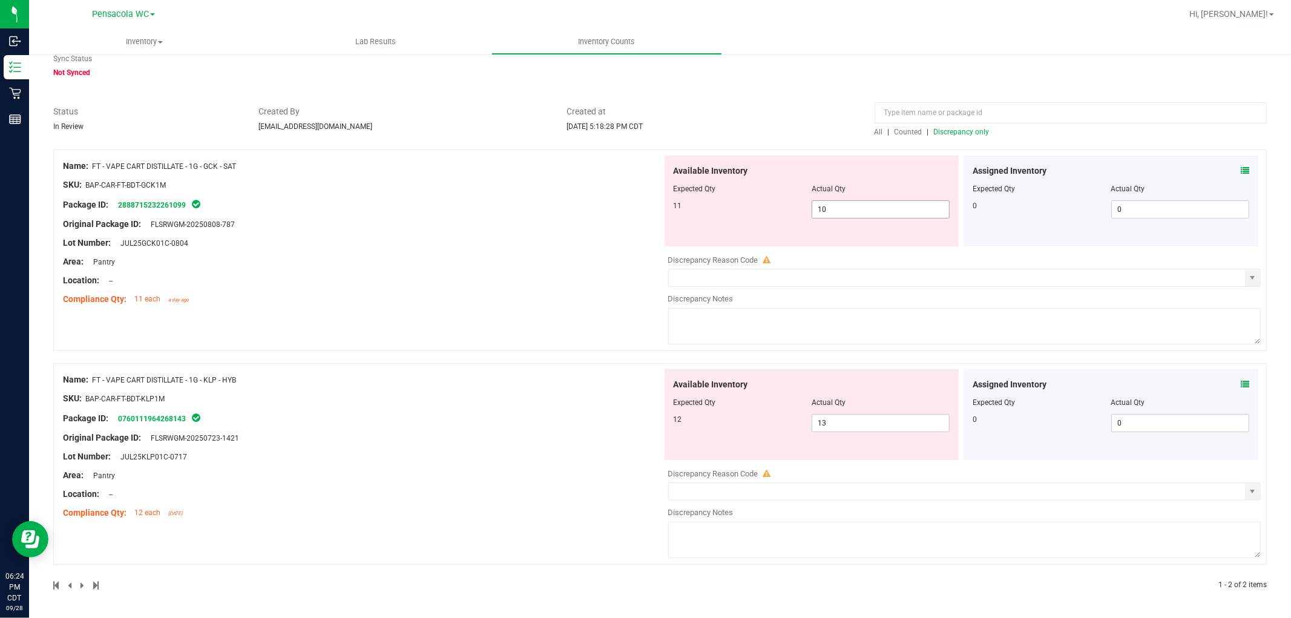
click at [858, 208] on input "10" at bounding box center [880, 209] width 137 height 17
type input "11"
click at [501, 284] on div "Name: FT - VAPE CART DISTILLATE - 1G - GCK - SAT SKU: BAP-CAR-FT-BDT-GCK1M Pack…" at bounding box center [362, 233] width 599 height 154
type input "11"
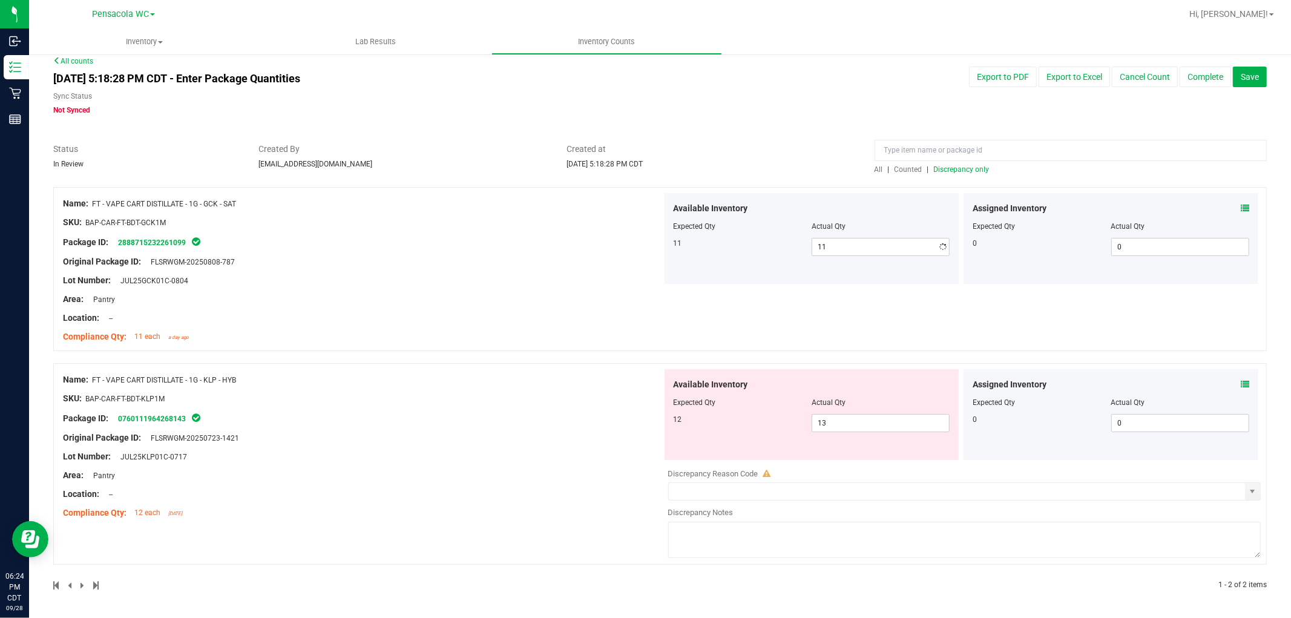
scroll to position [10, 0]
click at [857, 421] on input "13" at bounding box center [880, 423] width 137 height 17
type input "12"
click at [511, 424] on div "Package ID: 0760111964268143" at bounding box center [362, 418] width 599 height 15
type input "12"
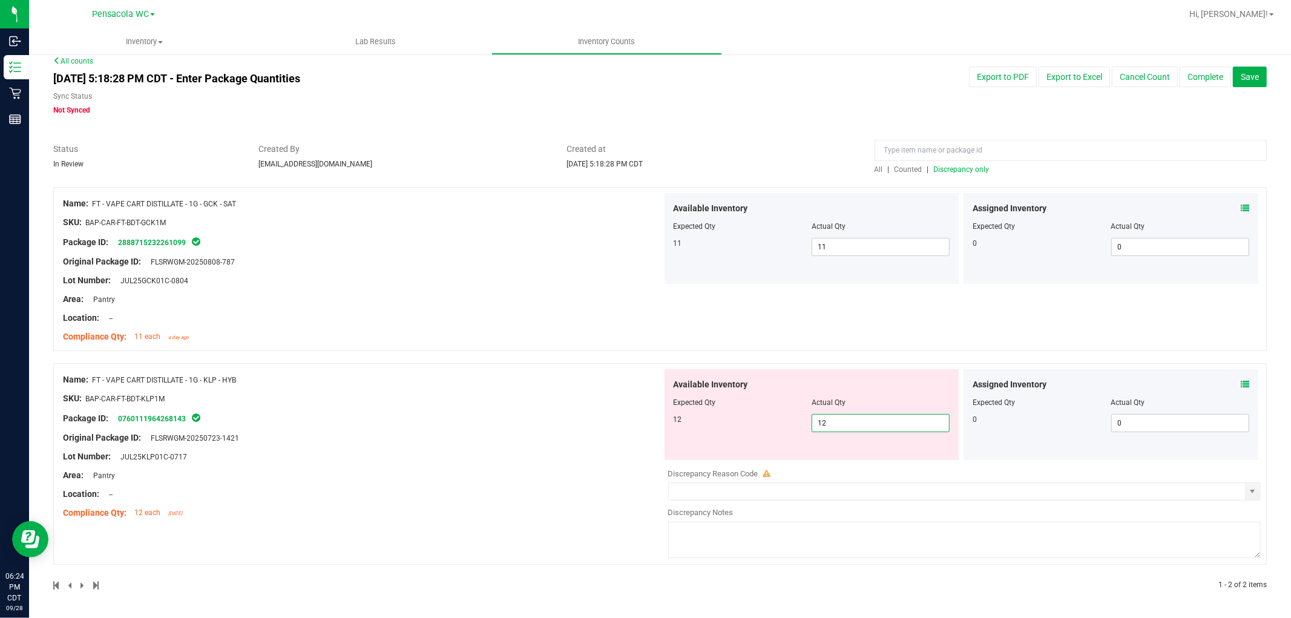
scroll to position [0, 0]
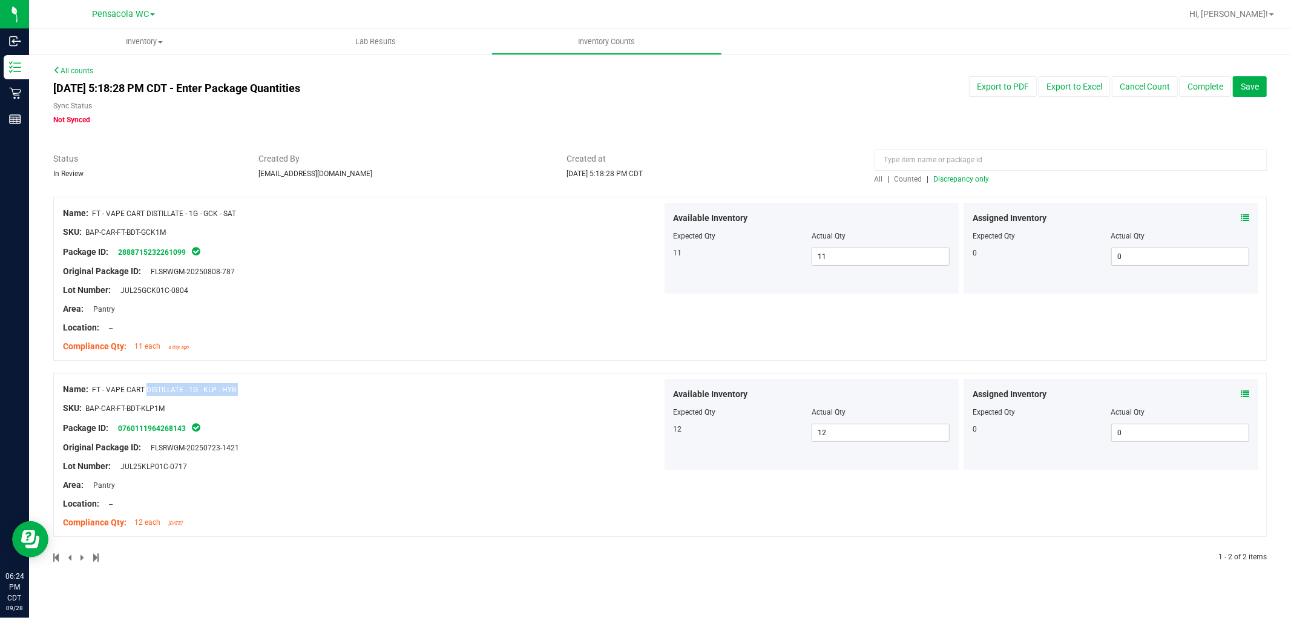
drag, startPoint x: 264, startPoint y: 398, endPoint x: 94, endPoint y: 386, distance: 171.1
click at [93, 386] on div "Name: FT - VAPE CART DISTILLATE - 1G - KLP - HYB SKU: BAP-CAR-FT-BDT-KLP1M Pack…" at bounding box center [362, 456] width 599 height 154
copy div "FT - VAPE CART DISTILLATE - 1G - KLP - HYB"
click at [987, 161] on input at bounding box center [1071, 159] width 392 height 21
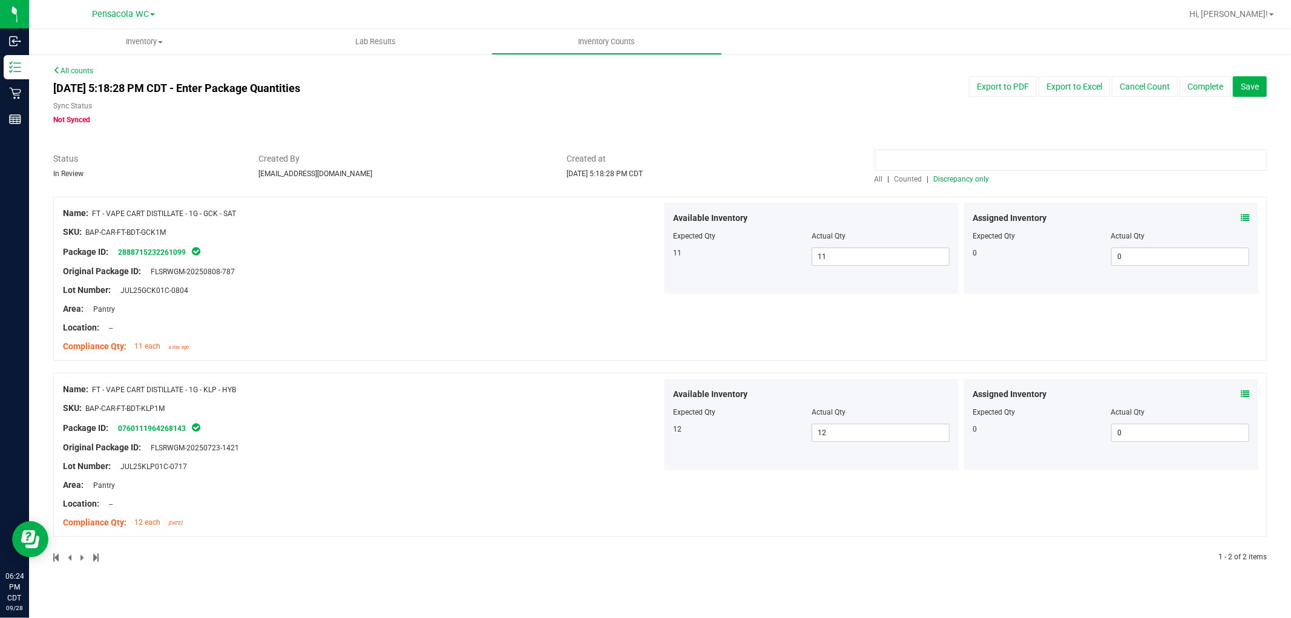
paste input "FT - VAPE CART DISTILLATE - 1G - KLP - HYB"
type input "FT - VAPE CART DISTILLATE - 1G - KLP - HYB"
click at [879, 179] on span "All" at bounding box center [879, 179] width 8 height 8
click at [884, 433] on input "text" at bounding box center [880, 432] width 137 height 17
type input "1"
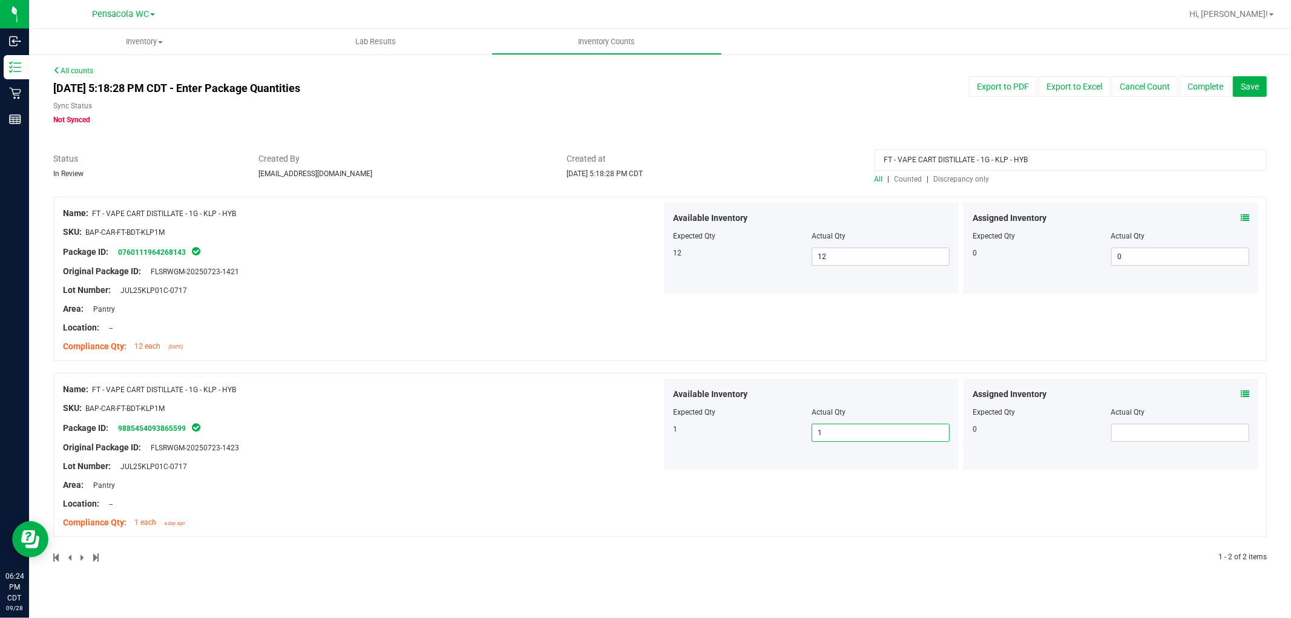
click at [575, 449] on div "Original Package ID: FLSRWGM-20250723-1423" at bounding box center [362, 447] width 599 height 13
type input "1"
click at [1249, 86] on span "Save" at bounding box center [1250, 87] width 18 height 10
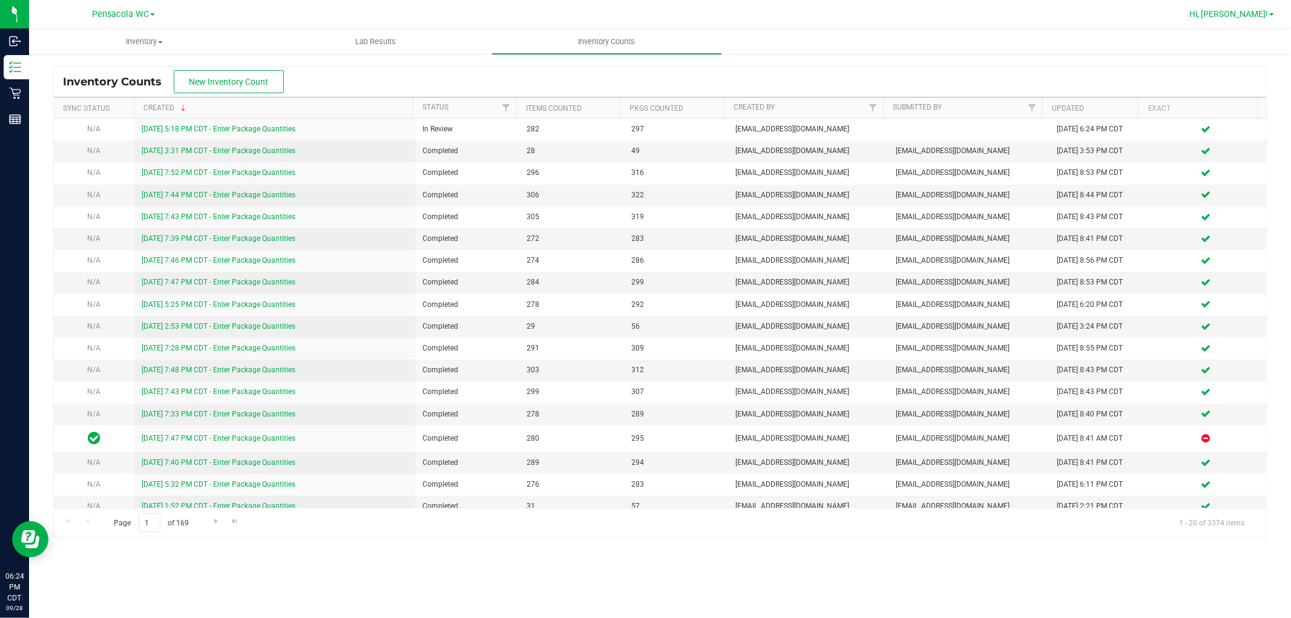
click at [1250, 16] on span "Hi, [PERSON_NAME]!" at bounding box center [1228, 14] width 79 height 10
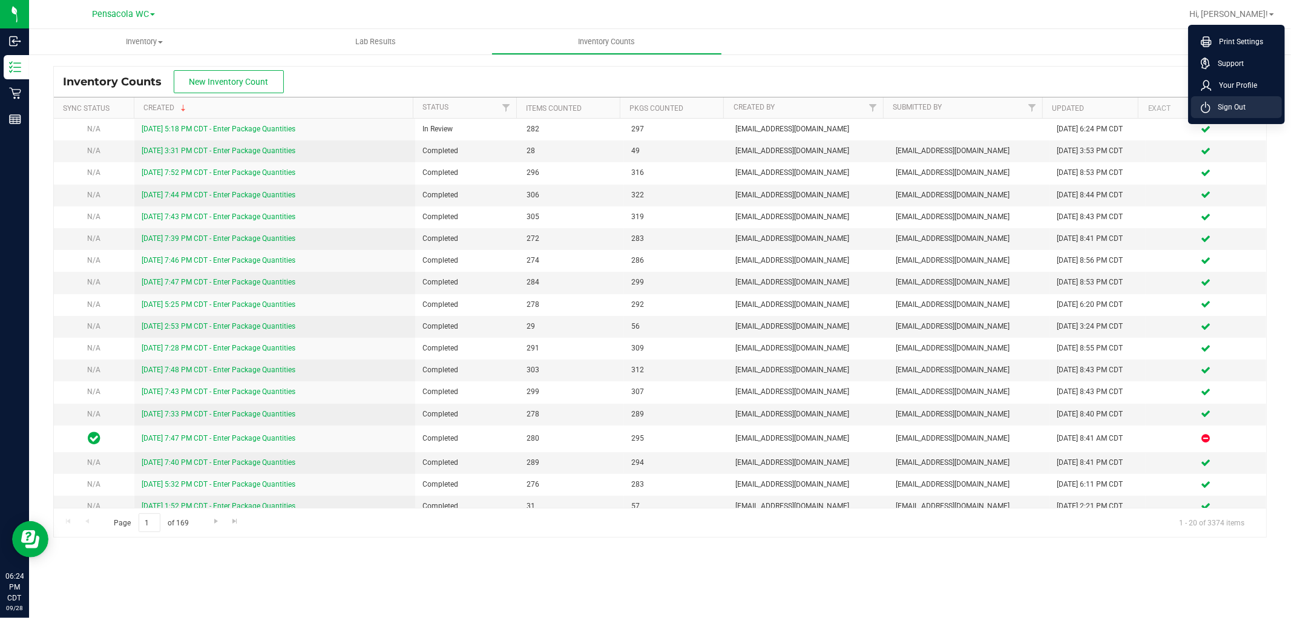
click at [1232, 107] on span "Sign Out" at bounding box center [1227, 107] width 35 height 12
